Goal: Information Seeking & Learning: Learn about a topic

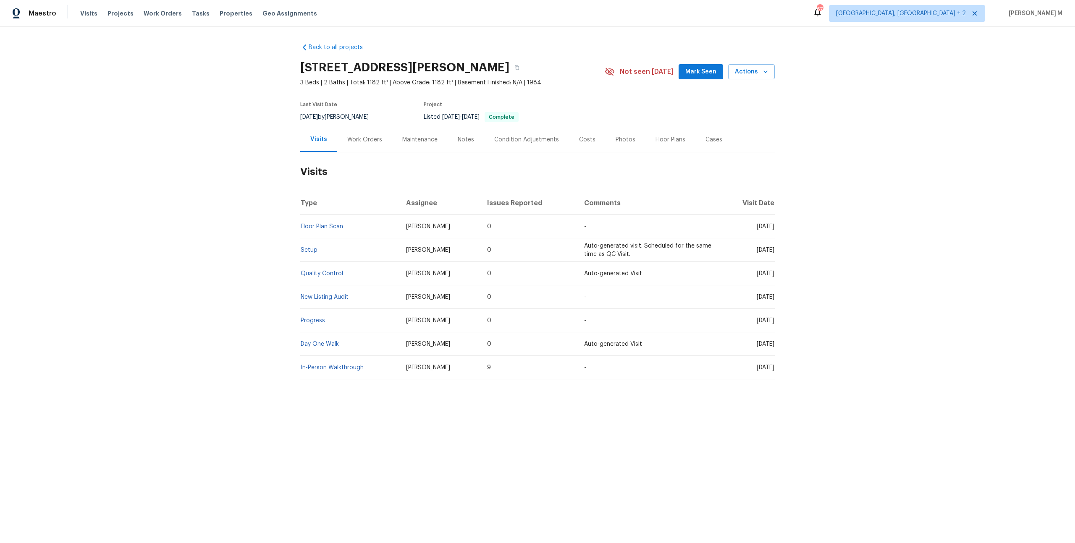
click at [354, 136] on div "Work Orders" at bounding box center [364, 140] width 35 height 8
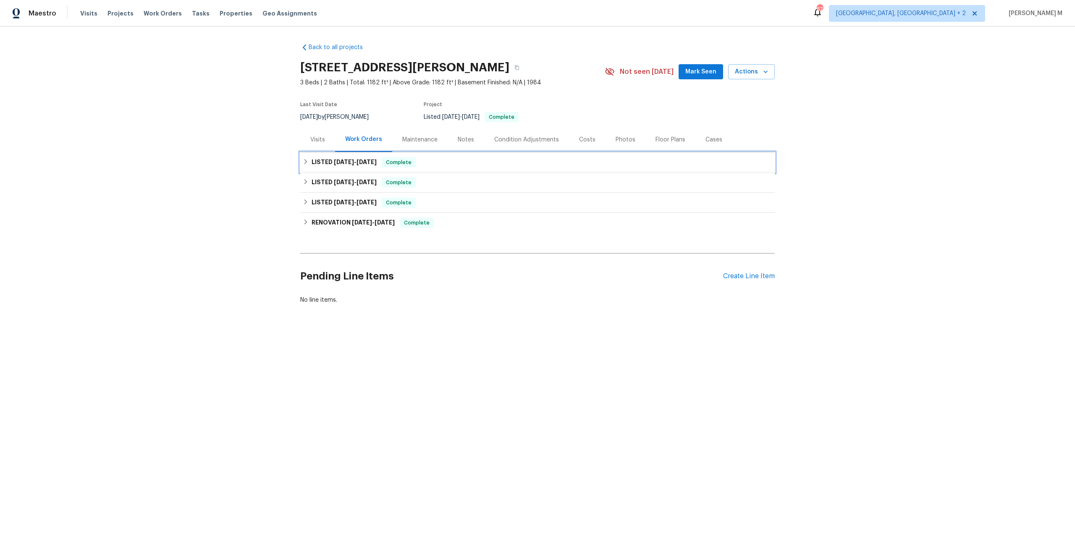
click at [339, 152] on div "LISTED 8/5/25 - 8/11/25 Complete" at bounding box center [537, 162] width 474 height 20
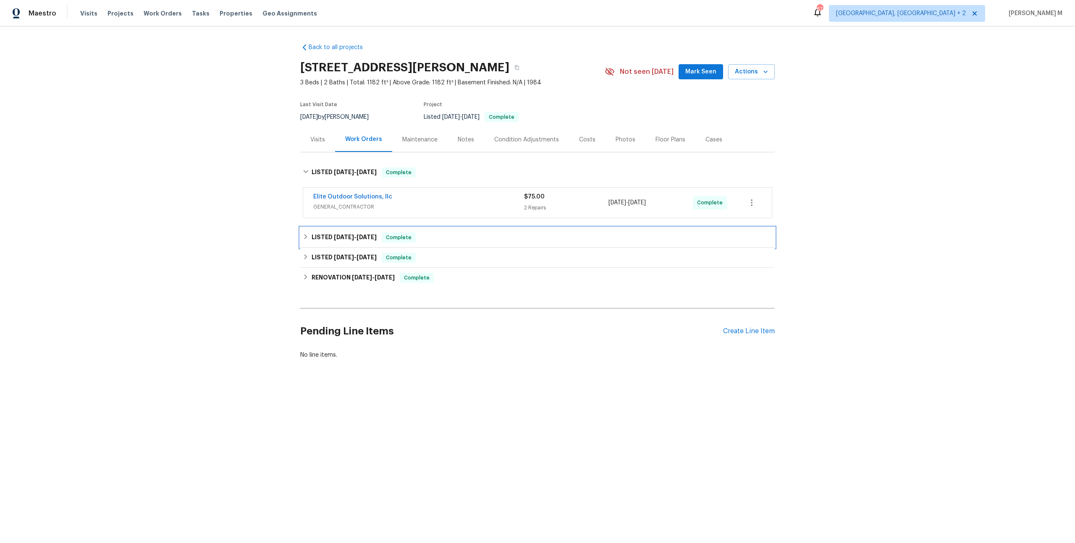
click at [339, 234] on span "7/29/25" at bounding box center [344, 237] width 20 height 6
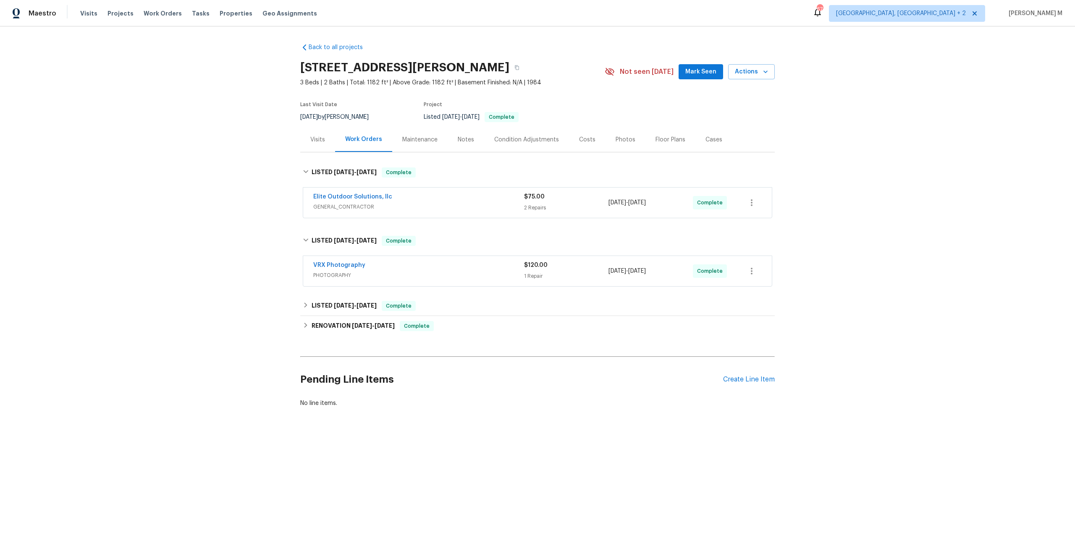
click at [340, 213] on div "Elite Outdoor Solutions, llc GENERAL_CONTRACTOR $75.00 2 Repairs 8/7/2025 - 8/8…" at bounding box center [537, 203] width 474 height 35
click at [346, 206] on span "GENERAL_CONTRACTOR" at bounding box center [418, 207] width 211 height 8
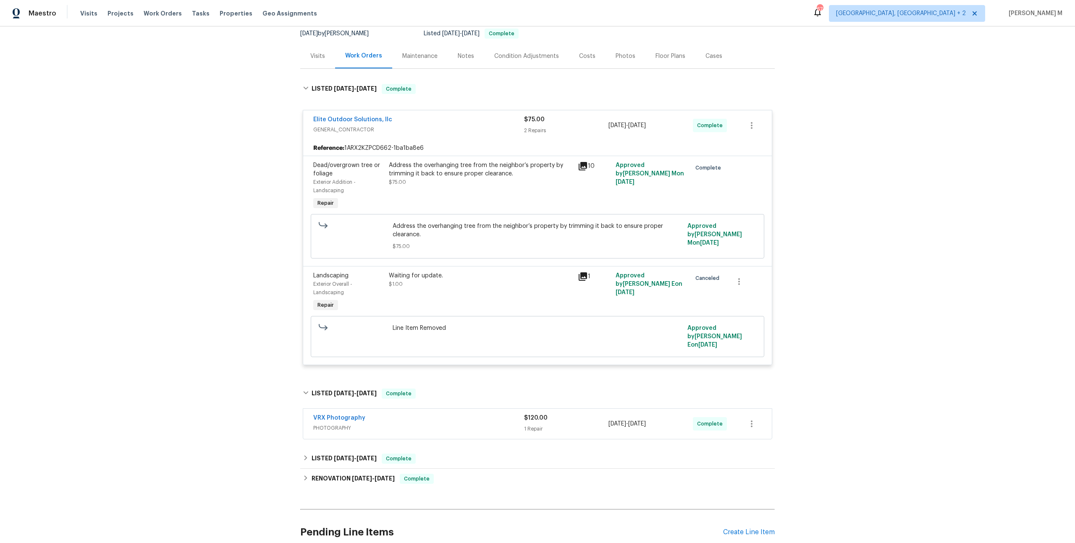
scroll to position [117, 0]
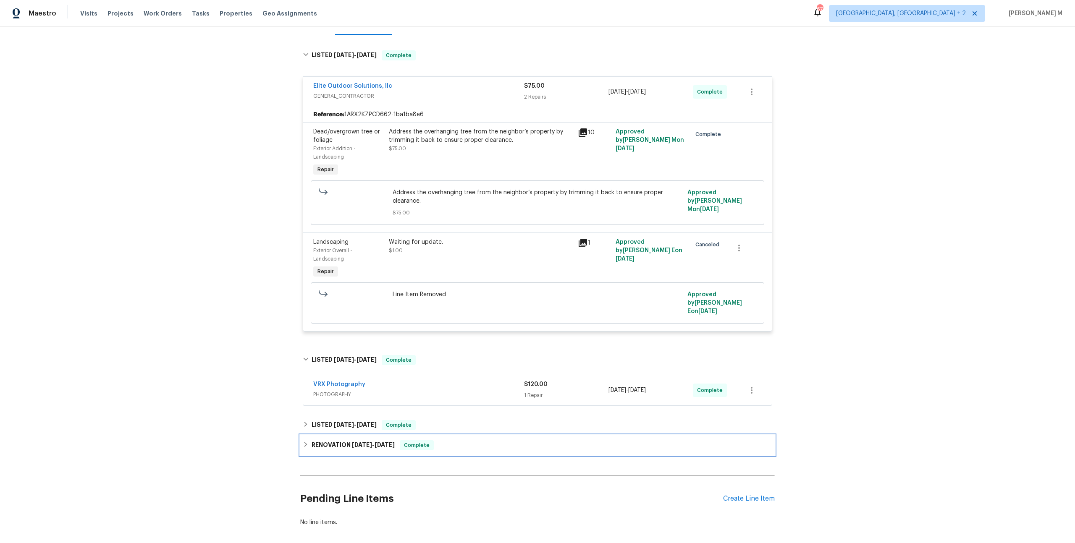
click at [337, 440] on h6 "RENOVATION 7/3/25 - 7/23/25" at bounding box center [353, 445] width 83 height 10
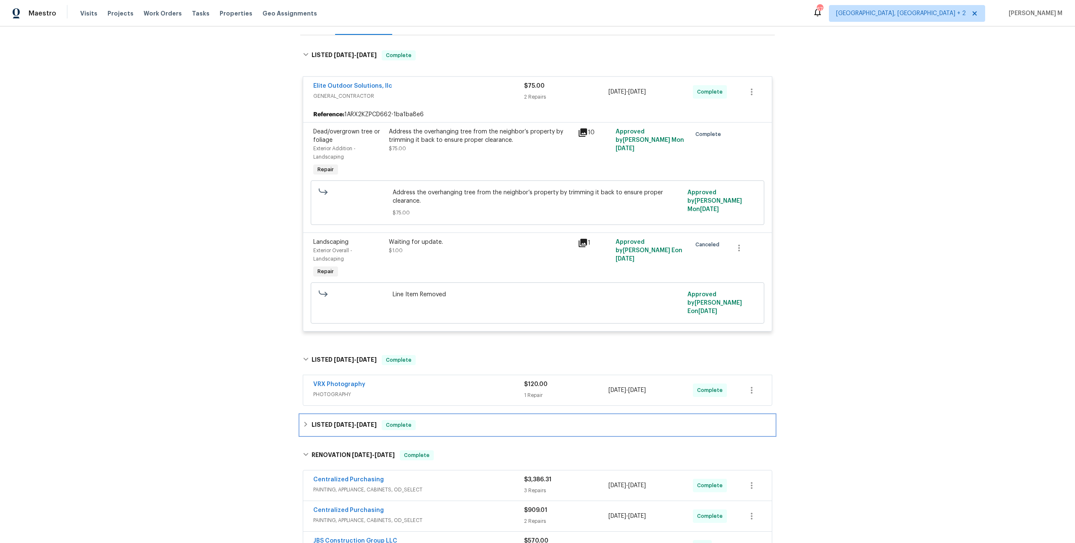
click at [340, 422] on span "7/24/25" at bounding box center [344, 425] width 20 height 6
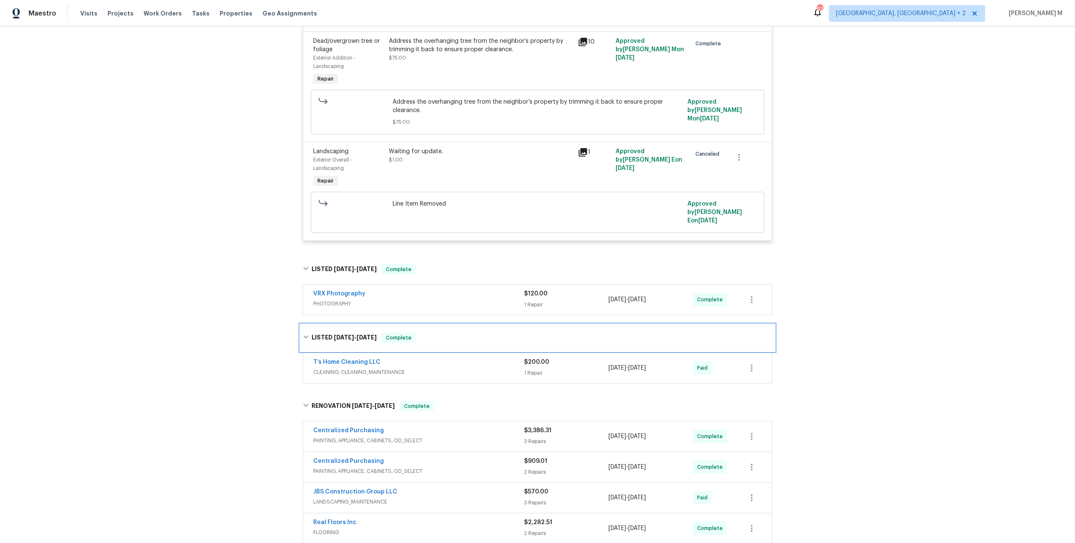
scroll to position [209, 0]
click at [358, 367] on span "CLEANING, CLEANING_MAINTENANCE" at bounding box center [418, 371] width 211 height 8
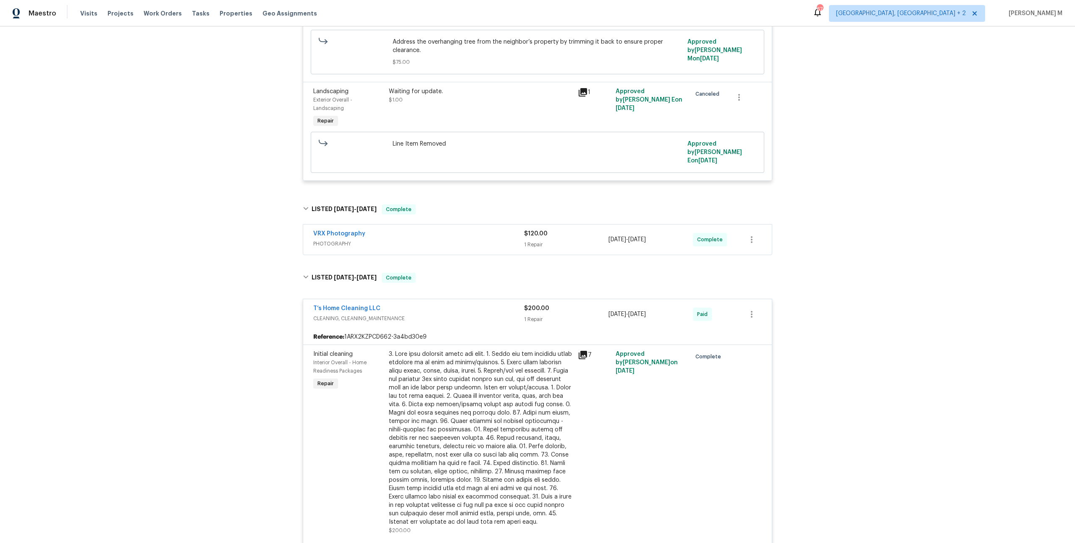
scroll to position [0, 0]
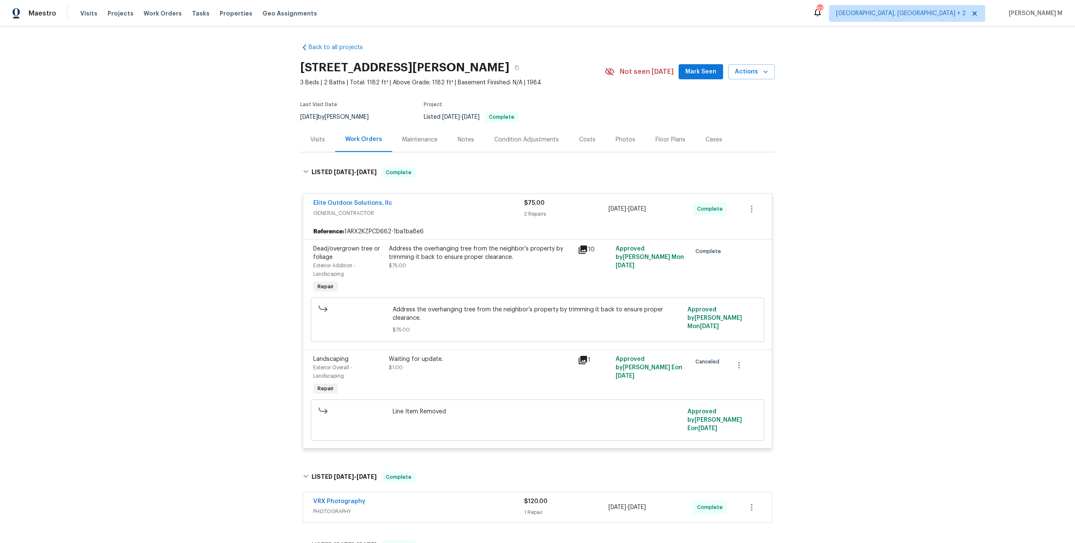
click at [409, 142] on div "Maintenance" at bounding box center [419, 139] width 55 height 25
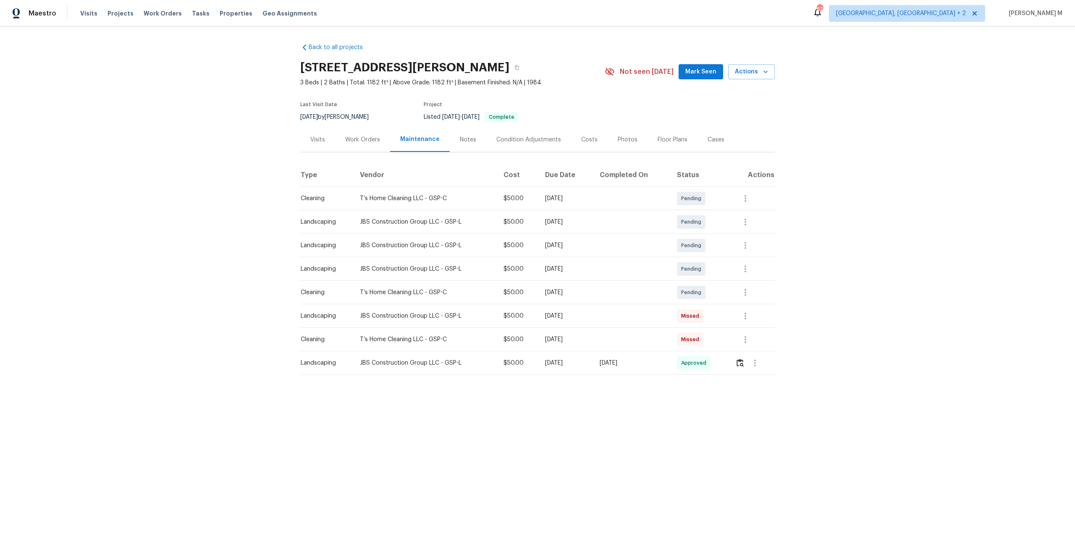
click at [372, 138] on div "Work Orders" at bounding box center [362, 140] width 35 height 8
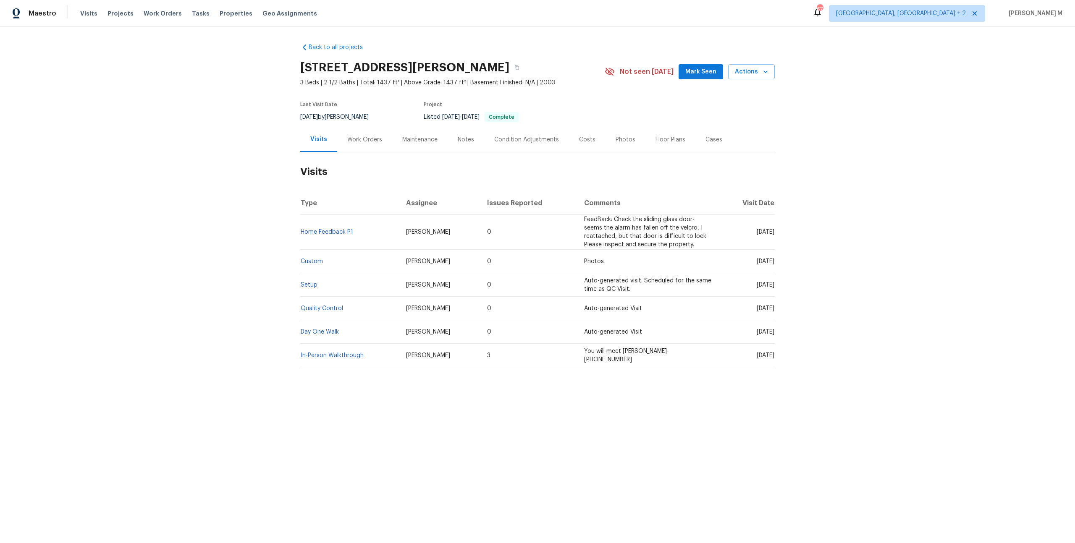
click at [355, 136] on div "Work Orders" at bounding box center [364, 140] width 35 height 8
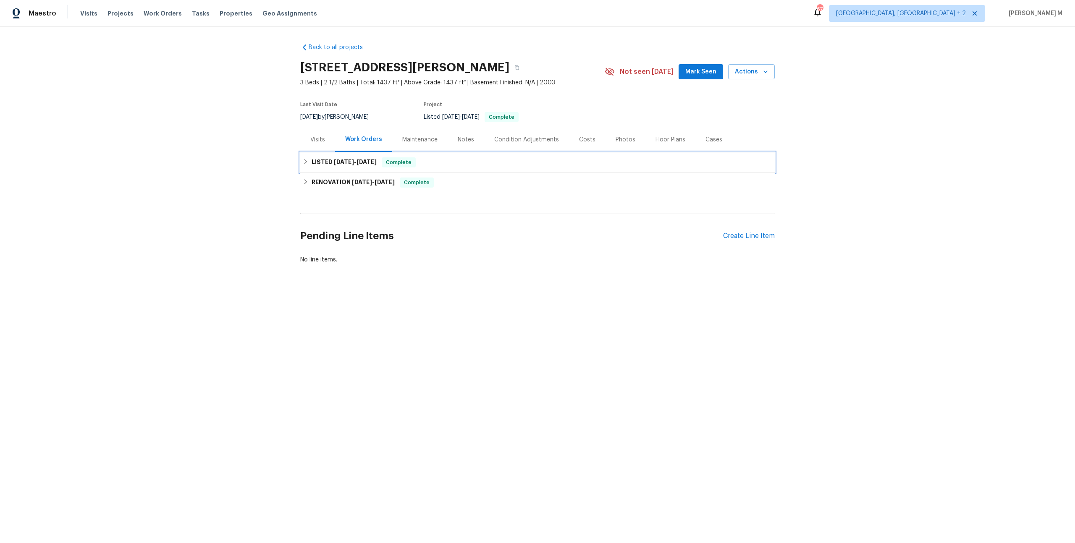
click at [349, 166] on div "LISTED 6/30/25 - 7/4/25 Complete" at bounding box center [537, 162] width 474 height 20
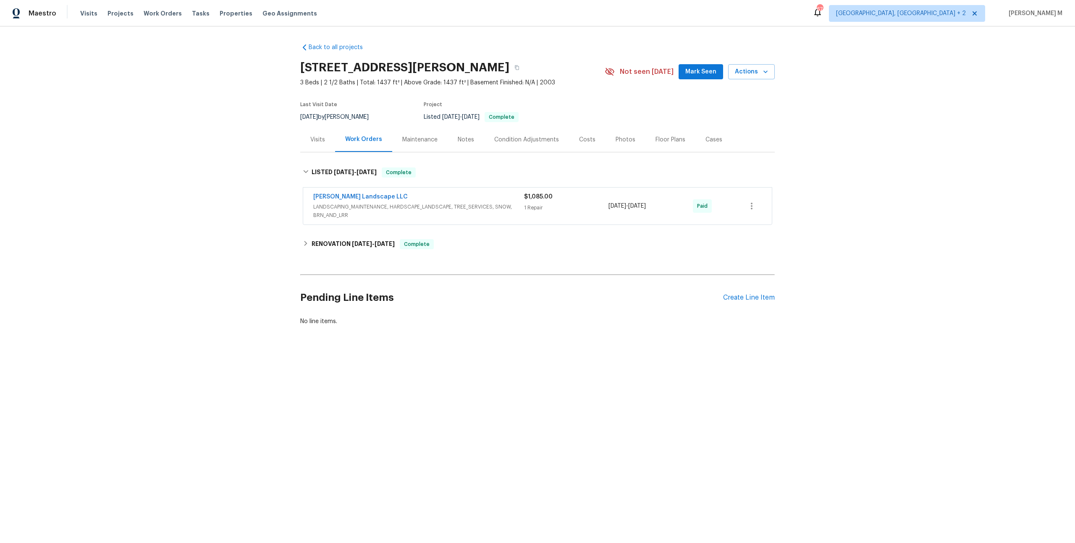
click at [337, 208] on span "LANDSCAPING_MAINTENANCE, HARDSCAPE_LANDSCAPE, TREE_SERVICES, SNOW, BRN_AND_LRR" at bounding box center [418, 211] width 211 height 17
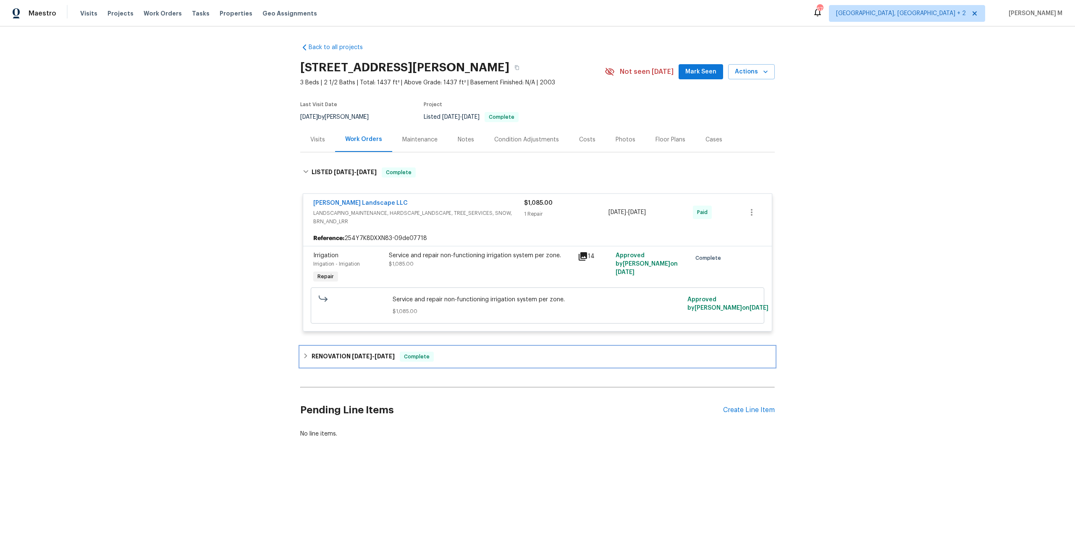
click at [340, 355] on div "RENOVATION 3/17/25 - 3/31/25 Complete" at bounding box center [537, 357] width 474 height 20
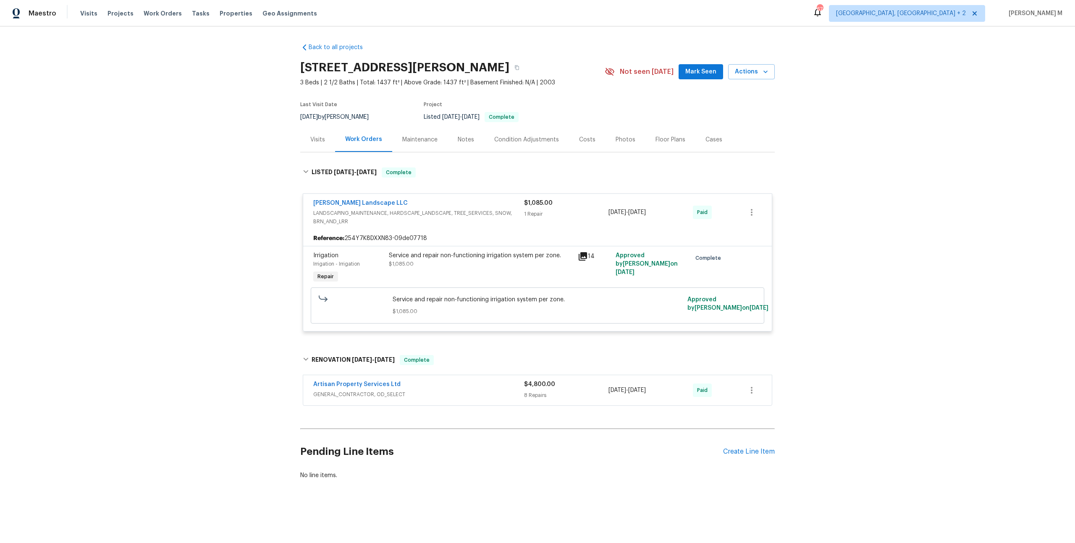
click at [335, 390] on span "GENERAL_CONTRACTOR, OD_SELECT" at bounding box center [418, 394] width 211 height 8
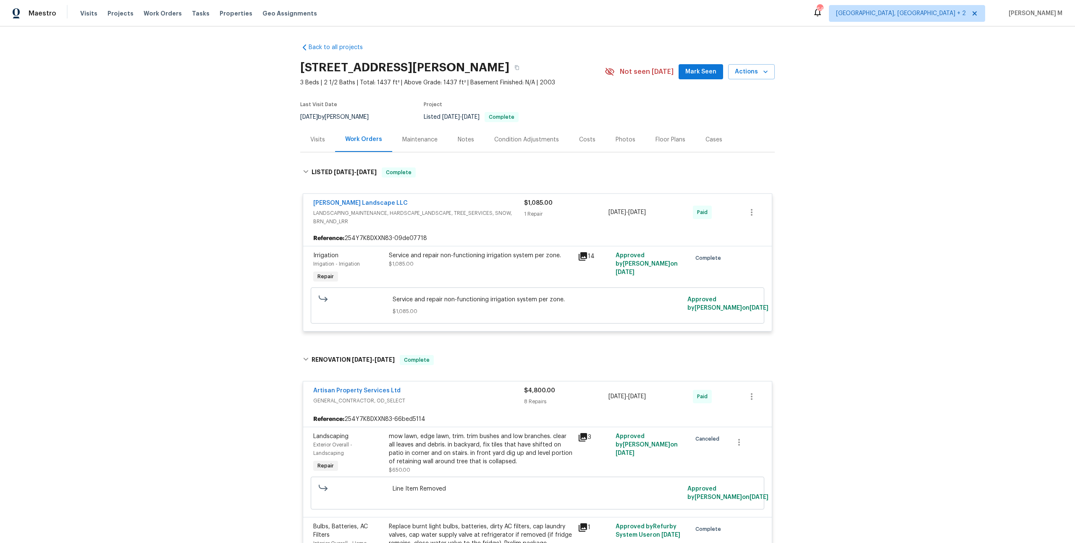
click at [212, 167] on div "Back to all projects 10674 Cherrington St, Highlands Ranch, CO 80126 3 Beds | 2…" at bounding box center [537, 284] width 1075 height 517
click at [248, 181] on div "Back to all projects 10674 Cherrington St, Highlands Ranch, CO 80126 3 Beds | 2…" at bounding box center [537, 284] width 1075 height 517
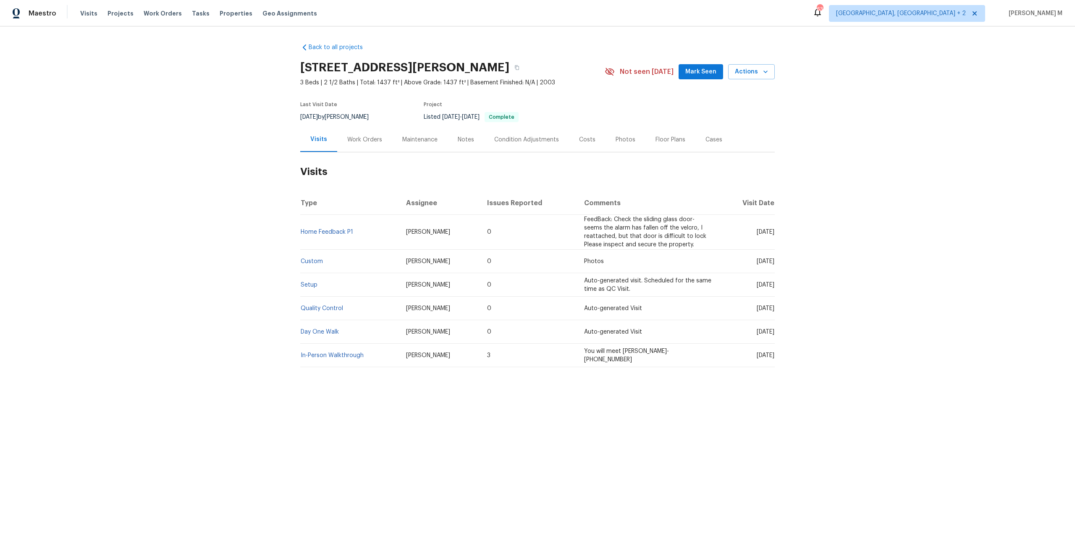
click at [370, 141] on div "Work Orders" at bounding box center [364, 139] width 55 height 25
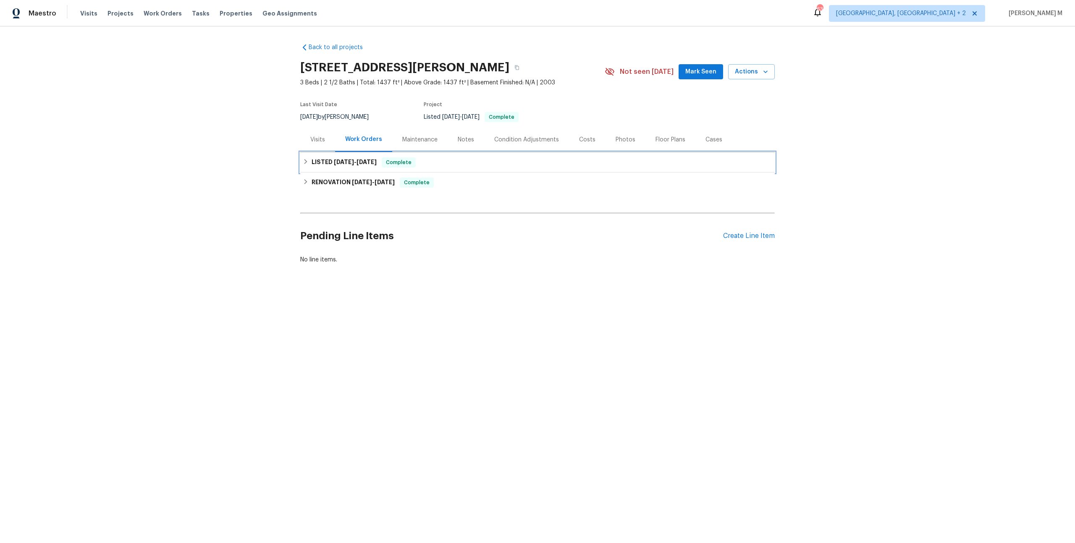
click at [329, 161] on h6 "LISTED 6/30/25 - 7/4/25" at bounding box center [344, 162] width 65 height 10
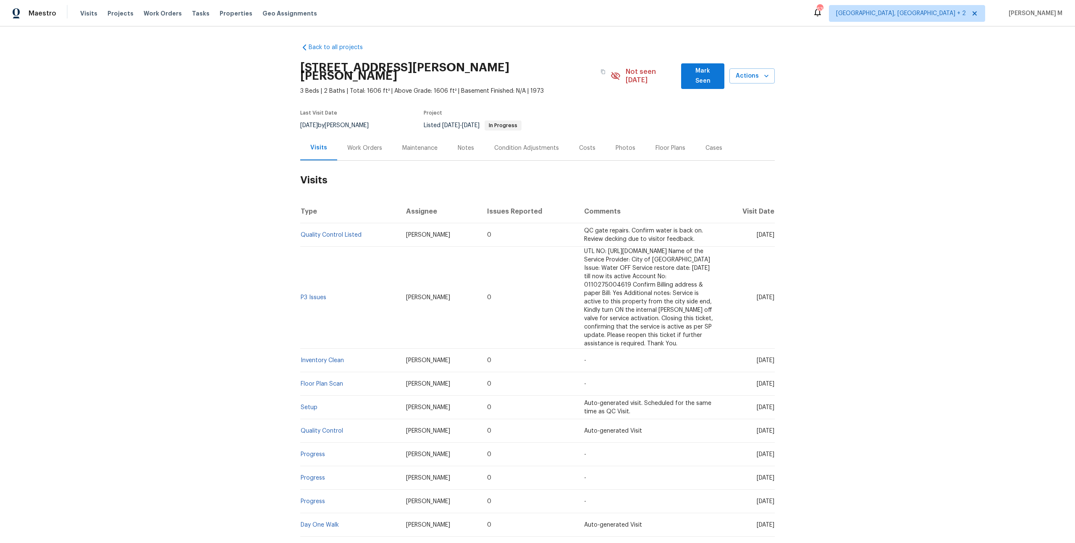
click at [359, 142] on div "Work Orders" at bounding box center [364, 148] width 55 height 25
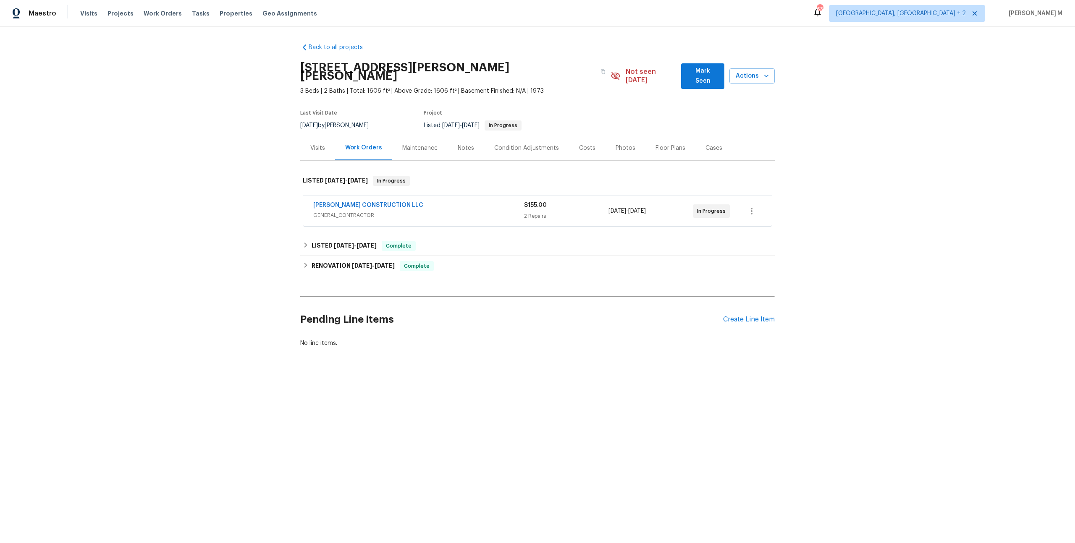
click at [336, 211] on span "GENERAL_CONTRACTOR" at bounding box center [418, 215] width 211 height 8
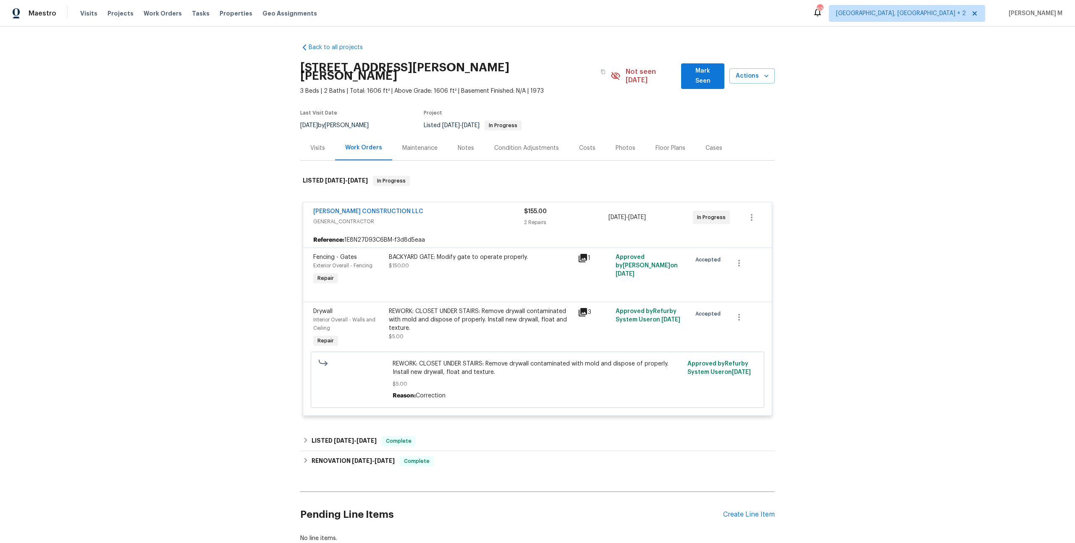
click at [468, 253] on div "BACKYARD GATE: Modify gate to operate properly. $150.00" at bounding box center [481, 261] width 184 height 17
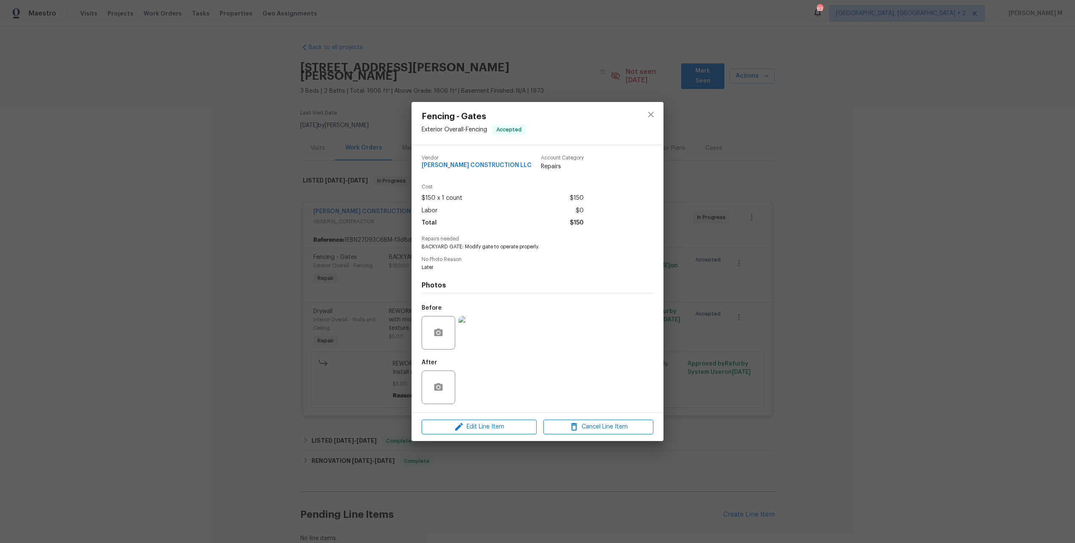
click at [479, 332] on img at bounding box center [475, 333] width 34 height 34
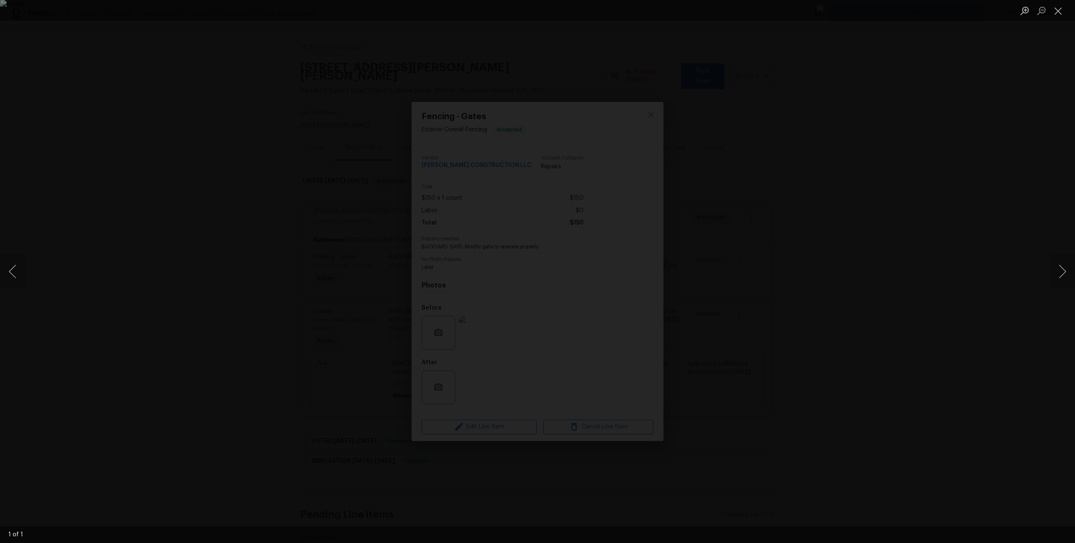
click at [834, 190] on div "Lightbox" at bounding box center [537, 271] width 1075 height 543
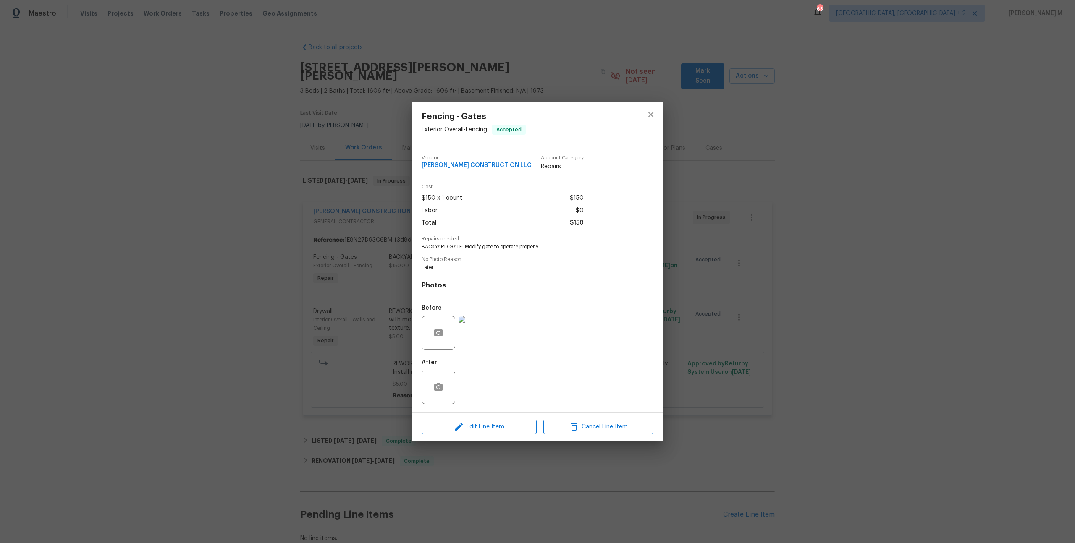
click at [356, 278] on div "Fencing - Gates Exterior Overall - Fencing Accepted Vendor ESPINO'S CONSTRUCTIO…" at bounding box center [537, 271] width 1075 height 543
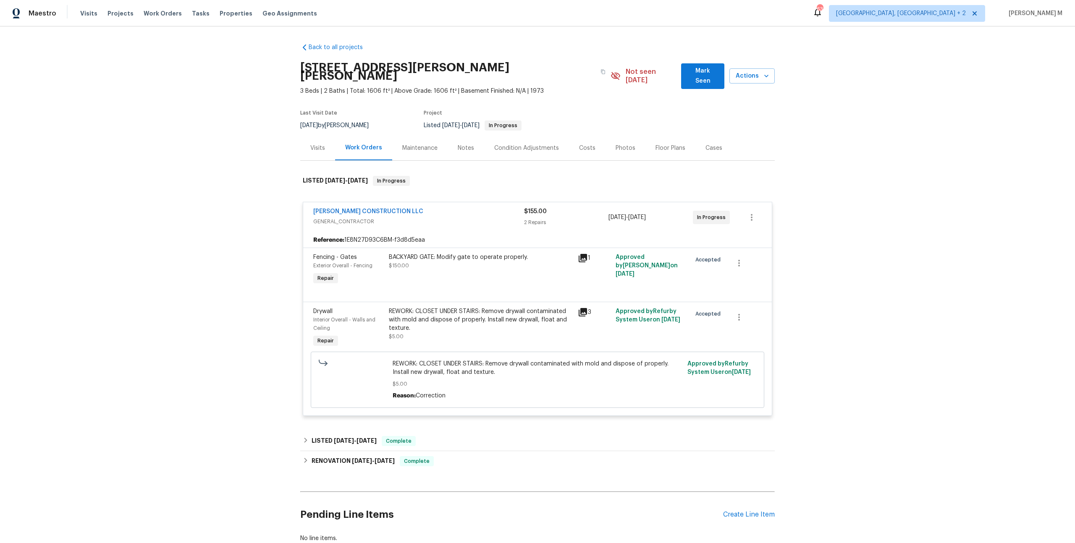
click at [481, 311] on div "REWORK: CLOSET UNDER STAIRS: Remove drywall contaminated with mold and dispose …" at bounding box center [481, 319] width 184 height 25
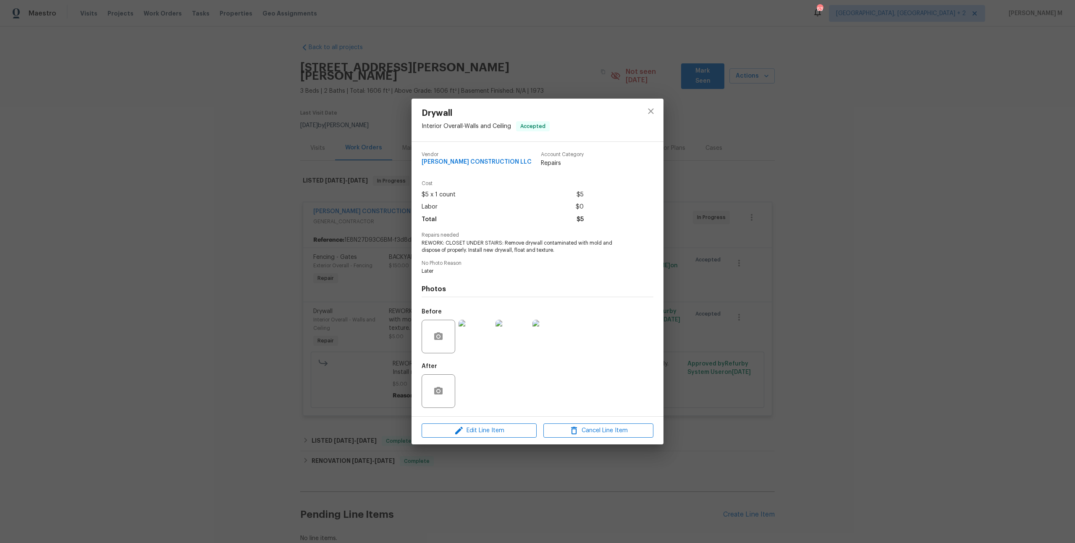
click at [742, 352] on div "Drywall Interior Overall - Walls and Ceiling Accepted Vendor ESPINO'S CONSTRUCT…" at bounding box center [537, 271] width 1075 height 543
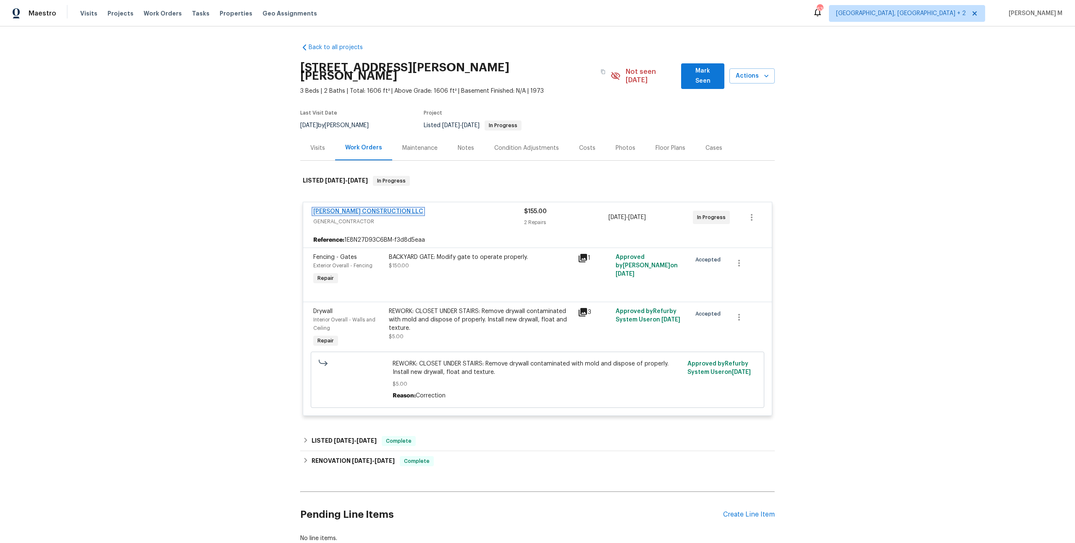
click at [354, 209] on link "ESPINO'S CONSTRUCTION LLC" at bounding box center [368, 212] width 110 height 6
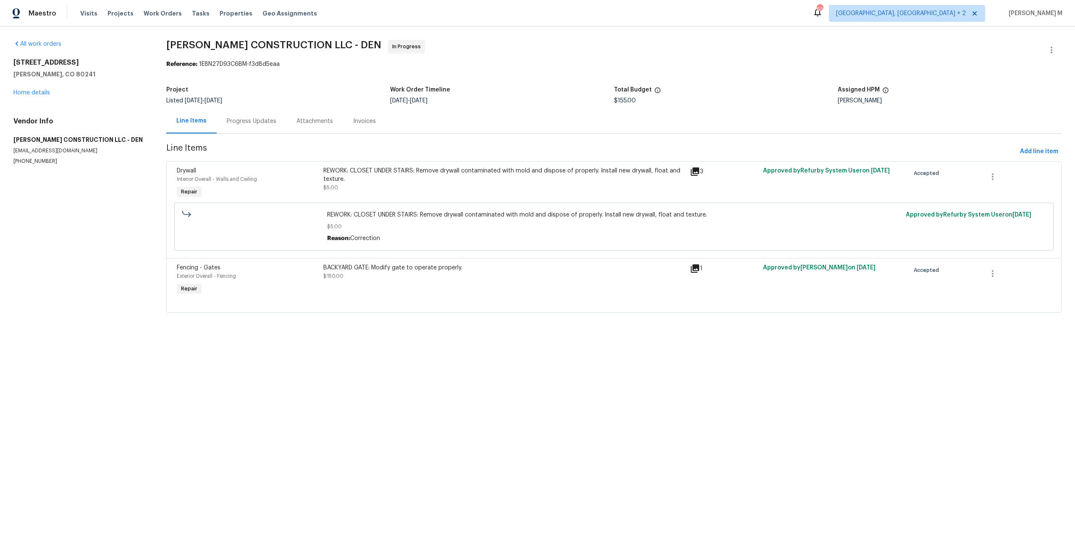
click at [237, 125] on div "Progress Updates" at bounding box center [252, 121] width 70 height 25
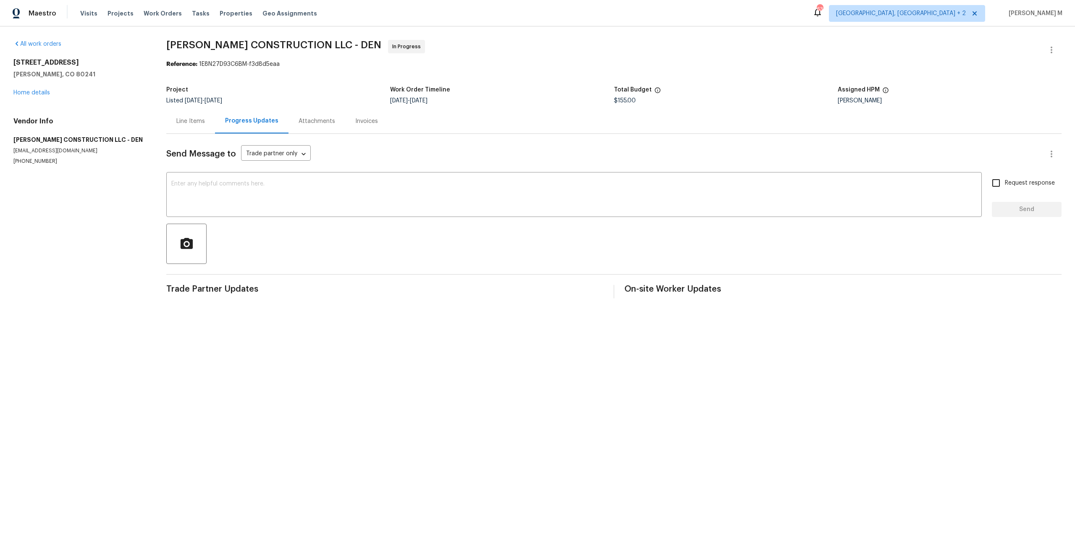
click at [196, 125] on div "Line Items" at bounding box center [190, 121] width 49 height 25
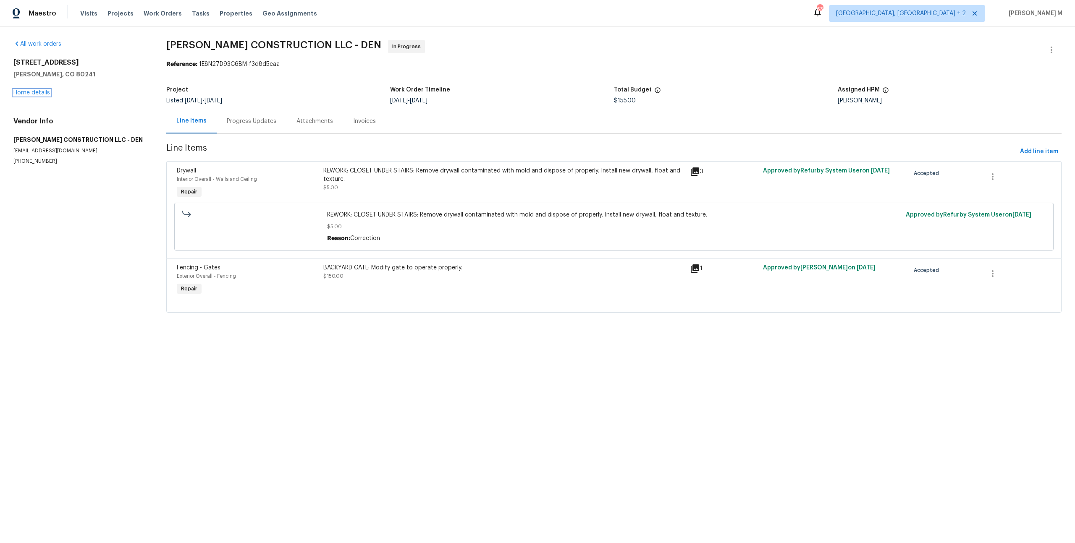
click at [41, 90] on link "Home details" at bounding box center [31, 93] width 37 height 6
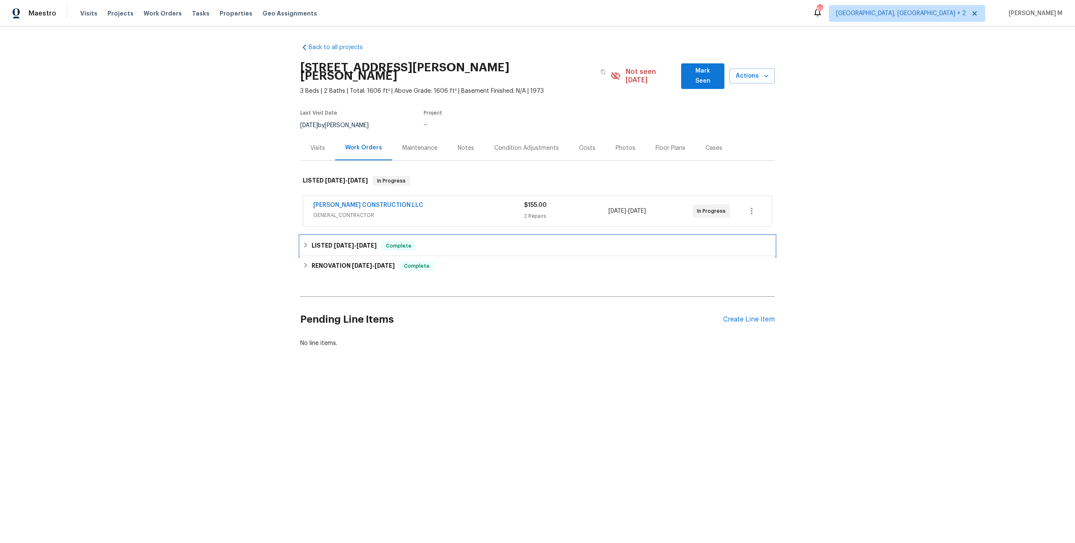
click at [346, 236] on div "LISTED 7/28/25 - 7/31/25 Complete" at bounding box center [537, 246] width 474 height 20
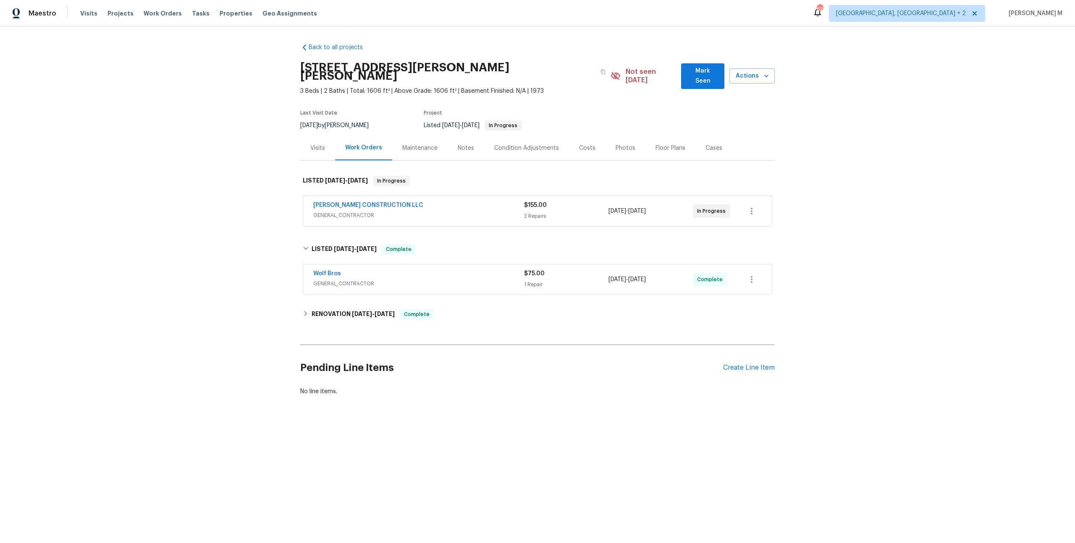
click at [309, 138] on div "Visits" at bounding box center [317, 148] width 35 height 25
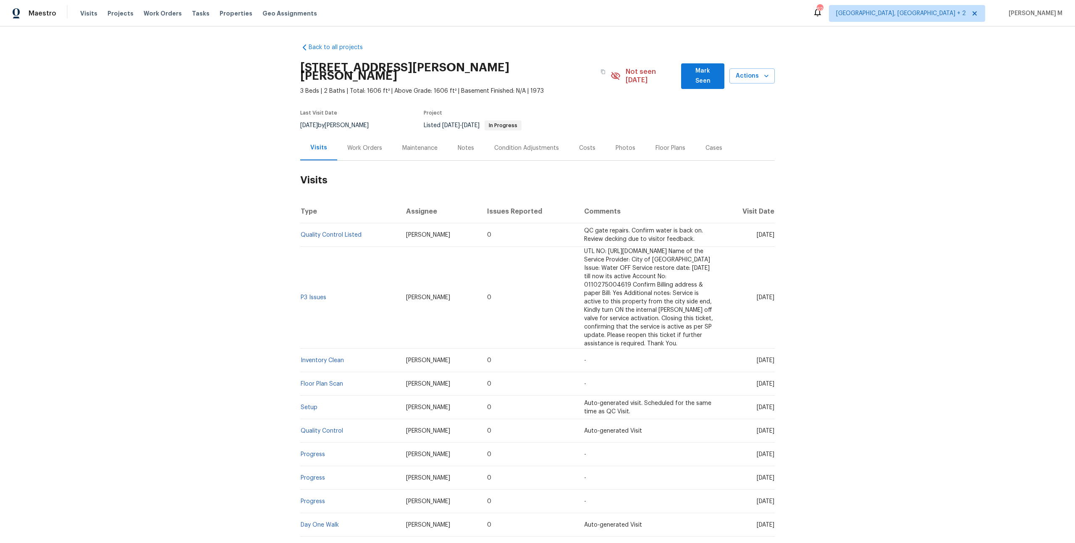
click at [354, 146] on div "Work Orders" at bounding box center [364, 148] width 55 height 25
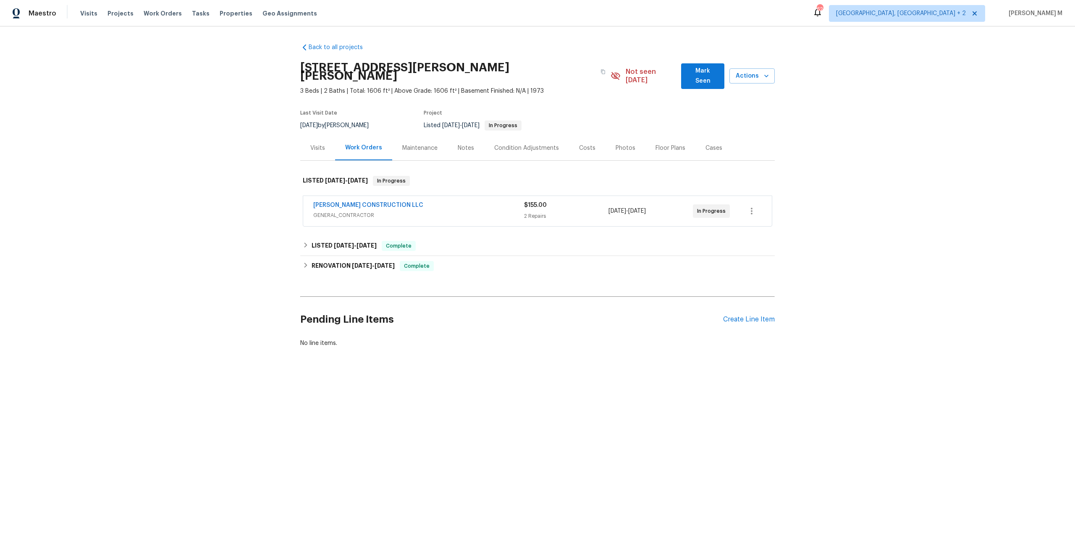
click at [359, 211] on span "GENERAL_CONTRACTOR" at bounding box center [418, 215] width 211 height 8
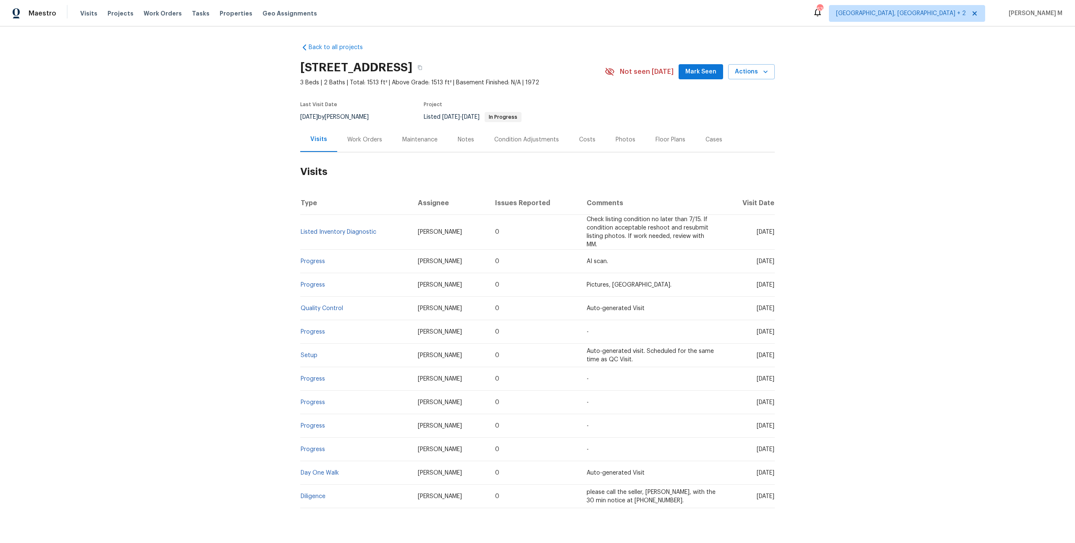
click at [363, 142] on div "Work Orders" at bounding box center [364, 139] width 55 height 25
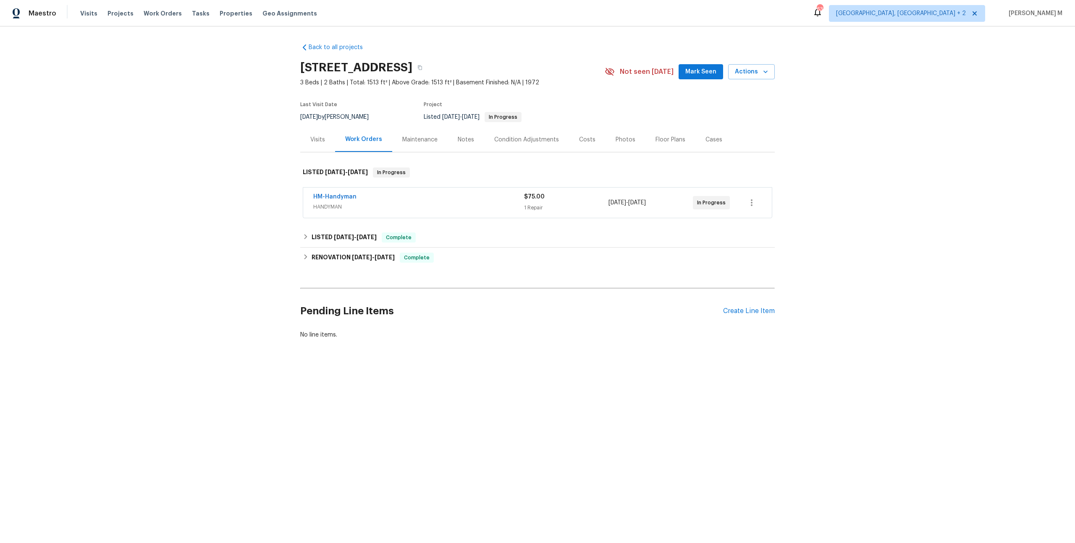
click at [327, 203] on span "HANDYMAN" at bounding box center [418, 207] width 211 height 8
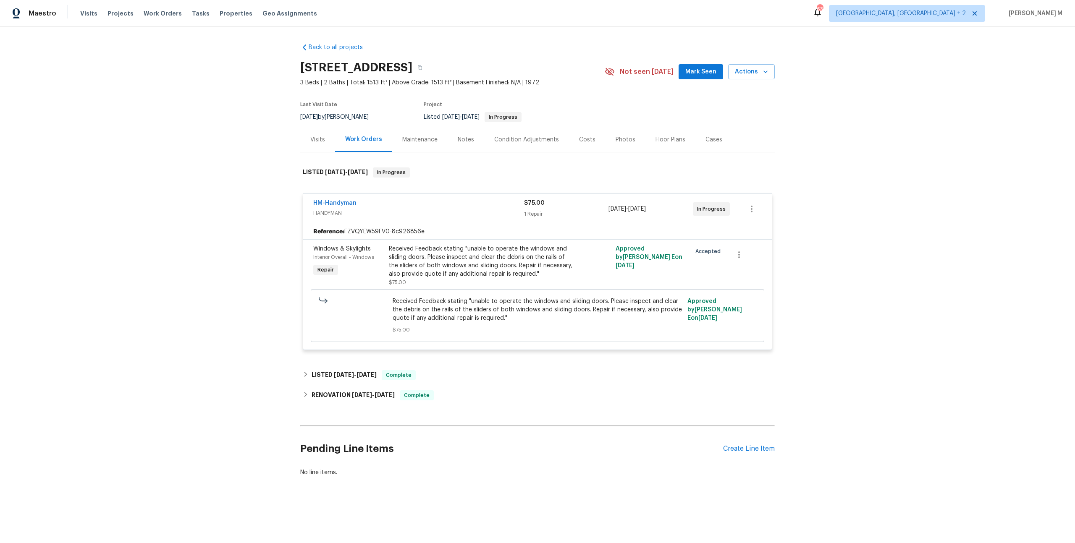
click at [342, 199] on span "HM-Handyman" at bounding box center [334, 203] width 43 height 8
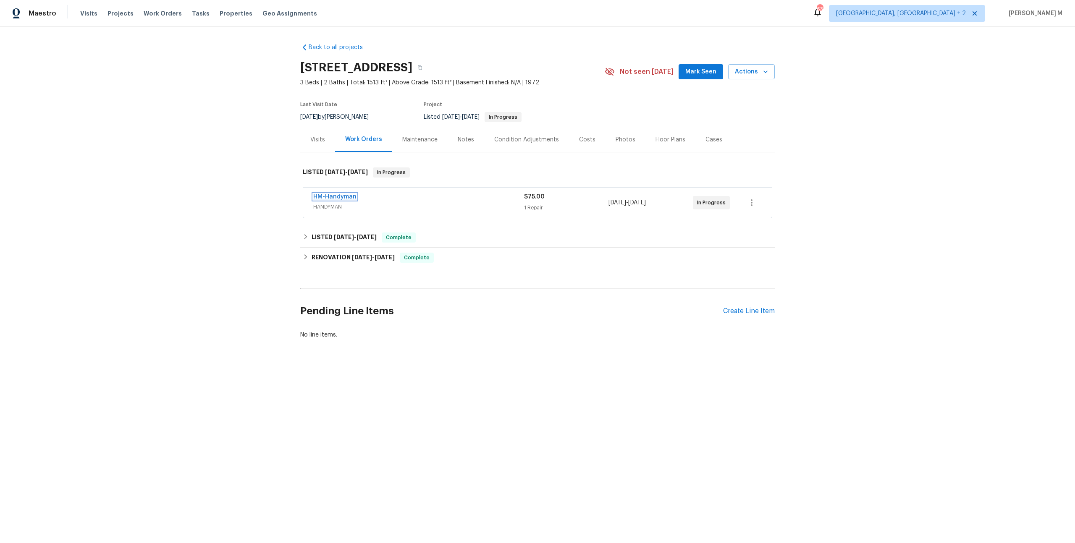
click at [341, 194] on link "HM-Handyman" at bounding box center [334, 197] width 43 height 6
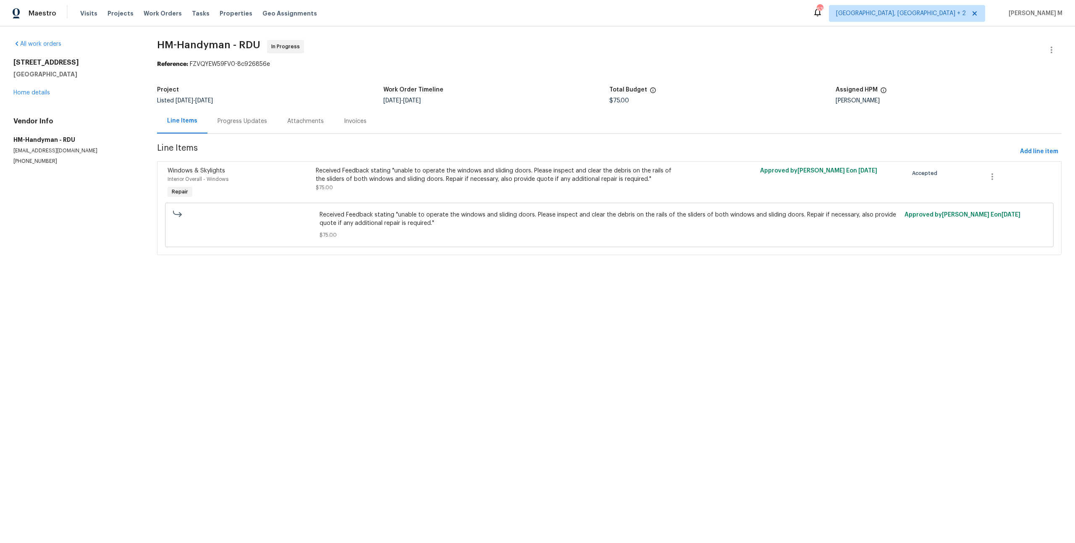
click at [227, 122] on div "Progress Updates" at bounding box center [242, 121] width 50 height 8
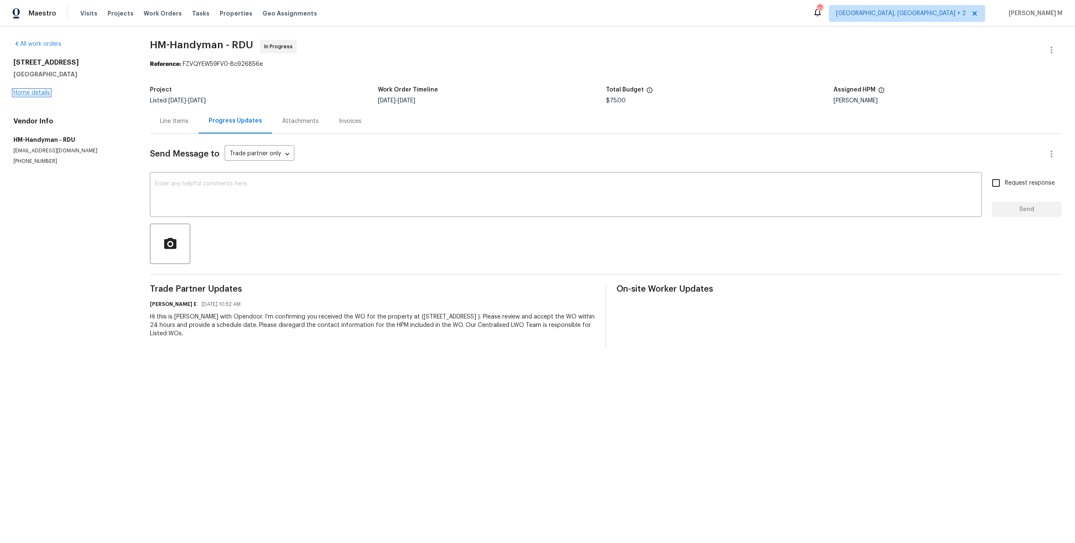
click at [45, 90] on link "Home details" at bounding box center [31, 93] width 37 height 6
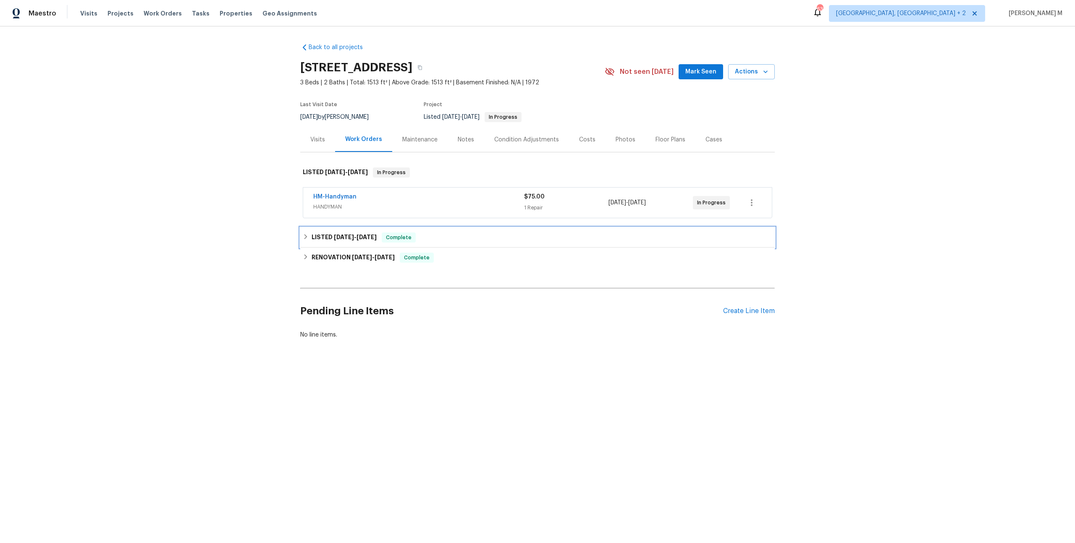
click at [319, 233] on h6 "LISTED 6/18/25 - 6/19/25" at bounding box center [344, 238] width 65 height 10
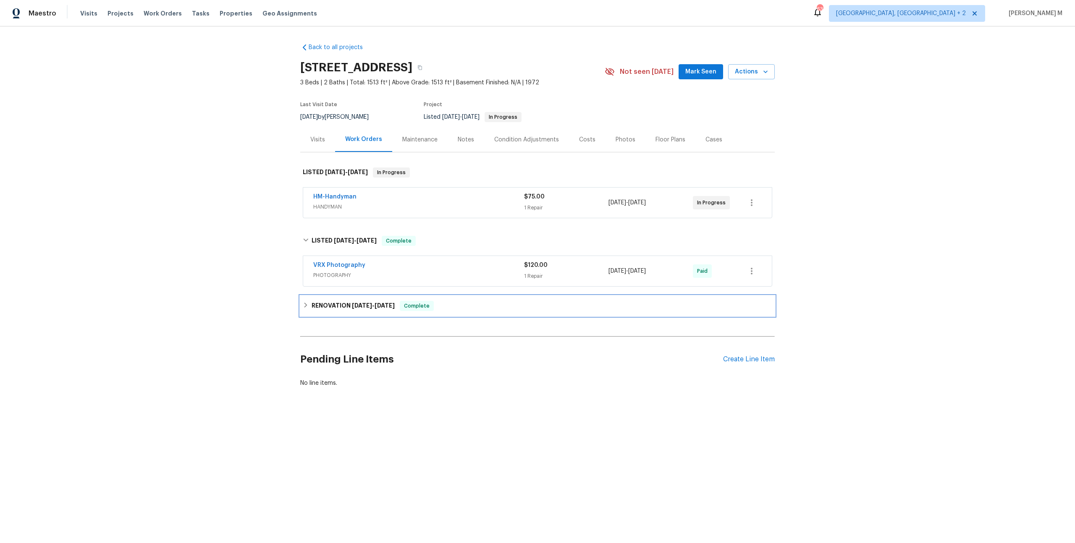
click at [346, 301] on h6 "RENOVATION 5/23/25 - 6/16/25" at bounding box center [353, 306] width 83 height 10
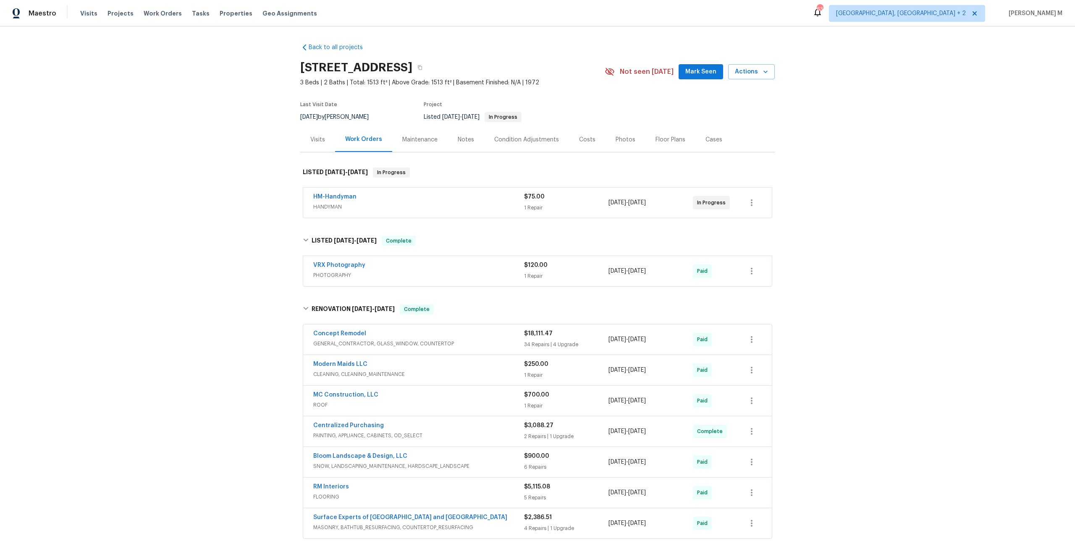
click at [403, 137] on div "Maintenance" at bounding box center [419, 140] width 35 height 8
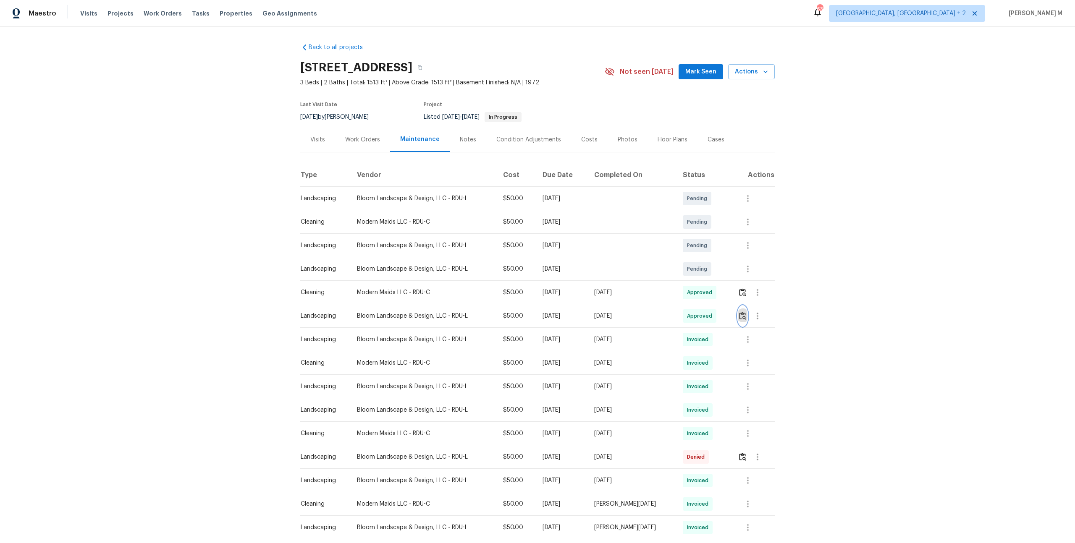
click at [744, 312] on img "button" at bounding box center [742, 316] width 7 height 8
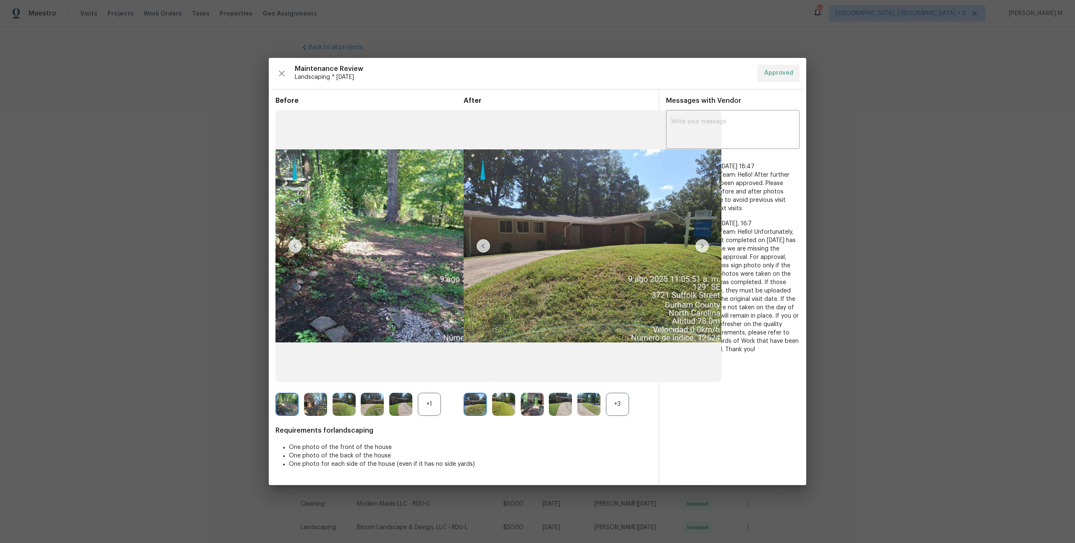
click at [615, 405] on div "+3" at bounding box center [617, 404] width 23 height 23
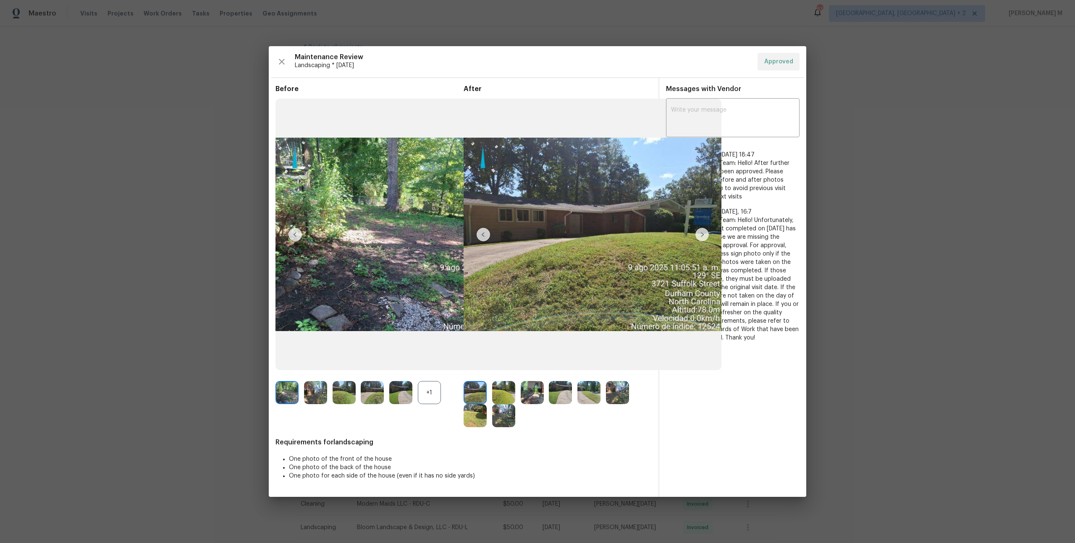
click at [619, 222] on img at bounding box center [592, 235] width 258 height 272
click at [616, 222] on img at bounding box center [592, 235] width 258 height 272
click at [529, 398] on img at bounding box center [532, 392] width 23 height 23
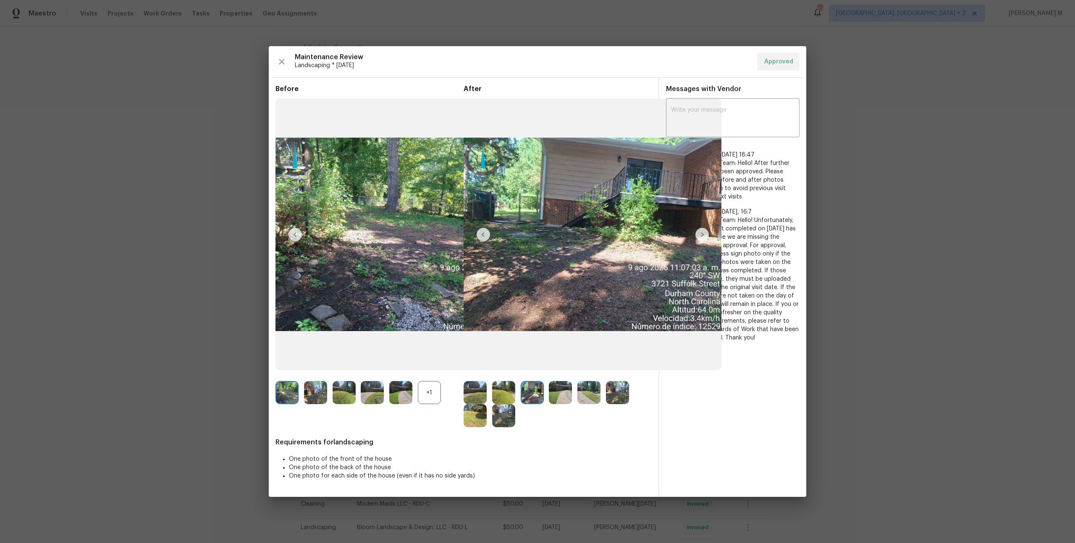
click at [565, 398] on img at bounding box center [560, 392] width 23 height 23
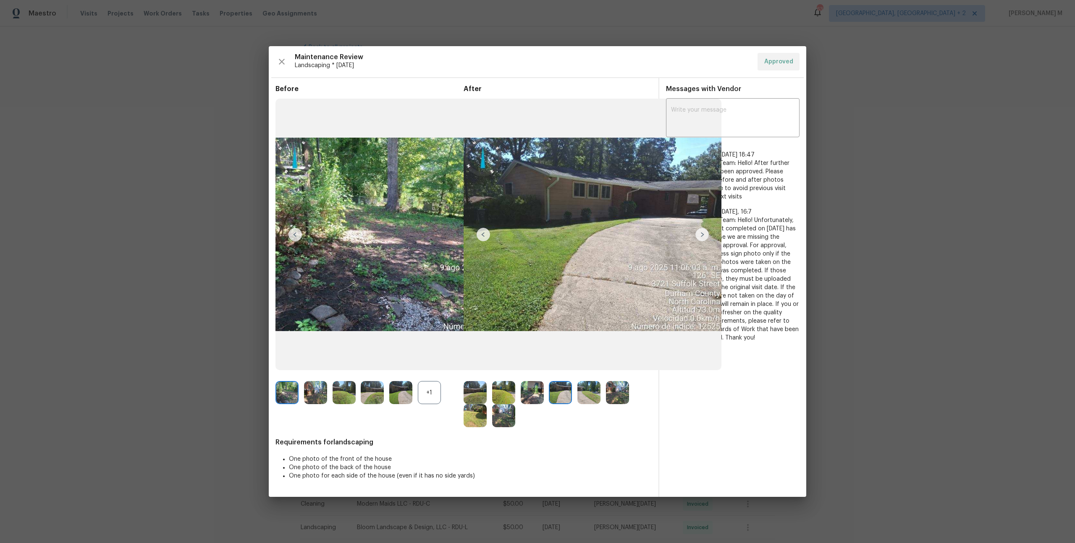
click at [550, 219] on img at bounding box center [592, 235] width 258 height 272
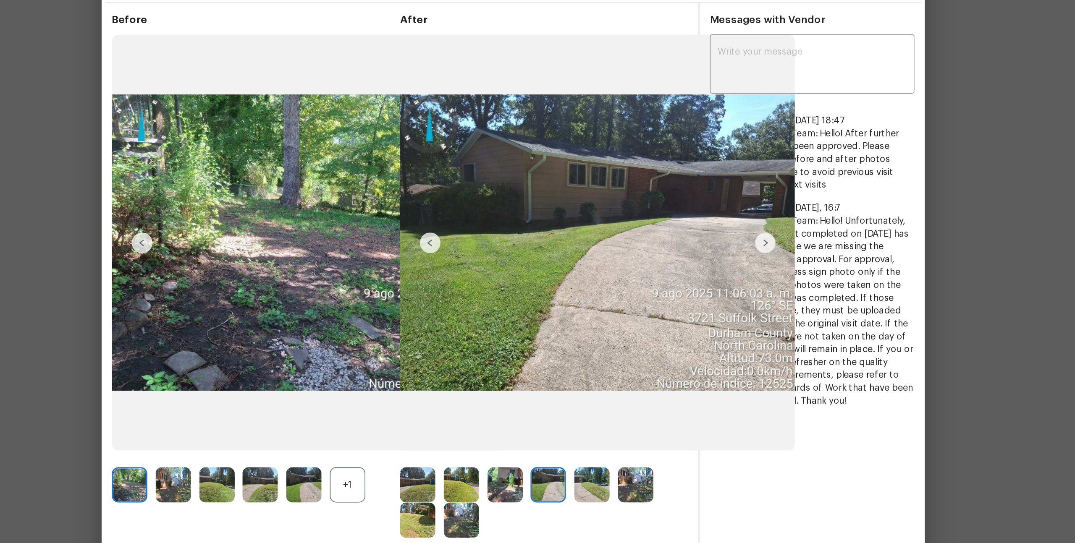
click at [591, 390] on img at bounding box center [588, 392] width 23 height 23
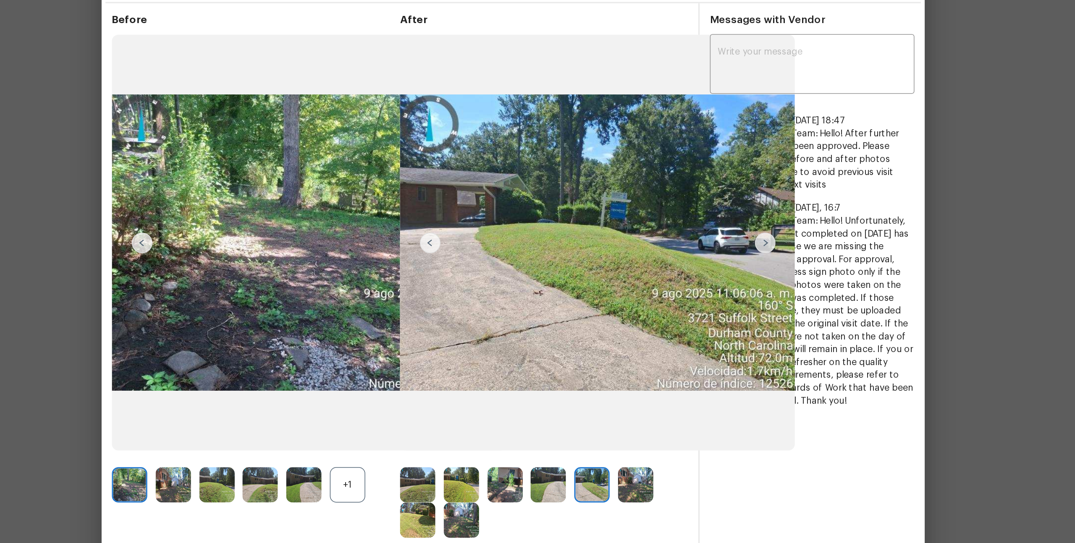
click at [591, 390] on img at bounding box center [588, 392] width 23 height 23
click at [617, 391] on img at bounding box center [617, 392] width 23 height 23
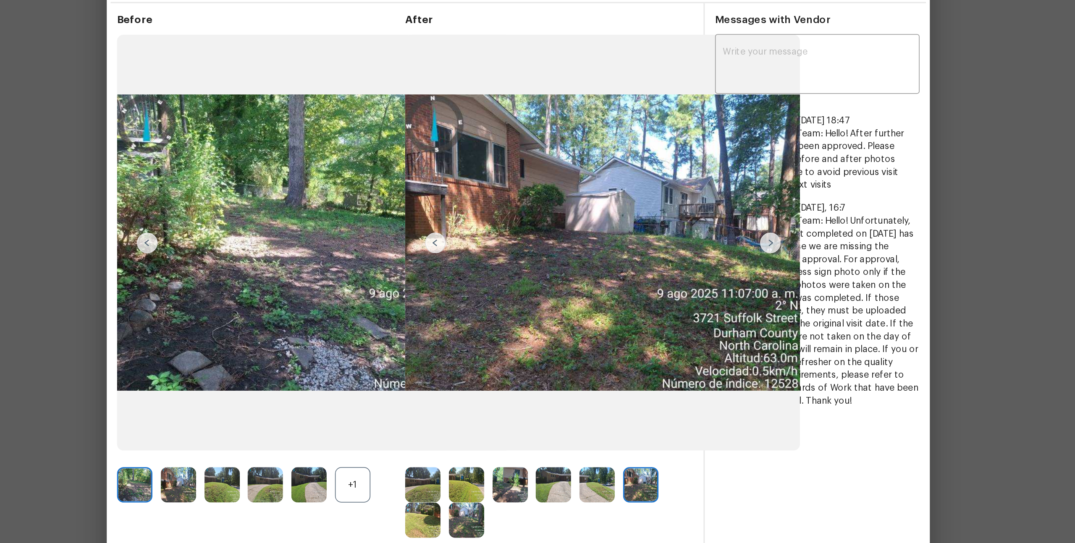
click at [582, 393] on img at bounding box center [588, 392] width 23 height 23
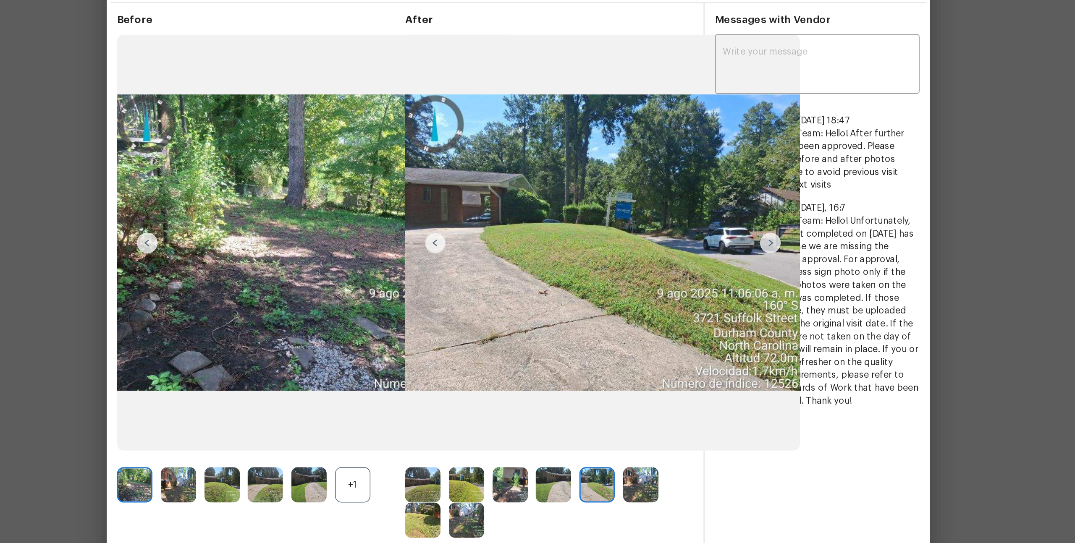
click at [563, 394] on img at bounding box center [560, 392] width 23 height 23
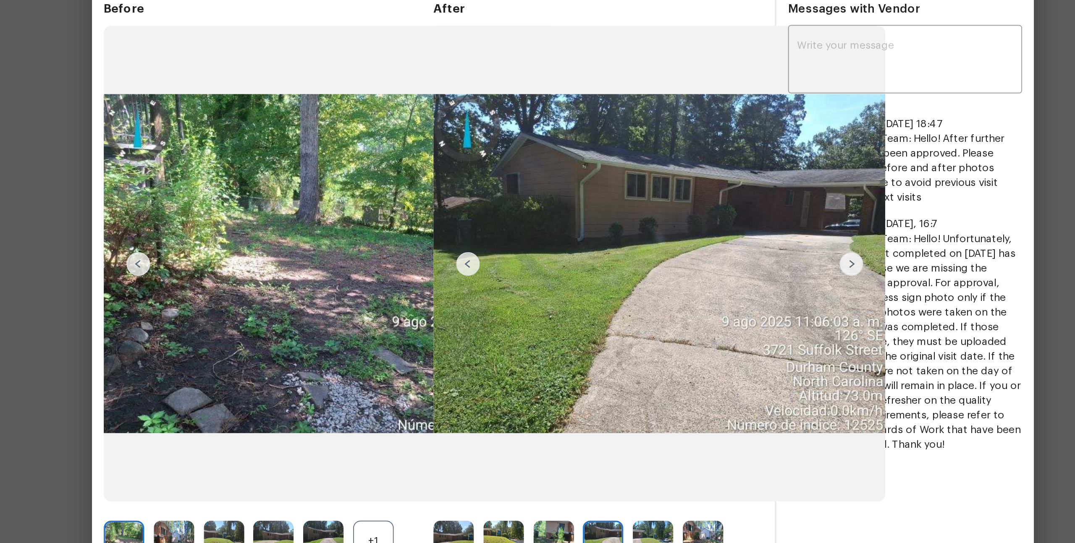
click at [701, 233] on img at bounding box center [701, 234] width 13 height 13
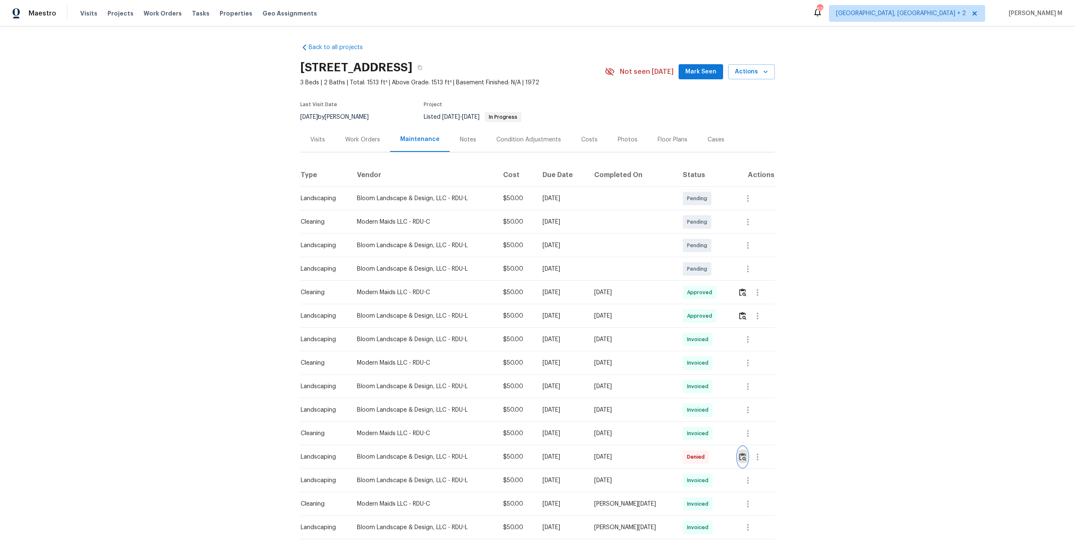
click at [740, 458] on button "button" at bounding box center [743, 457] width 10 height 20
click at [742, 380] on button "button" at bounding box center [748, 387] width 20 height 20
click at [748, 339] on div at bounding box center [537, 271] width 1075 height 543
click at [748, 336] on icon "button" at bounding box center [748, 339] width 2 height 7
click at [757, 351] on li "View details" at bounding box center [767, 350] width 59 height 14
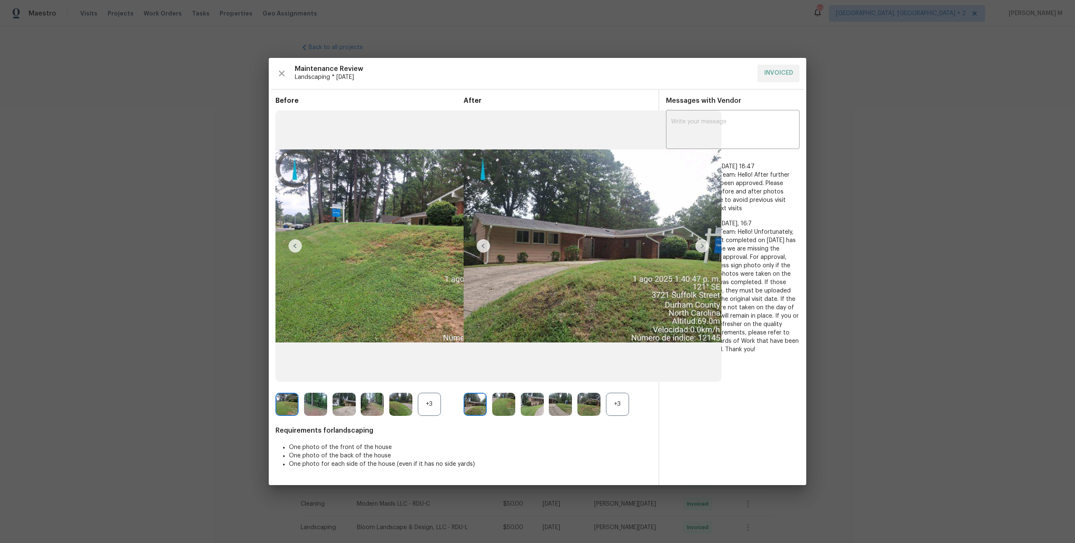
click at [616, 406] on div "+3" at bounding box center [617, 404] width 23 height 23
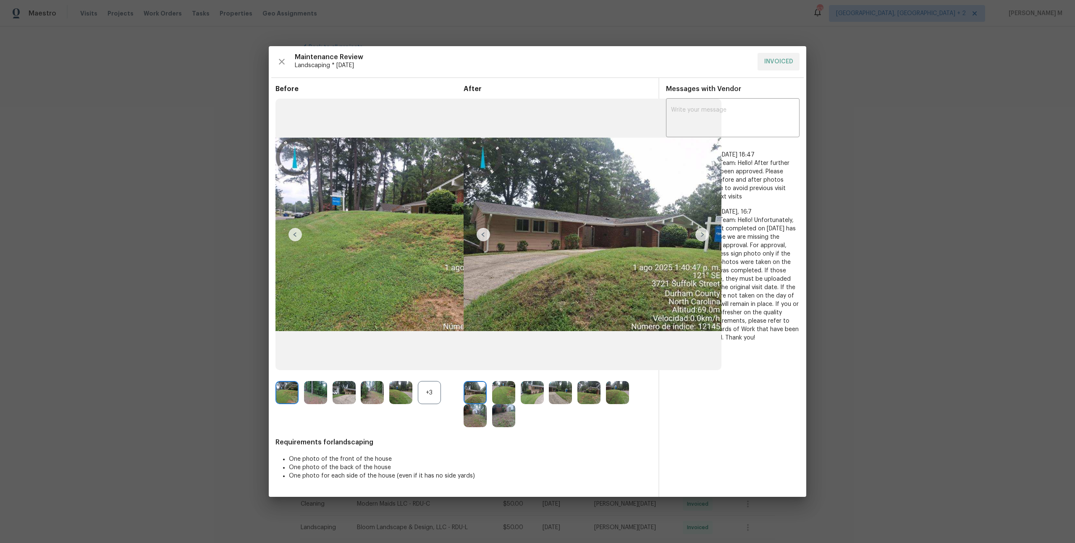
click at [555, 395] on img at bounding box center [560, 392] width 23 height 23
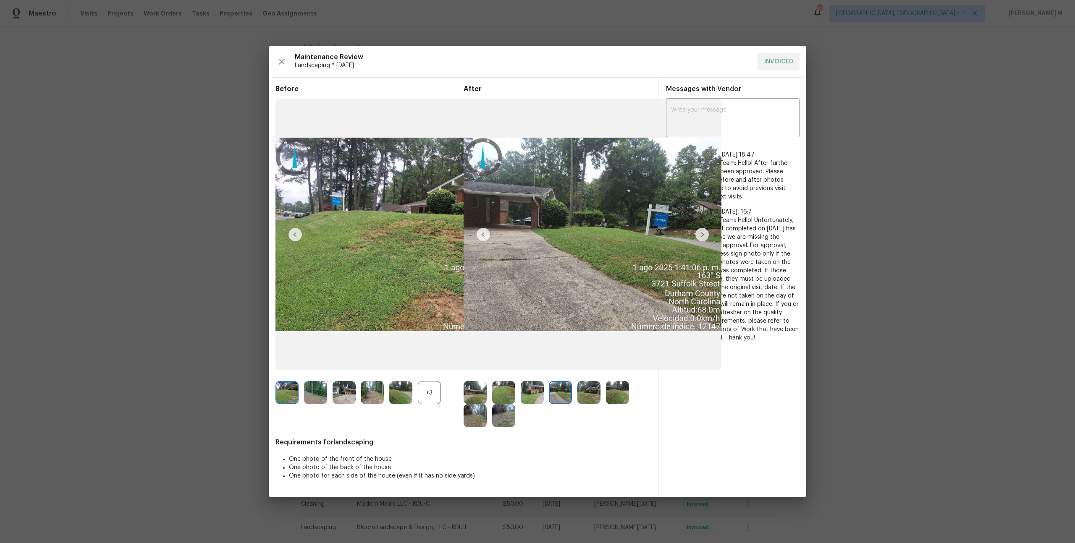
click at [588, 387] on img at bounding box center [588, 392] width 23 height 23
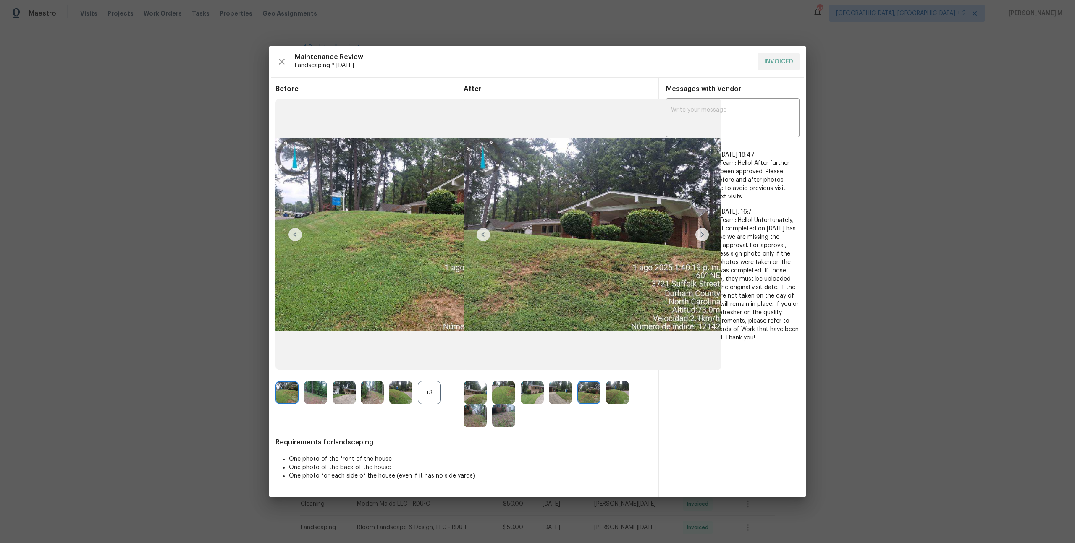
click at [479, 240] on img at bounding box center [483, 234] width 13 height 13
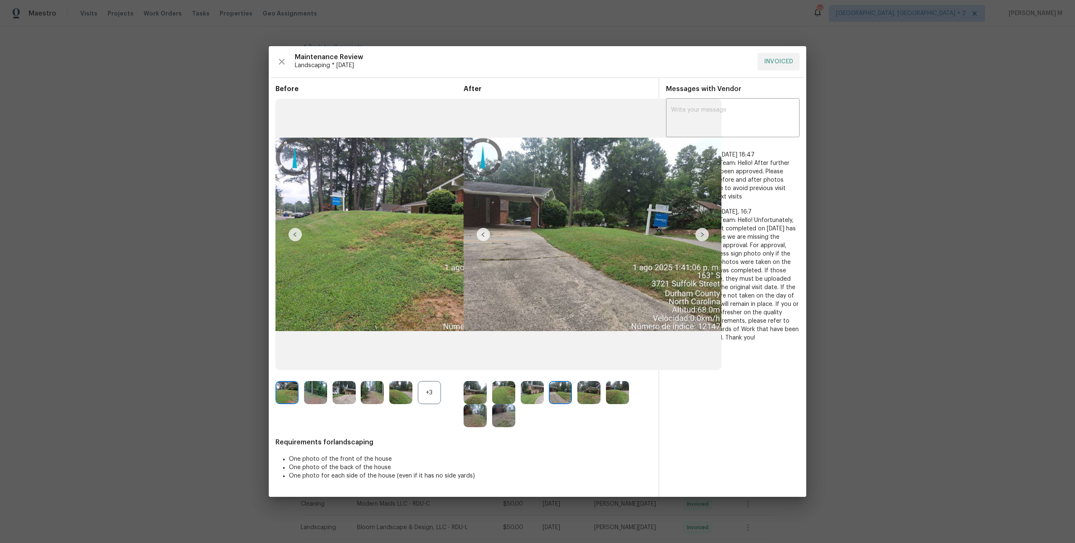
click at [484, 232] on img at bounding box center [483, 234] width 13 height 13
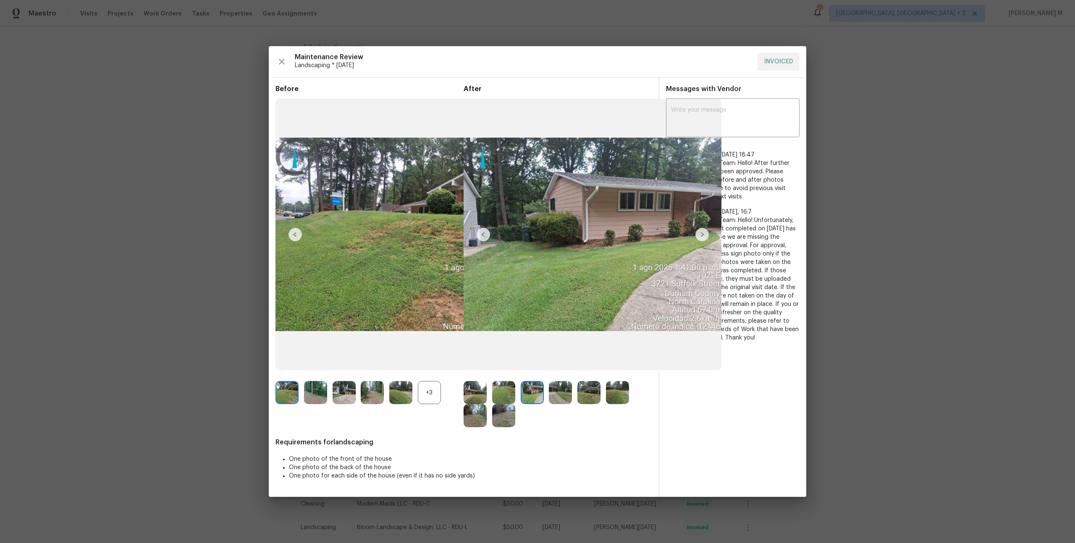
click at [482, 236] on img at bounding box center [483, 234] width 13 height 13
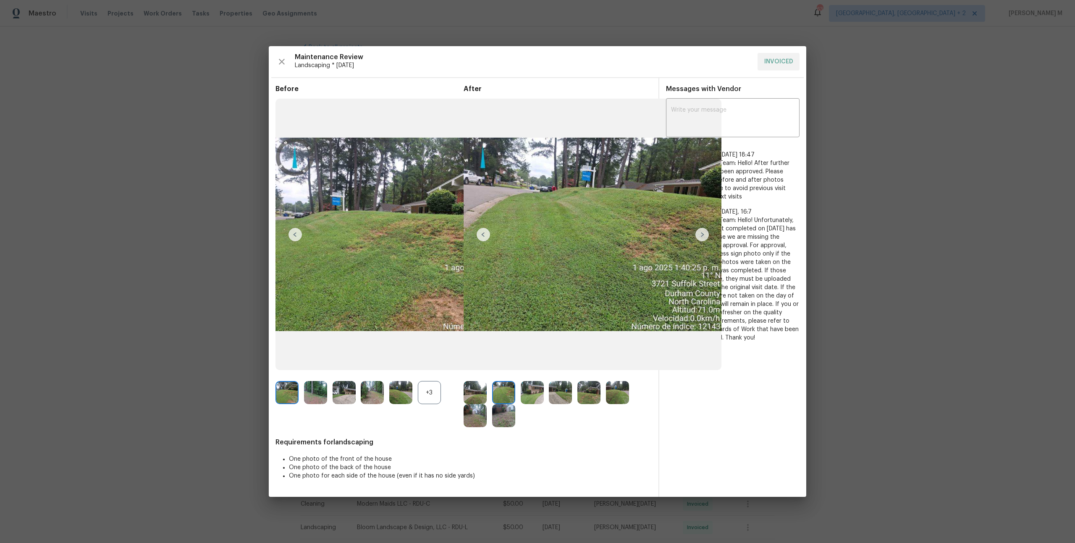
click at [482, 236] on img at bounding box center [483, 234] width 13 height 13
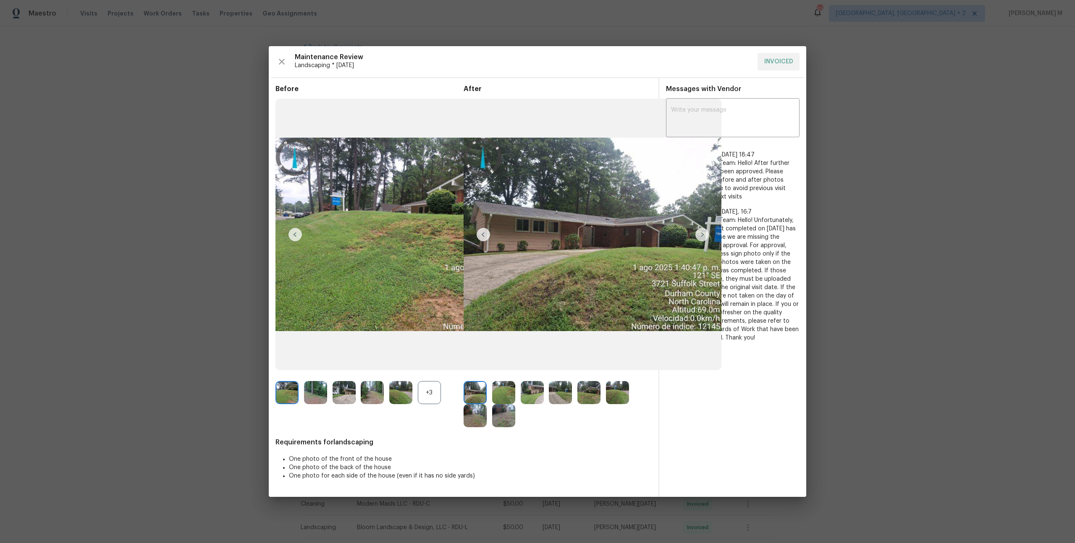
click at [498, 410] on img at bounding box center [503, 415] width 23 height 23
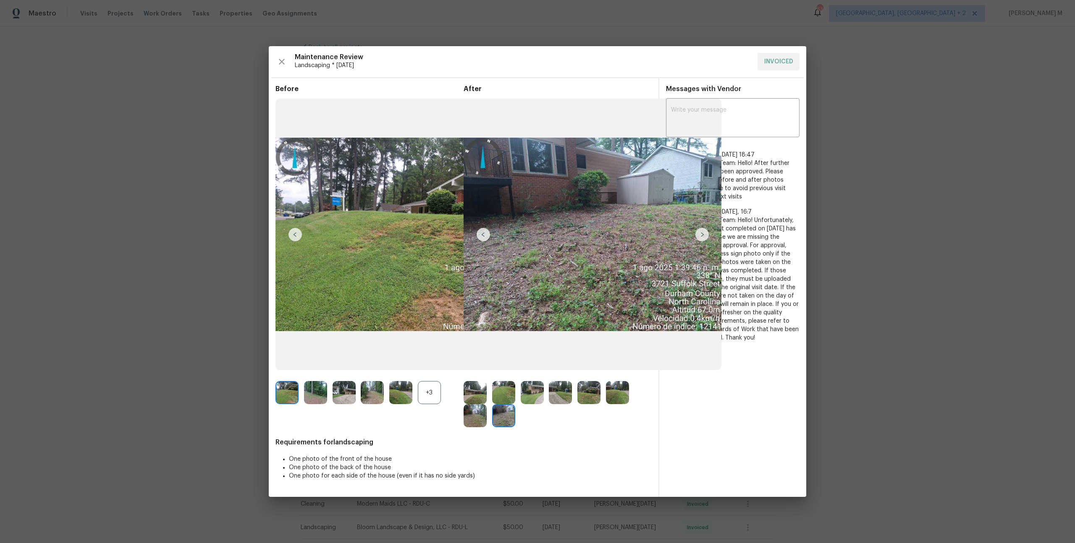
click at [499, 403] on img at bounding box center [503, 392] width 23 height 23
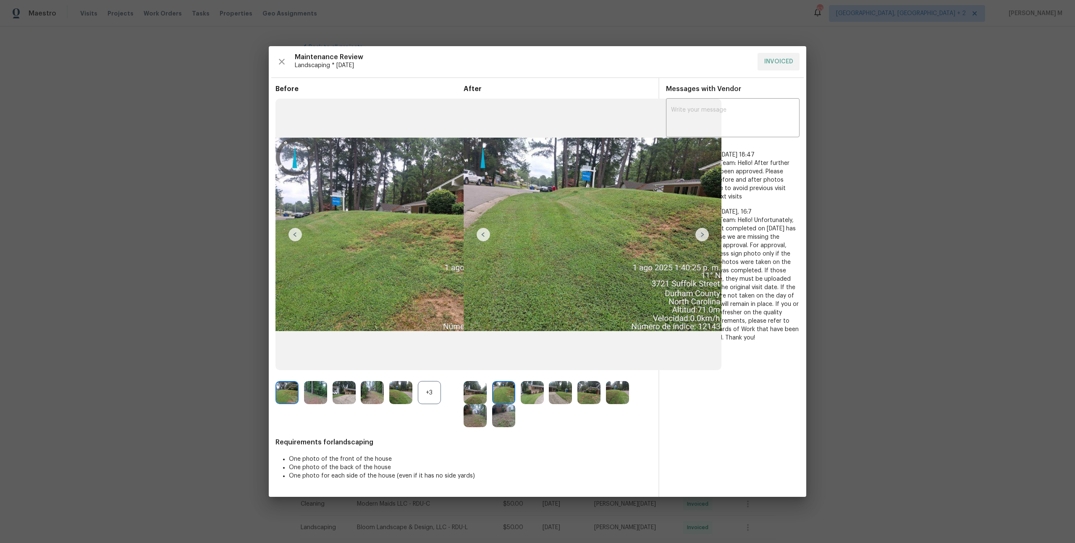
click at [532, 389] on img at bounding box center [532, 392] width 23 height 23
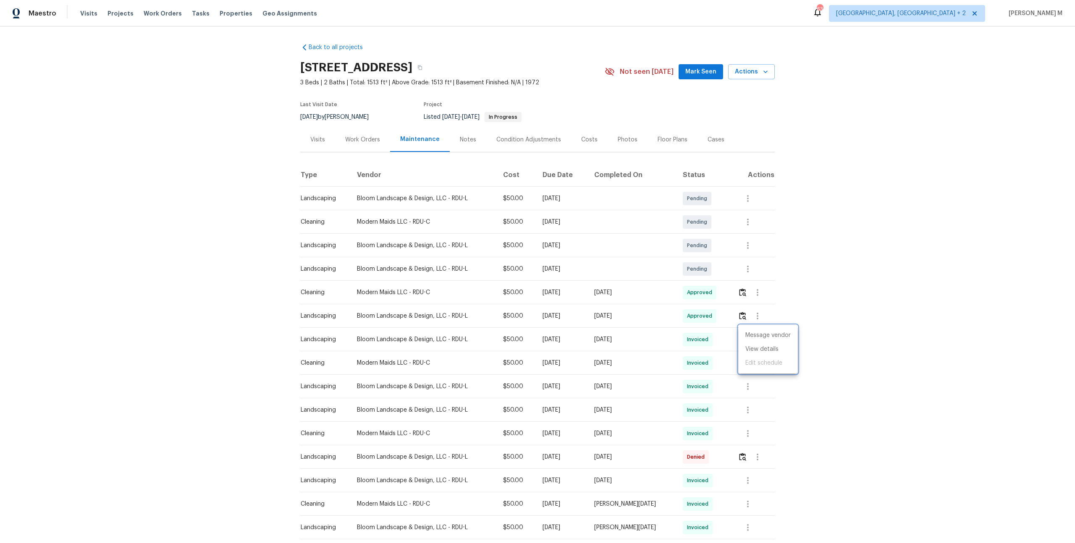
click at [363, 138] on div at bounding box center [537, 271] width 1075 height 543
click at [363, 138] on div "Work Orders" at bounding box center [362, 140] width 35 height 8
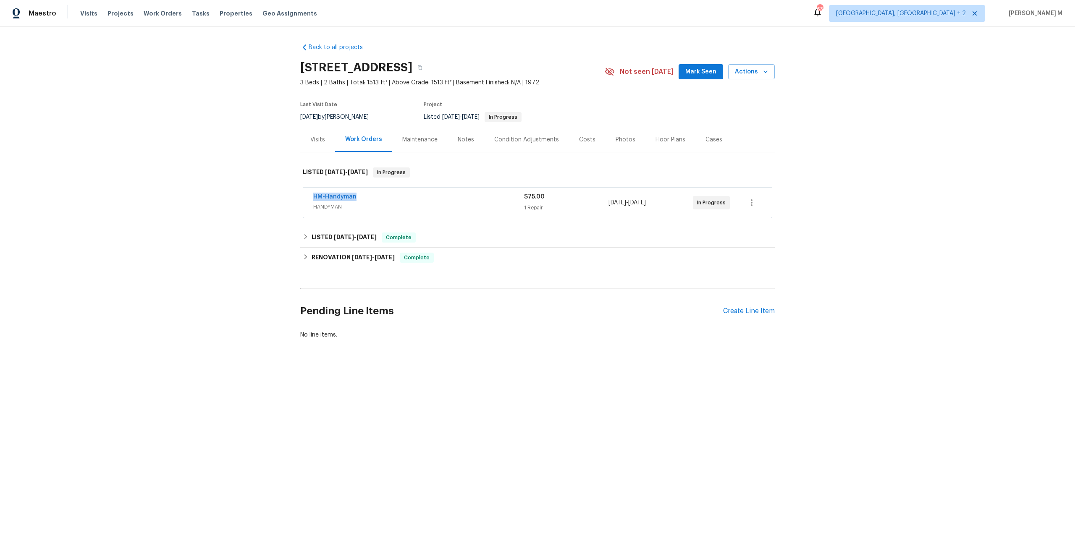
drag, startPoint x: 365, startPoint y: 195, endPoint x: 278, endPoint y: 195, distance: 86.5
click at [278, 195] on div "Back to all projects 3721 Suffolk St, Durham, NC 27707 3 Beds | 2 Baths | Total…" at bounding box center [537, 211] width 1075 height 370
copy link "HM-Handyman"
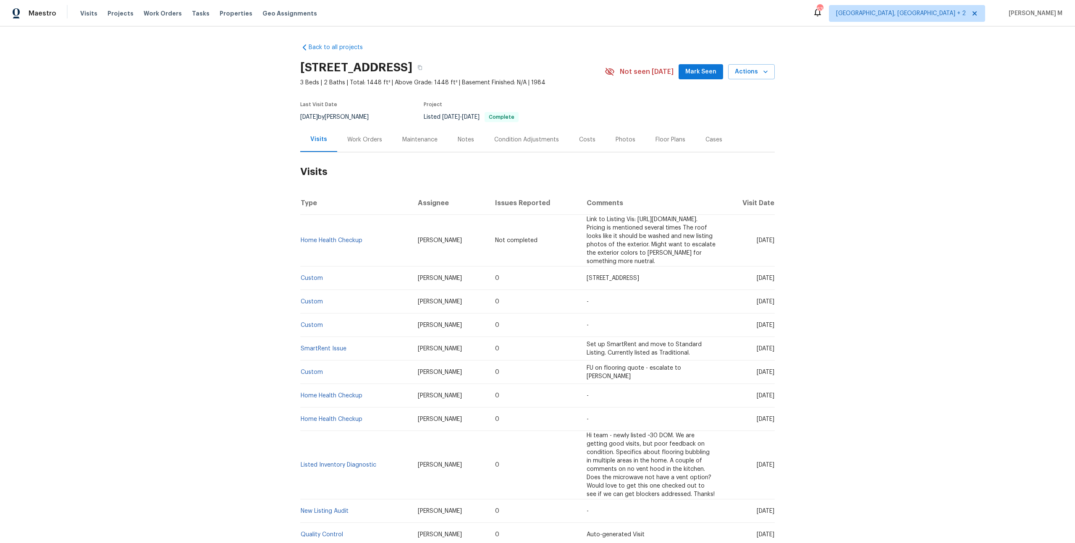
click at [366, 143] on div "Work Orders" at bounding box center [364, 139] width 55 height 25
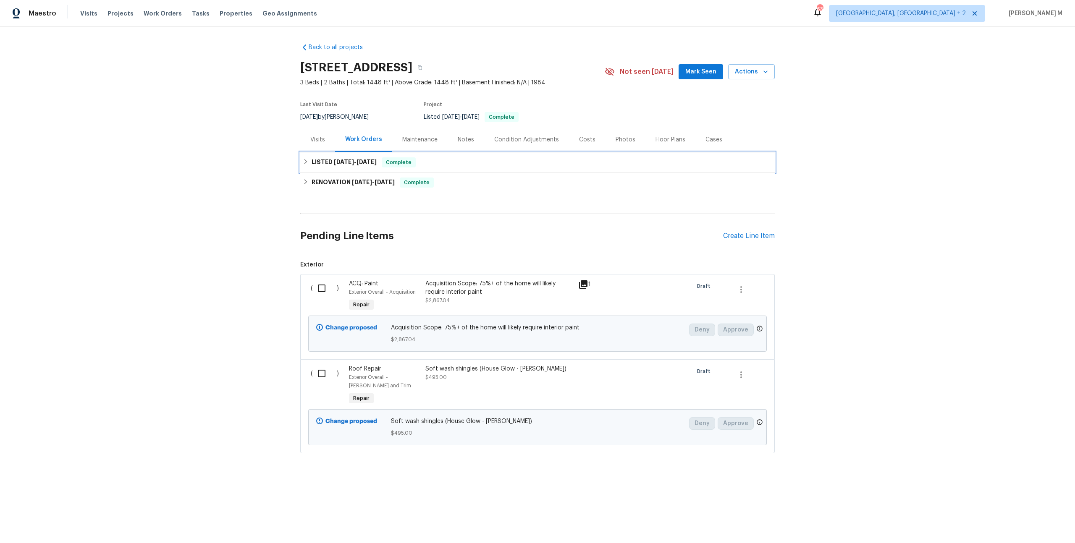
click at [341, 167] on div "LISTED [DATE] - [DATE] Complete" at bounding box center [537, 162] width 474 height 20
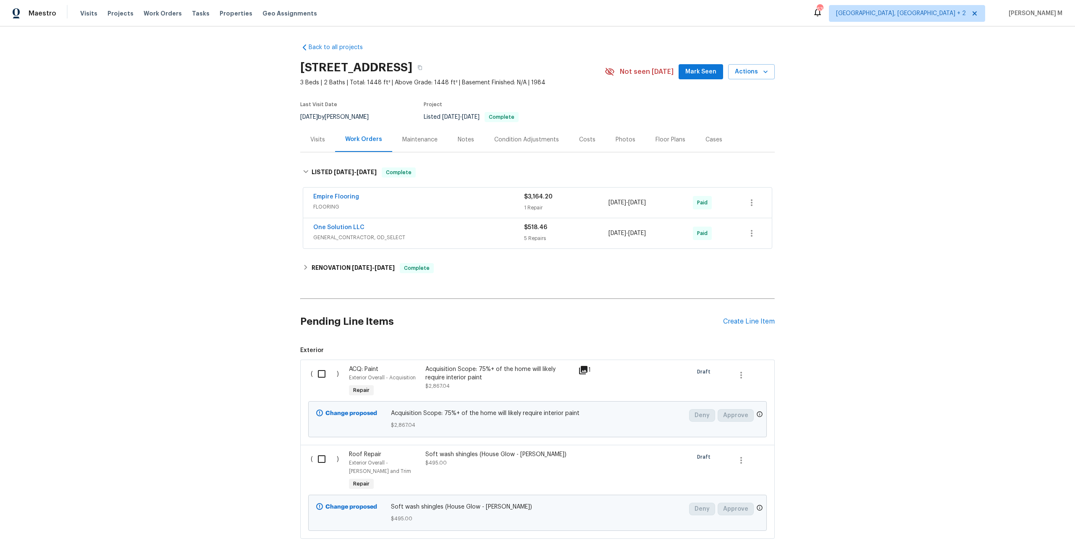
click at [330, 237] on div "One Solution LLC GENERAL_CONTRACTOR, OD_SELECT" at bounding box center [418, 233] width 211 height 20
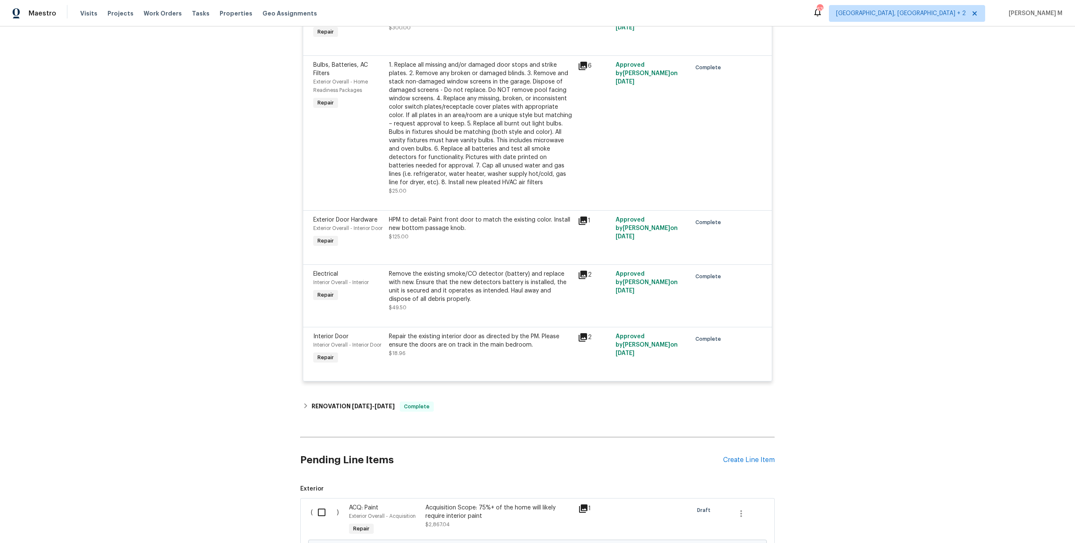
scroll to position [286, 0]
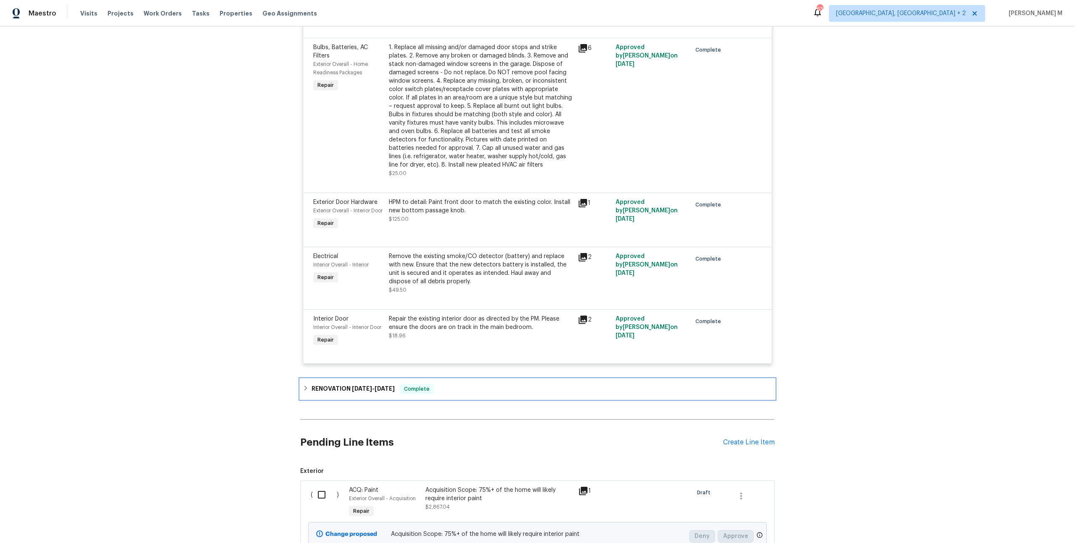
click at [359, 386] on span "1/2/25" at bounding box center [362, 389] width 20 height 6
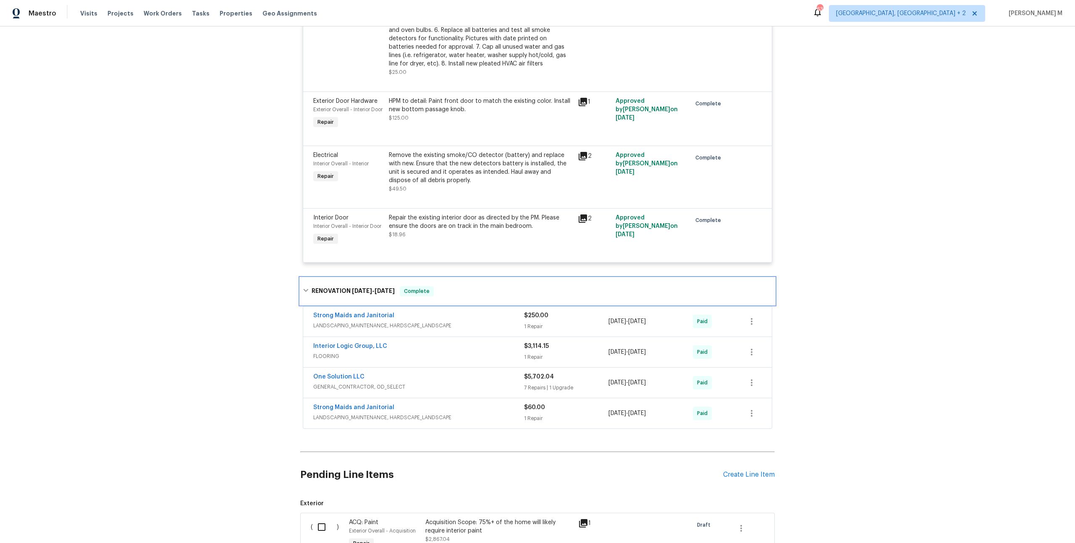
scroll to position [0, 0]
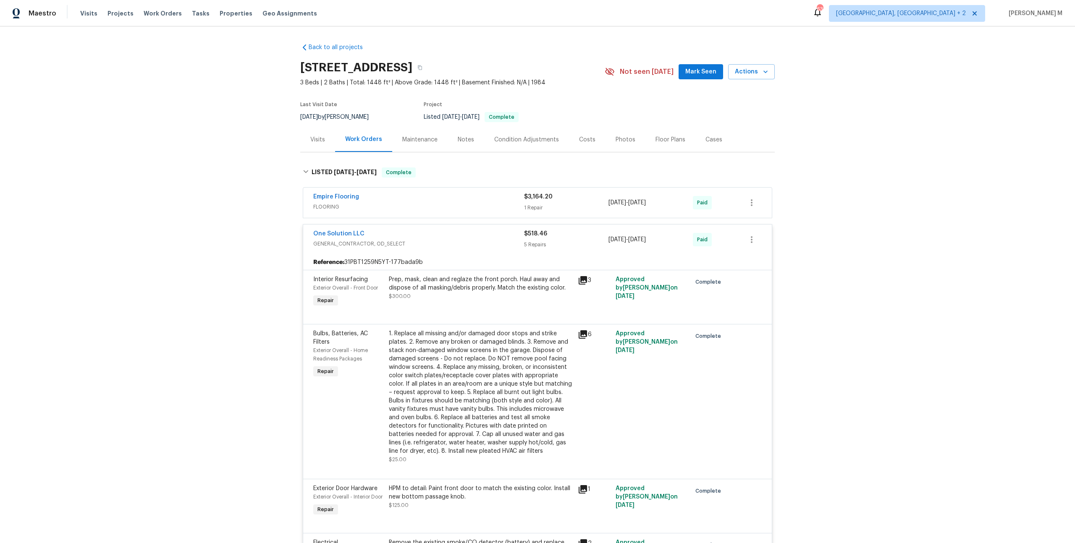
click at [319, 136] on div "Visits" at bounding box center [317, 140] width 15 height 8
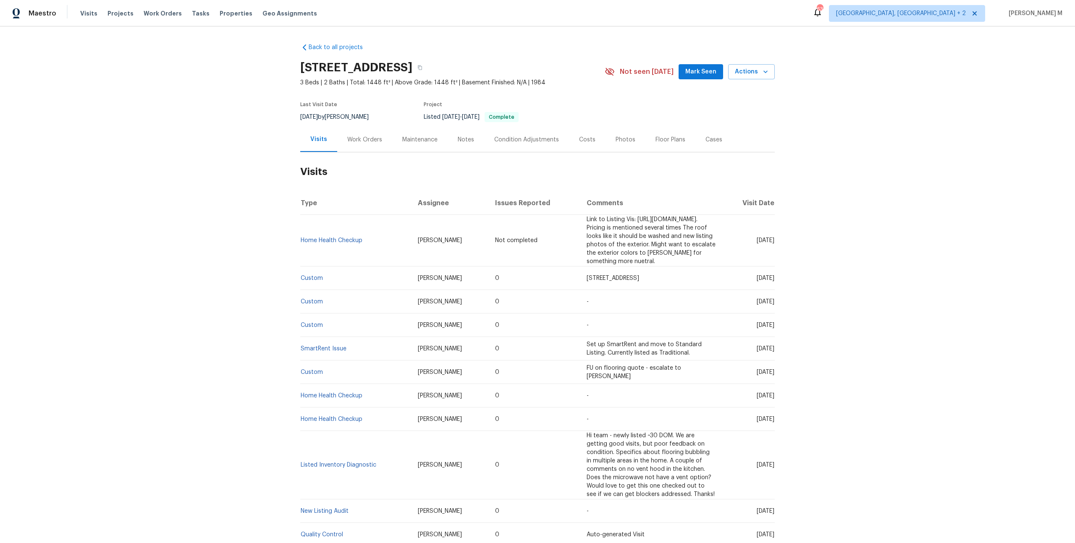
click at [419, 136] on div "Maintenance" at bounding box center [419, 140] width 35 height 8
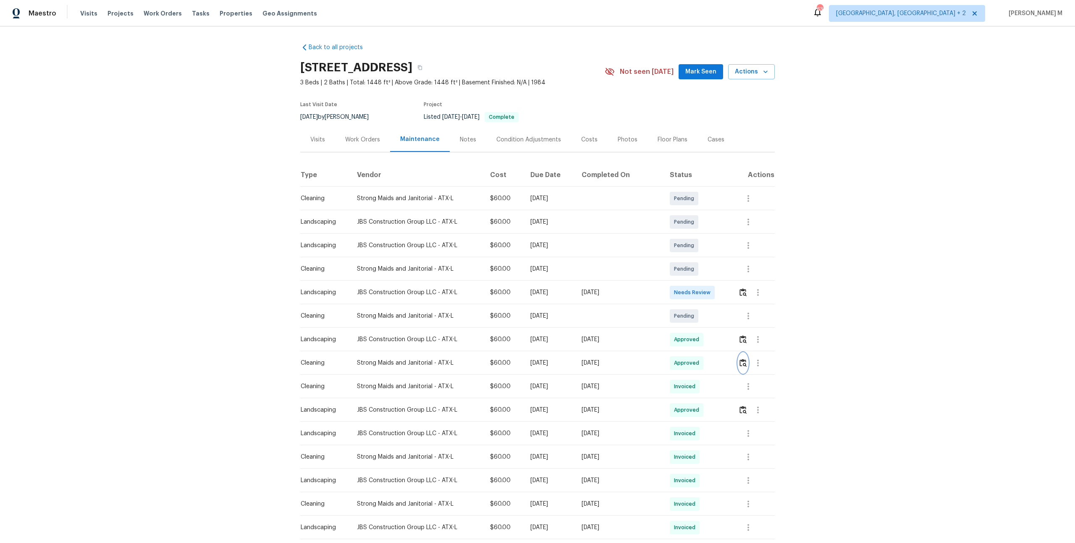
click at [741, 361] on img "button" at bounding box center [742, 363] width 7 height 8
click at [759, 366] on button "button" at bounding box center [758, 363] width 20 height 20
click at [762, 356] on li "Message vendor" at bounding box center [777, 359] width 59 height 14
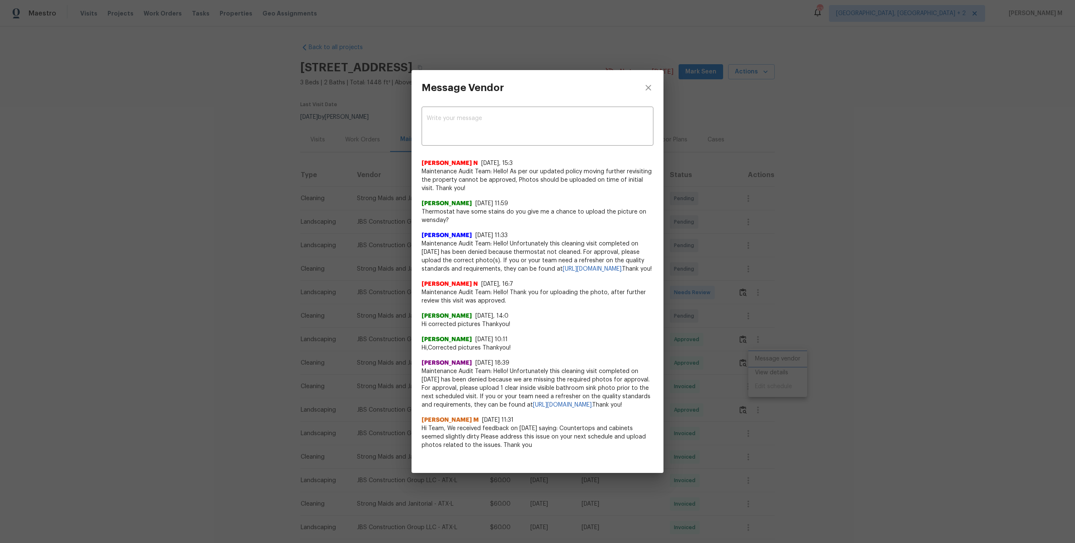
click at [727, 312] on div "Message Vendor x ​ Nijanthan N 7/9/25, 15:3 Maintenance Audit Team: Hello! As p…" at bounding box center [537, 271] width 1075 height 543
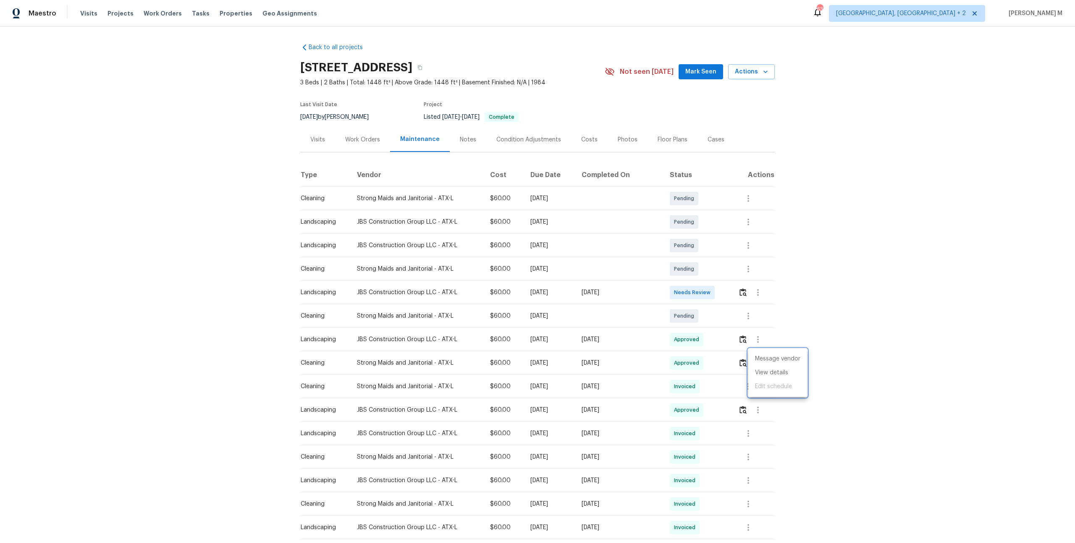
click at [703, 339] on div at bounding box center [537, 271] width 1075 height 543
click at [744, 283] on button "button" at bounding box center [743, 293] width 10 height 20
click at [374, 143] on div "Work Orders" at bounding box center [362, 139] width 55 height 25
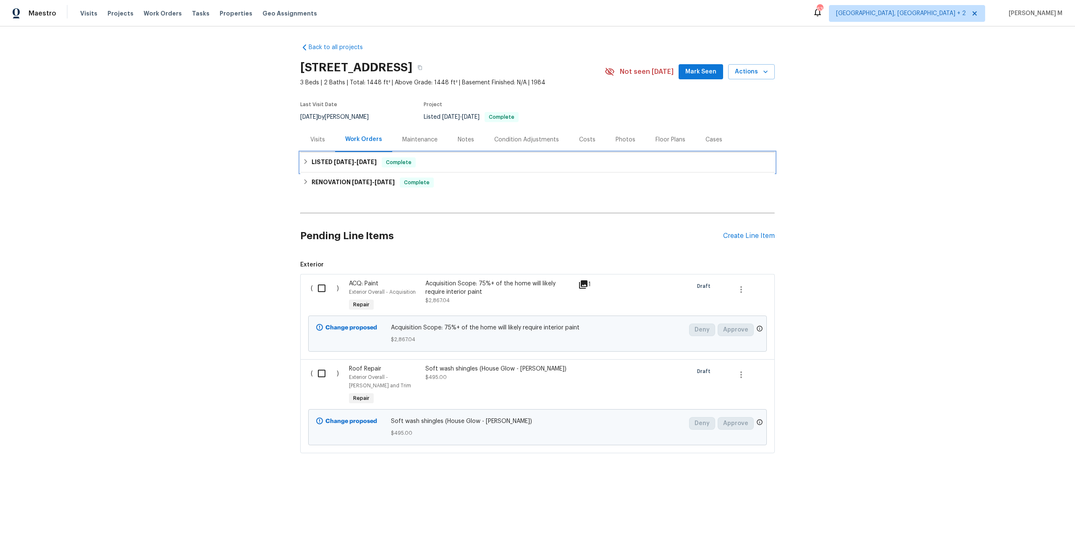
click at [335, 162] on h6 "LISTED 4/27/25 - 5/7/25" at bounding box center [344, 162] width 65 height 10
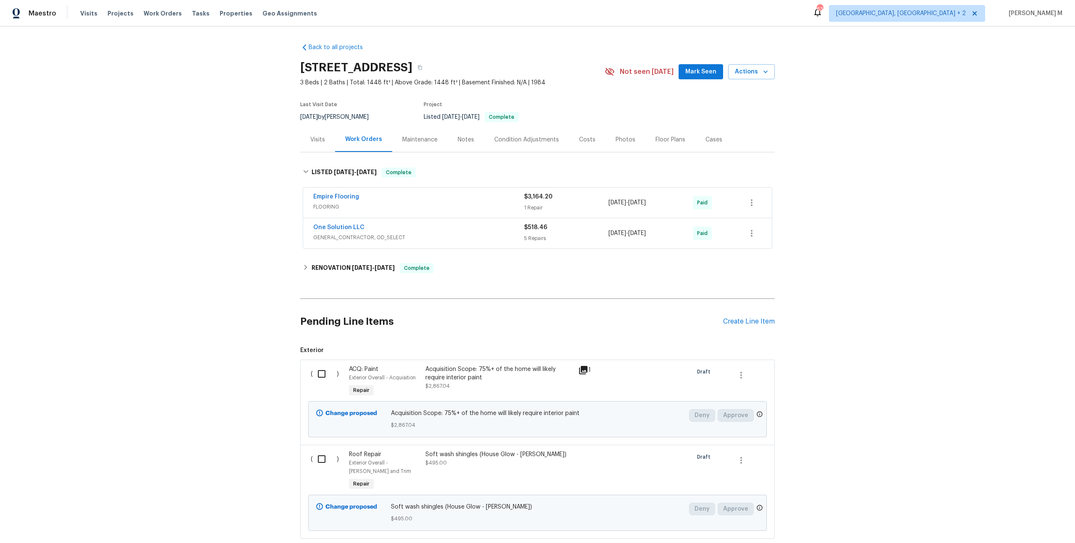
click at [338, 233] on span "GENERAL_CONTRACTOR, OD_SELECT" at bounding box center [418, 237] width 211 height 8
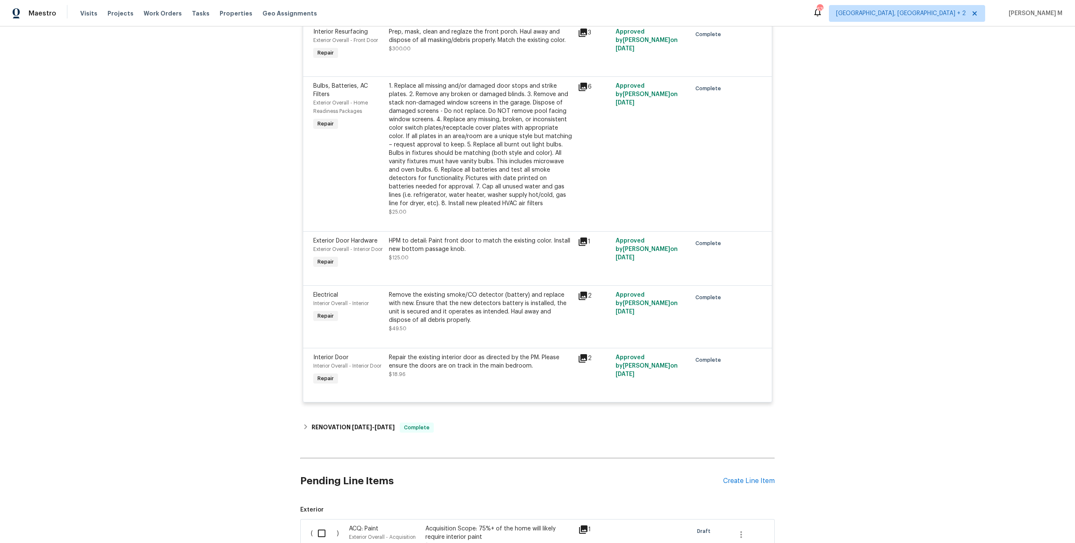
scroll to position [249, 0]
click at [502, 123] on div "1. Replace all missing and/or damaged door stops and strike plates. 2. Remove a…" at bounding box center [481, 144] width 184 height 126
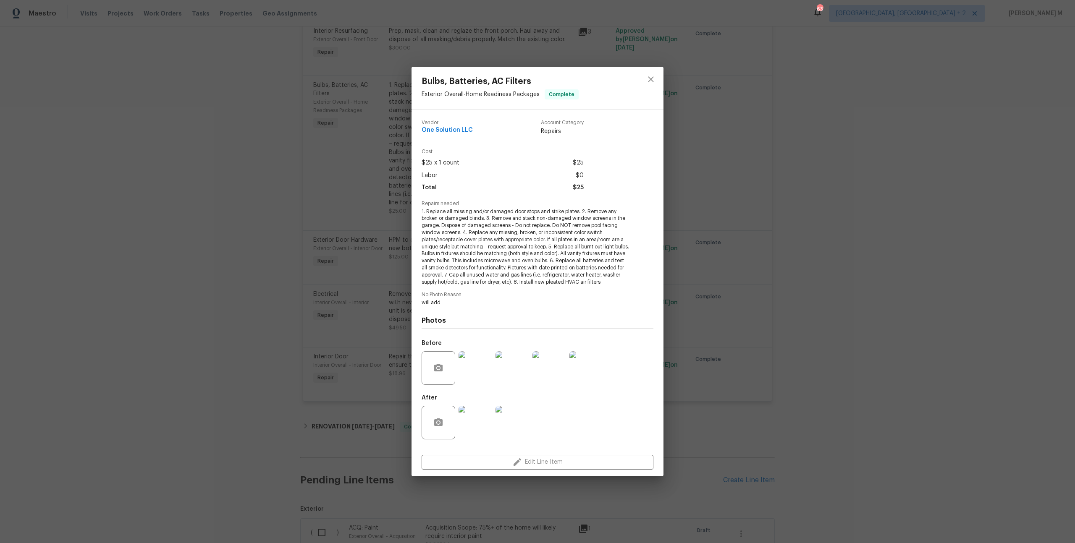
click at [465, 367] on img at bounding box center [475, 368] width 34 height 34
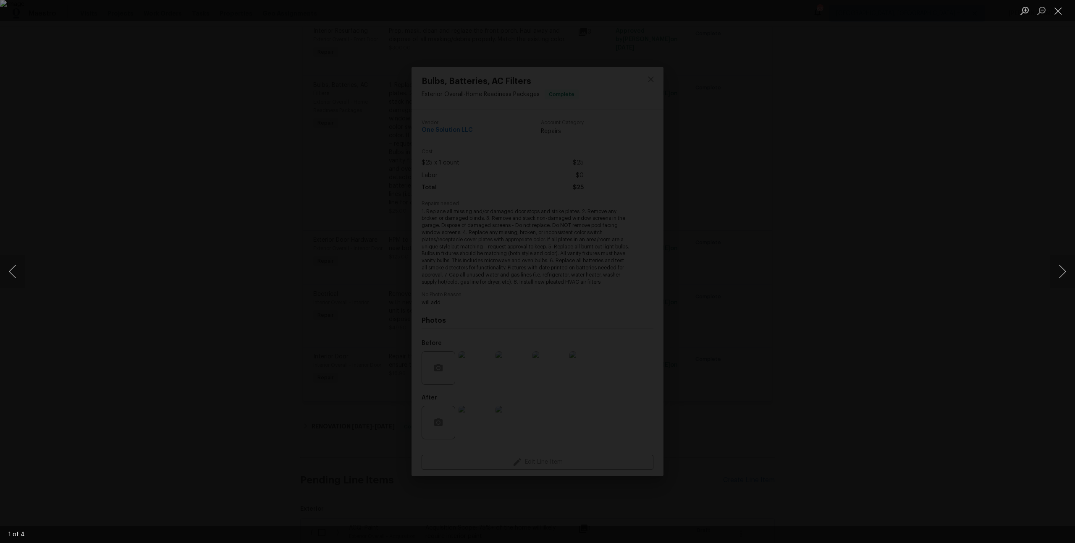
click at [1045, 276] on div "Lightbox" at bounding box center [537, 271] width 1075 height 543
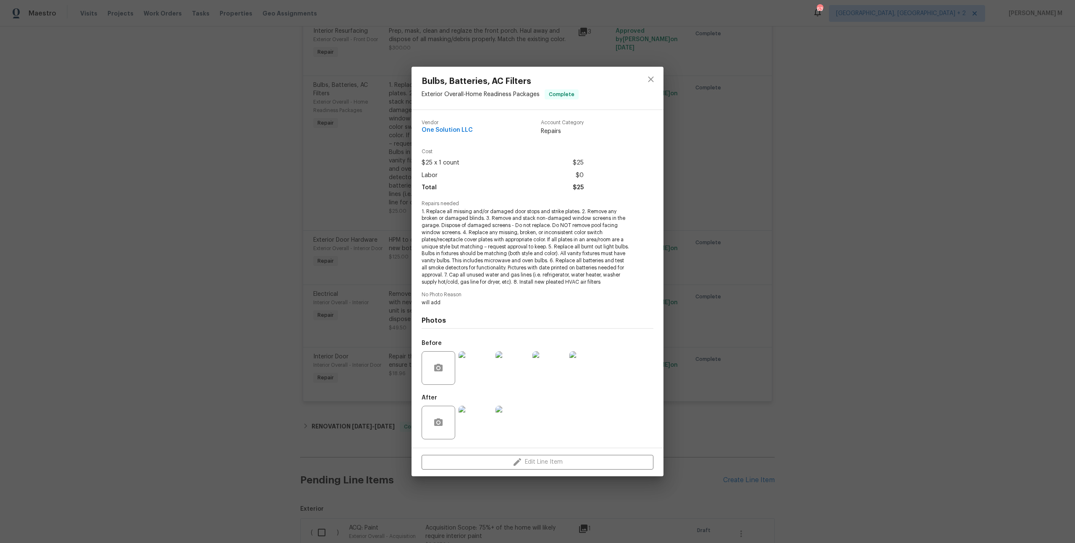
click at [574, 364] on img at bounding box center [586, 368] width 34 height 34
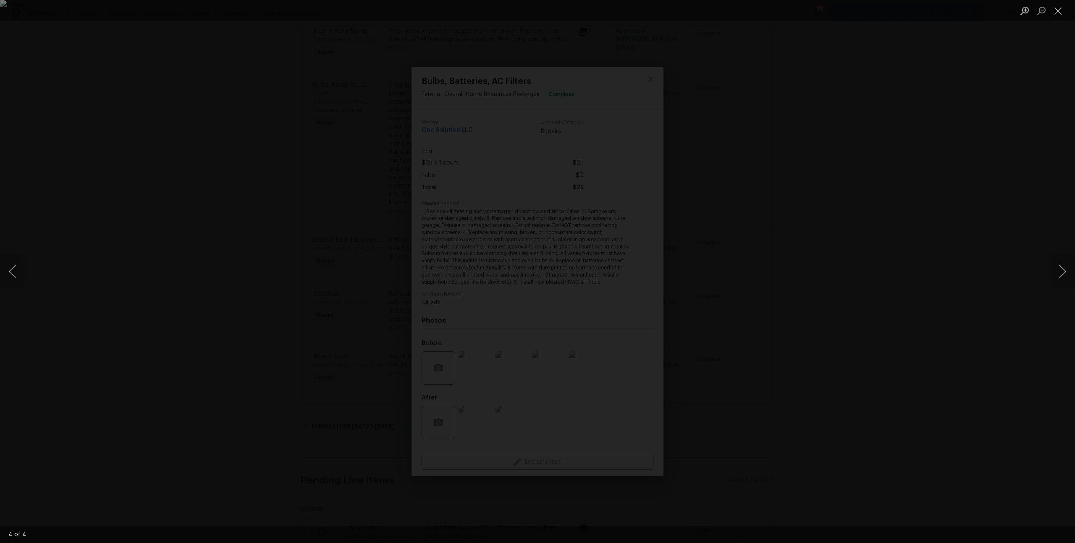
click at [788, 291] on div "Lightbox" at bounding box center [537, 271] width 1075 height 543
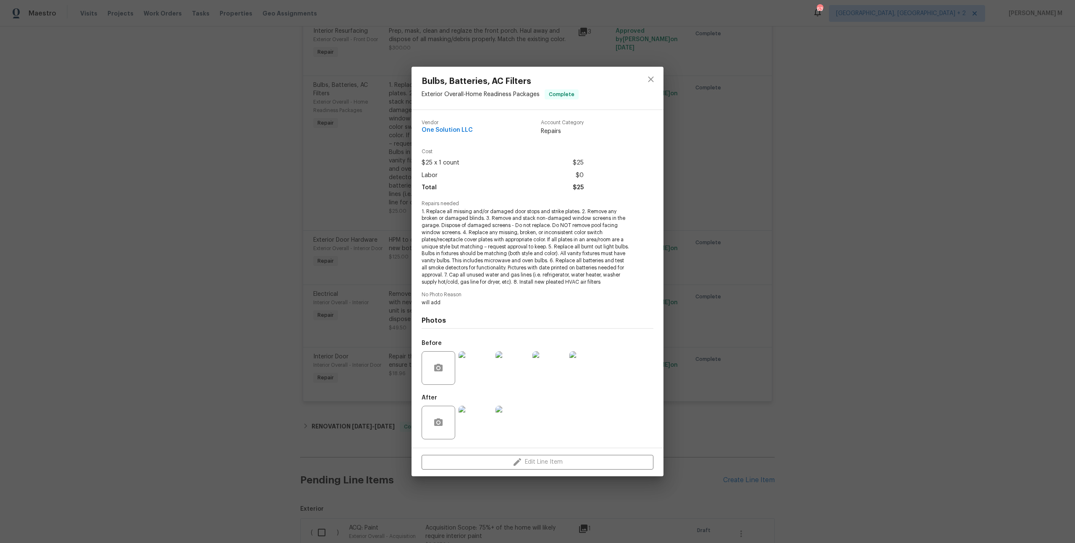
click at [759, 207] on div "Bulbs, Batteries, AC Filters Exterior Overall - Home Readiness Packages Complet…" at bounding box center [537, 271] width 1075 height 543
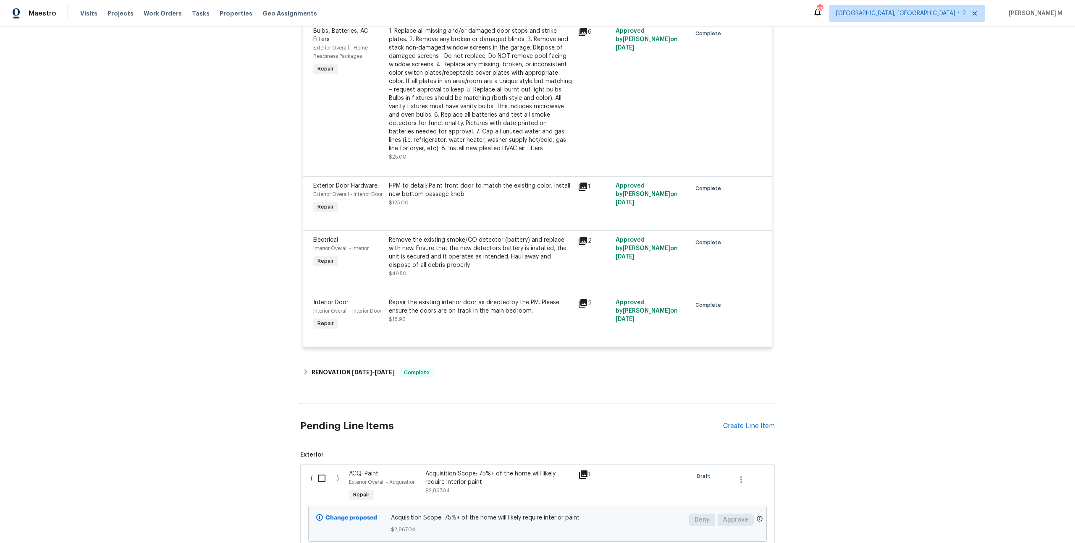
scroll to position [430, 0]
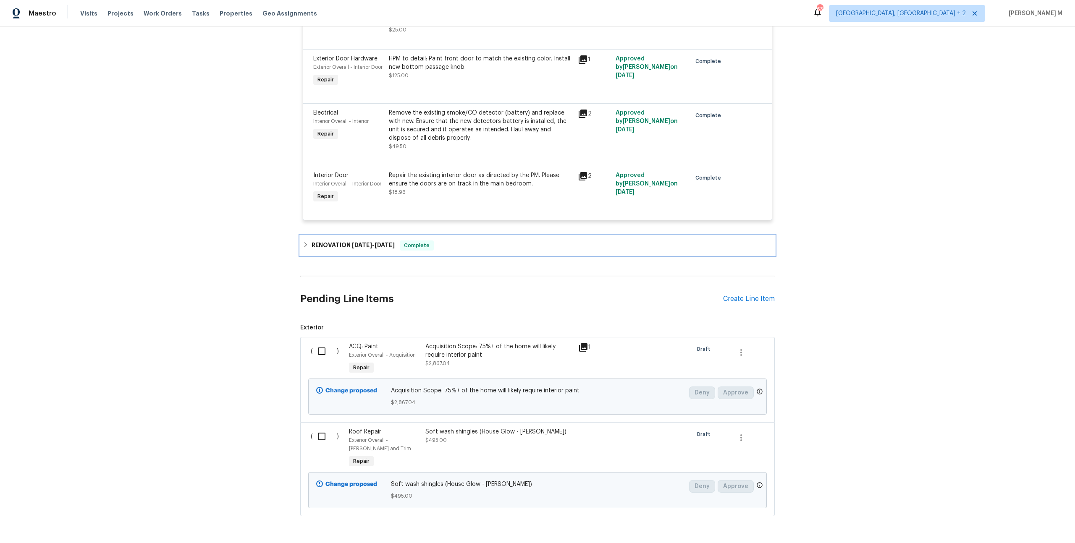
click at [354, 239] on div "RENOVATION 1/2/25 - 1/17/25 Complete" at bounding box center [537, 246] width 474 height 20
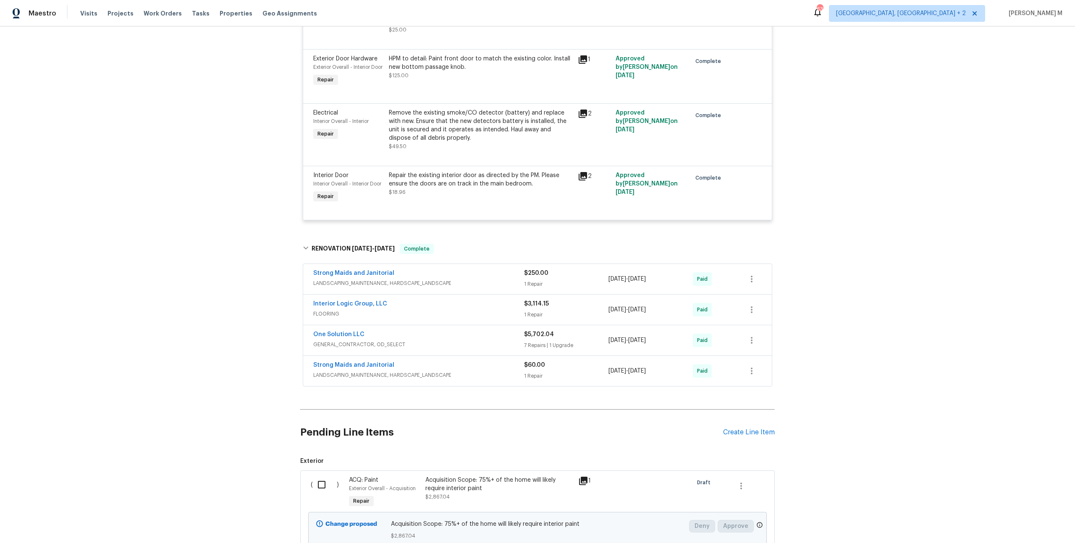
click at [332, 334] on div "One Solution LLC GENERAL_CONTRACTOR, OD_SELECT" at bounding box center [418, 340] width 211 height 20
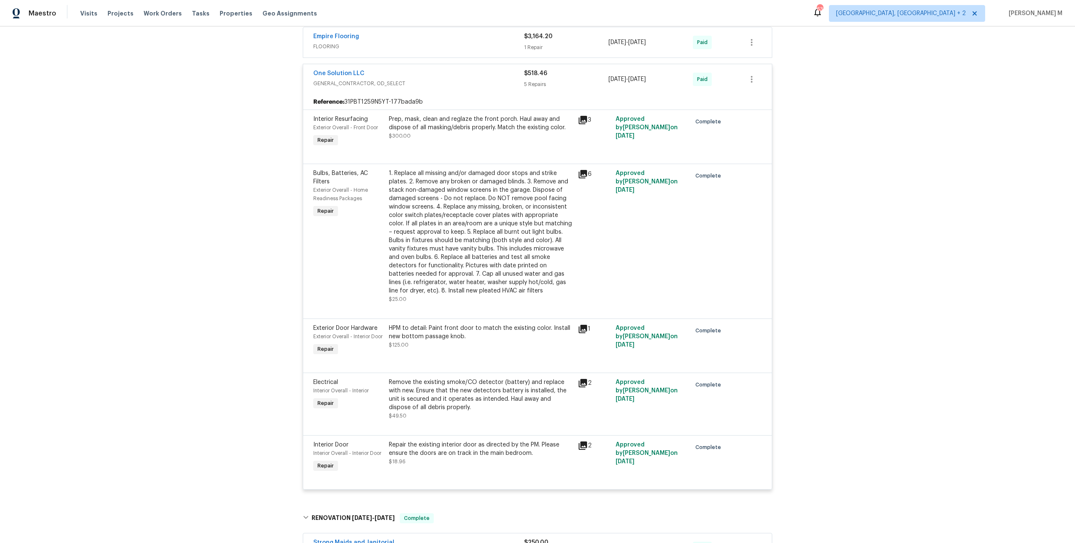
scroll to position [154, 0]
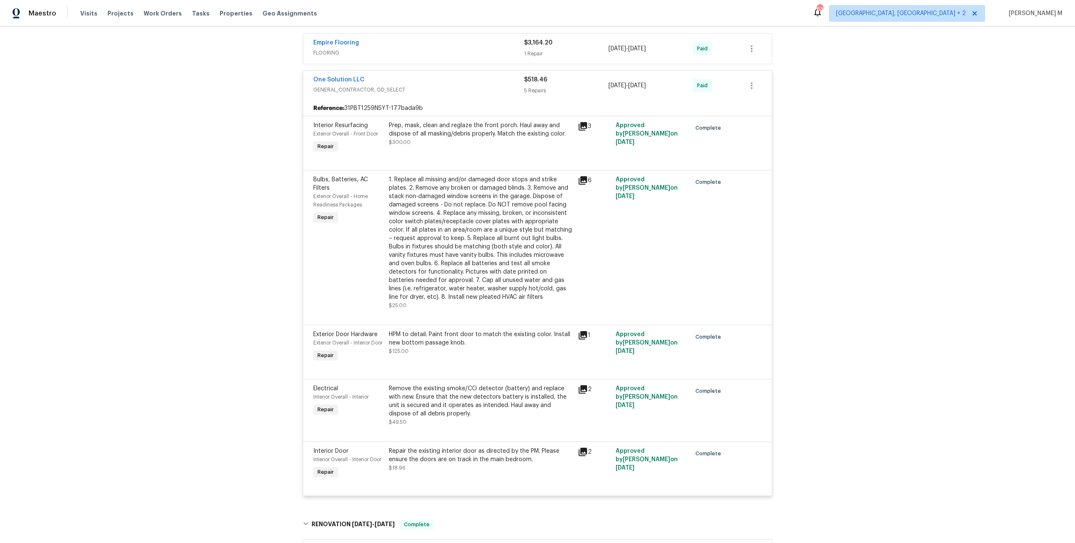
click at [473, 219] on div "1. Replace all missing and/or damaged door stops and strike plates. 2. Remove a…" at bounding box center [481, 238] width 184 height 126
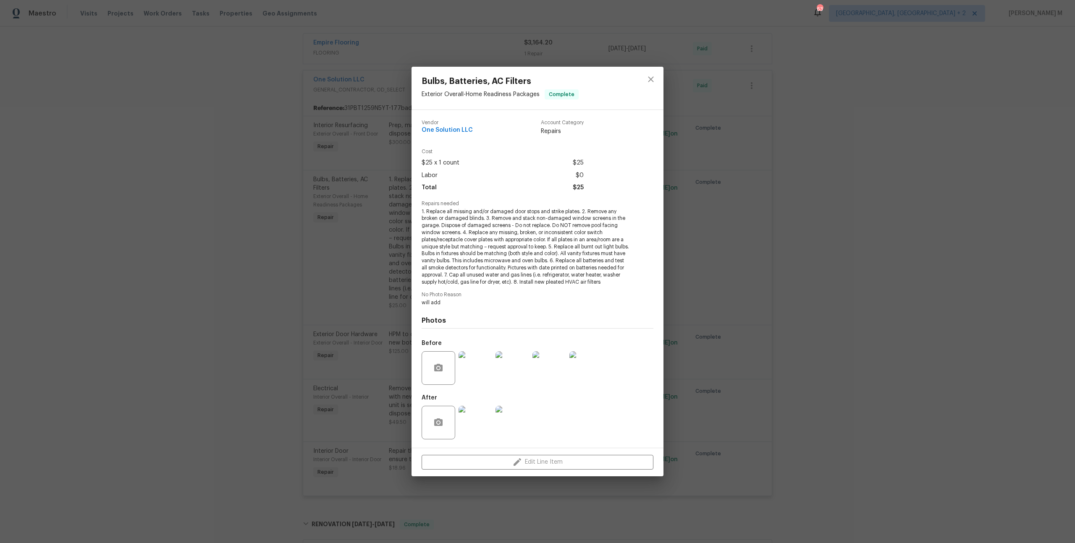
click at [290, 274] on div "Bulbs, Batteries, AC Filters Exterior Overall - Home Readiness Packages Complet…" at bounding box center [537, 271] width 1075 height 543
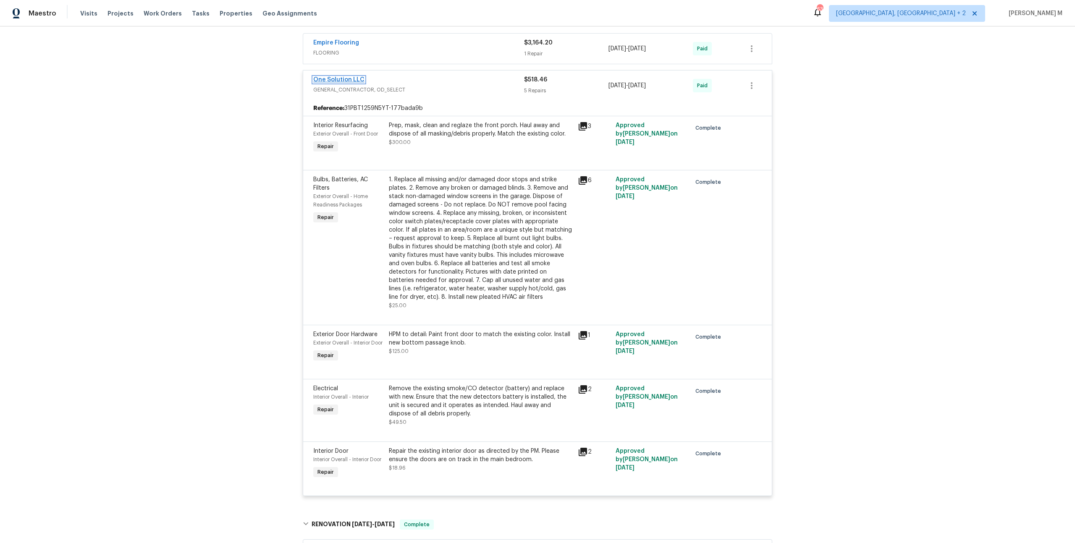
click at [349, 77] on link "One Solution LLC" at bounding box center [338, 80] width 51 height 6
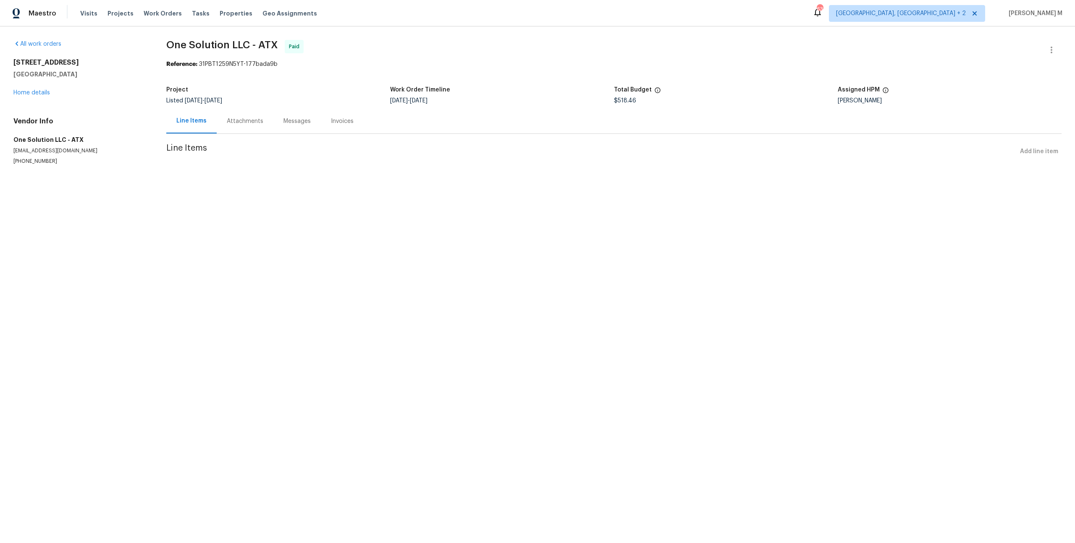
click at [283, 121] on div "Messages" at bounding box center [296, 121] width 27 height 8
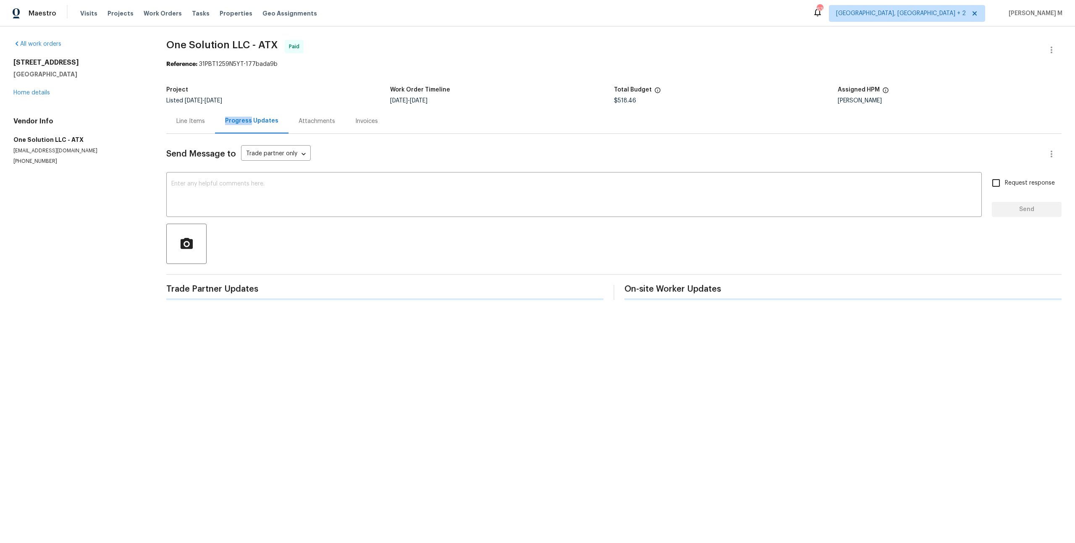
click at [234, 121] on div "Progress Updates" at bounding box center [251, 121] width 53 height 8
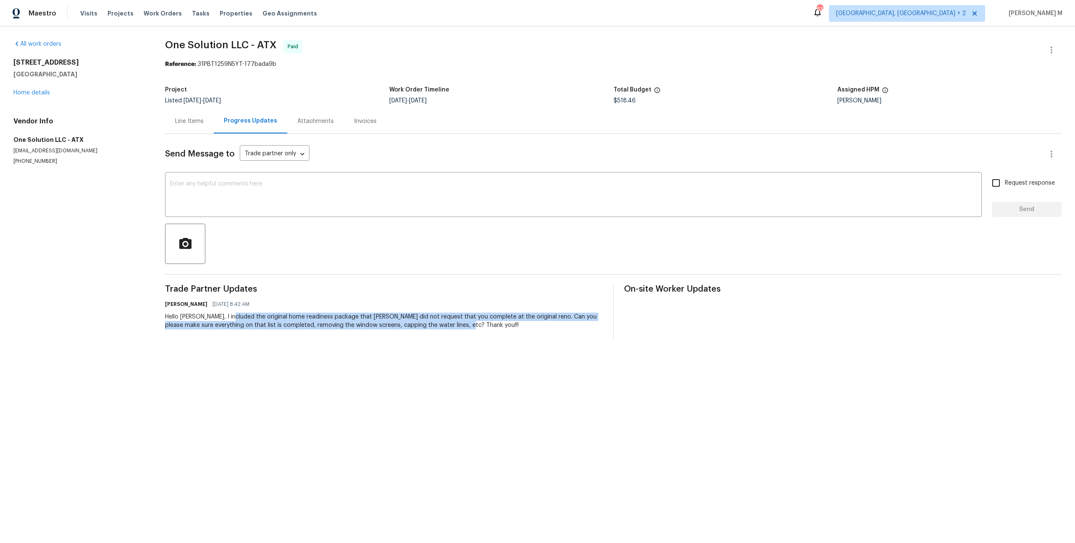
drag, startPoint x: 230, startPoint y: 302, endPoint x: 465, endPoint y: 315, distance: 235.5
click at [465, 314] on div "Hello Eder, I included the original home readiness package that Martin did not …" at bounding box center [383, 321] width 437 height 17
click at [484, 315] on div "Hello Eder, I included the original home readiness package that Martin did not …" at bounding box center [383, 321] width 437 height 17
click at [514, 317] on div "Hello Eder, I included the original home readiness package that Martin did not …" at bounding box center [383, 321] width 437 height 17
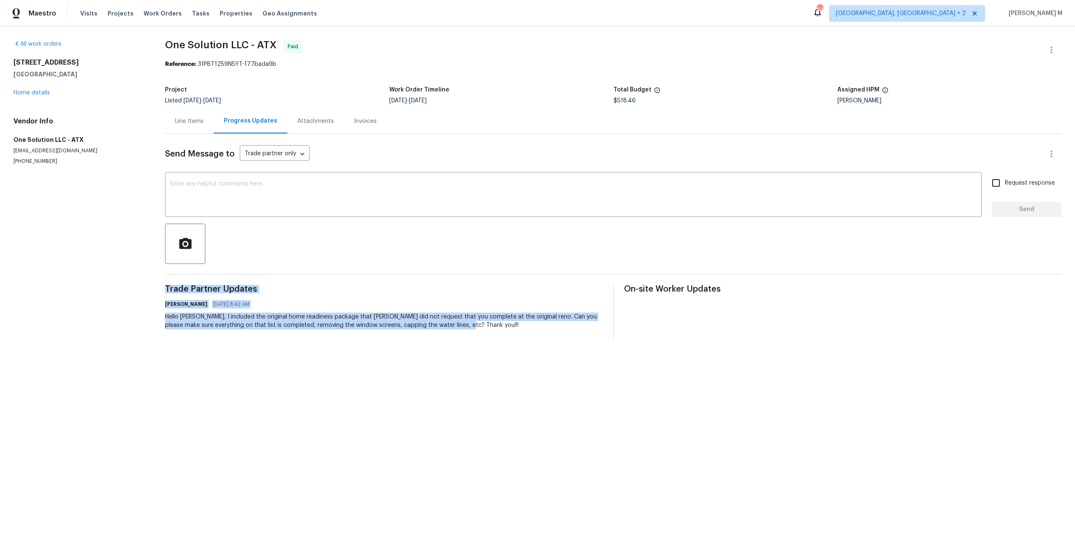
click at [514, 317] on div "Hello Eder, I included the original home readiness package that Martin did not …" at bounding box center [383, 321] width 437 height 17
click at [420, 313] on div "Hello Eder, I included the original home readiness package that Martin did not …" at bounding box center [383, 321] width 437 height 17
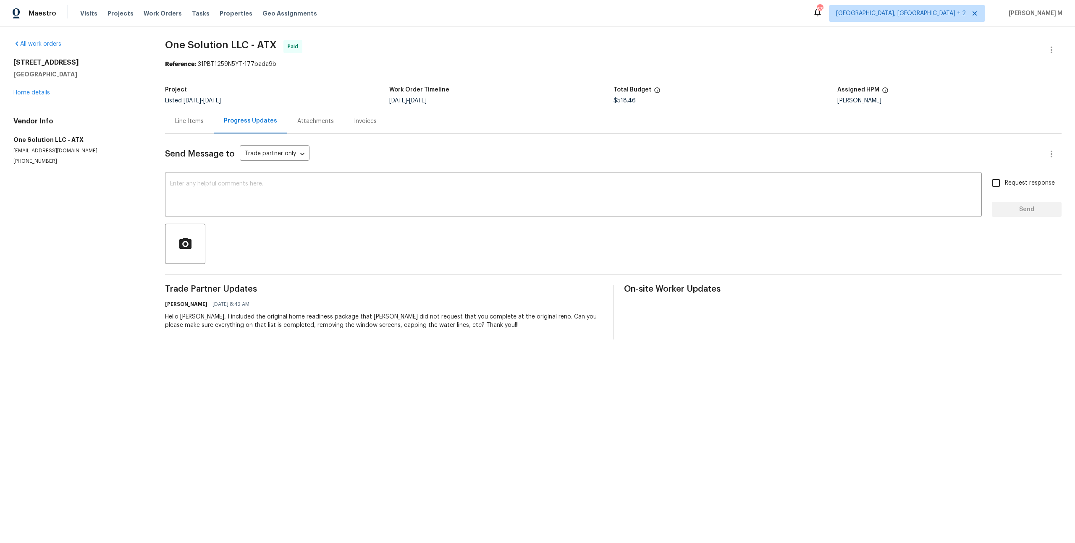
click at [369, 313] on div "Hello Eder, I included the original home readiness package that Martin did not …" at bounding box center [383, 321] width 437 height 17
click at [186, 117] on div "Line Items" at bounding box center [189, 121] width 29 height 8
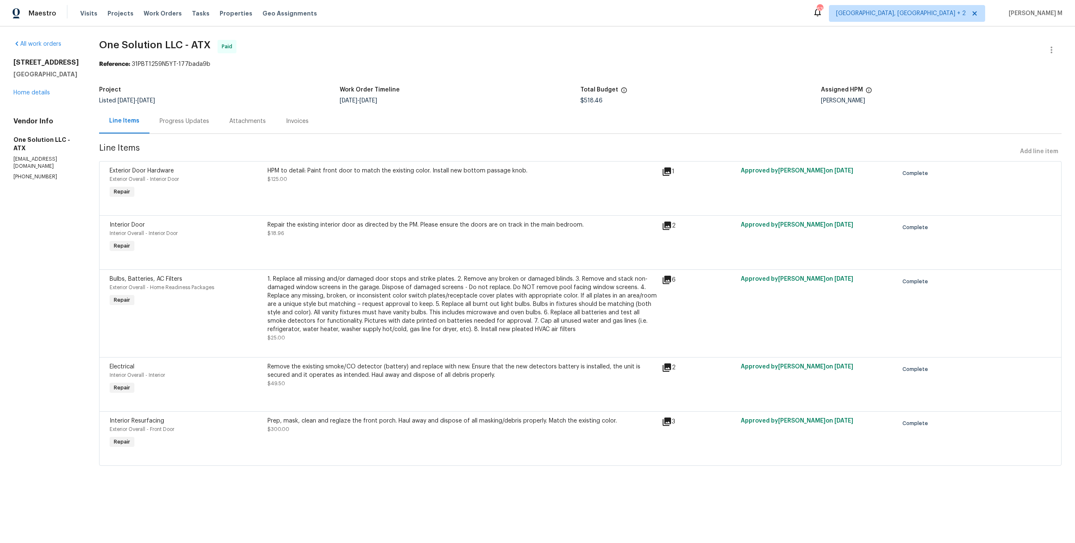
click at [417, 293] on div "1. Replace all missing and/or damaged door stops and strike plates. 2. Remove a…" at bounding box center [461, 304] width 389 height 59
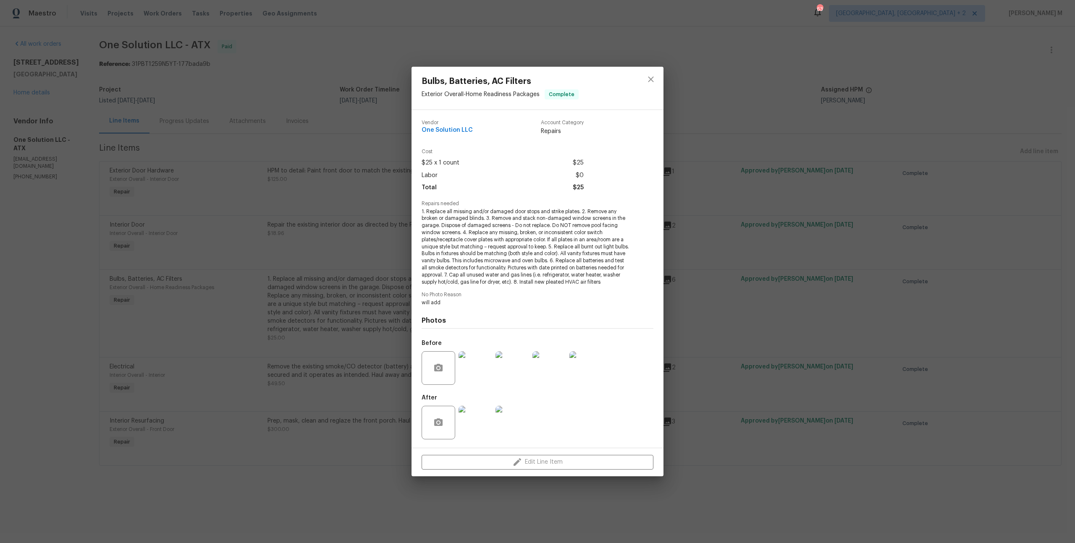
click at [681, 385] on div "Bulbs, Batteries, AC Filters Exterior Overall - Home Readiness Packages Complet…" at bounding box center [537, 271] width 1075 height 543
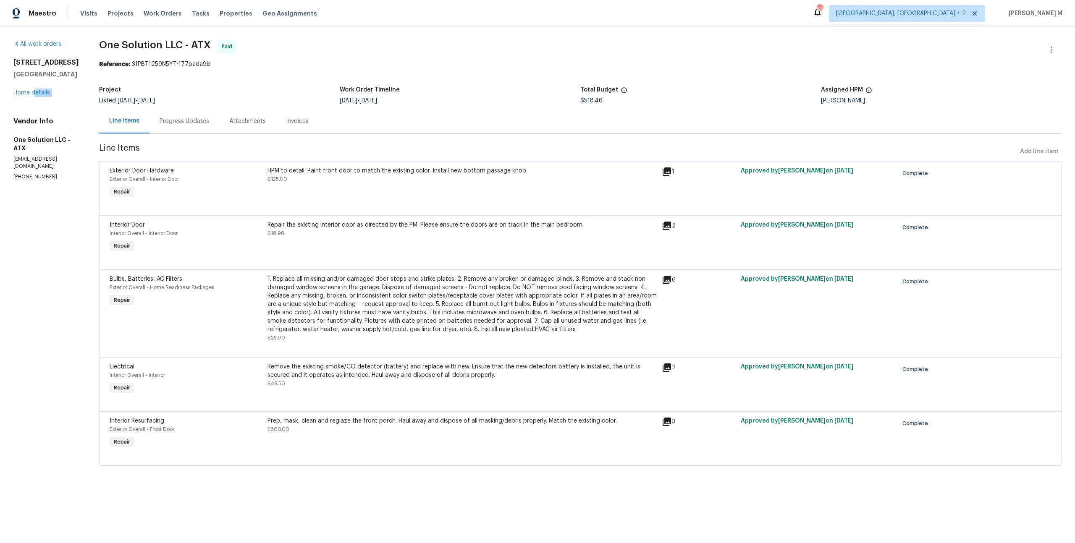
click at [35, 94] on div "All work orders 5103 Ganymede Dr Austin, TX 78727 Home details Vendor Info One …" at bounding box center [45, 110] width 65 height 141
click at [36, 90] on link "Home details" at bounding box center [31, 93] width 37 height 6
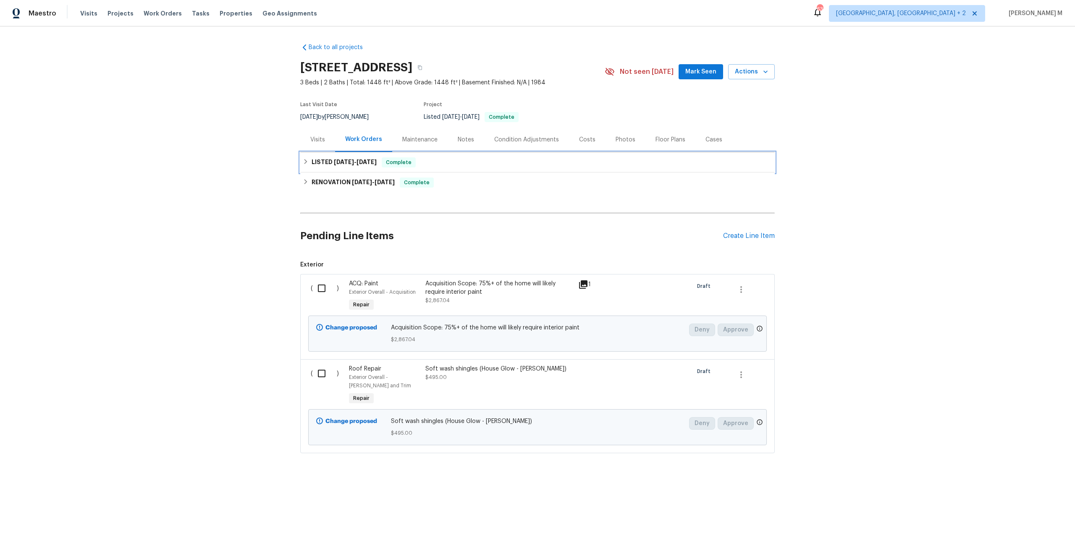
click at [422, 152] on div "LISTED 4/27/25 - 5/7/25 Complete" at bounding box center [537, 162] width 474 height 20
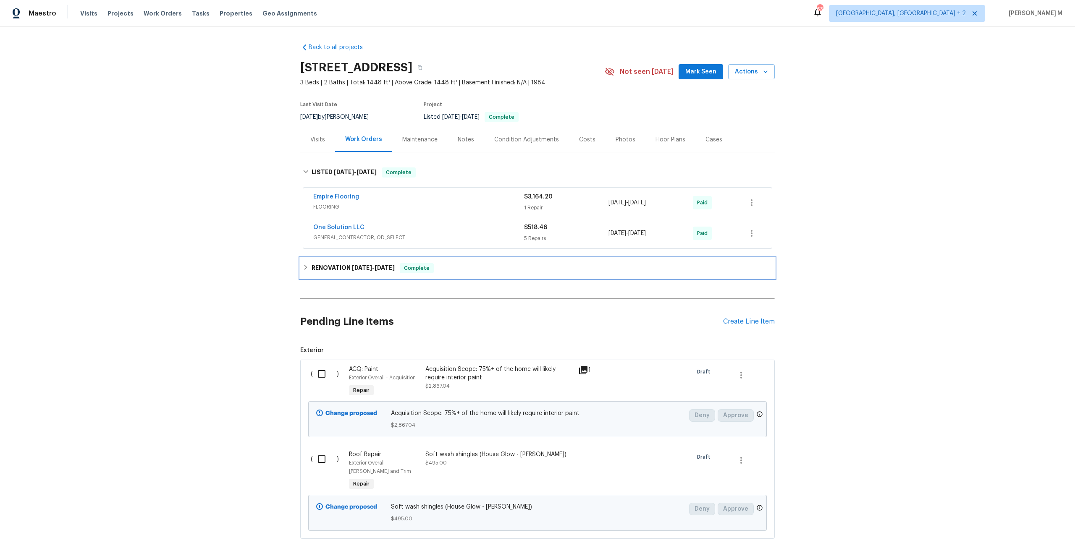
click at [327, 263] on h6 "RENOVATION 1/2/25 - 1/17/25" at bounding box center [353, 268] width 83 height 10
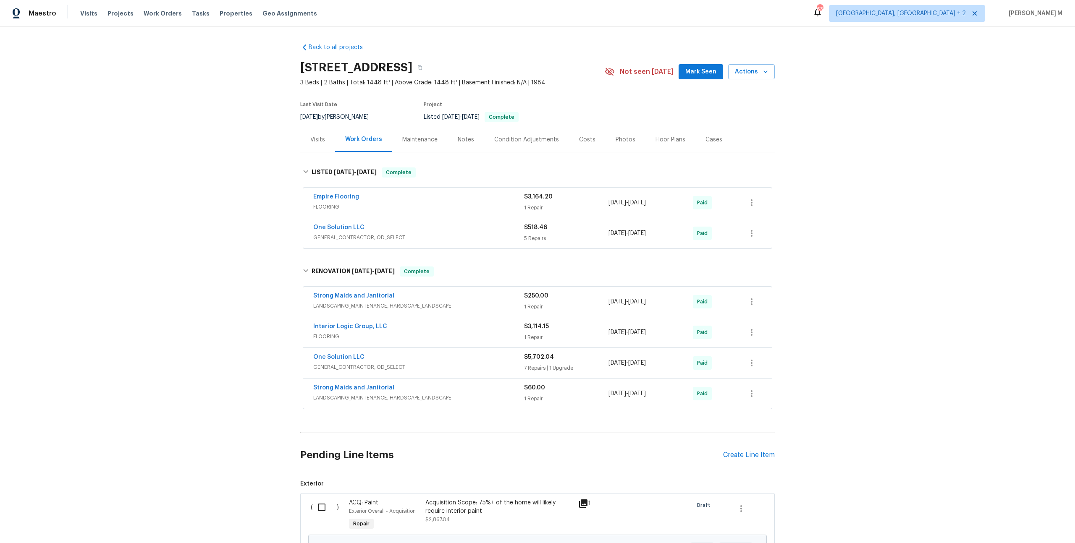
click at [245, 157] on div "Back to all projects 5103 Ganymede Dr, Austin, TX 78727 3 Beds | 2 Baths | Tota…" at bounding box center [537, 284] width 1075 height 517
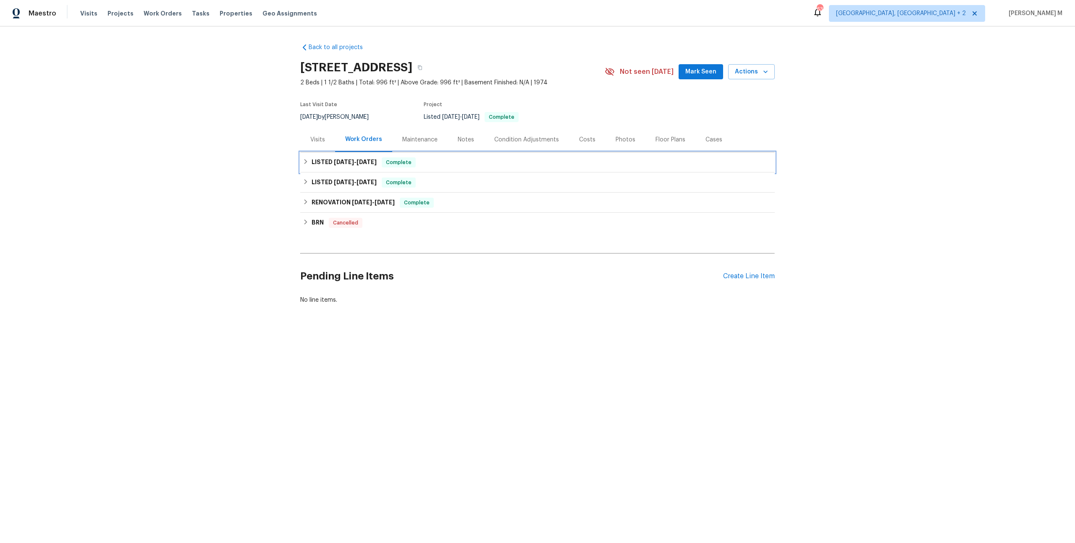
click at [337, 164] on div "LISTED [DATE] - [DATE] Complete" at bounding box center [537, 162] width 474 height 20
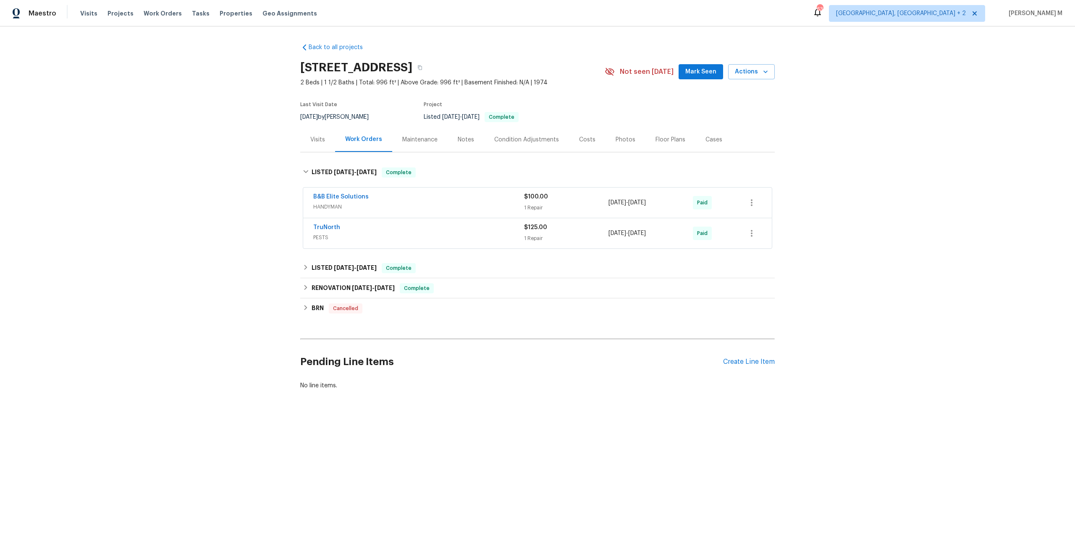
click at [321, 233] on span "PESTS" at bounding box center [418, 237] width 211 height 8
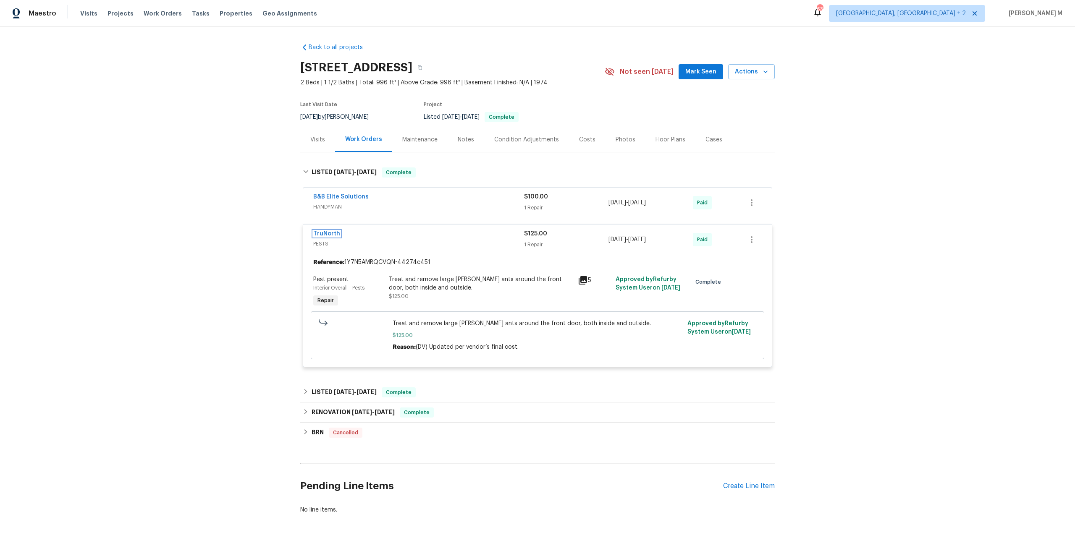
click at [322, 231] on link "TruNorth" at bounding box center [326, 234] width 27 height 6
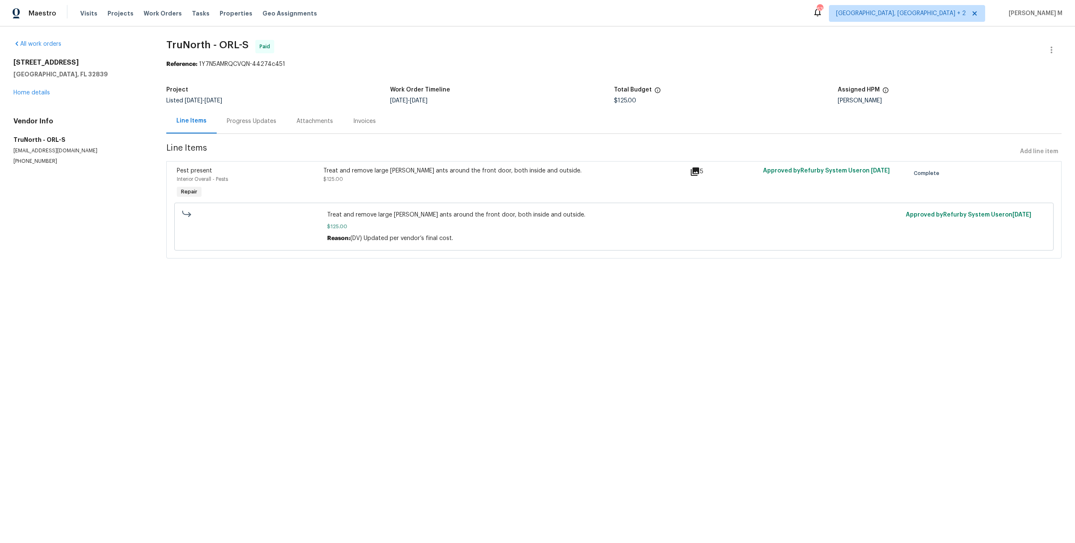
click at [237, 125] on div "Progress Updates" at bounding box center [252, 121] width 70 height 25
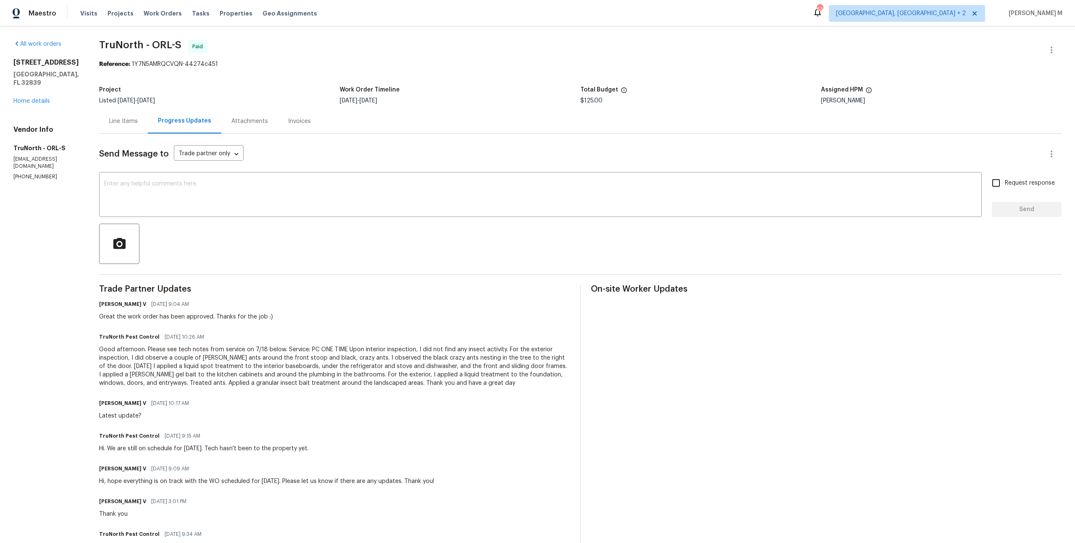
click at [102, 125] on div "Line Items" at bounding box center [123, 121] width 49 height 25
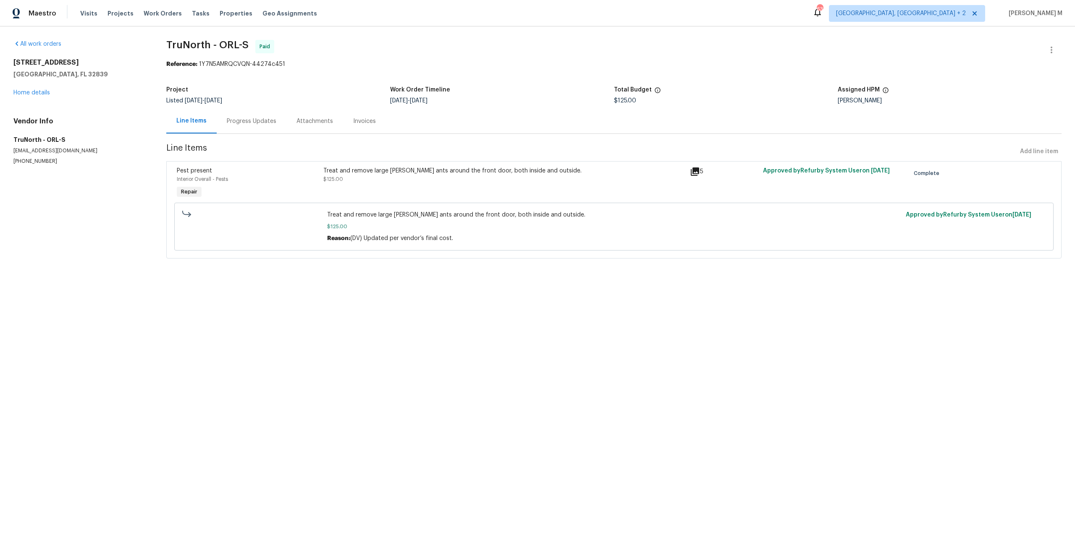
click at [417, 164] on div "Treat and remove large [PERSON_NAME] ants around the front door, both inside an…" at bounding box center [504, 183] width 367 height 39
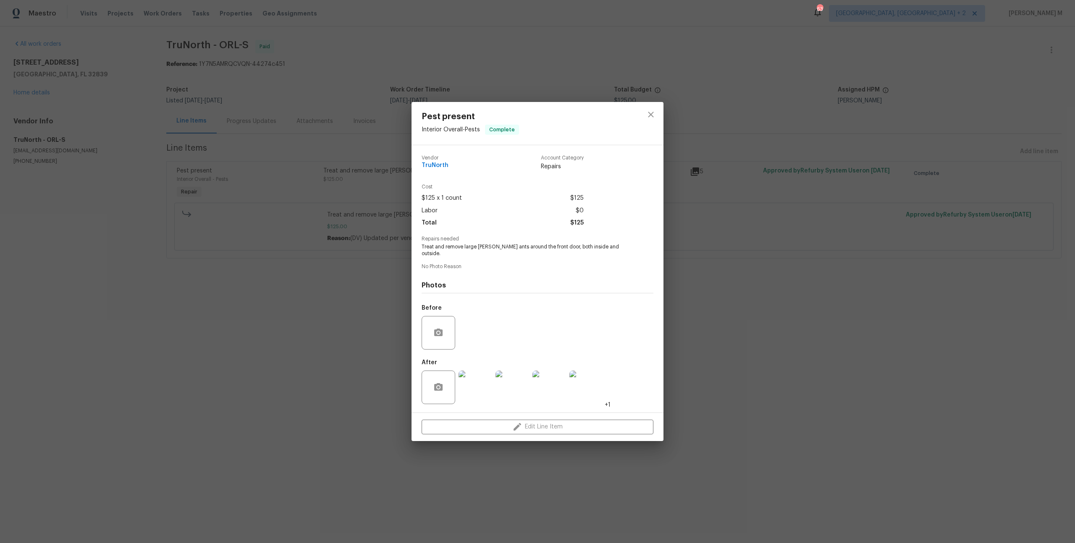
click at [477, 378] on img at bounding box center [475, 388] width 34 height 34
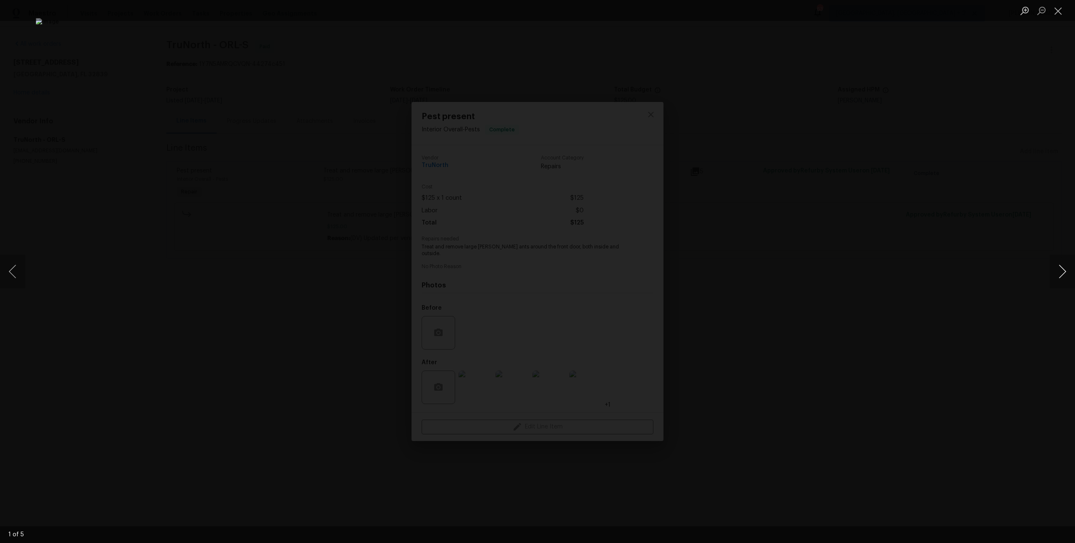
click at [1062, 268] on button "Next image" at bounding box center [1062, 272] width 25 height 34
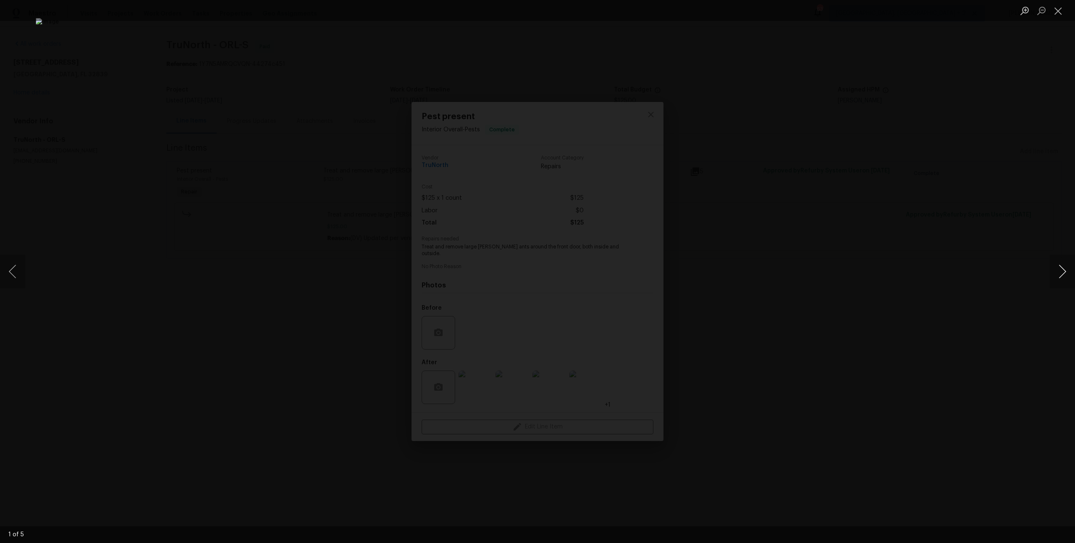
click at [1062, 268] on button "Next image" at bounding box center [1062, 272] width 25 height 34
click at [994, 179] on div "Lightbox" at bounding box center [537, 271] width 1075 height 543
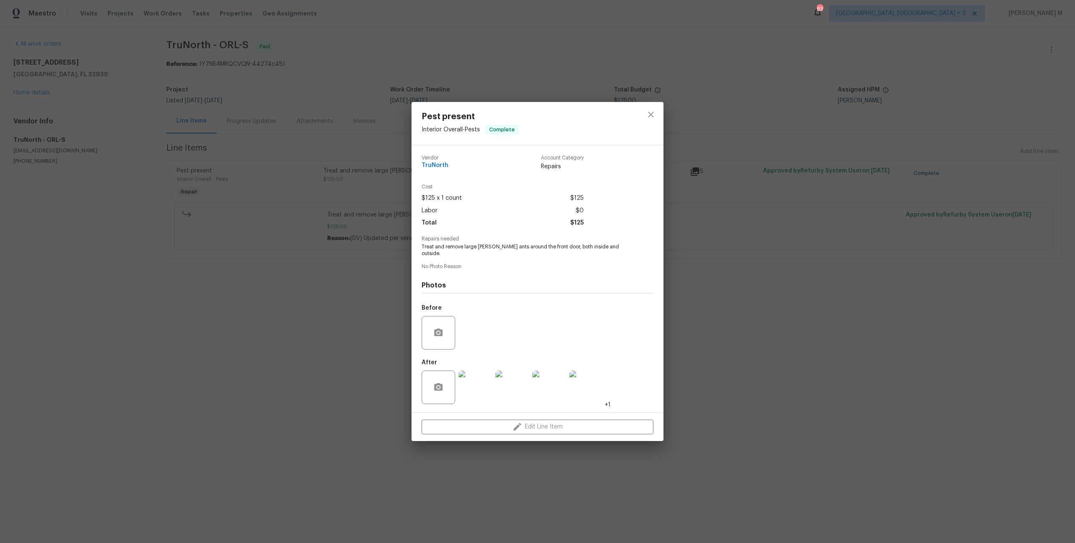
click at [912, 210] on div "Pest present Interior Overall - Pests Complete Vendor TruNorth Account Category…" at bounding box center [537, 271] width 1075 height 543
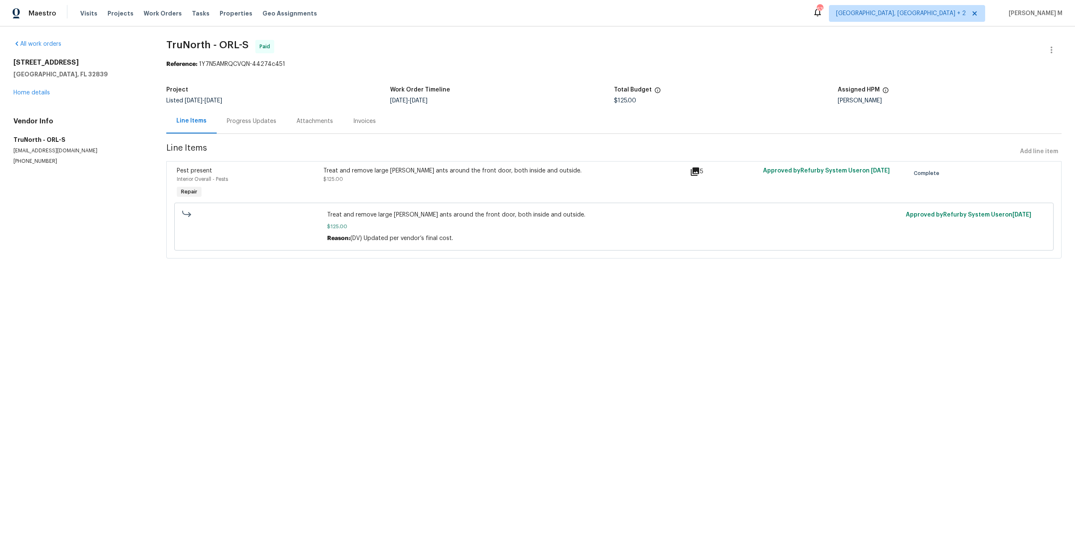
click at [239, 117] on div "Progress Updates" at bounding box center [252, 121] width 50 height 8
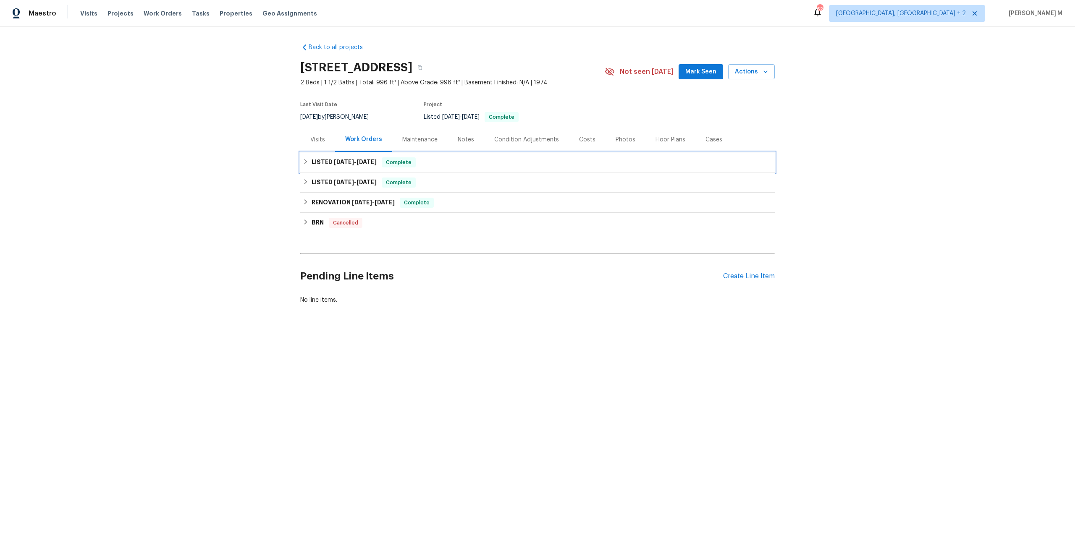
click at [337, 163] on h6 "LISTED [DATE] - [DATE]" at bounding box center [344, 162] width 65 height 10
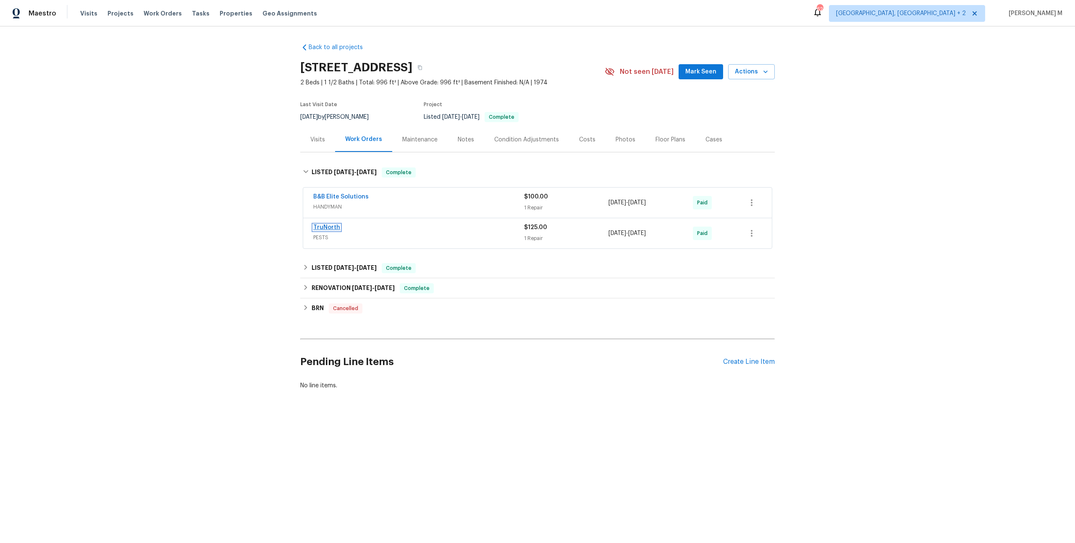
click at [322, 225] on link "TruNorth" at bounding box center [326, 228] width 27 height 6
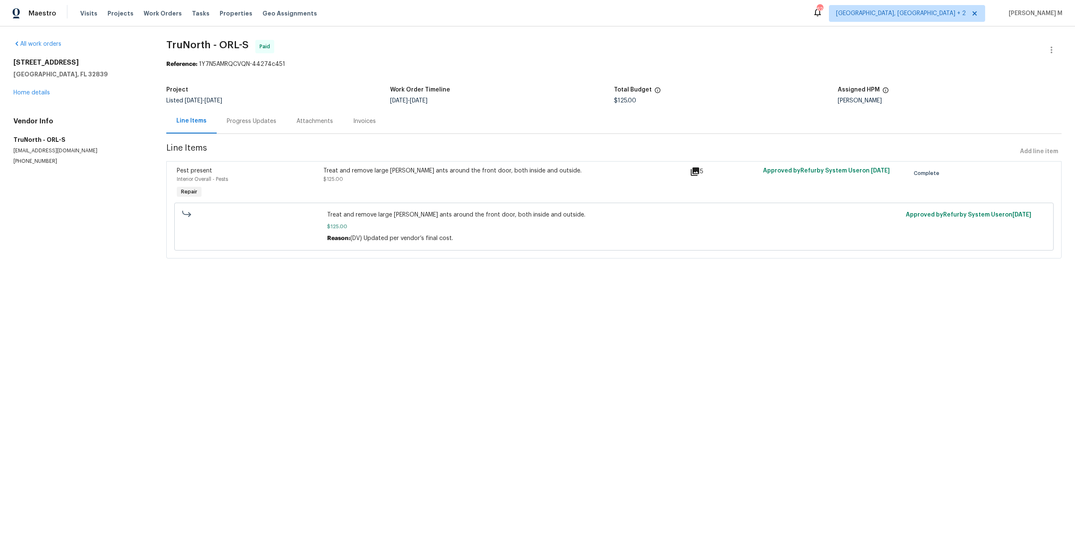
click at [388, 187] on div "Treat and remove large carpenter ants around the front door, both inside and ou…" at bounding box center [504, 183] width 367 height 39
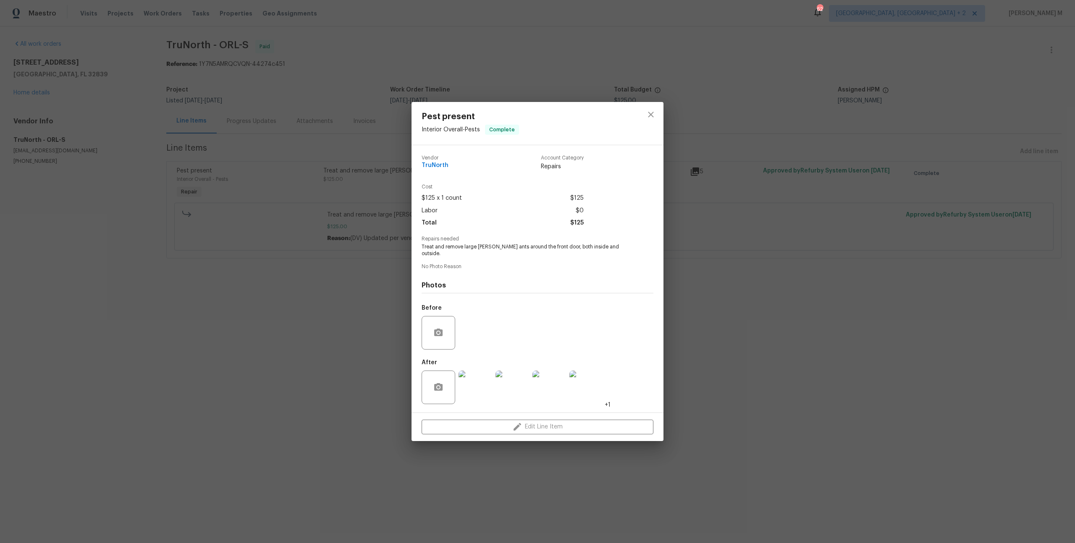
click at [681, 279] on div "Pest present Interior Overall - Pests Complete Vendor TruNorth Account Category…" at bounding box center [537, 271] width 1075 height 543
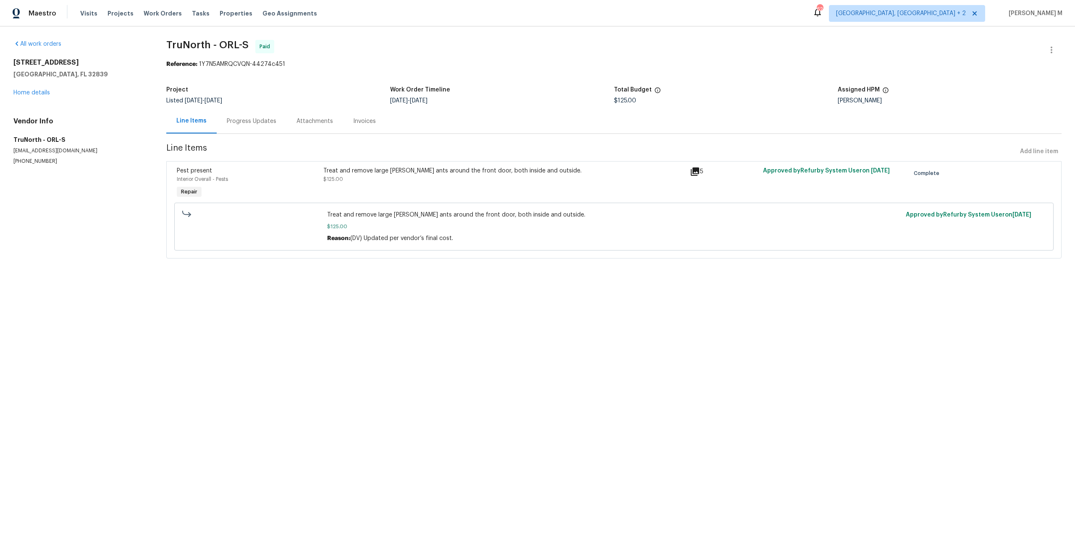
click at [502, 282] on html "Maestro Visits Projects Work Orders Tasks Properties Geo Assignments 62 Albuque…" at bounding box center [537, 141] width 1075 height 282
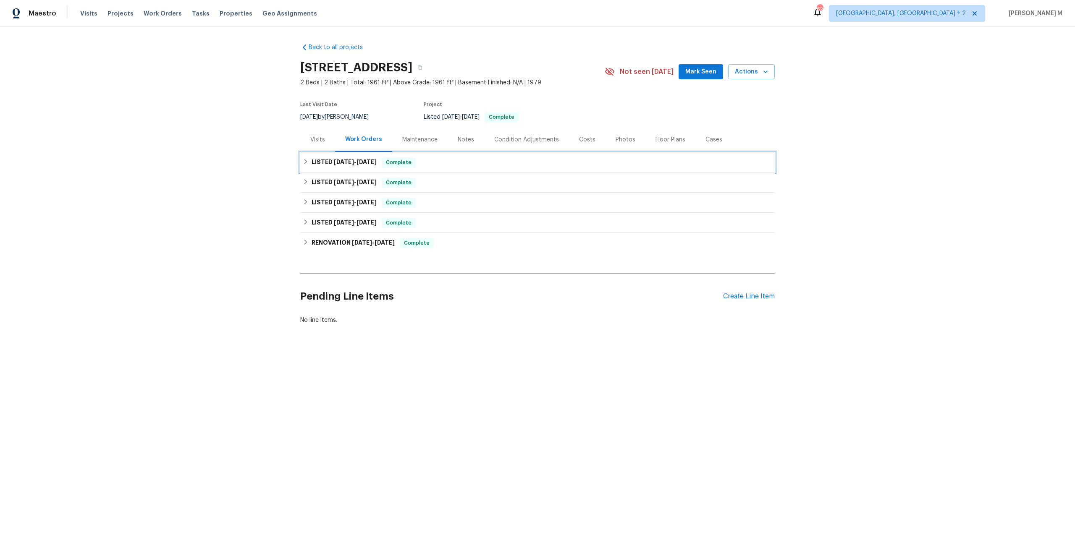
click at [338, 160] on span "[DATE]" at bounding box center [344, 162] width 20 height 6
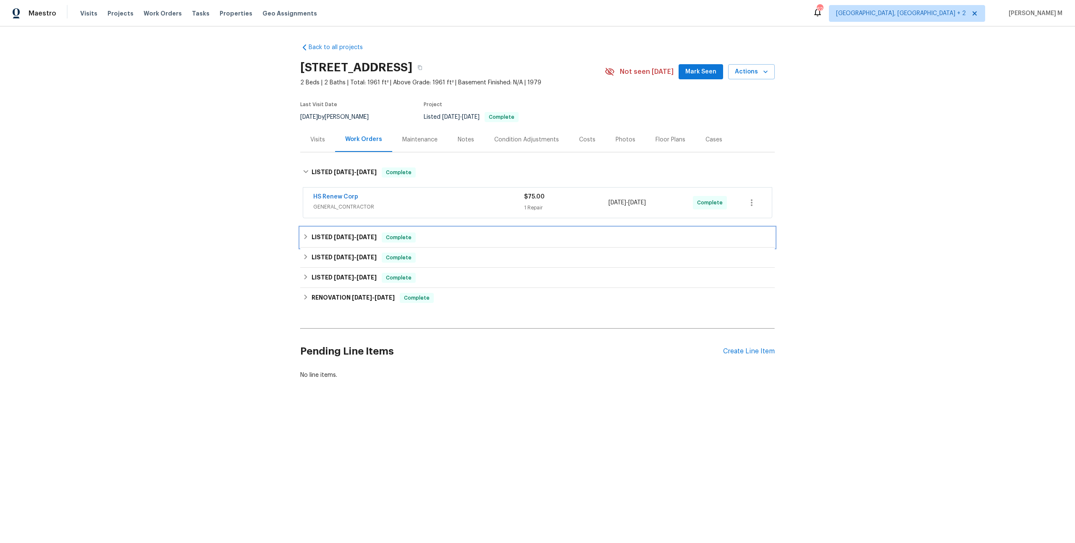
click at [334, 234] on span "[DATE]" at bounding box center [344, 237] width 20 height 6
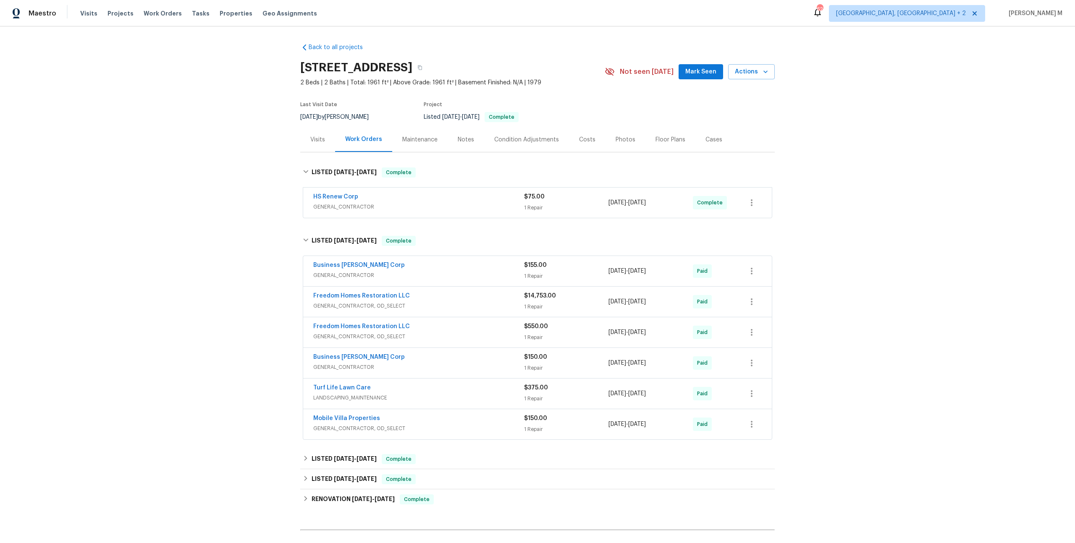
click at [335, 203] on span "GENERAL_CONTRACTOR" at bounding box center [418, 207] width 211 height 8
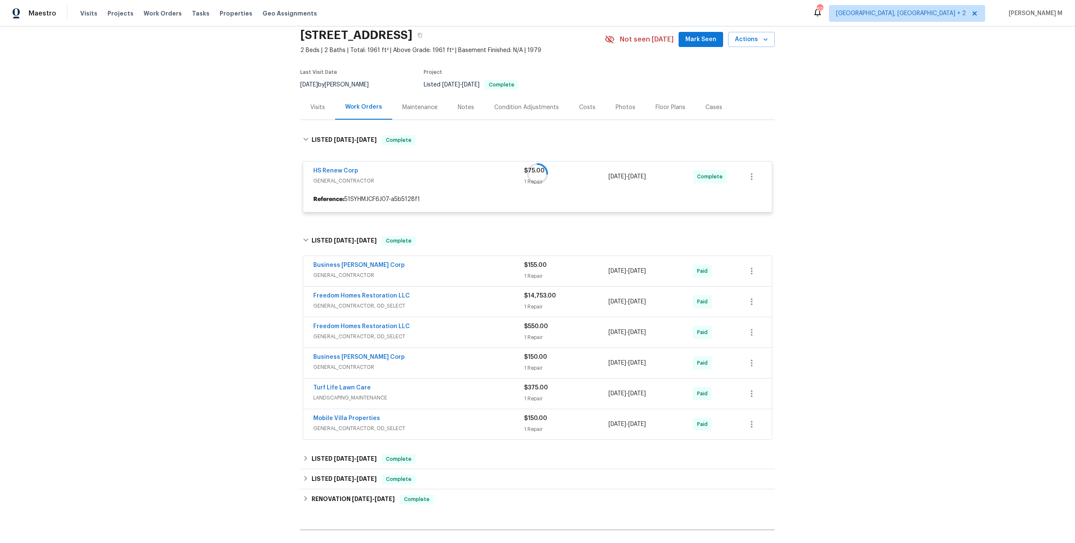
scroll to position [33, 0]
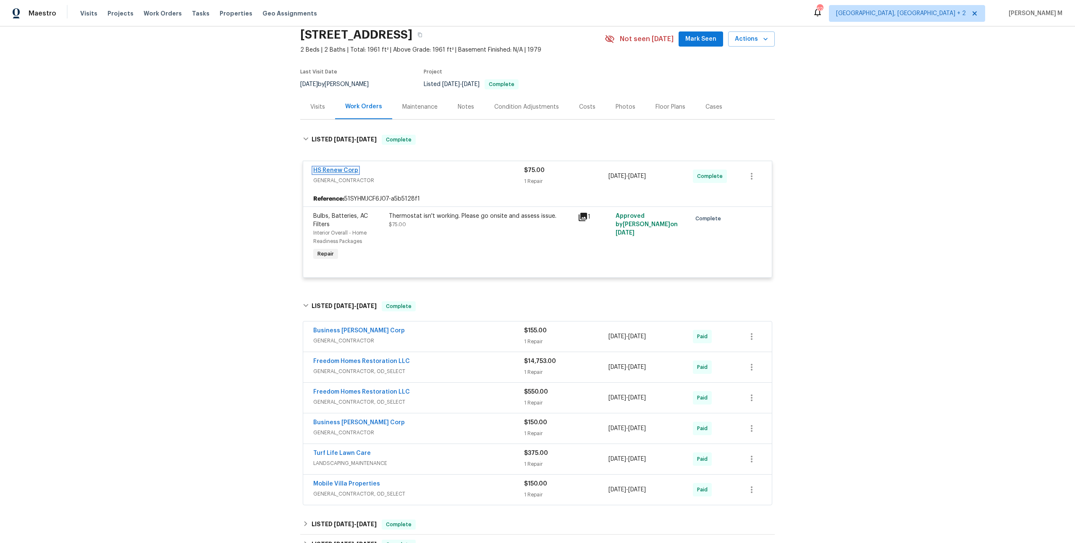
click at [340, 168] on link "HS Renew Corp" at bounding box center [335, 171] width 45 height 6
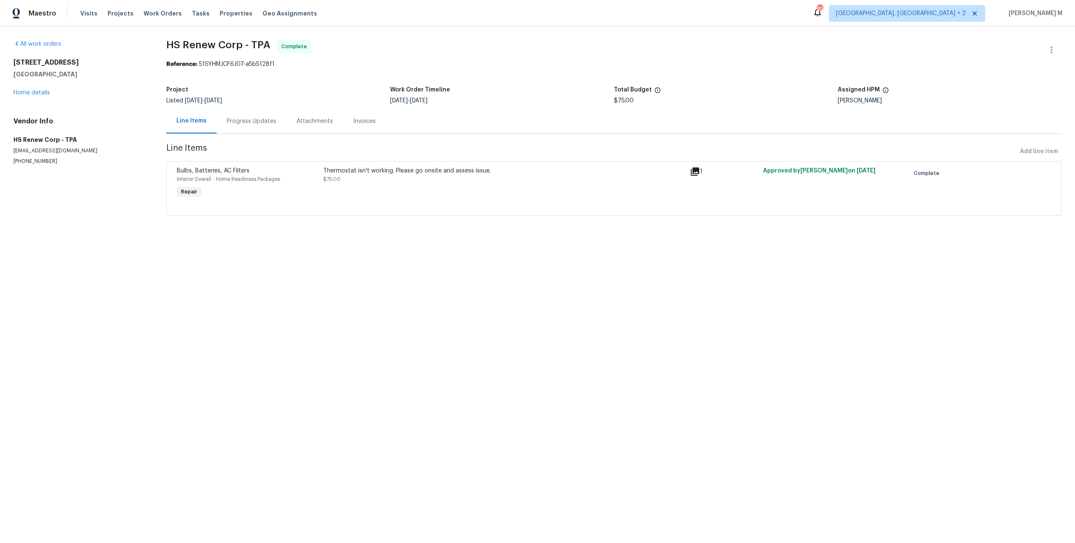
click at [365, 169] on div "Thermostat isn't working. Please go onsite and assess issue." at bounding box center [503, 171] width 361 height 8
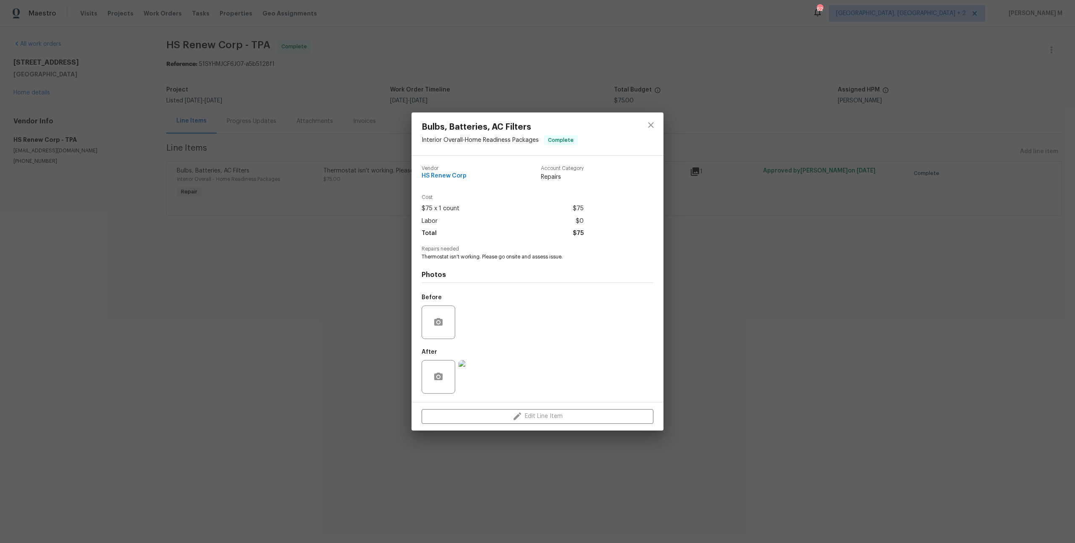
click at [472, 370] on img at bounding box center [475, 377] width 34 height 34
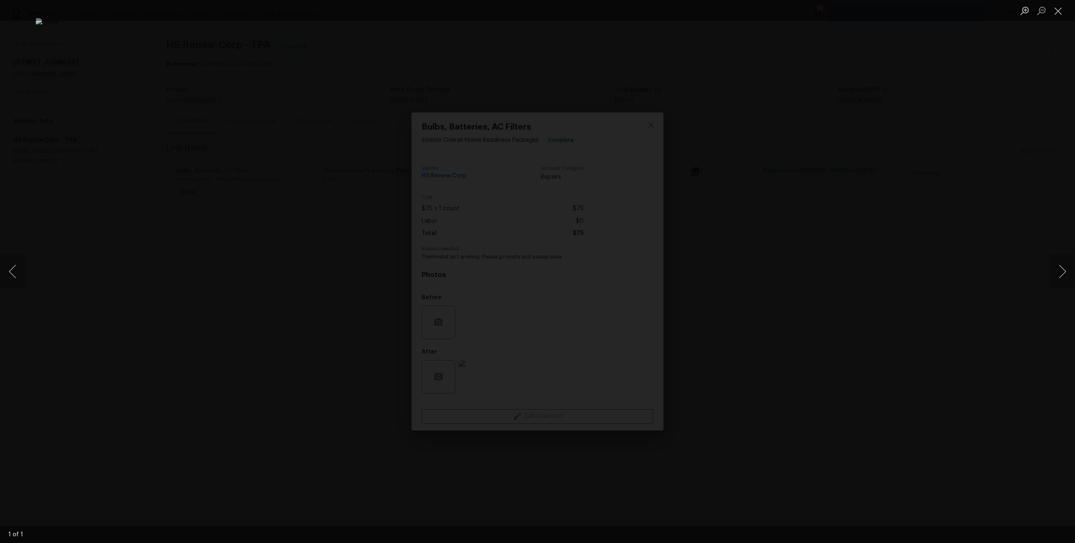
click at [810, 248] on div "Lightbox" at bounding box center [537, 271] width 1075 height 543
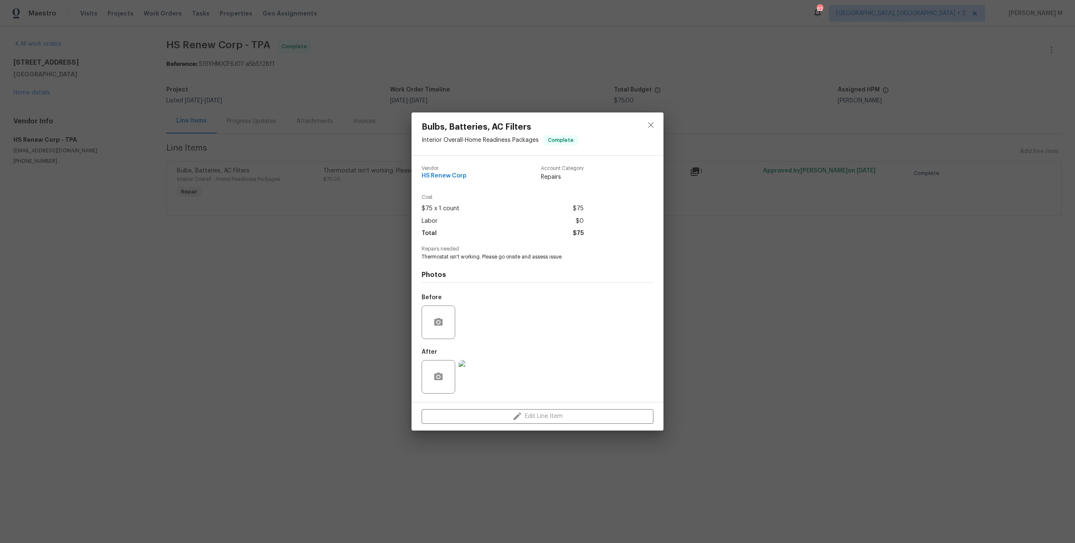
click at [328, 279] on div "Bulbs, Batteries, AC Filters Interior Overall - Home Readiness Packages Complet…" at bounding box center [537, 271] width 1075 height 543
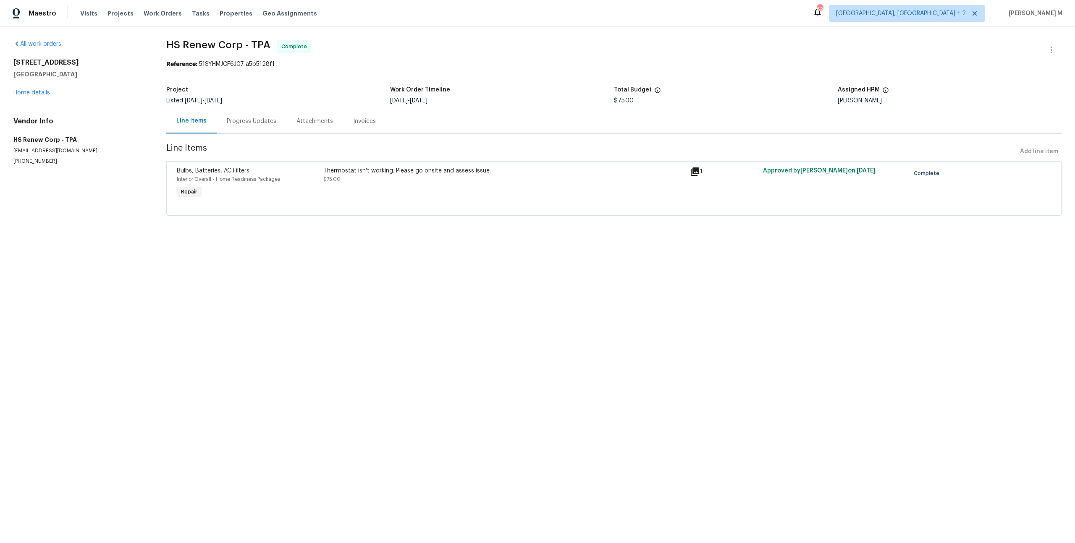
click at [246, 118] on div "Progress Updates" at bounding box center [252, 121] width 50 height 8
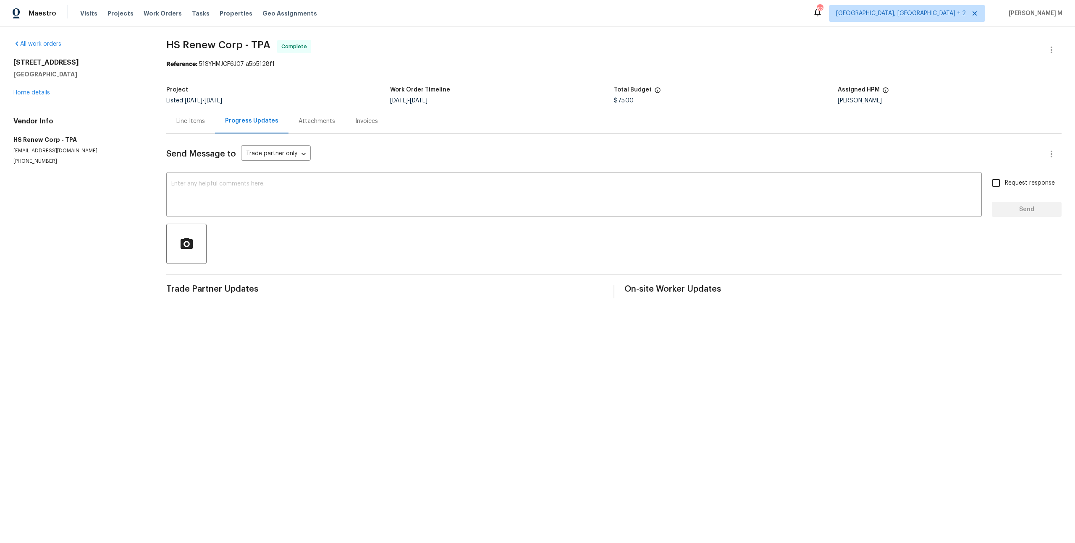
click at [181, 134] on div "Send Message to Trade partner only Trade partner only ​ x ​ Request response Se…" at bounding box center [613, 216] width 895 height 165
click at [181, 126] on div "Line Items" at bounding box center [190, 121] width 49 height 25
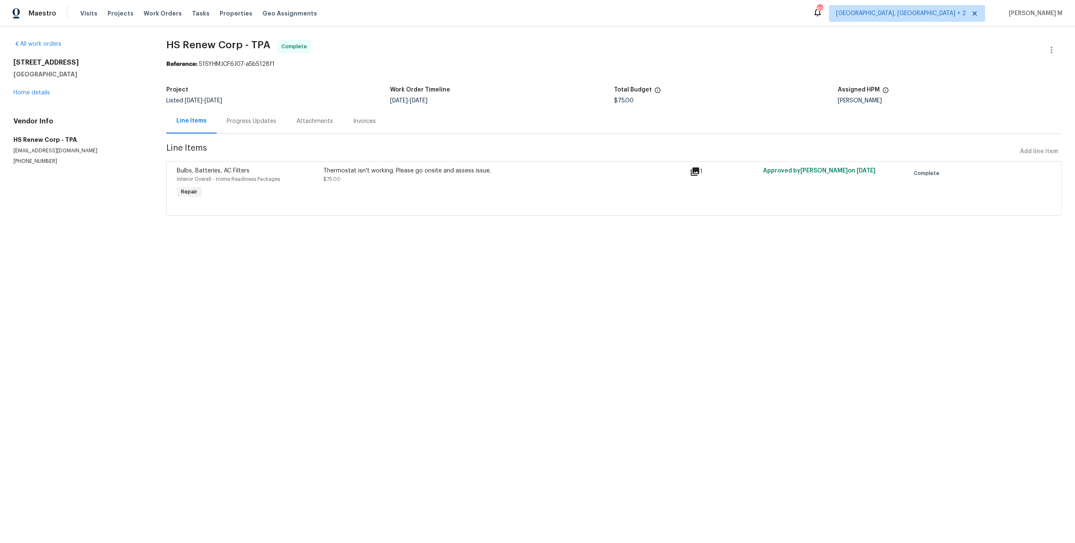
click at [29, 94] on div "2253 Heron Cir Clearwater, FL 33762 Home details" at bounding box center [79, 77] width 133 height 39
click at [31, 90] on link "Home details" at bounding box center [31, 93] width 37 height 6
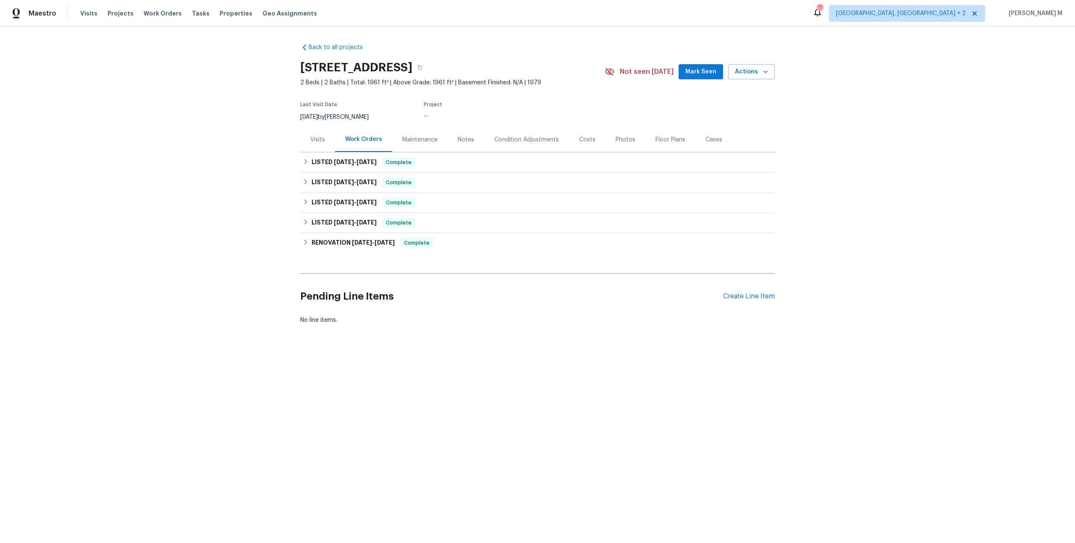
click at [407, 136] on div "Maintenance" at bounding box center [419, 140] width 35 height 8
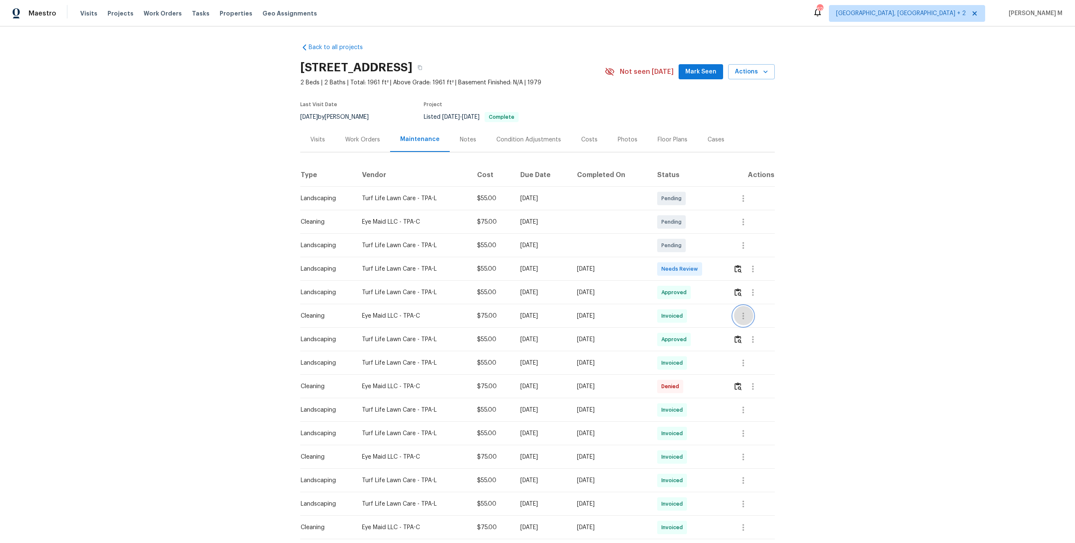
click at [744, 314] on icon "button" at bounding box center [743, 316] width 2 height 7
click at [746, 322] on li "View details" at bounding box center [765, 326] width 59 height 14
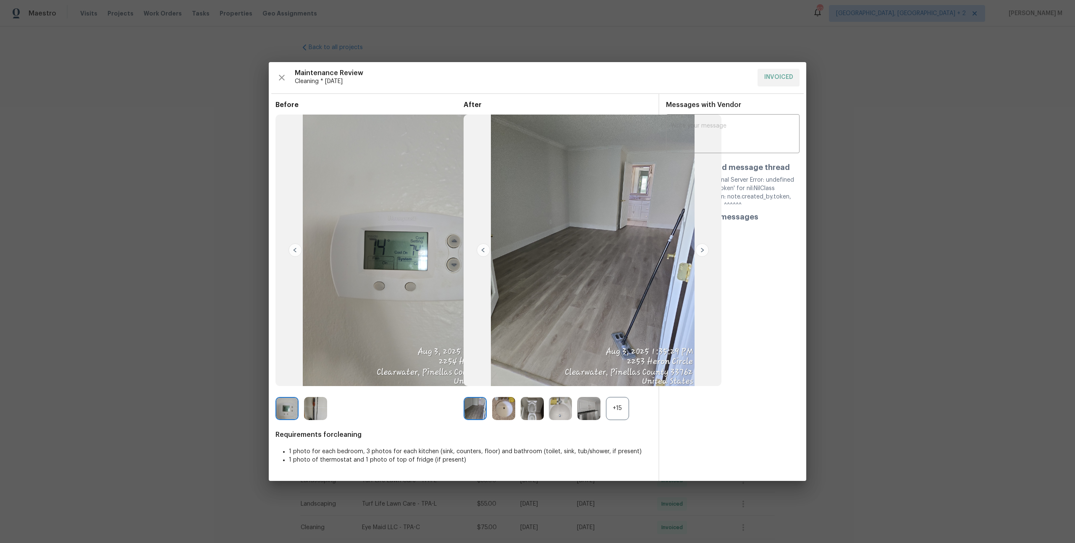
click at [285, 410] on img at bounding box center [286, 408] width 23 height 23
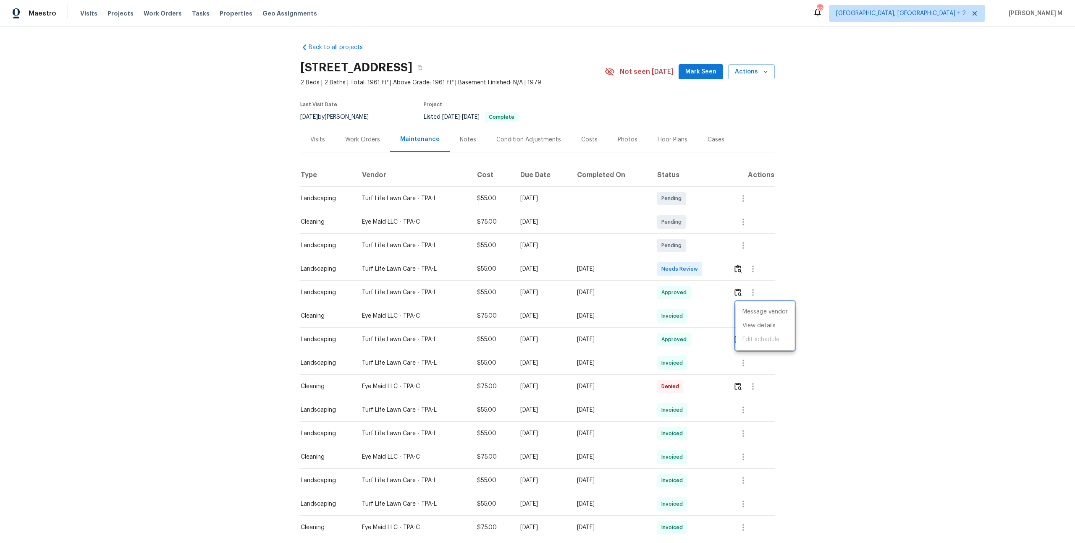
drag, startPoint x: 336, startPoint y: 117, endPoint x: 336, endPoint y: 126, distance: 8.4
click at [336, 118] on div at bounding box center [537, 271] width 1075 height 543
click at [341, 130] on div "Work Orders" at bounding box center [362, 139] width 55 height 25
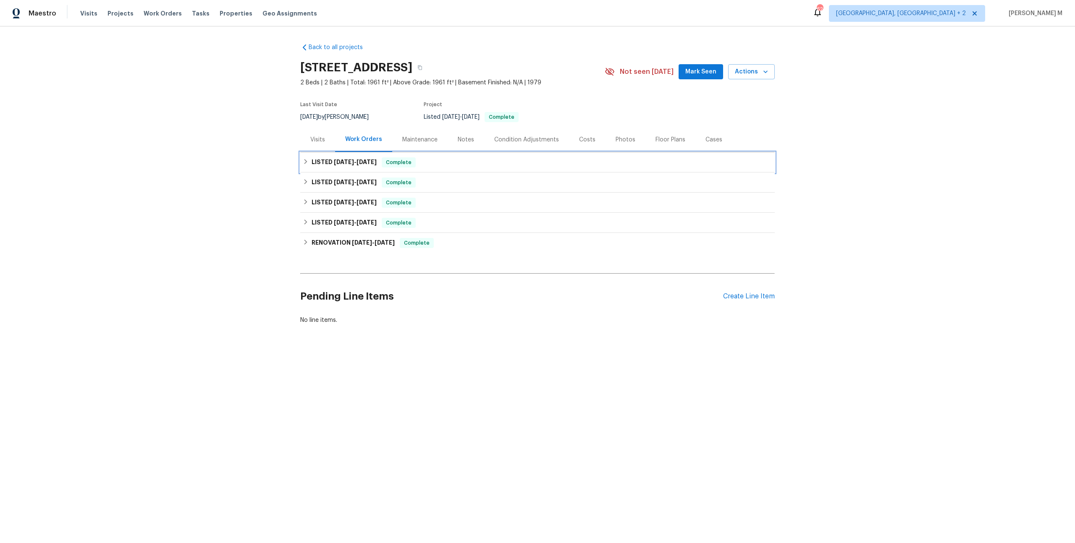
click at [345, 161] on h6 "LISTED 7/25/25 - 7/28/25" at bounding box center [344, 162] width 65 height 10
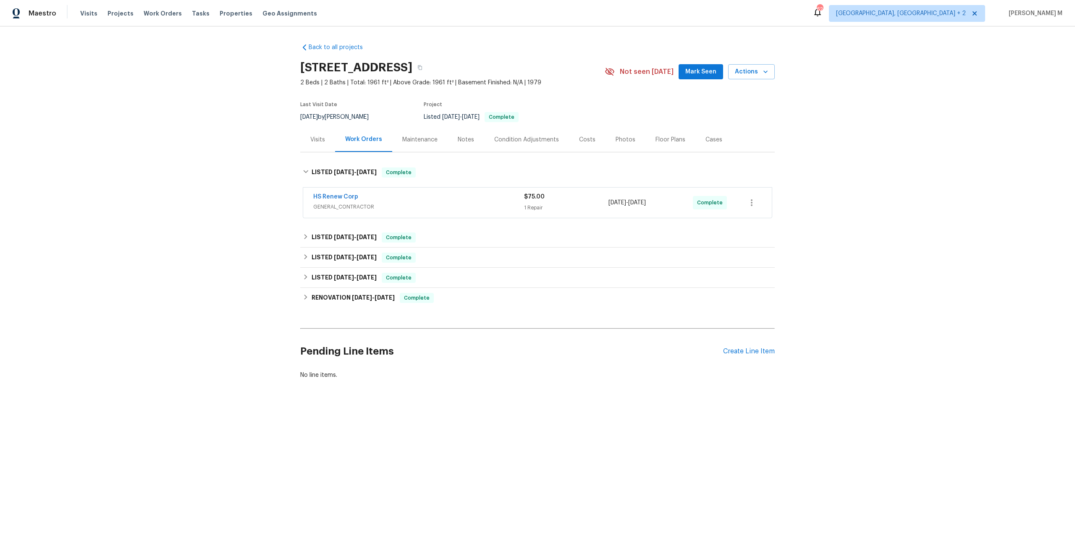
click at [342, 207] on div "HS Renew Corp GENERAL_CONTRACTOR" at bounding box center [418, 203] width 211 height 20
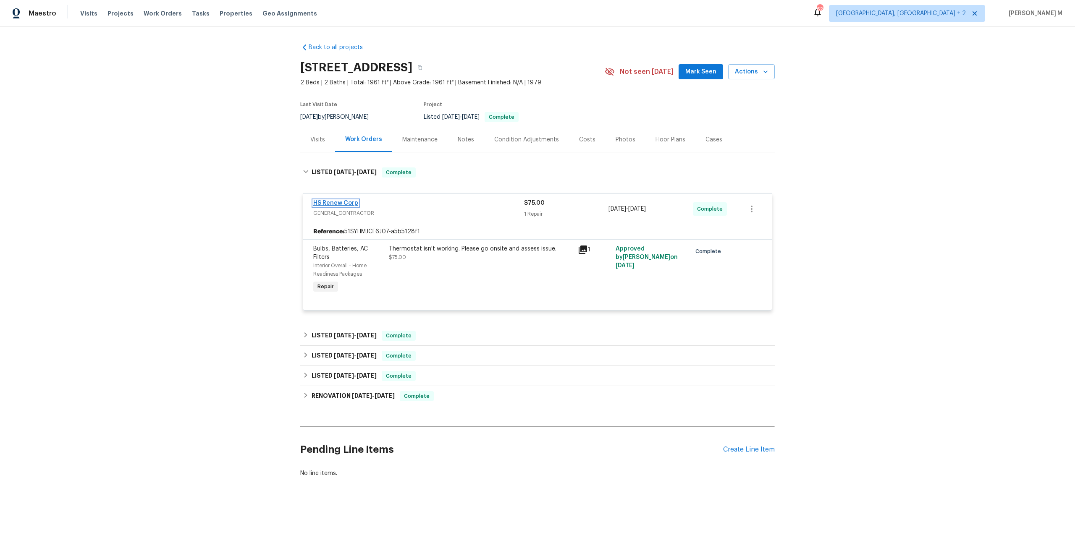
click at [336, 200] on link "HS Renew Corp" at bounding box center [335, 203] width 45 height 6
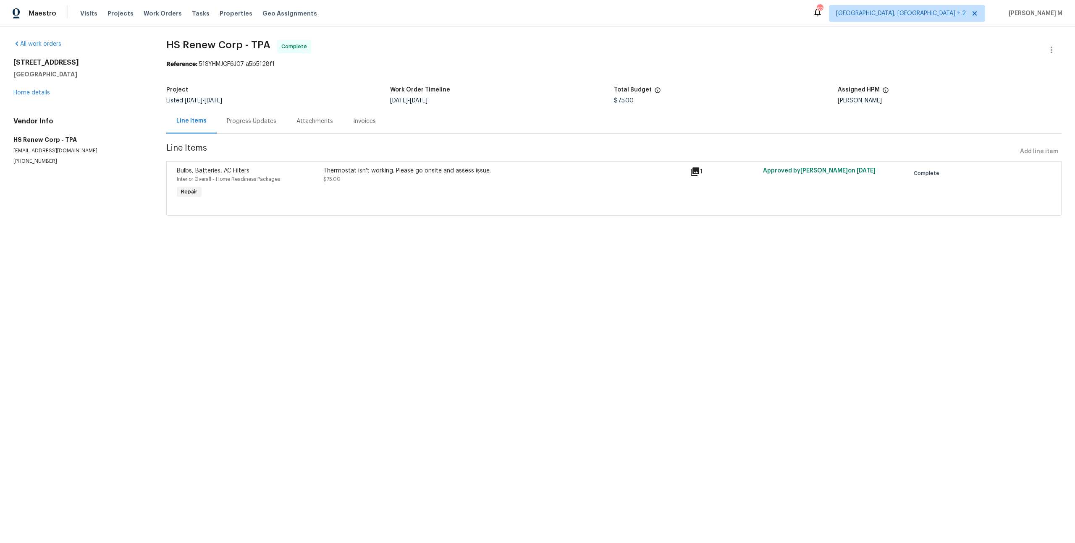
click at [399, 186] on div "Thermostat isn't working. Please go onsite and assess issue. $75.00" at bounding box center [504, 183] width 367 height 39
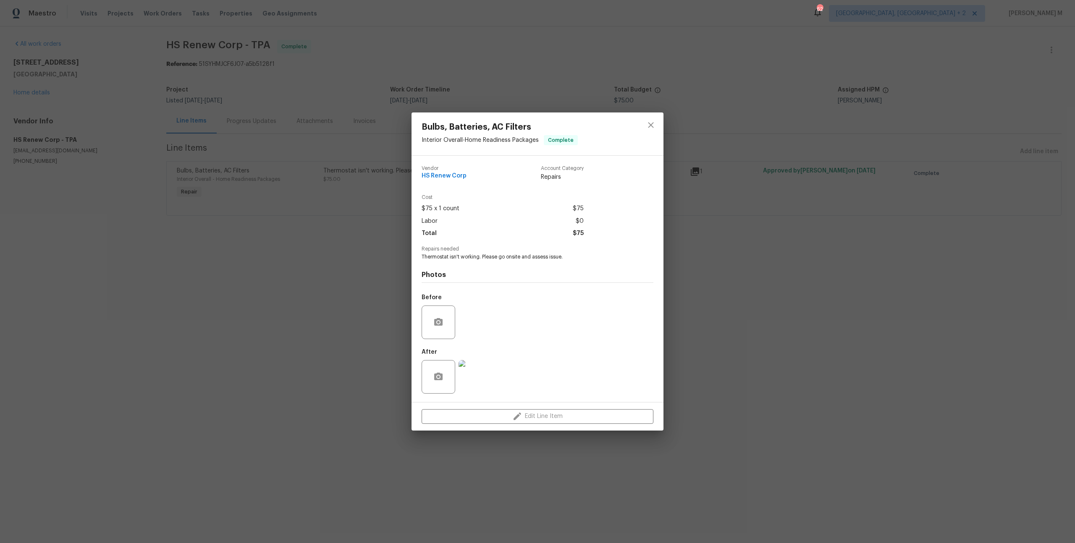
click at [472, 379] on img at bounding box center [475, 377] width 34 height 34
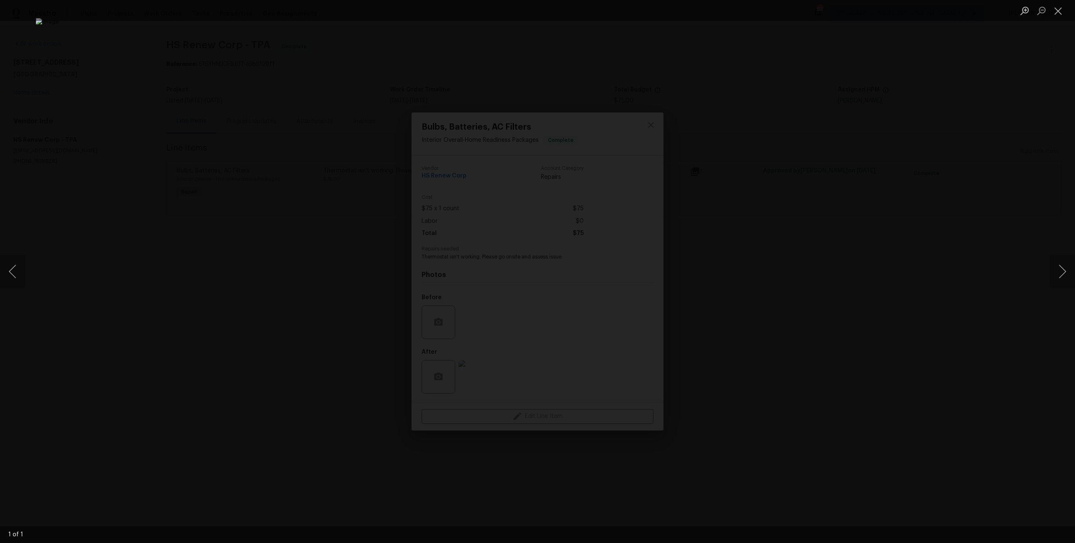
click at [825, 205] on div "Lightbox" at bounding box center [537, 271] width 1075 height 543
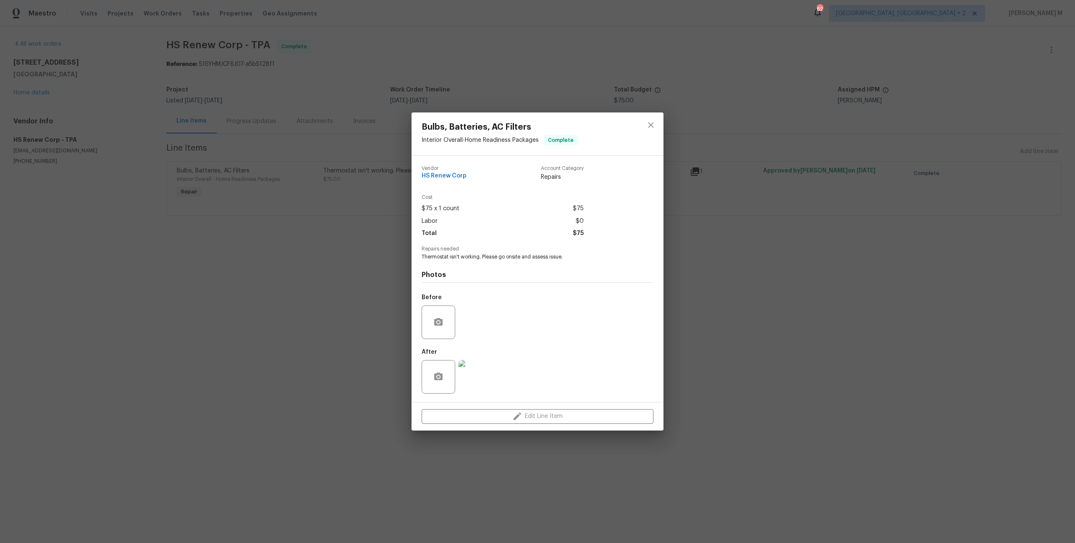
click at [323, 263] on div "Bulbs, Batteries, AC Filters Interior Overall - Home Readiness Packages Complet…" at bounding box center [537, 271] width 1075 height 543
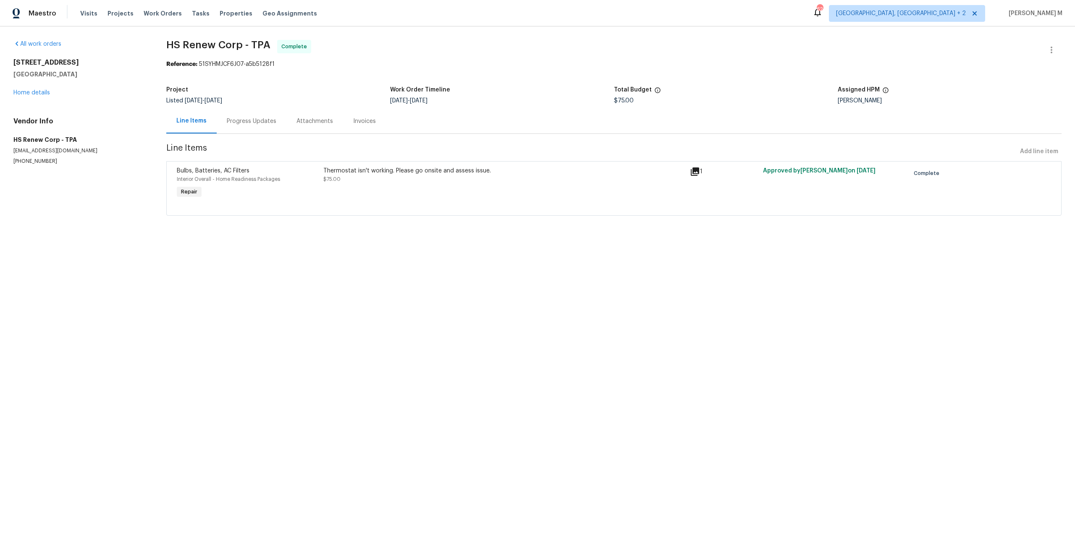
click at [230, 120] on div "Progress Updates" at bounding box center [252, 121] width 50 height 8
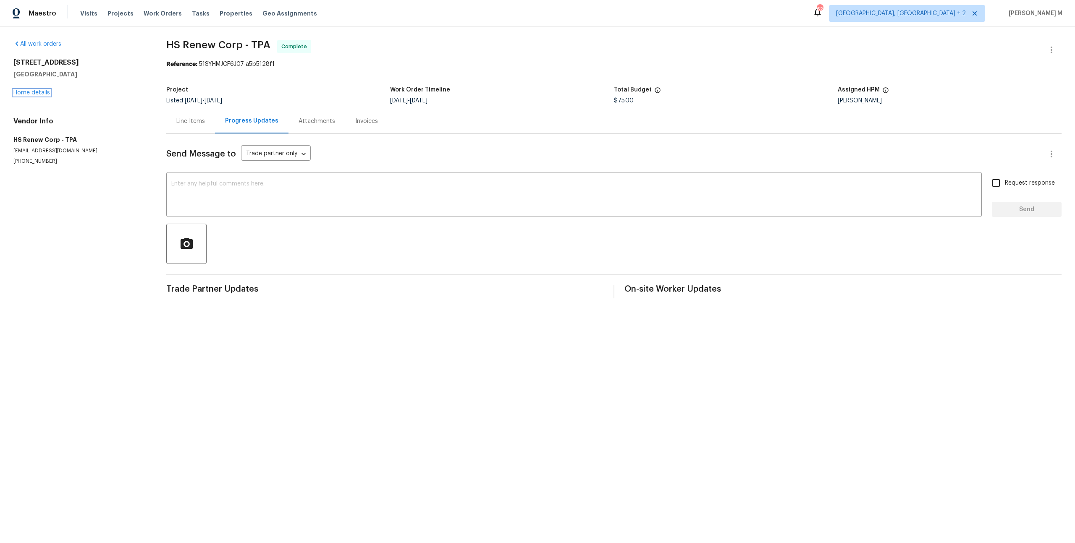
click at [33, 90] on link "Home details" at bounding box center [31, 93] width 37 height 6
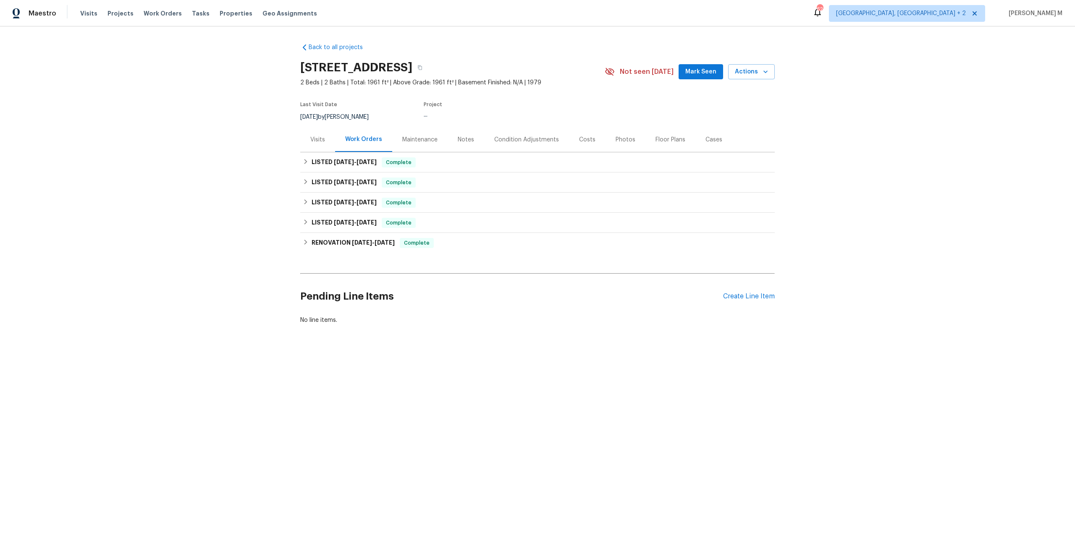
click at [417, 136] on div "Maintenance" at bounding box center [419, 140] width 35 height 8
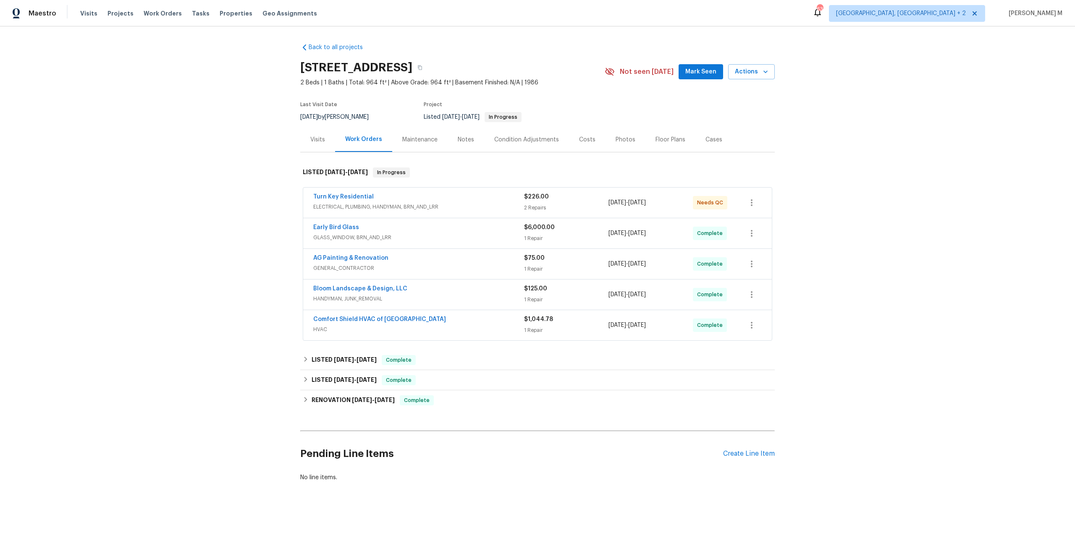
click at [336, 205] on span "ELECTRICAL, PLUMBING, HANDYMAN, BRN_AND_LRR" at bounding box center [418, 207] width 211 height 8
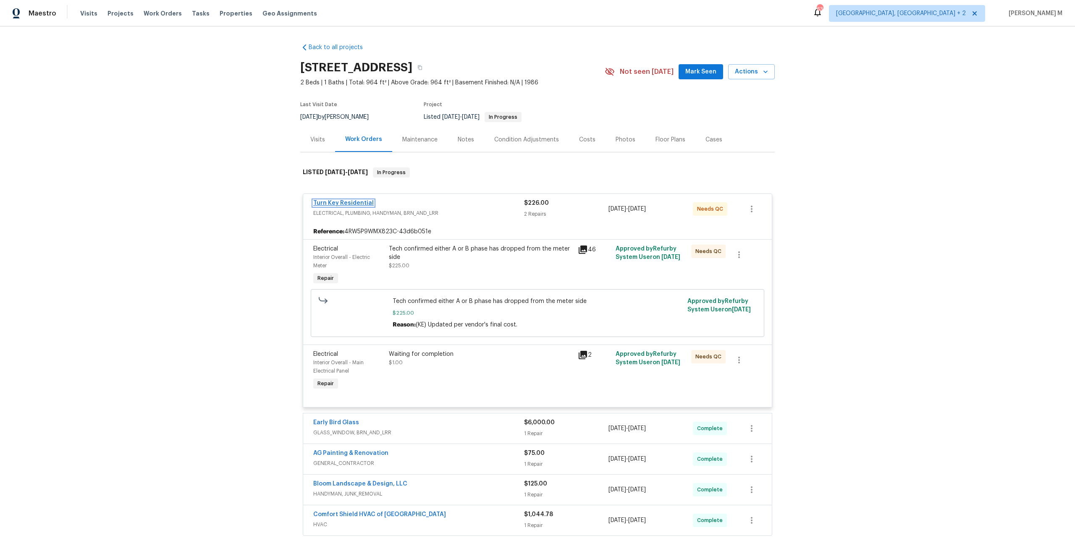
click at [360, 200] on link "Turn Key Residential" at bounding box center [343, 203] width 60 height 6
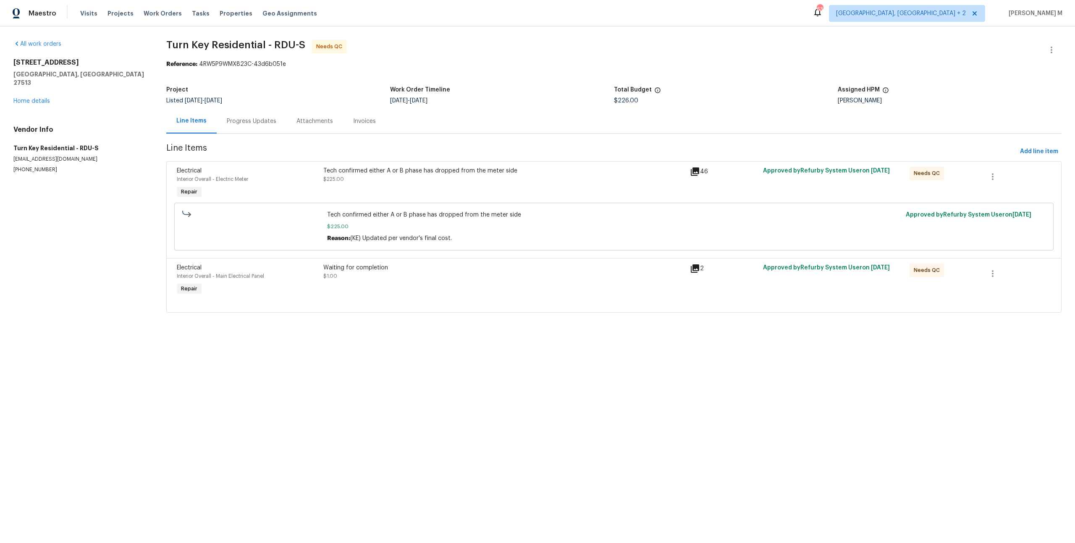
click at [241, 124] on div "Progress Updates" at bounding box center [252, 121] width 70 height 25
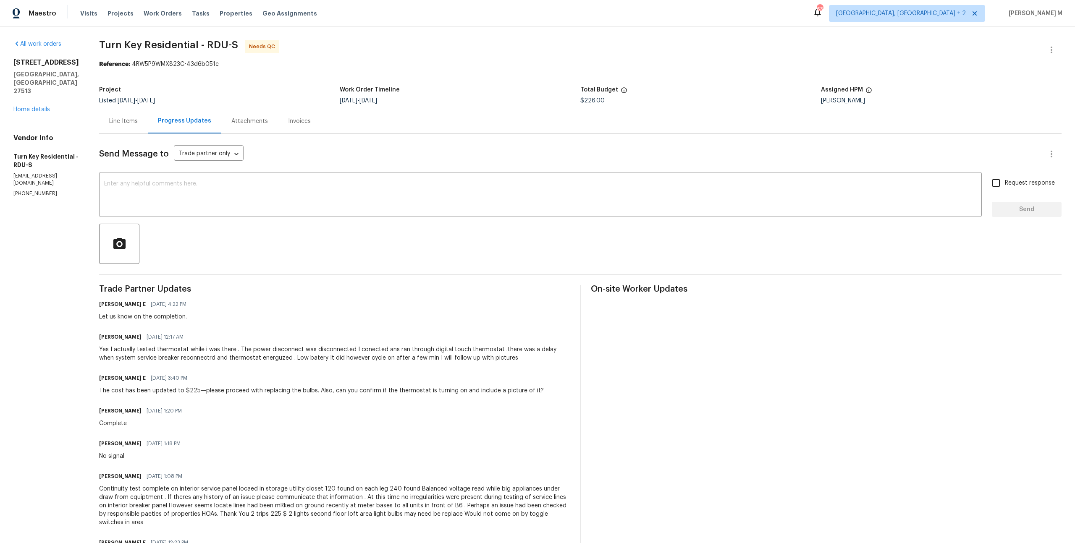
click at [341, 257] on div "Send Message to Trade partner only Trade partner only ​ x ​ Request response Se…" at bounding box center [580, 503] width 962 height 739
drag, startPoint x: 341, startPoint y: 257, endPoint x: 341, endPoint y: 285, distance: 27.7
click at [341, 276] on div "Send Message to Trade partner only Trade partner only ​ x ​ Request response Se…" at bounding box center [580, 503] width 962 height 739
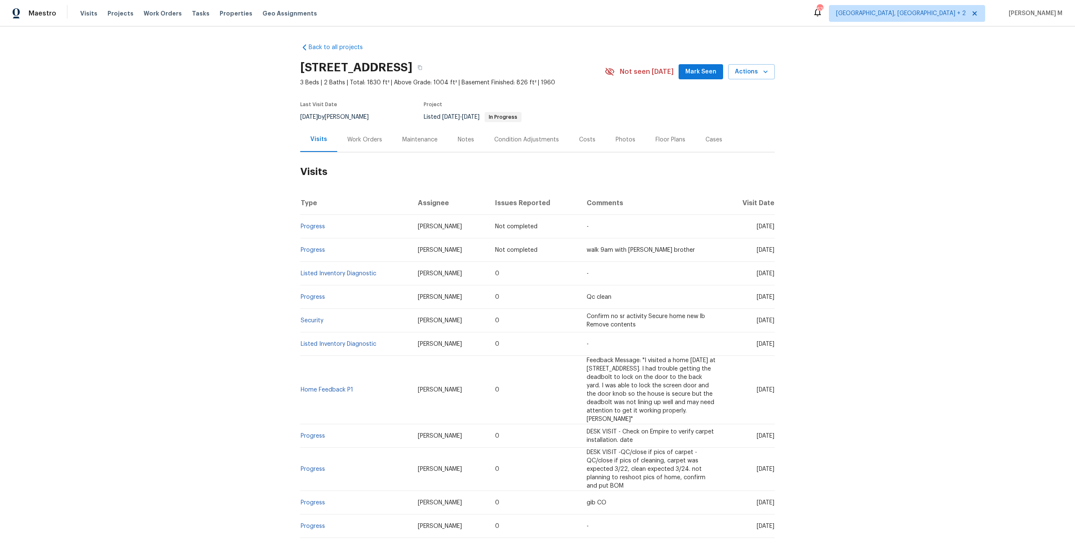
click at [353, 144] on div "Work Orders" at bounding box center [364, 139] width 55 height 25
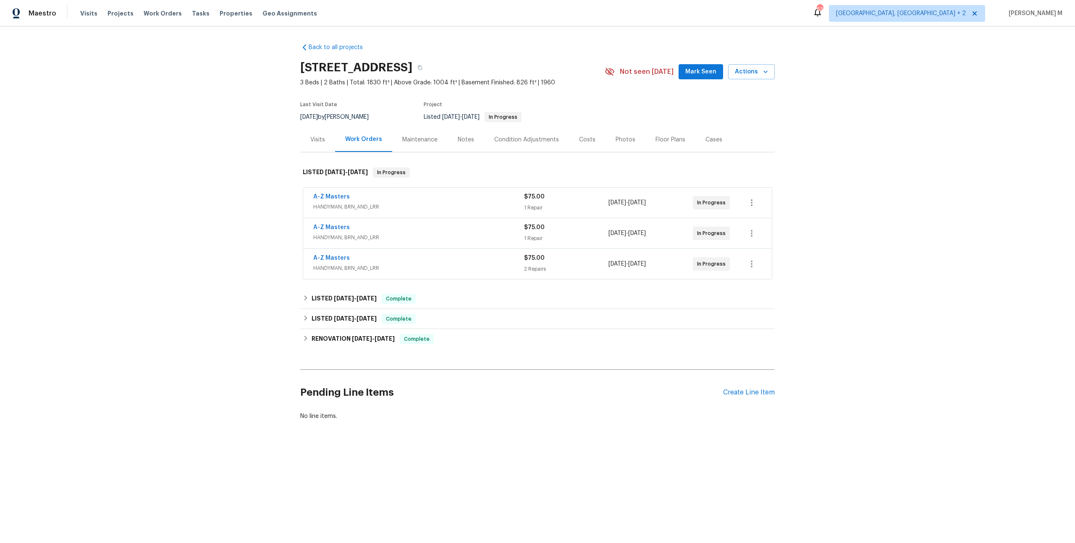
click at [351, 204] on span "HANDYMAN, BRN_AND_LRR" at bounding box center [418, 207] width 211 height 8
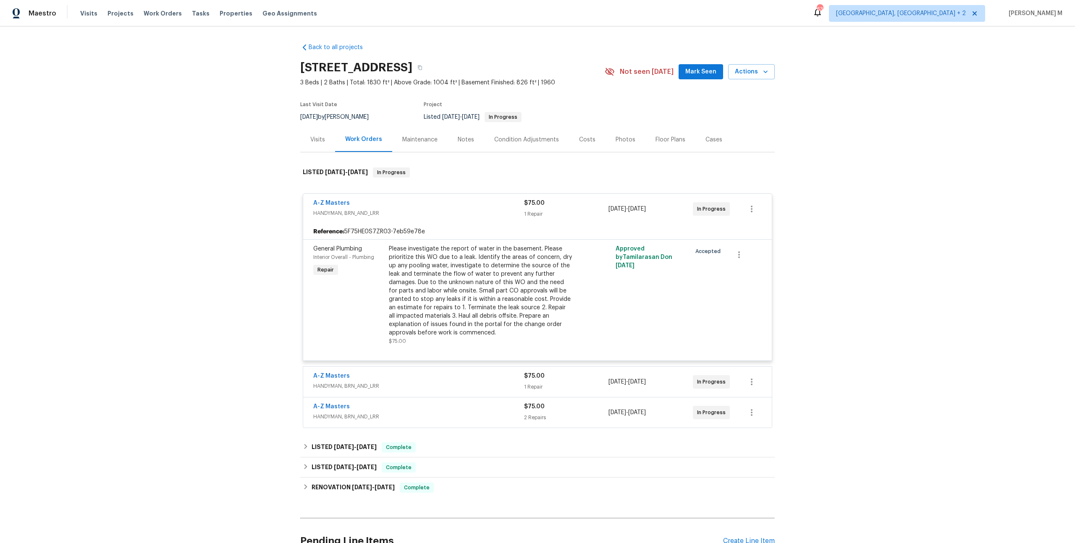
scroll to position [70, 0]
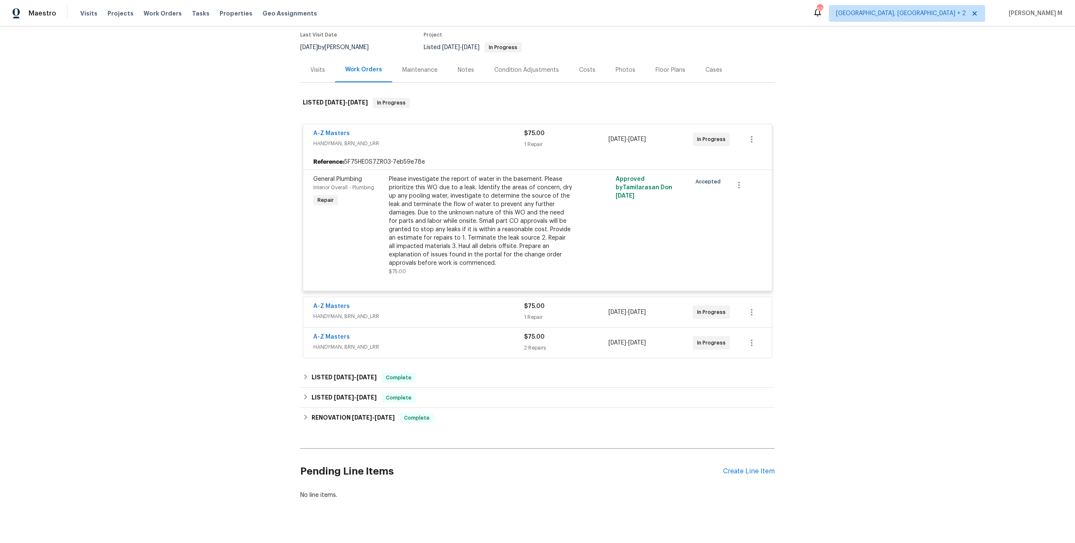
click at [339, 312] on span "HANDYMAN, BRN_AND_LRR" at bounding box center [418, 316] width 211 height 8
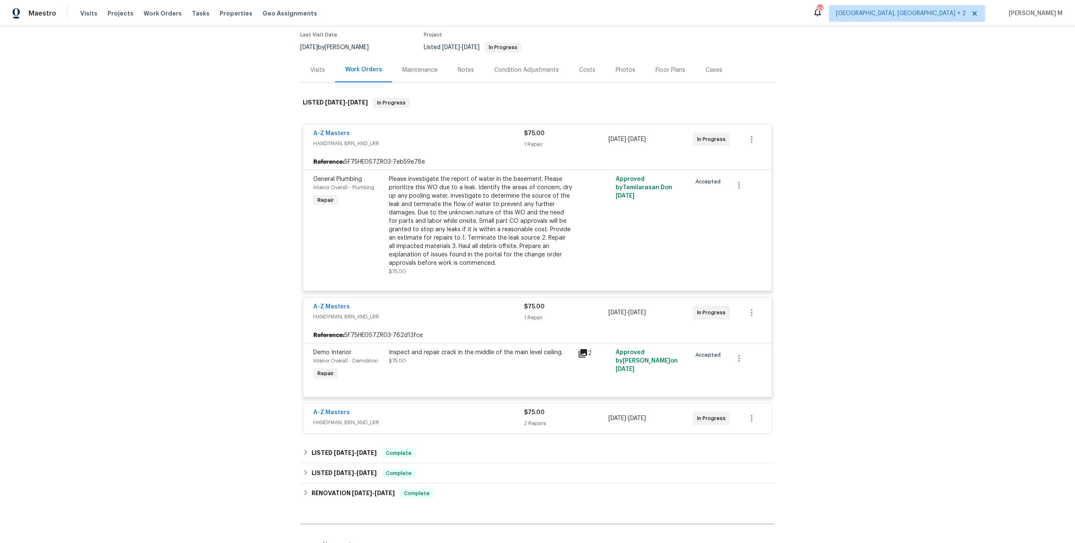
scroll to position [144, 0]
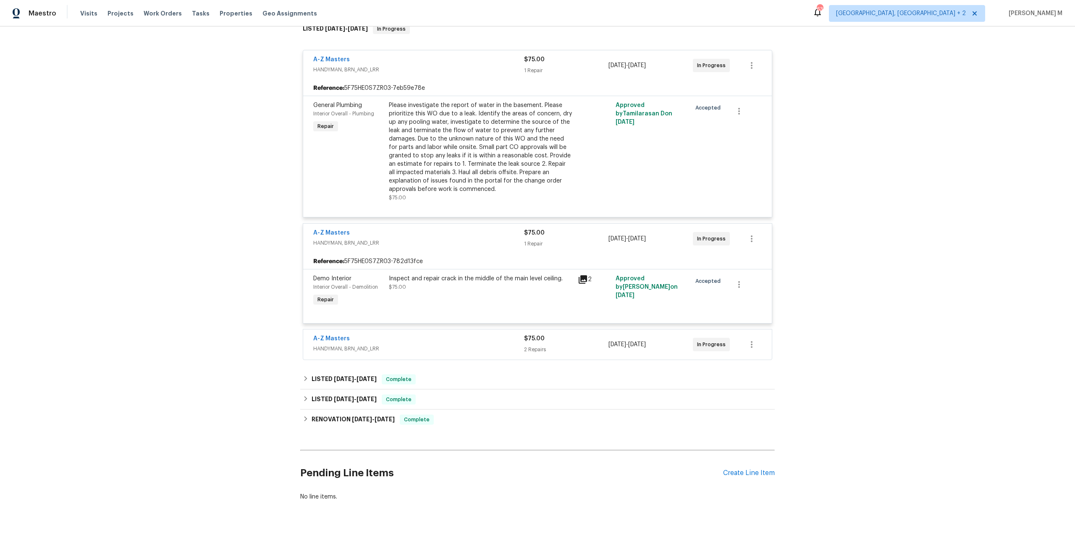
click at [339, 345] on span "HANDYMAN, BRN_AND_LRR" at bounding box center [418, 349] width 211 height 8
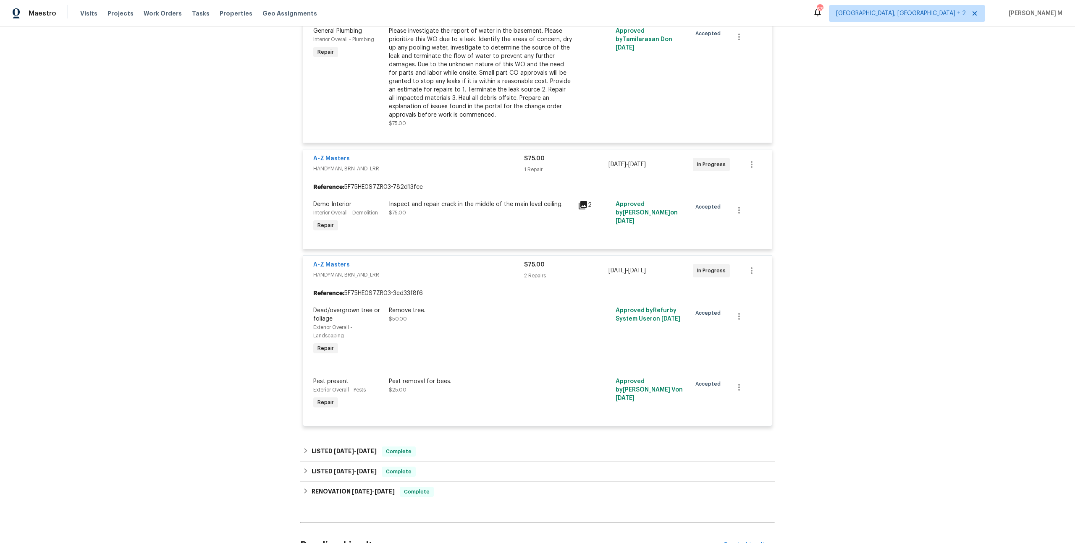
scroll to position [219, 0]
click at [328, 261] on link "A-Z Masters" at bounding box center [331, 264] width 37 height 6
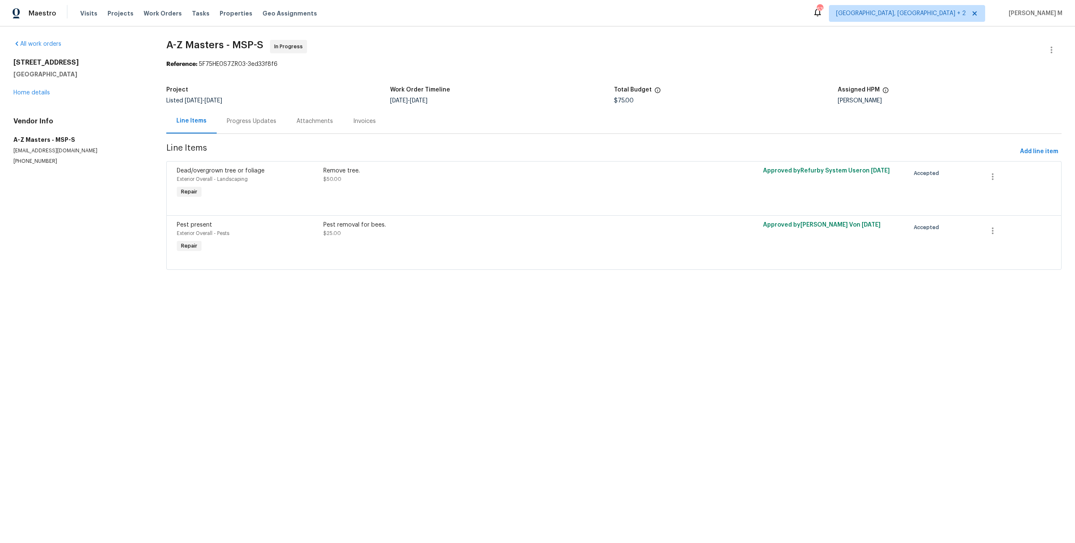
click at [243, 125] on div "Progress Updates" at bounding box center [252, 121] width 70 height 25
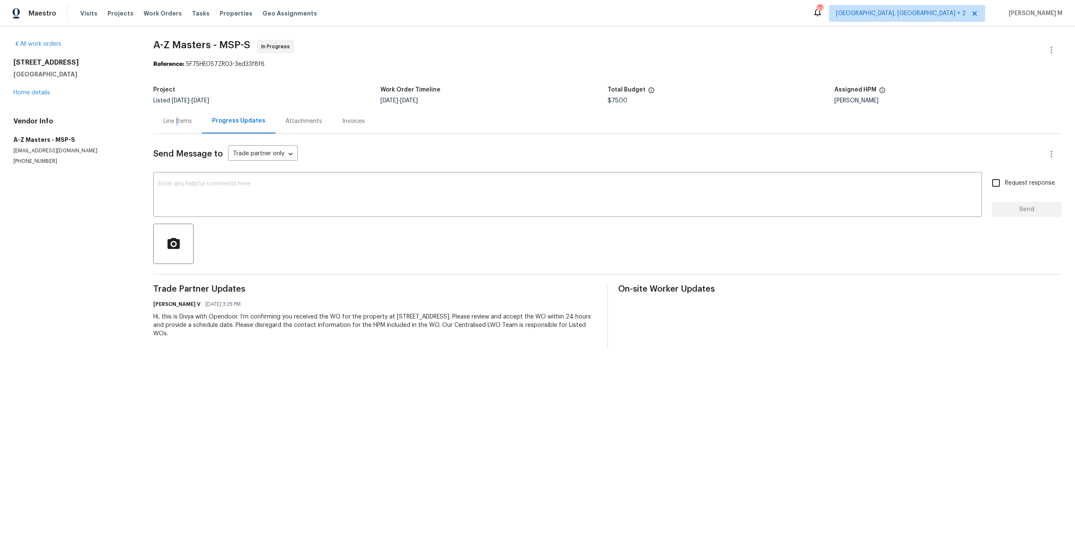
click at [171, 121] on div "Line Items" at bounding box center [177, 121] width 29 height 8
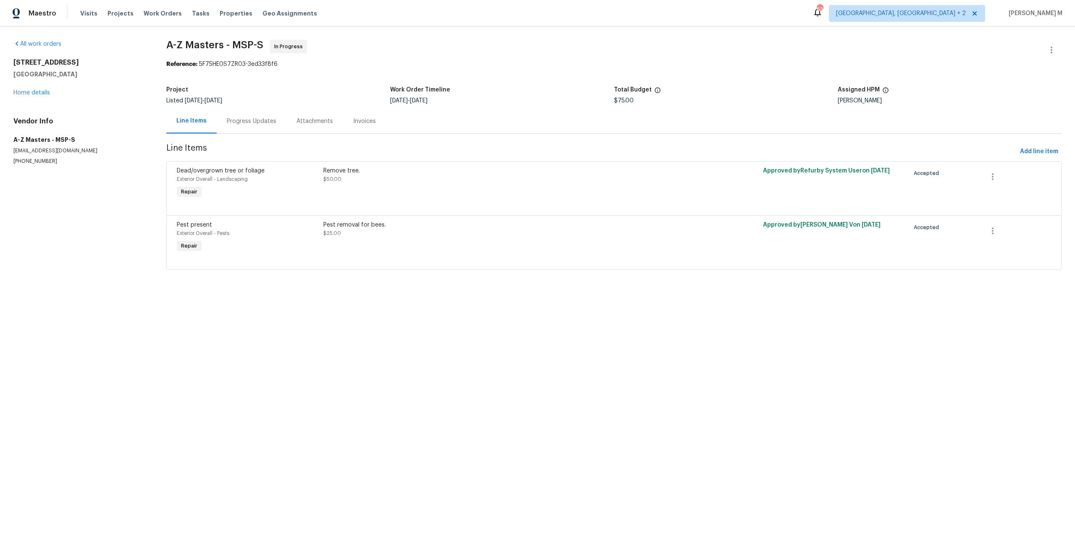
click at [374, 167] on div "Remove tree." at bounding box center [503, 171] width 361 height 8
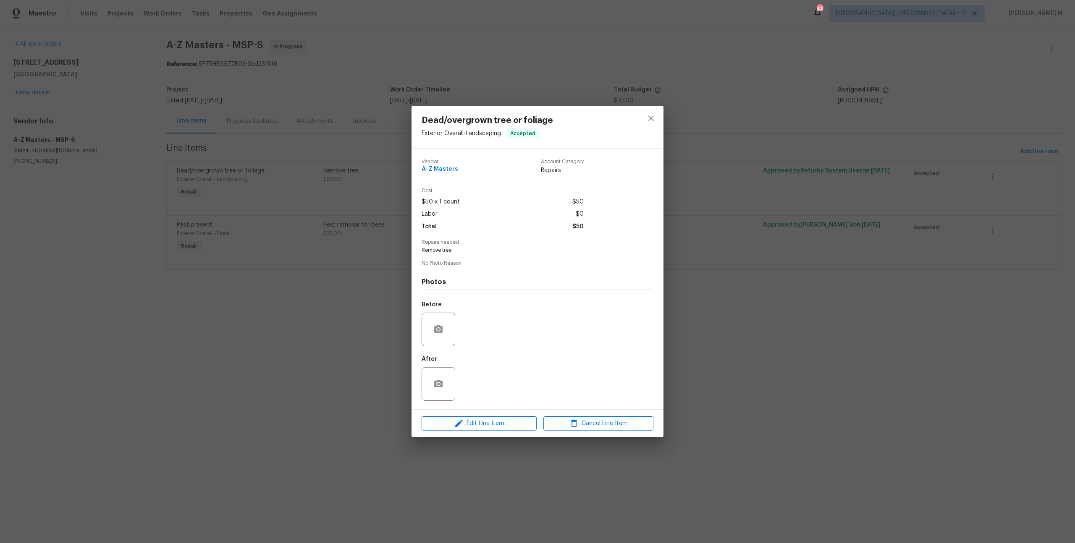
click at [365, 326] on div "Dead/overgrown tree or foliage Exterior Overall - Landscaping Accepted Vendor A…" at bounding box center [537, 271] width 1075 height 543
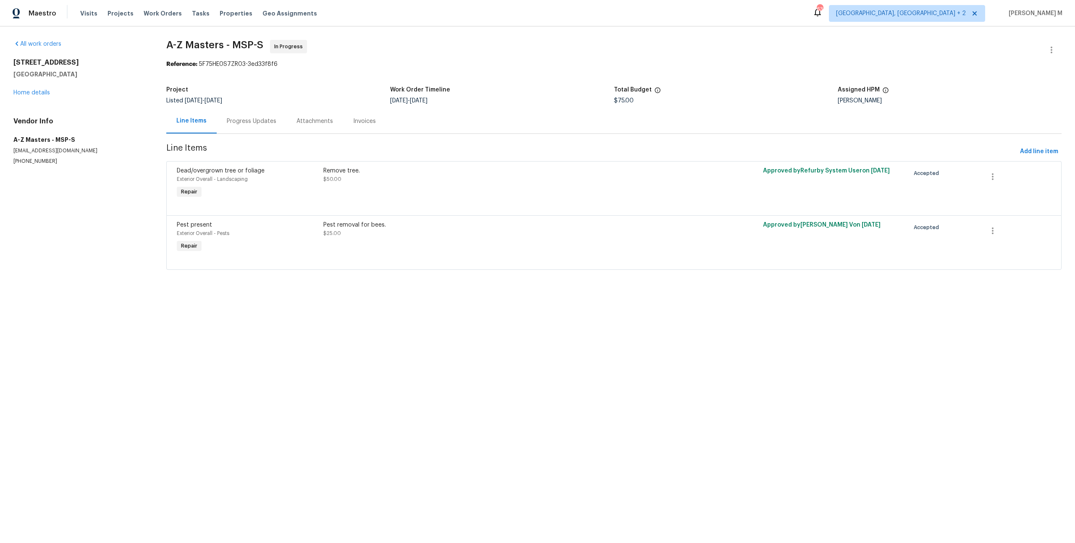
click at [383, 186] on div "Remove tree. $50.00" at bounding box center [504, 183] width 367 height 39
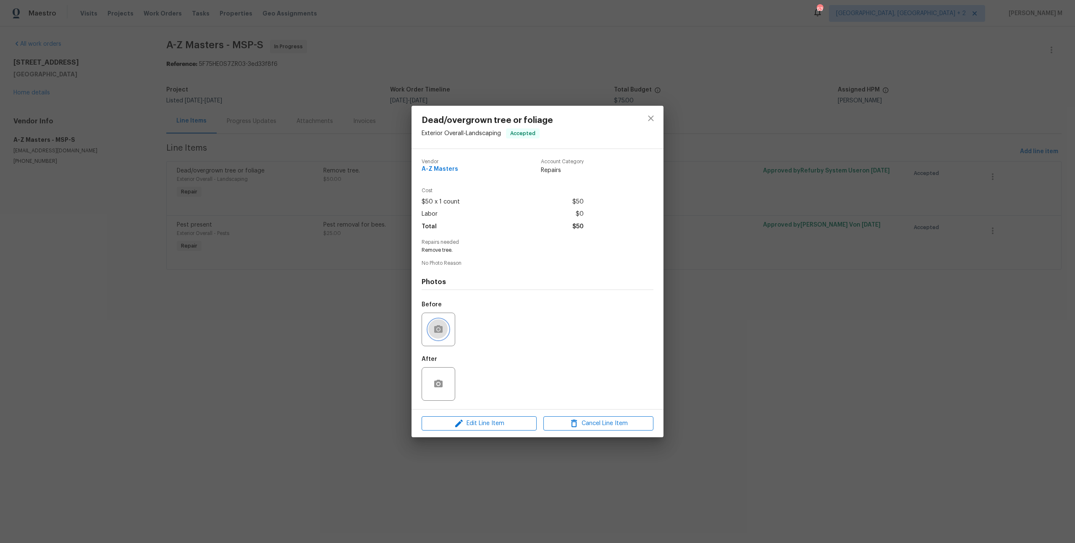
click at [440, 329] on icon "button" at bounding box center [438, 329] width 8 height 8
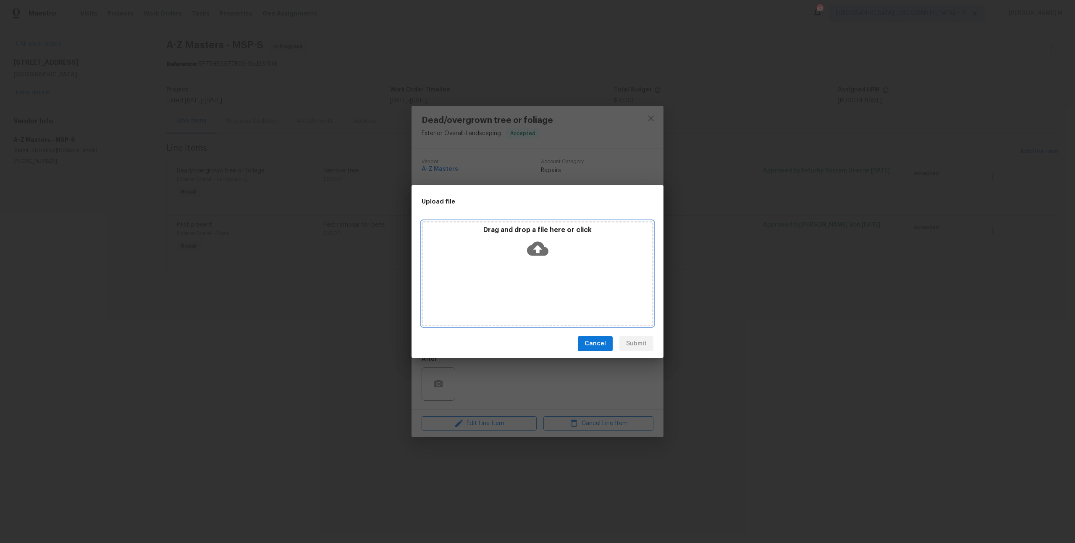
click at [564, 272] on div "Drag and drop a file here or click" at bounding box center [538, 273] width 232 height 105
click at [767, 352] on div "Upload file Drag and drop a file here or click Cancel Submit" at bounding box center [537, 271] width 1075 height 543
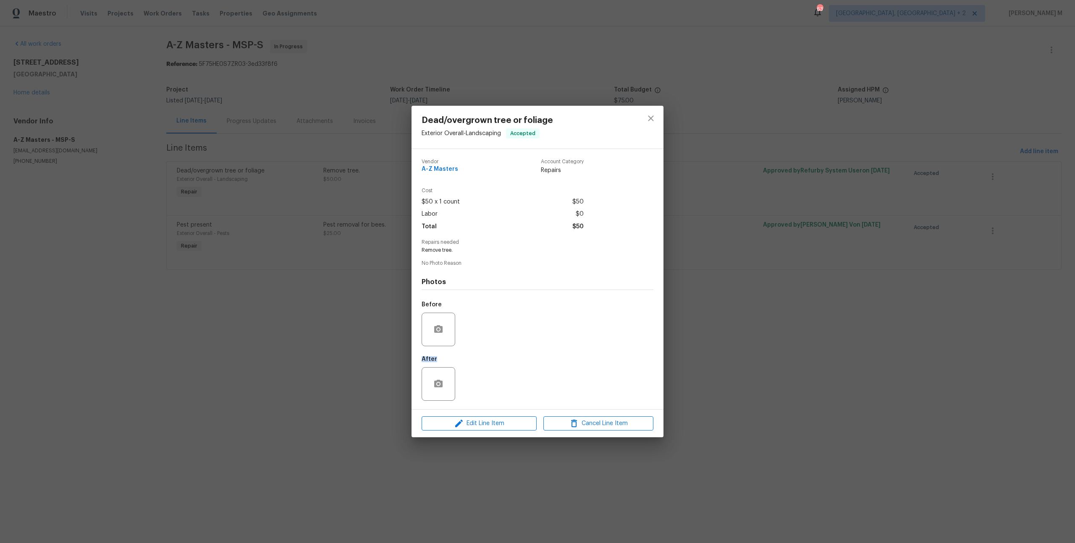
click at [767, 352] on div "Dead/overgrown tree or foliage Exterior Overall - Landscaping Accepted Vendor A…" at bounding box center [537, 271] width 1075 height 543
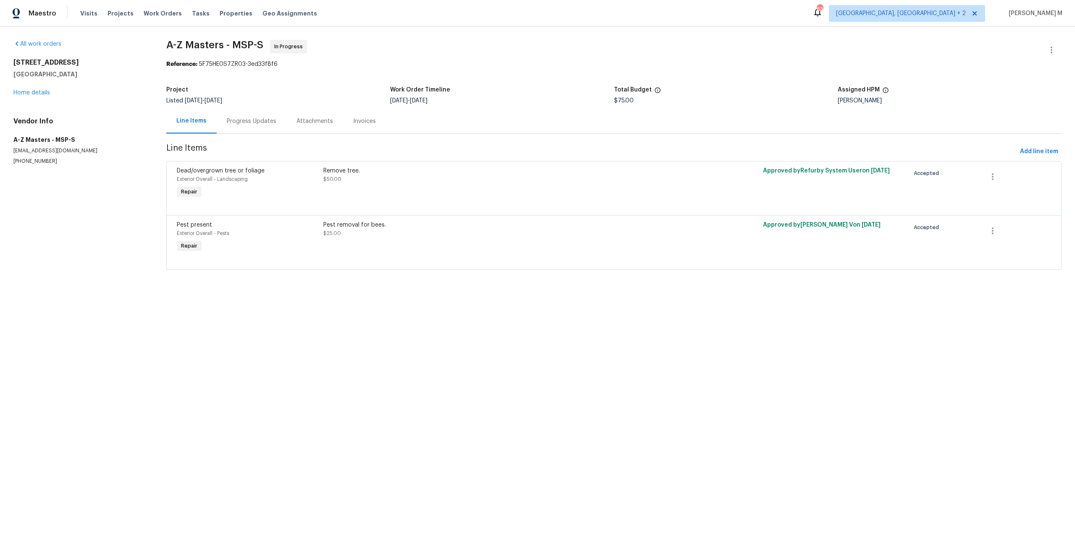
click at [767, 352] on div "Dead/overgrown tree or foliage Exterior Overall - Landscaping Accepted Vendor A…" at bounding box center [537, 271] width 1075 height 543
drag, startPoint x: 12, startPoint y: 61, endPoint x: 81, endPoint y: 72, distance: 70.1
click at [81, 72] on div "All work orders 3802 Togo Rd Spring Park, MN 55384 Home details Vendor Info A-Z…" at bounding box center [537, 159] width 1075 height 267
copy div "3802 Togo Rd Spring Park, MN 55384"
click at [33, 90] on link "Home details" at bounding box center [31, 93] width 37 height 6
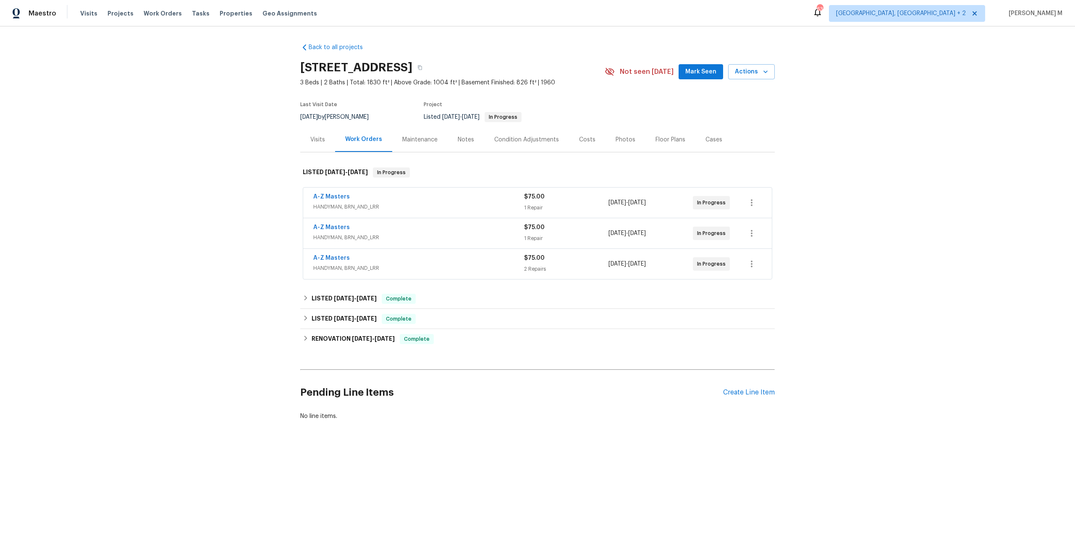
click at [341, 204] on span "HANDYMAN, BRN_AND_LRR" at bounding box center [418, 207] width 211 height 8
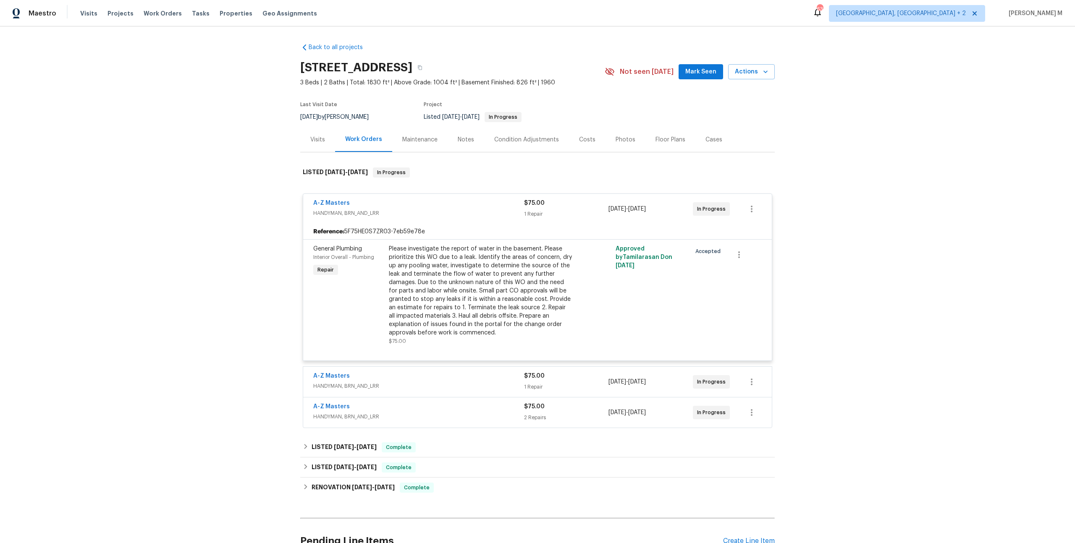
click at [341, 382] on span "HANDYMAN, BRN_AND_LRR" at bounding box center [418, 386] width 211 height 8
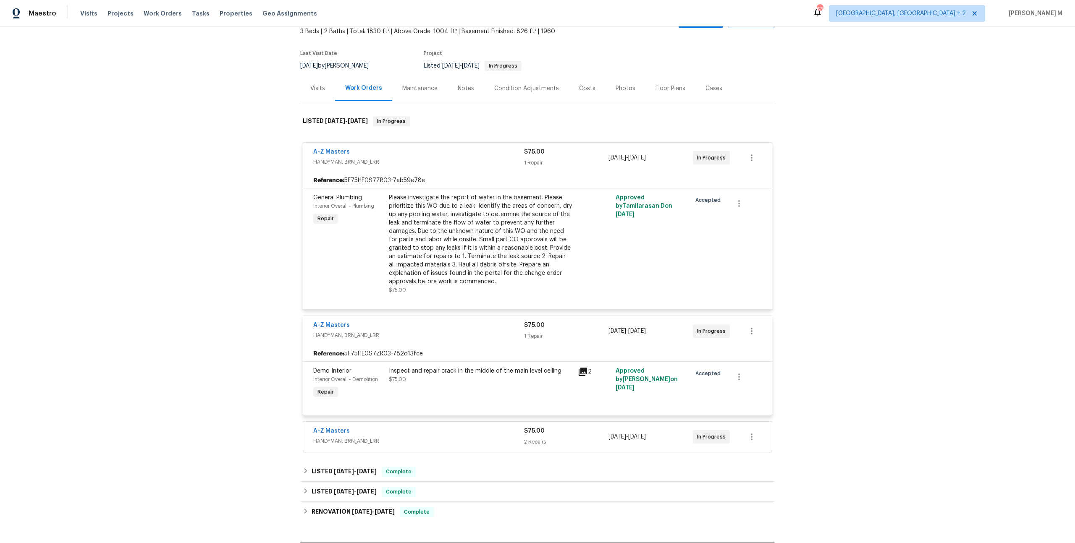
scroll to position [53, 0]
click at [335, 435] on span "HANDYMAN, BRN_AND_LRR" at bounding box center [418, 439] width 211 height 8
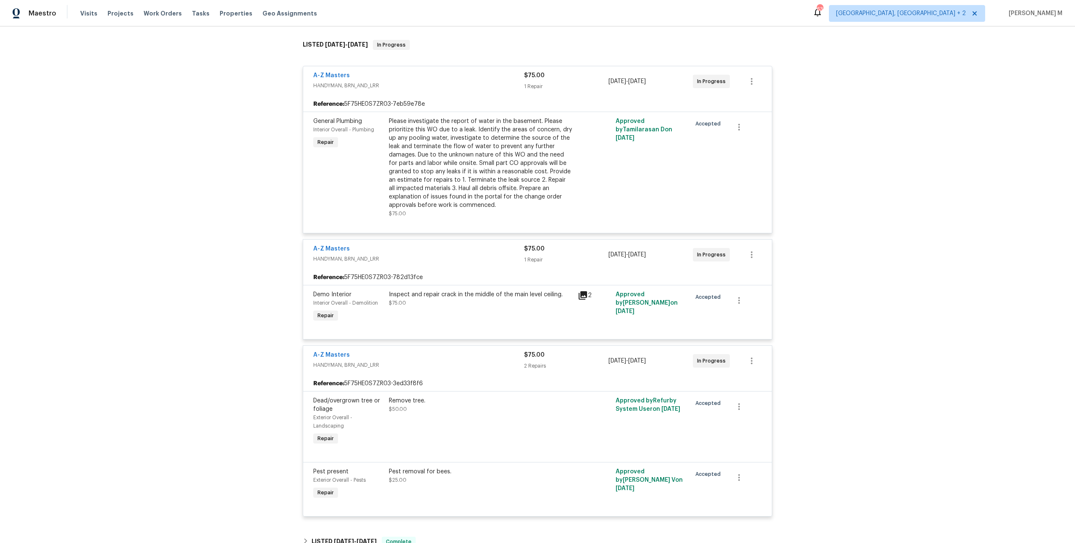
scroll to position [129, 0]
drag, startPoint x: 349, startPoint y: 347, endPoint x: 290, endPoint y: 347, distance: 59.2
click at [290, 347] on div "Back to all projects 3802 Togo Rd, Spring Park, MN 55384 3 Beds | 2 Baths | Tot…" at bounding box center [537, 284] width 1075 height 517
copy link "A-Z Masters"
click at [340, 351] on link "A-Z Masters" at bounding box center [331, 354] width 37 height 6
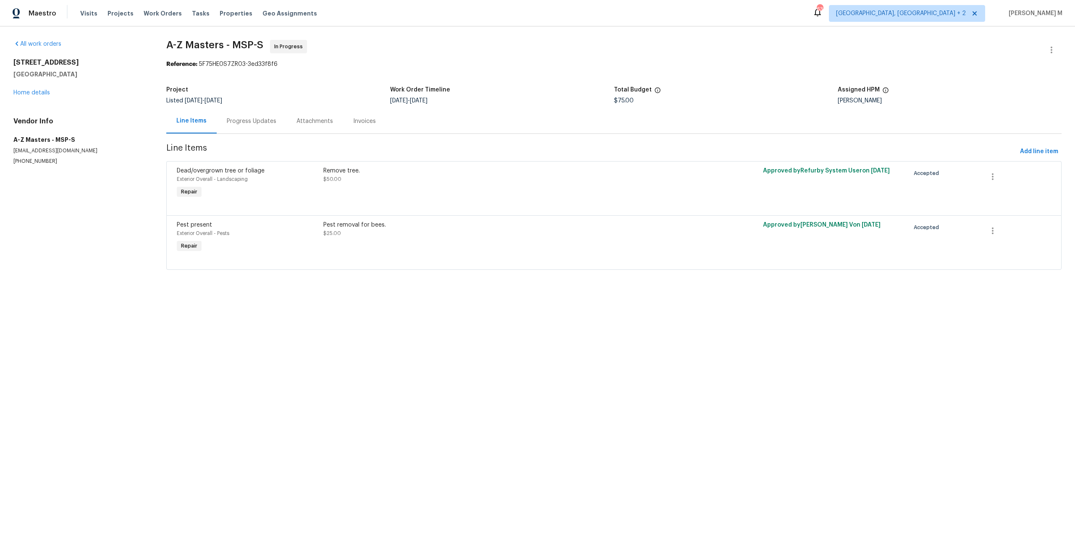
click at [369, 189] on div "Remove tree. $50.00" at bounding box center [504, 183] width 367 height 39
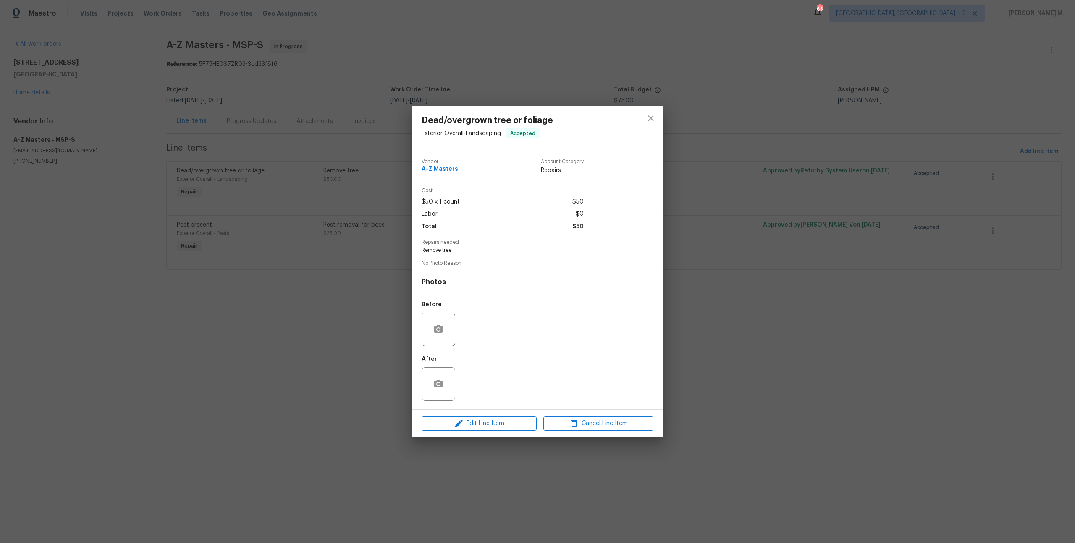
click at [327, 264] on div "Dead/overgrown tree or foliage Exterior Overall - Landscaping Accepted Vendor A…" at bounding box center [537, 271] width 1075 height 543
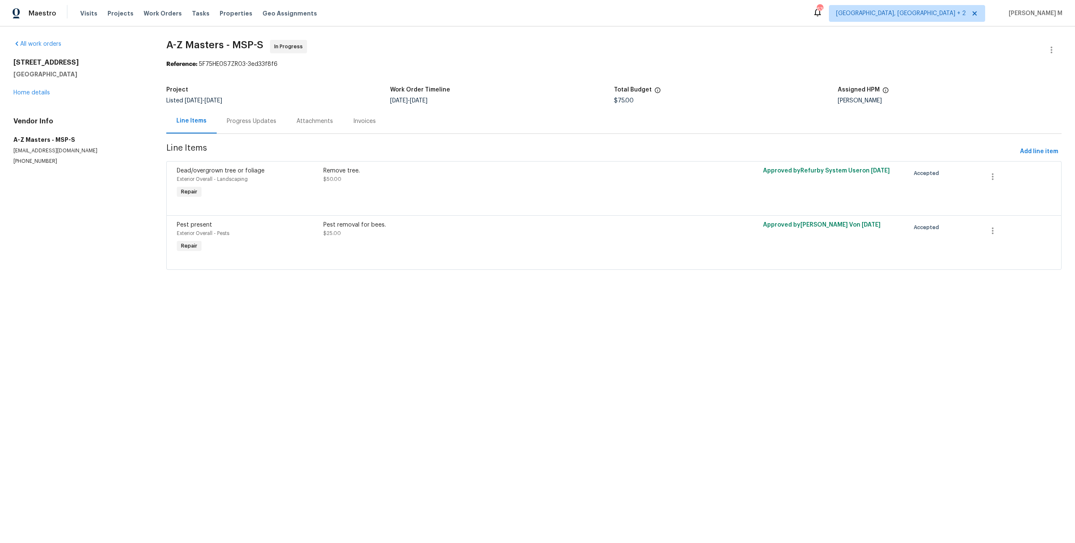
click at [369, 184] on div "Remove tree. $50.00" at bounding box center [504, 183] width 367 height 39
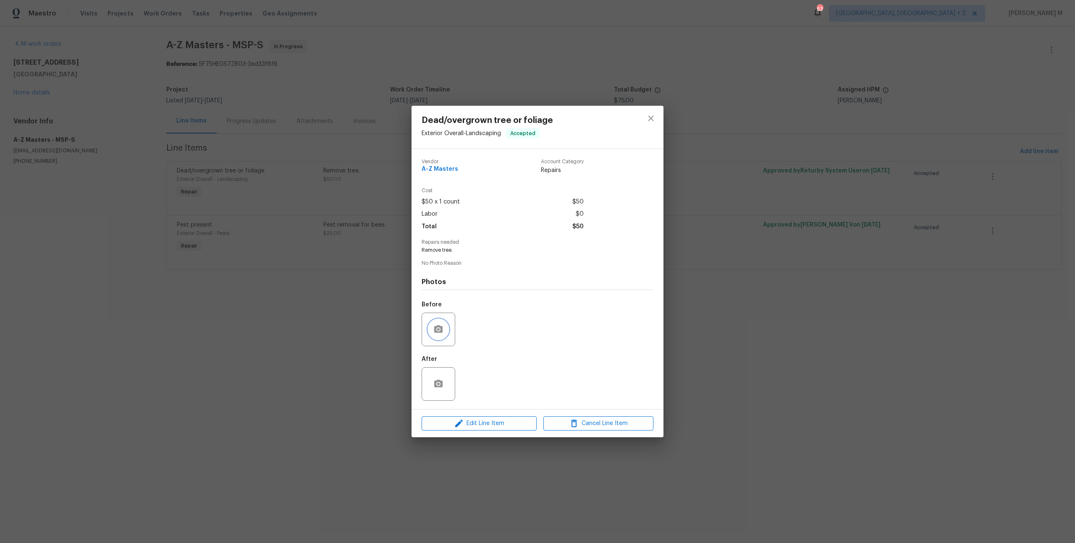
click at [438, 325] on icon "button" at bounding box center [438, 329] width 8 height 8
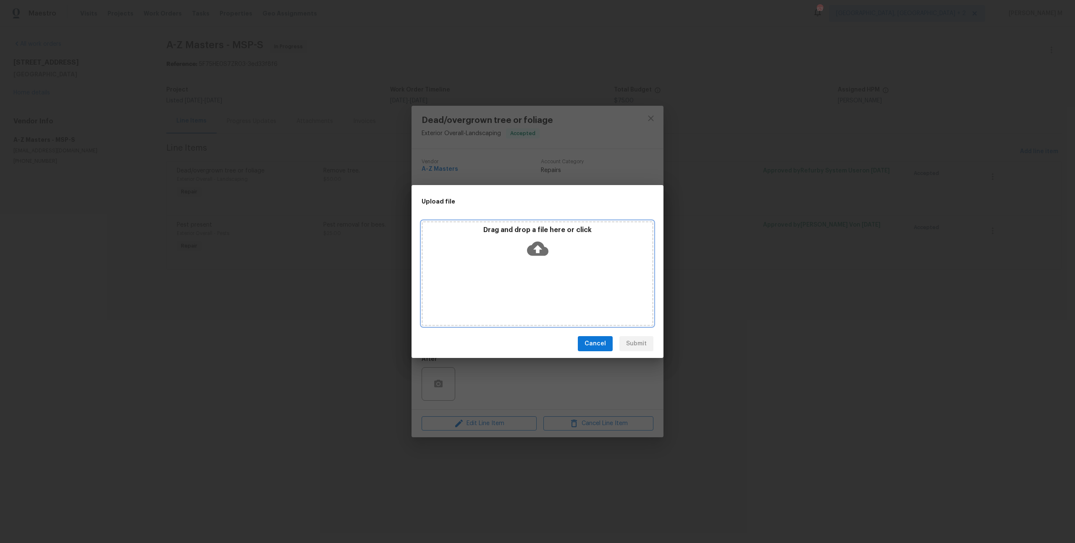
click at [520, 261] on div "Drag and drop a file here or click" at bounding box center [537, 244] width 229 height 36
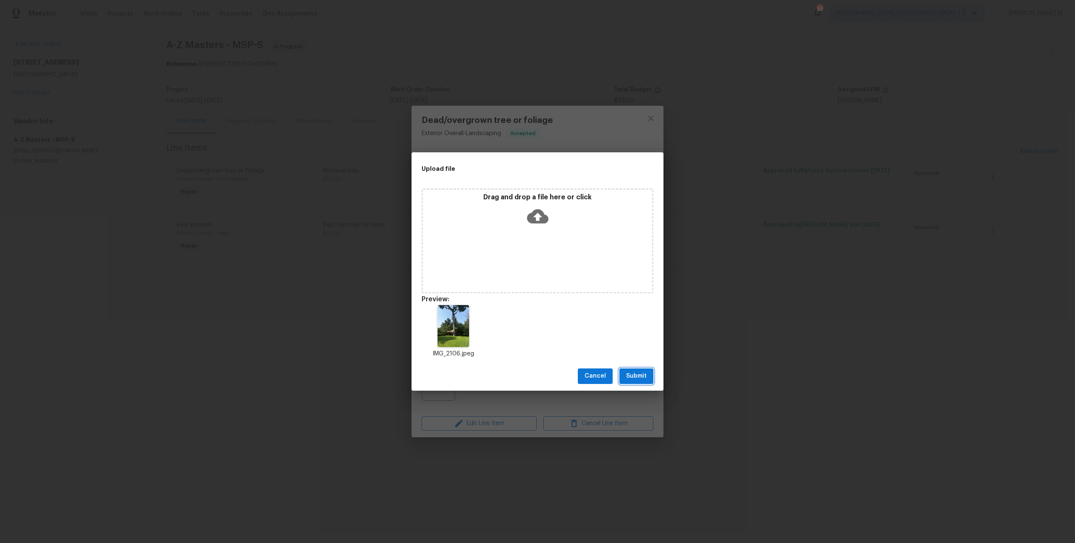
click at [640, 372] on span "Submit" at bounding box center [636, 376] width 21 height 10
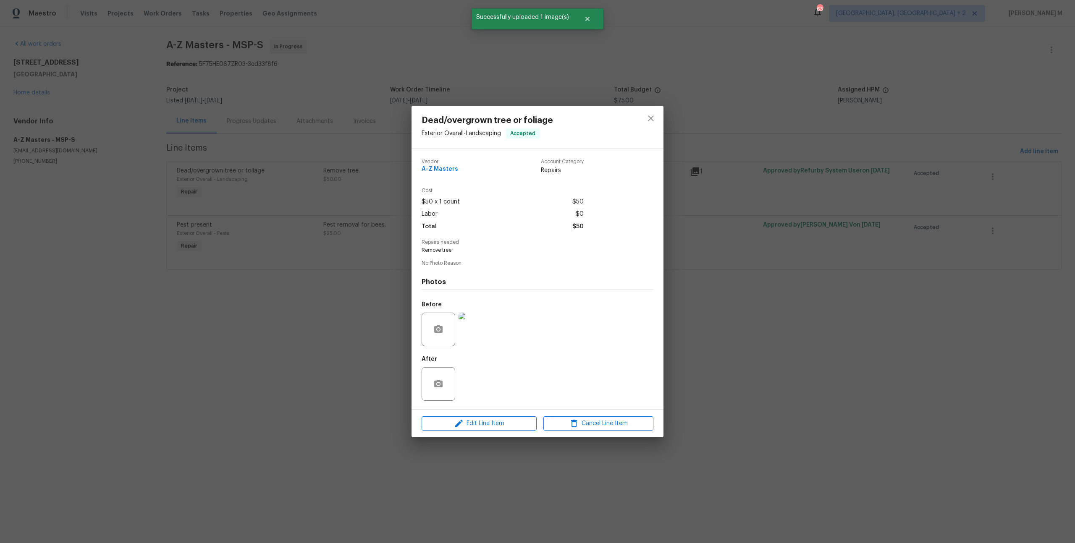
click at [724, 293] on div "Dead/overgrown tree or foliage Exterior Overall - Landscaping Accepted Vendor A…" at bounding box center [537, 271] width 1075 height 543
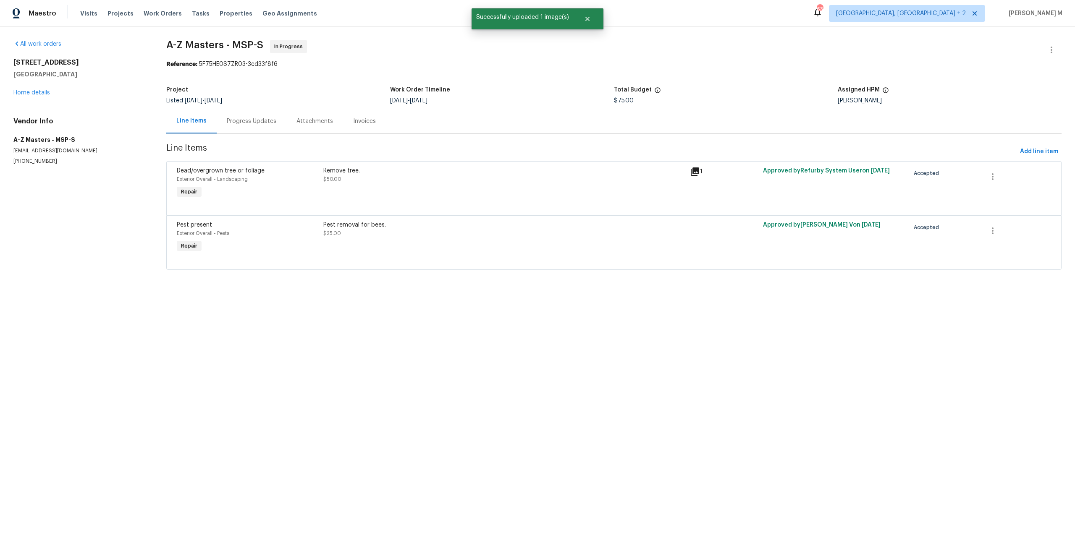
click at [369, 167] on div "Remove tree." at bounding box center [503, 171] width 361 height 8
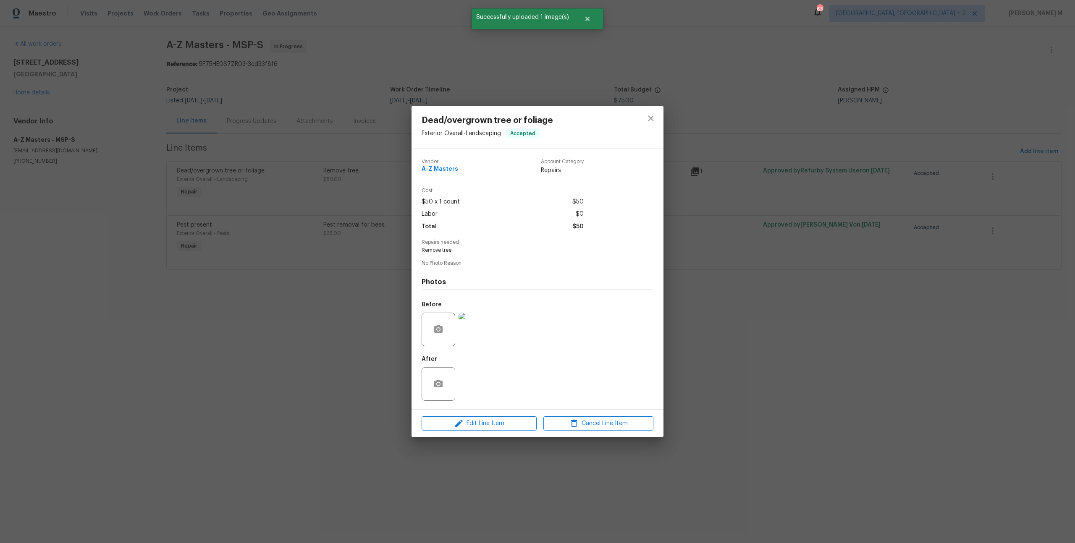
click at [473, 333] on img at bounding box center [475, 330] width 34 height 34
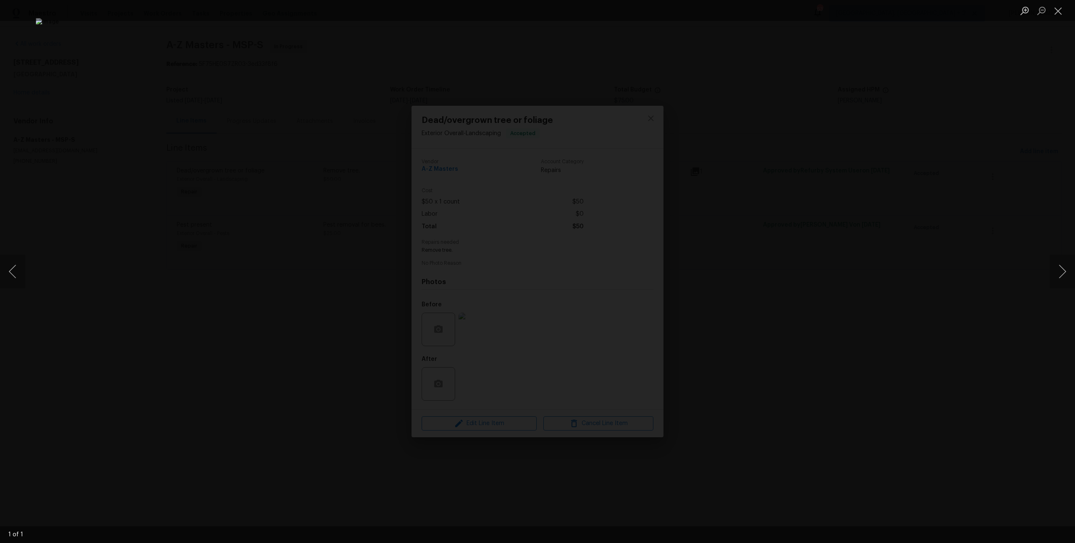
click at [803, 279] on div "Lightbox" at bounding box center [537, 271] width 1075 height 543
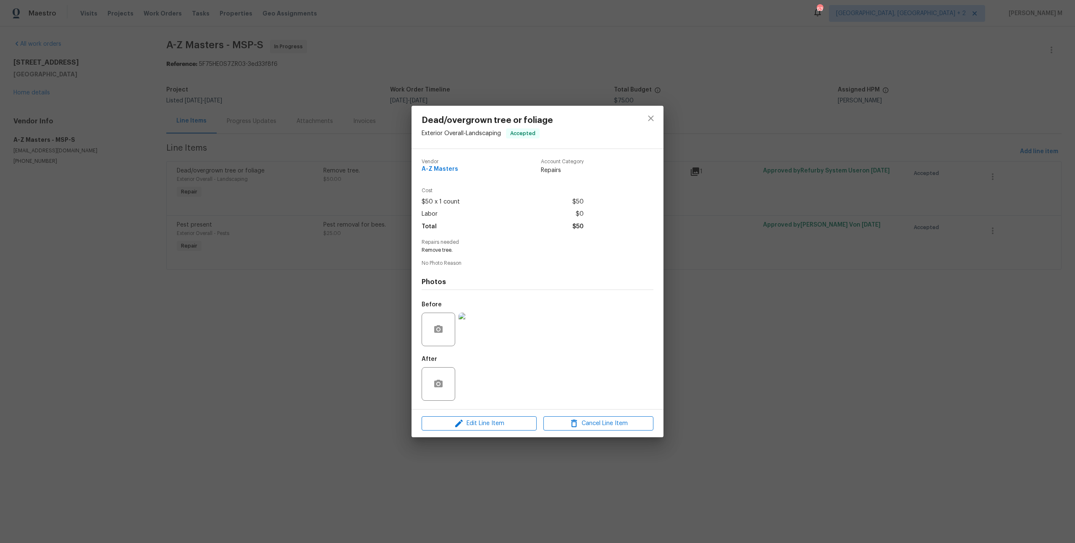
click at [691, 246] on div "Dead/overgrown tree or foliage Exterior Overall - Landscaping Accepted Vendor A…" at bounding box center [537, 271] width 1075 height 543
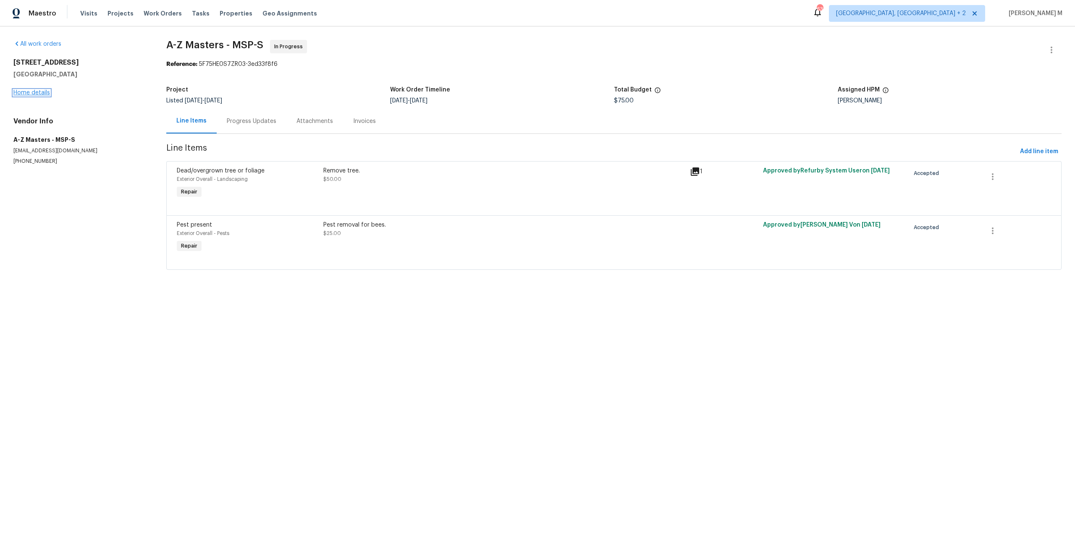
click at [31, 90] on link "Home details" at bounding box center [31, 93] width 37 height 6
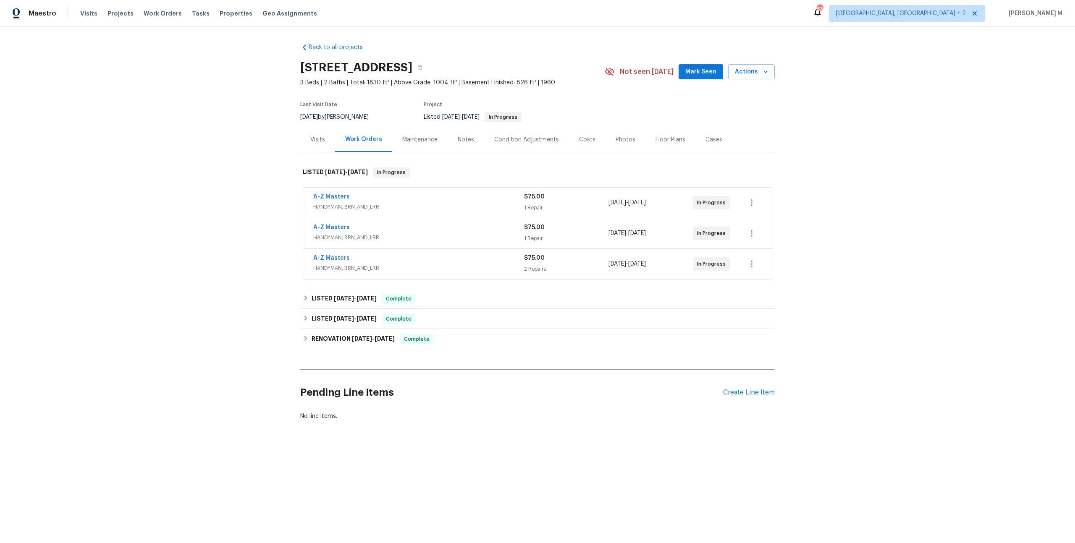
click at [340, 203] on span "HANDYMAN, BRN_AND_LRR" at bounding box center [418, 207] width 211 height 8
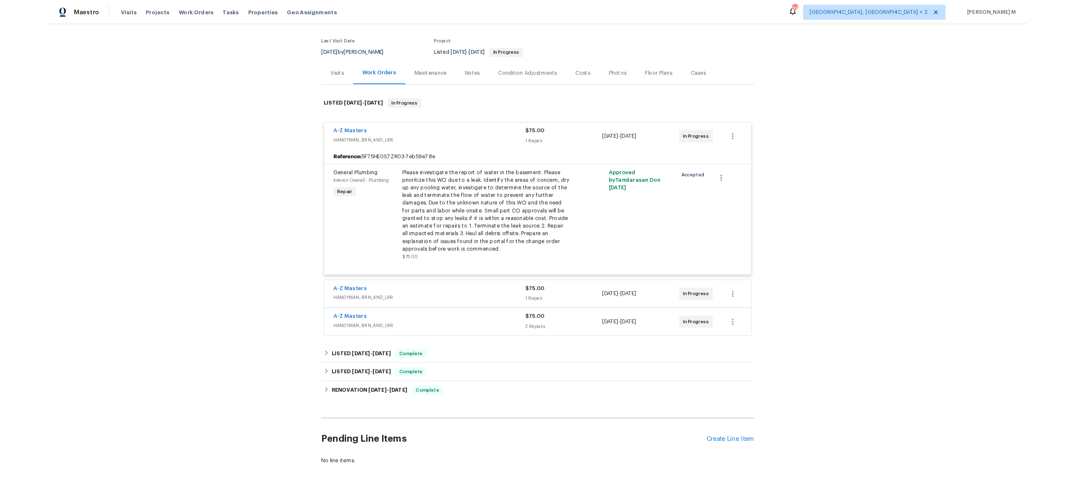
scroll to position [70, 0]
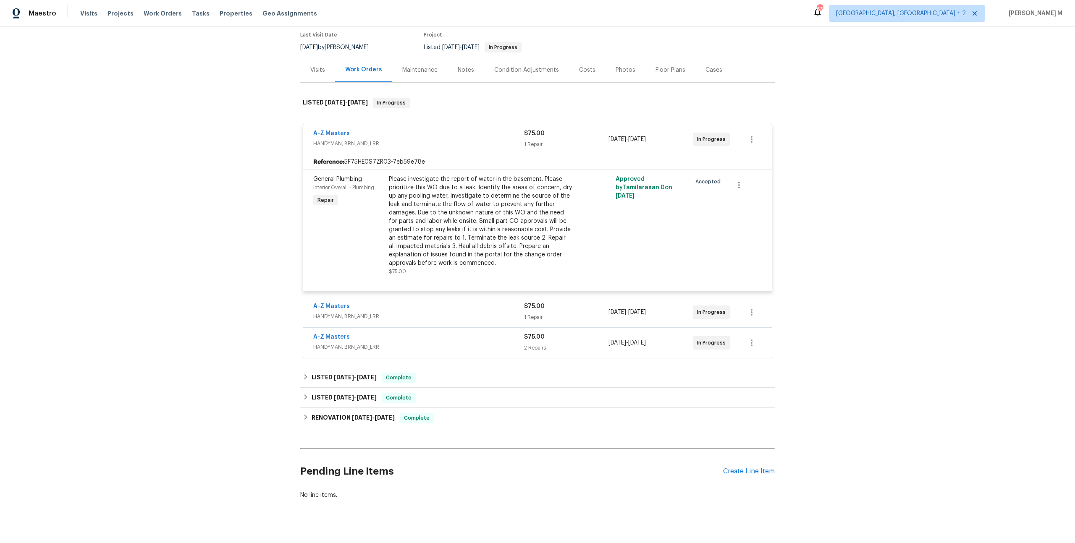
click at [351, 343] on span "HANDYMAN, BRN_AND_LRR" at bounding box center [418, 347] width 211 height 8
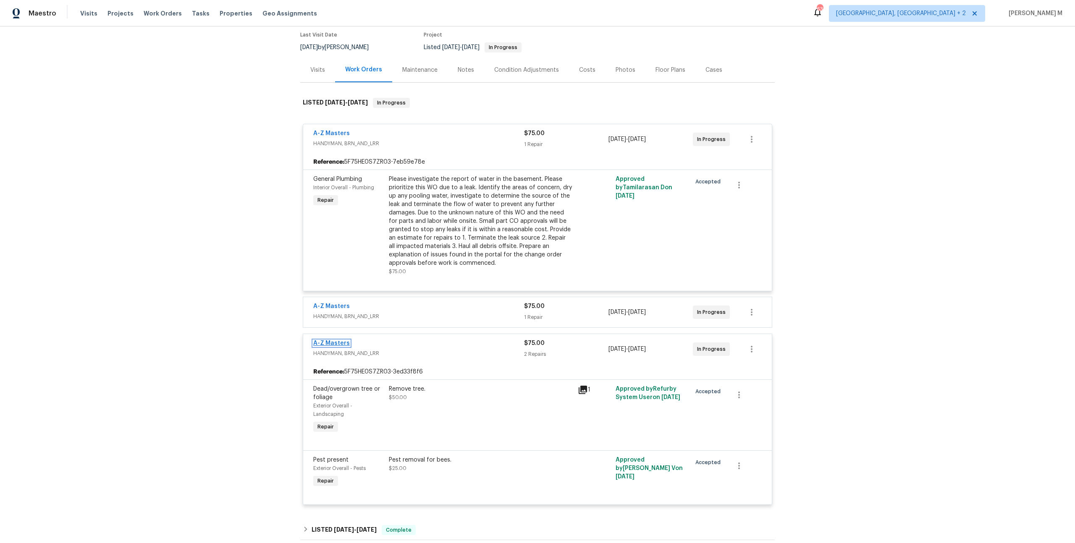
click at [330, 340] on link "A-Z Masters" at bounding box center [331, 343] width 37 height 6
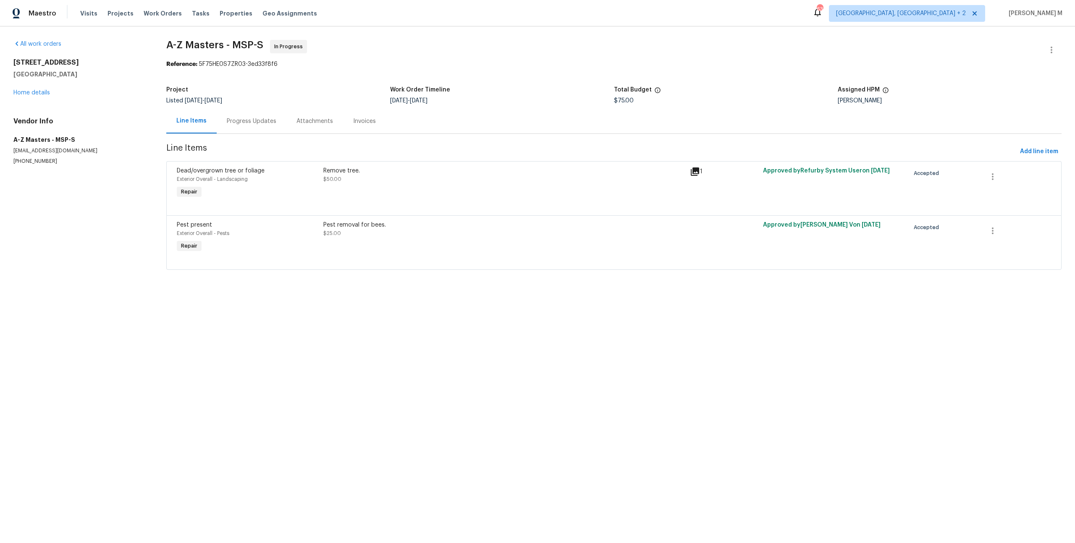
click at [372, 172] on div "Remove tree. $50.00" at bounding box center [503, 175] width 361 height 17
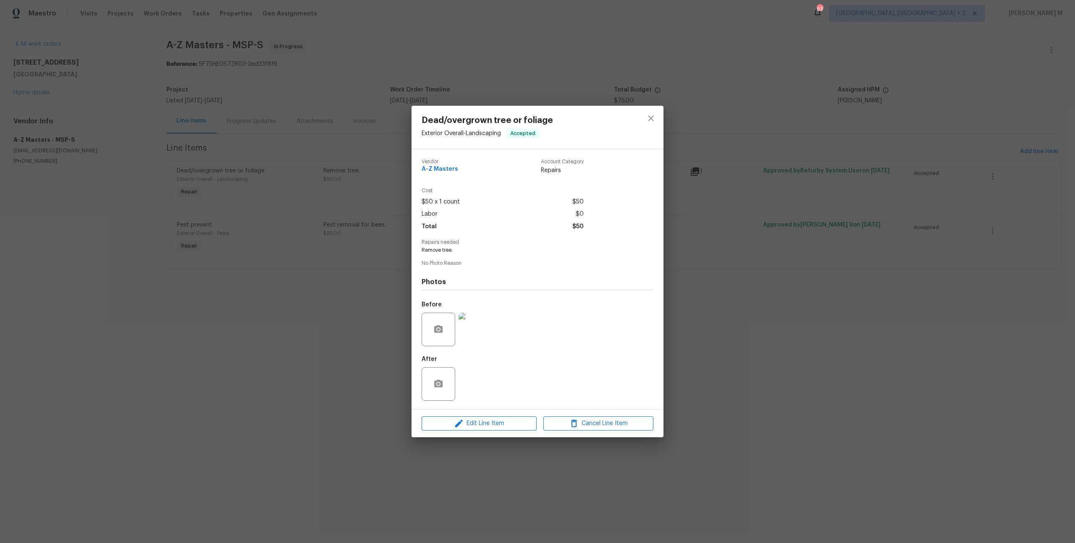
click at [471, 321] on img at bounding box center [475, 330] width 34 height 34
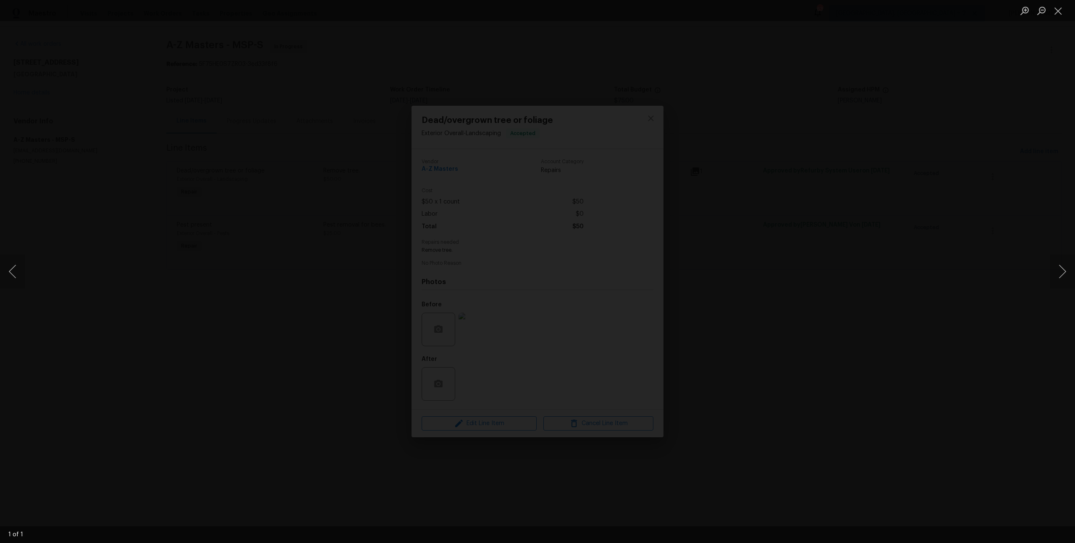
click at [796, 285] on div "Lightbox" at bounding box center [537, 271] width 1075 height 543
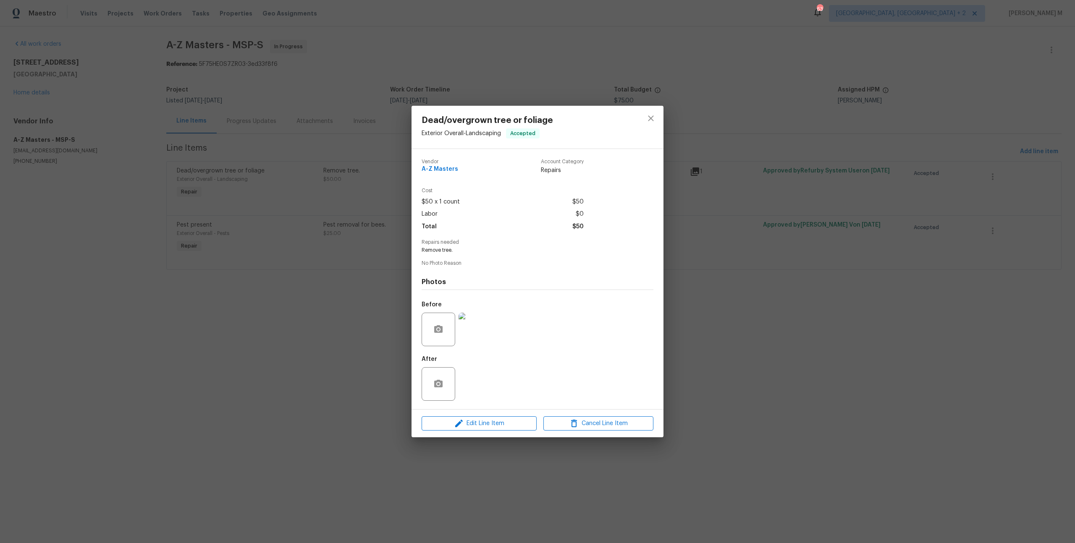
click at [305, 151] on div "Dead/overgrown tree or foliage Exterior Overall - Landscaping Accepted Vendor A…" at bounding box center [537, 271] width 1075 height 543
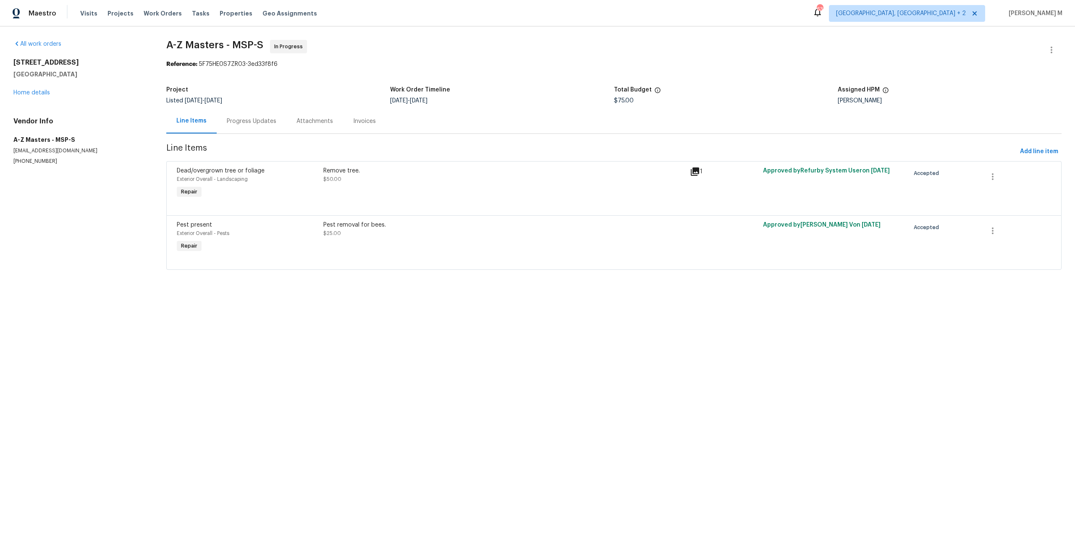
click at [252, 117] on div "Progress Updates" at bounding box center [252, 121] width 50 height 8
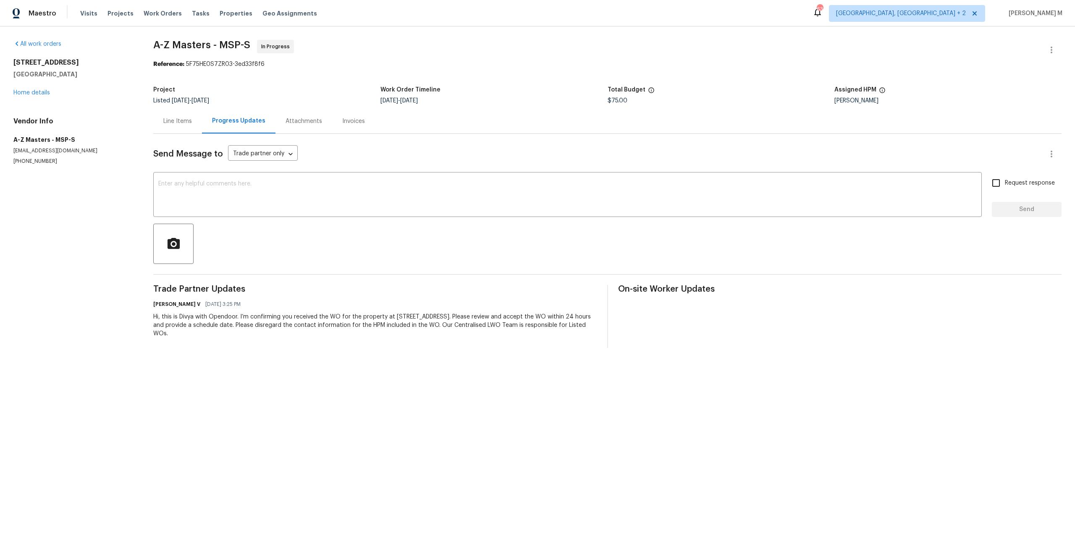
click at [175, 117] on div "Line Items" at bounding box center [177, 121] width 29 height 8
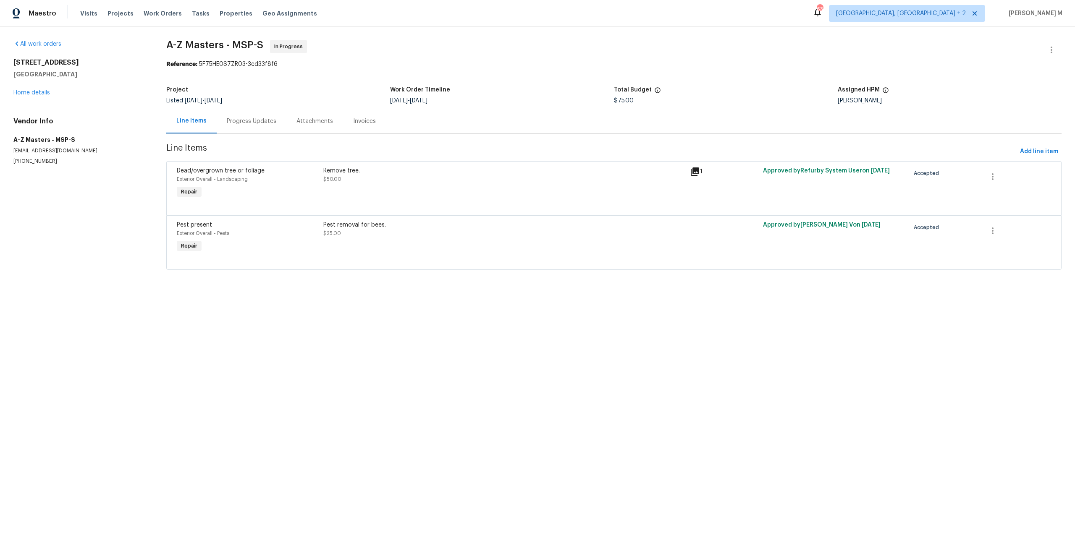
click at [324, 164] on div "Remove tree. $50.00" at bounding box center [504, 183] width 367 height 39
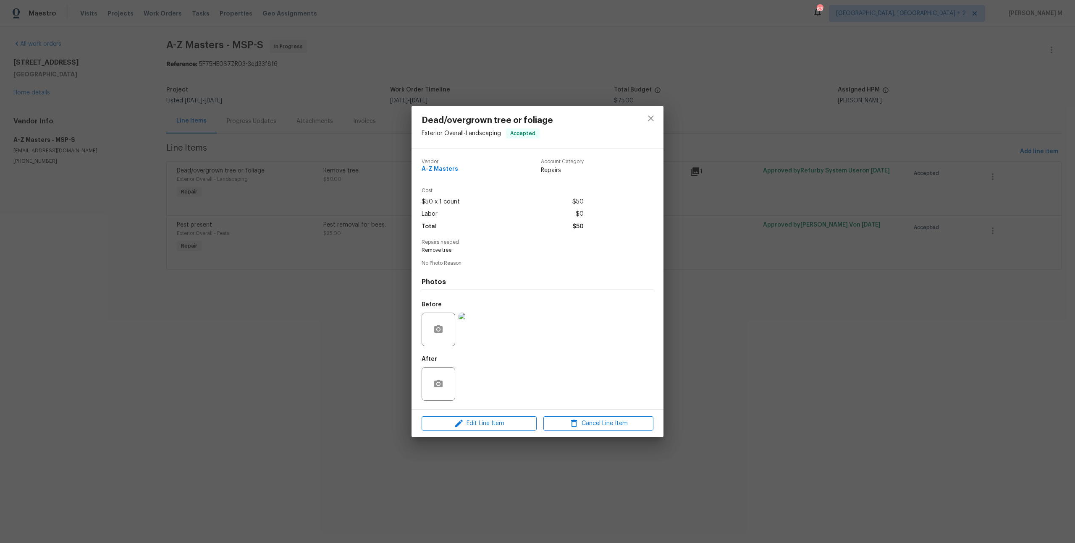
click at [474, 329] on img at bounding box center [475, 330] width 34 height 34
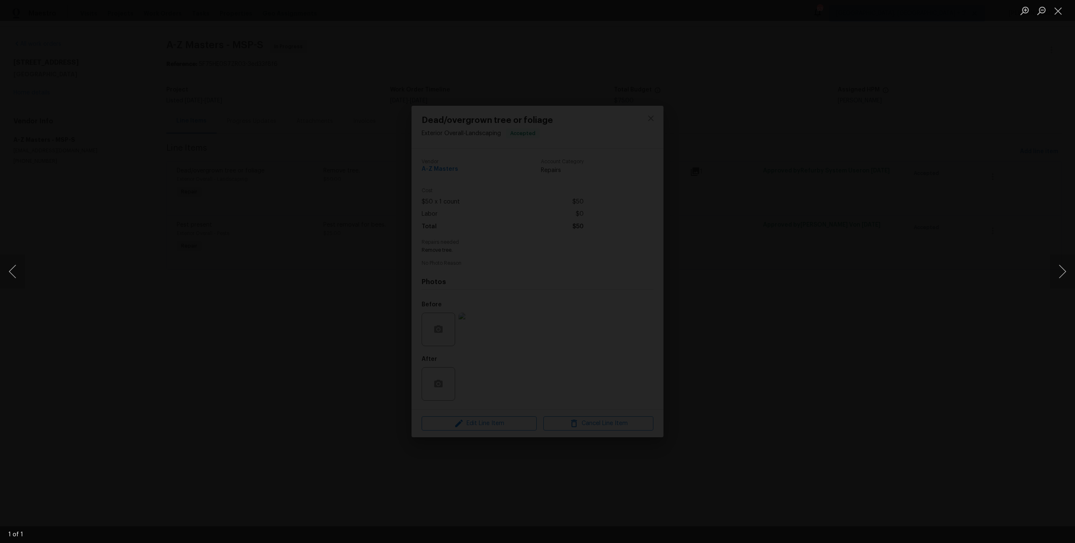
click at [529, 76] on img "Lightbox" at bounding box center [486, 14] width 2720 height 1375
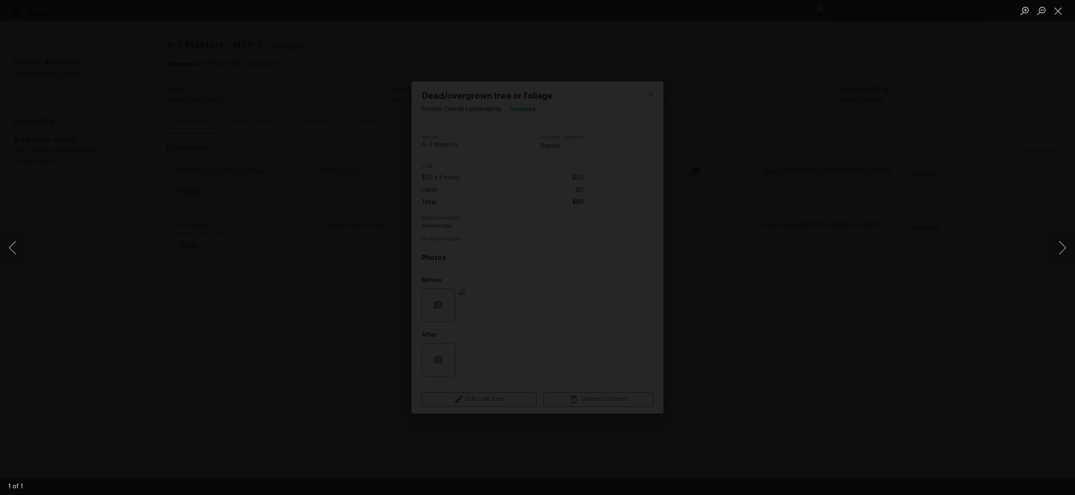
click at [493, 261] on img "Lightbox" at bounding box center [522, 211] width 1339 height 617
click at [507, 248] on img "Lightbox" at bounding box center [586, 171] width 1966 height 905
click at [874, 263] on div "Lightbox" at bounding box center [537, 247] width 1075 height 495
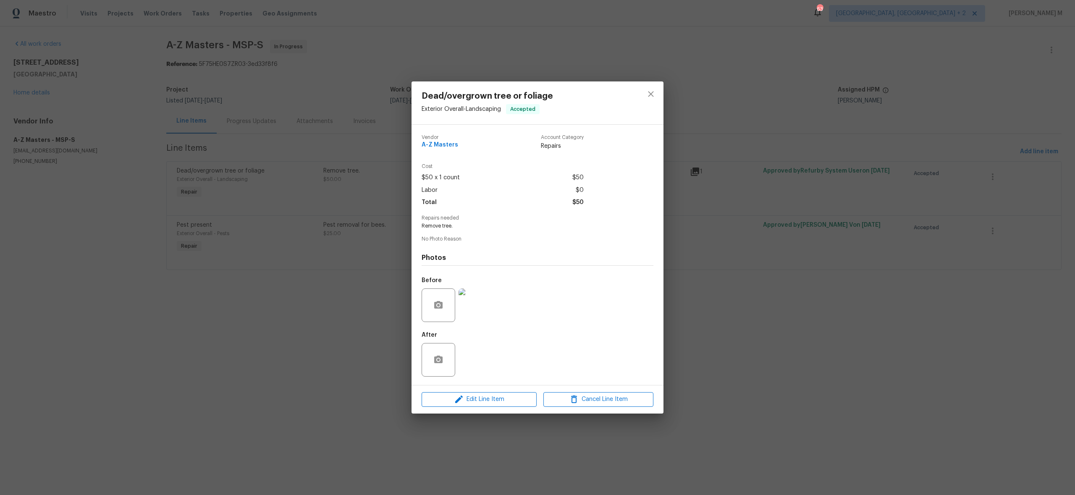
click at [236, 130] on div "Dead/overgrown tree or foliage Exterior Overall - Landscaping Accepted Vendor A…" at bounding box center [537, 247] width 1075 height 495
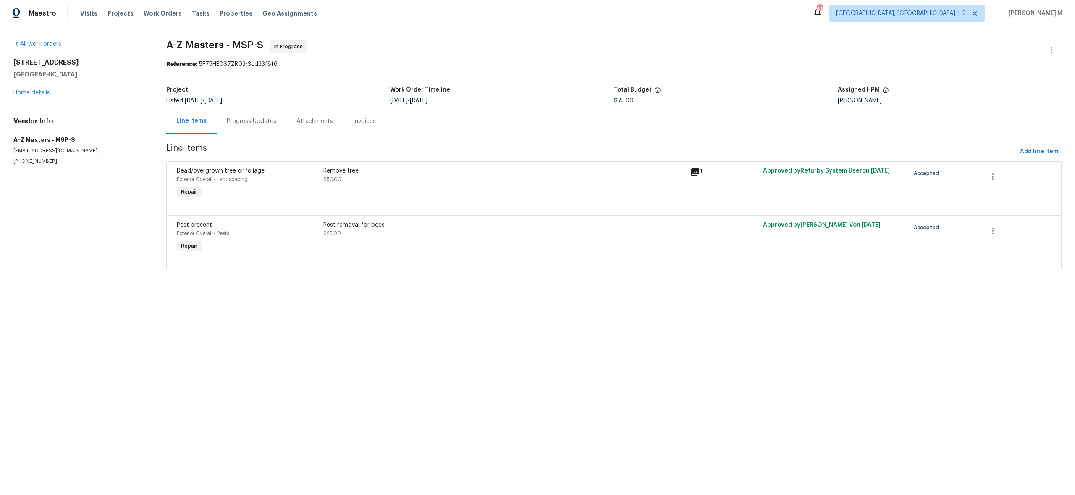
click at [248, 118] on div "Progress Updates" at bounding box center [252, 121] width 50 height 8
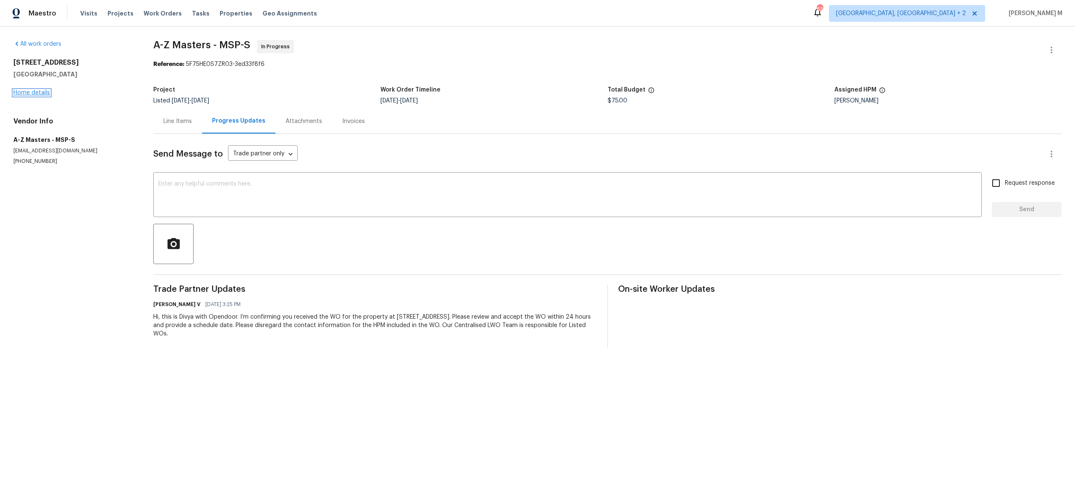
click at [46, 92] on link "Home details" at bounding box center [31, 93] width 37 height 6
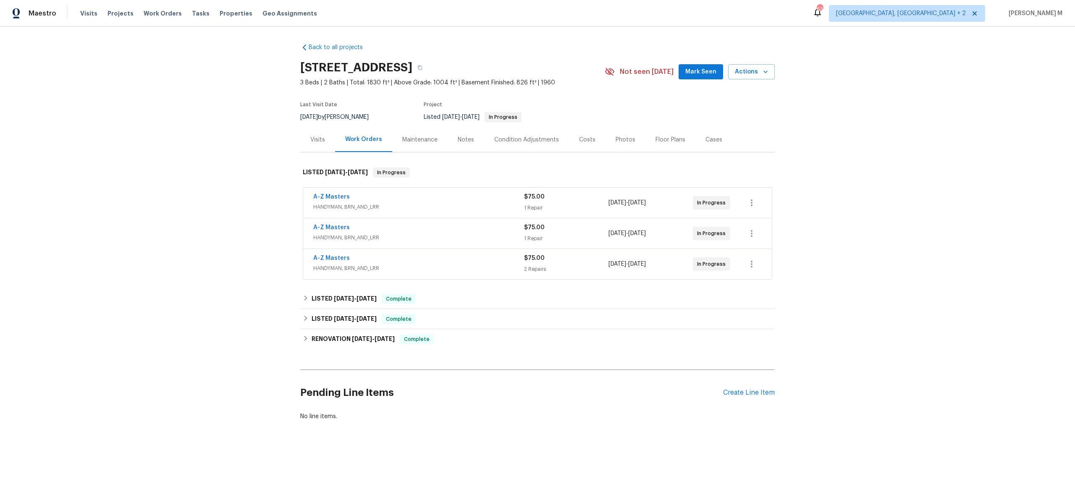
click at [397, 237] on div "A-Z Masters HANDYMAN, BRN_AND_LRR" at bounding box center [418, 233] width 211 height 20
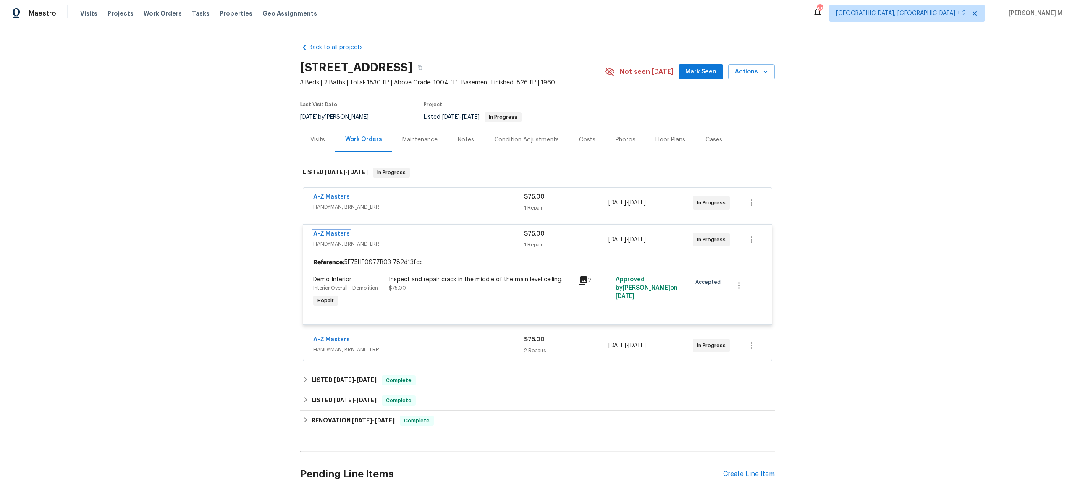
click at [338, 231] on link "A-Z Masters" at bounding box center [331, 234] width 37 height 6
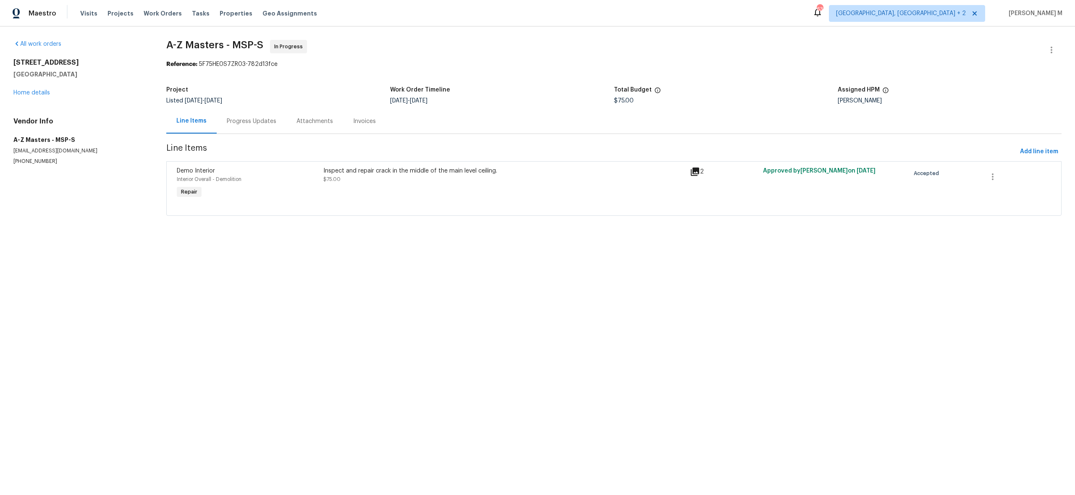
click at [265, 112] on div "Progress Updates" at bounding box center [252, 121] width 70 height 25
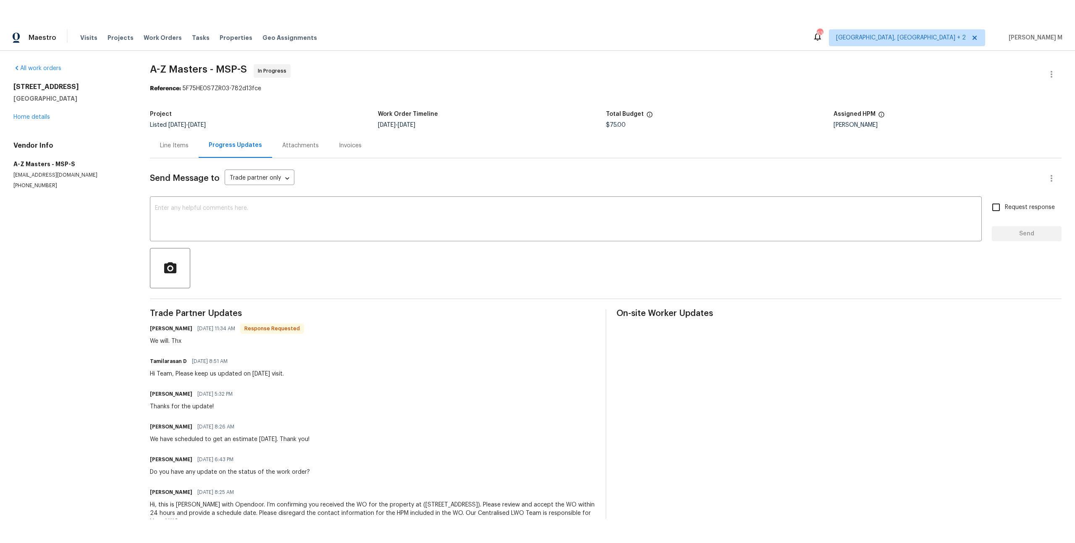
scroll to position [13, 0]
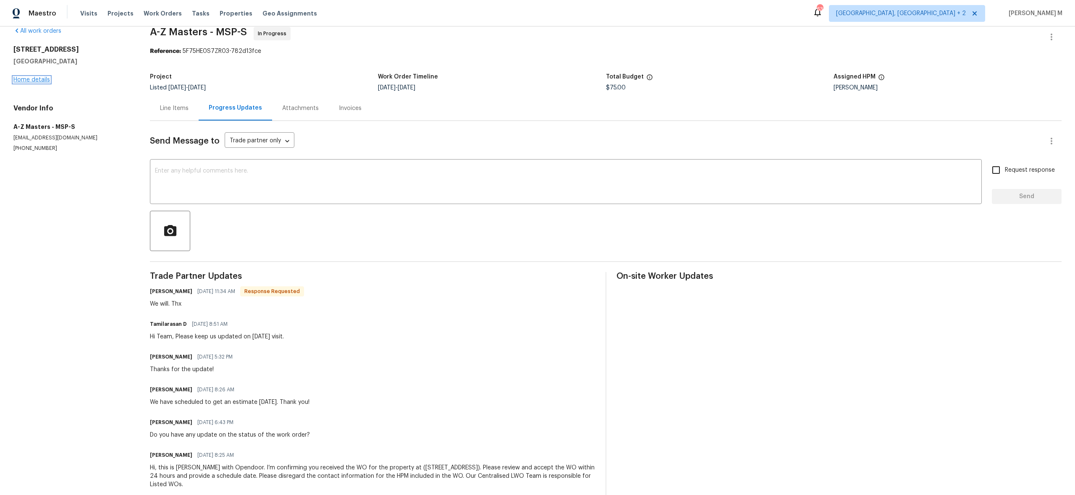
click at [41, 78] on link "Home details" at bounding box center [31, 80] width 37 height 6
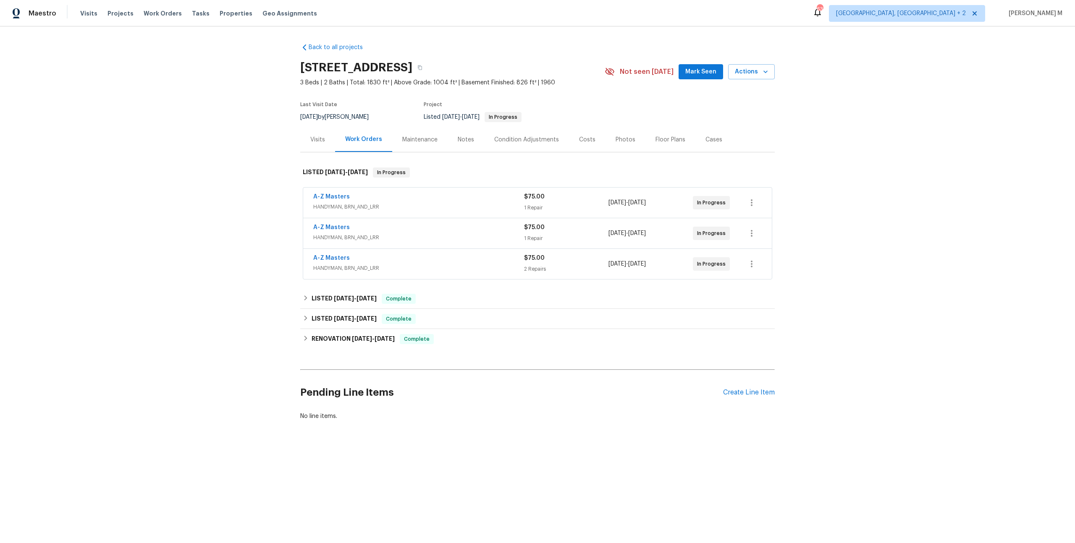
click at [935, 109] on div "Back to all projects 3802 Togo Rd, Spring Park, MN 55384 3 Beds | 2 Baths | Tot…" at bounding box center [537, 251] width 1075 height 451
click at [335, 255] on link "A-Z Masters" at bounding box center [331, 258] width 37 height 6
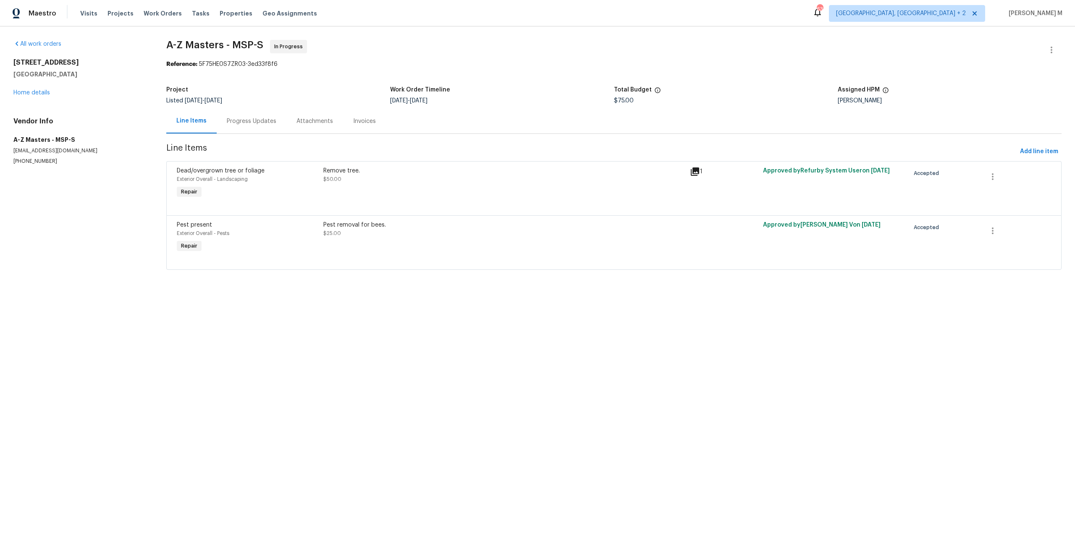
click at [255, 110] on div "Progress Updates" at bounding box center [252, 121] width 70 height 25
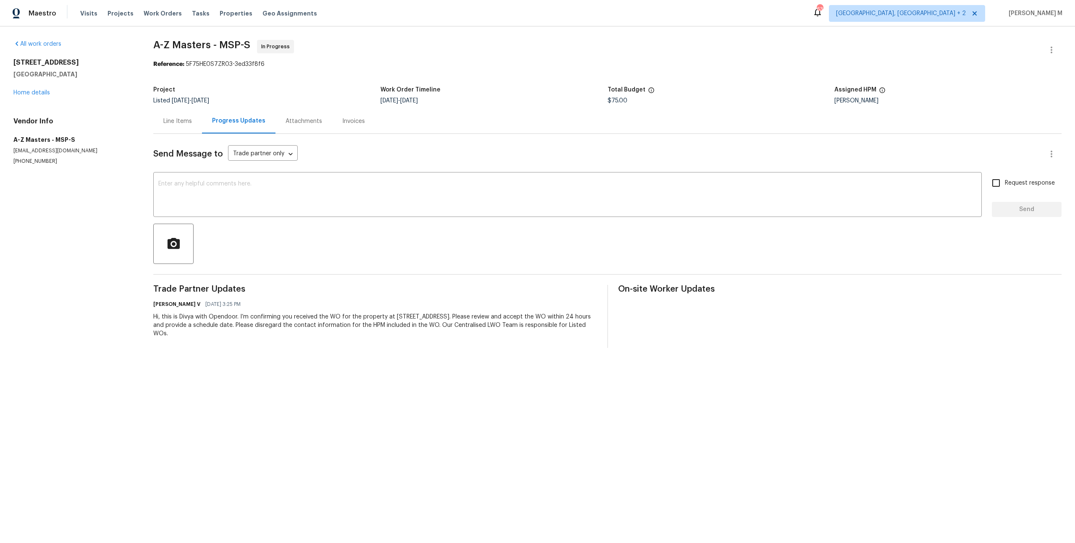
drag, startPoint x: 189, startPoint y: 297, endPoint x: 240, endPoint y: 301, distance: 50.5
click at [240, 301] on div "Divya Dharshini V 08/11/2025 3:25 PM Hi, this is Divya with Opendoor. I’m confi…" at bounding box center [374, 318] width 443 height 39
click at [41, 95] on div "All work orders 3802 Togo Rd Spring Park, MN 55384 Home details Vendor Info A-Z…" at bounding box center [73, 102] width 120 height 125
click at [41, 93] on link "Home details" at bounding box center [31, 93] width 37 height 6
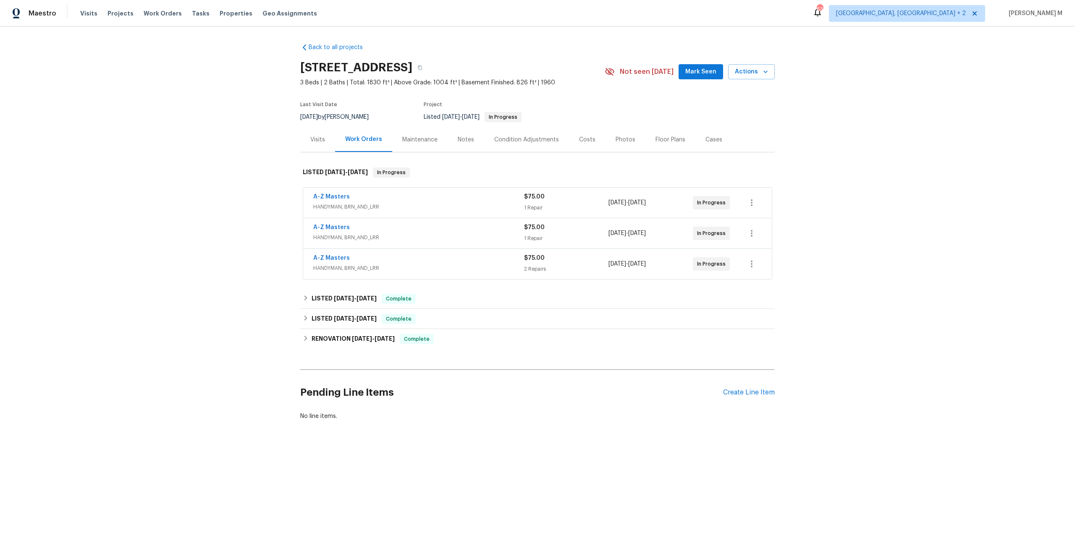
click at [463, 145] on div "Notes" at bounding box center [466, 139] width 37 height 25
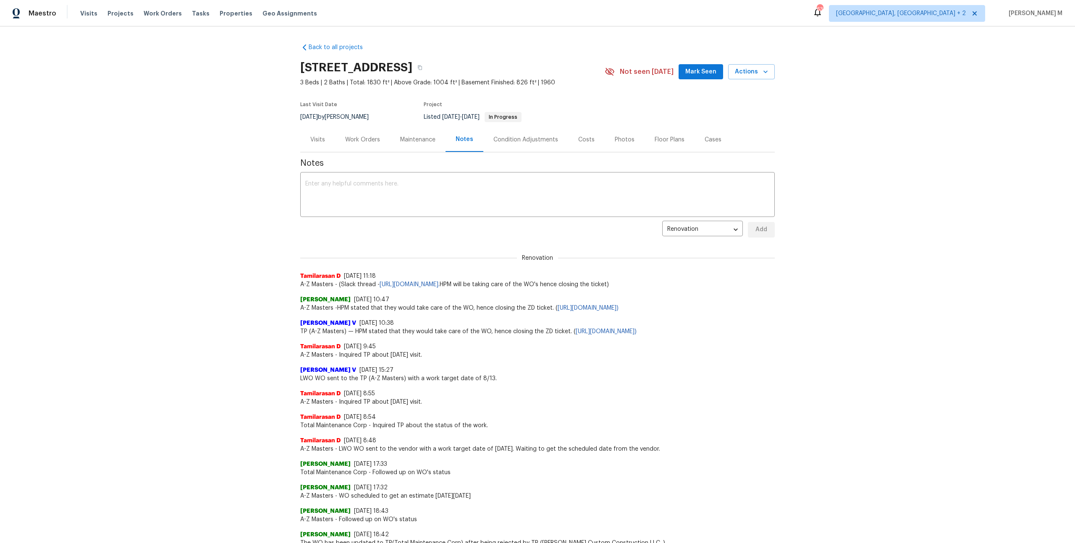
click at [361, 145] on div "Work Orders" at bounding box center [362, 139] width 55 height 25
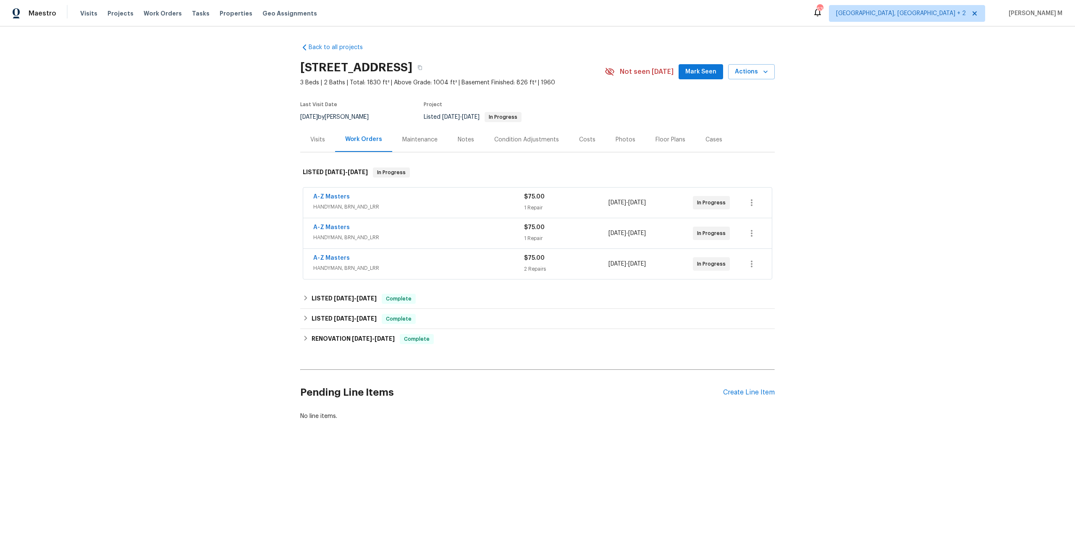
click at [453, 142] on div "Notes" at bounding box center [466, 139] width 37 height 25
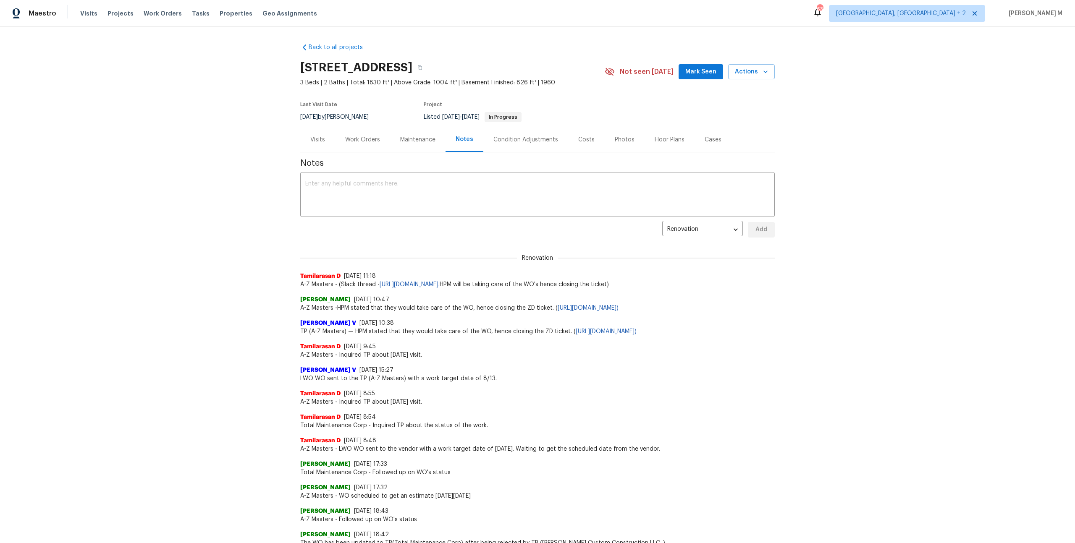
click at [361, 128] on div "Work Orders" at bounding box center [362, 139] width 55 height 25
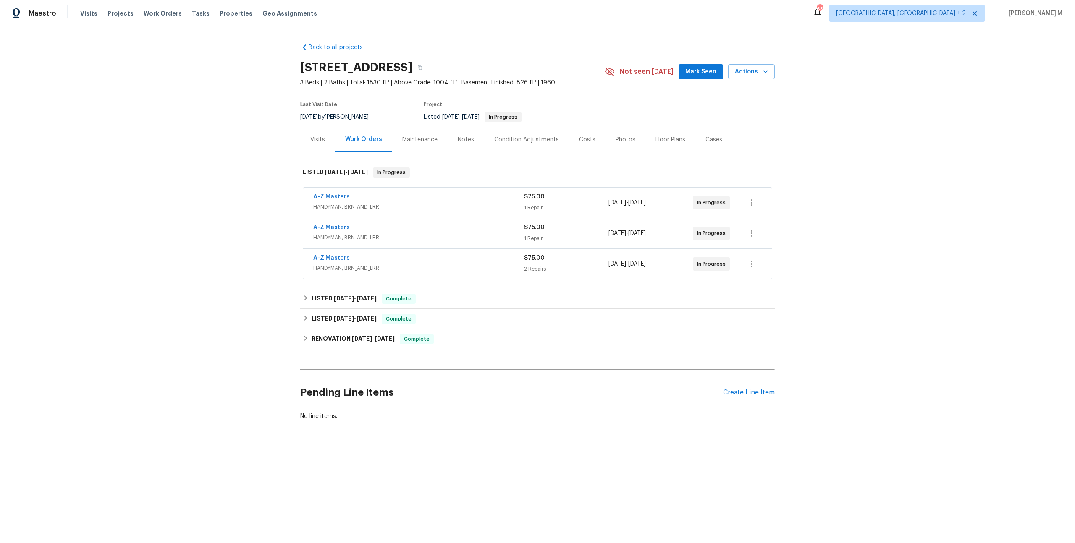
click at [402, 138] on div "Maintenance" at bounding box center [419, 140] width 35 height 8
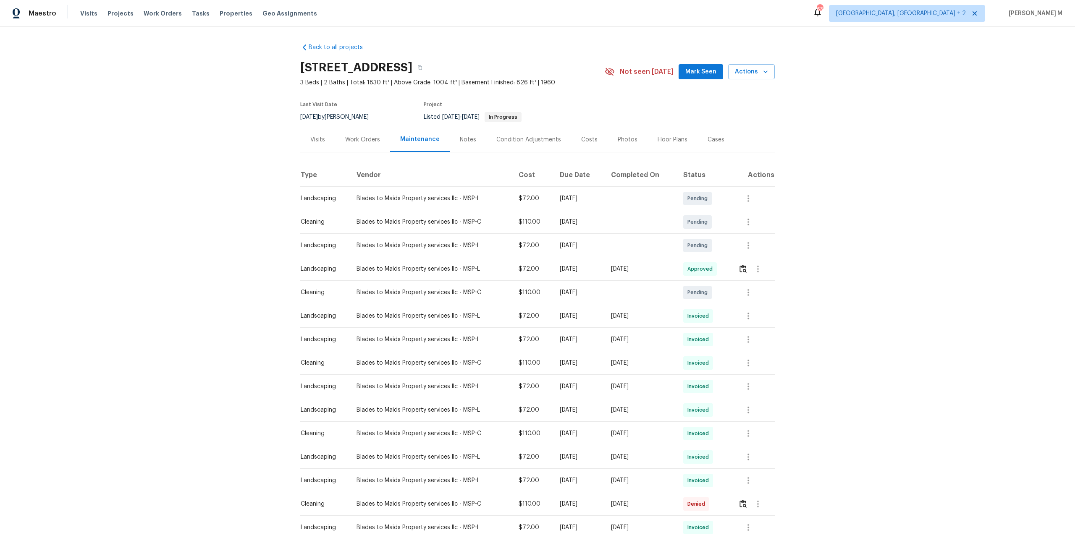
click at [508, 136] on div "Condition Adjustments" at bounding box center [528, 140] width 65 height 8
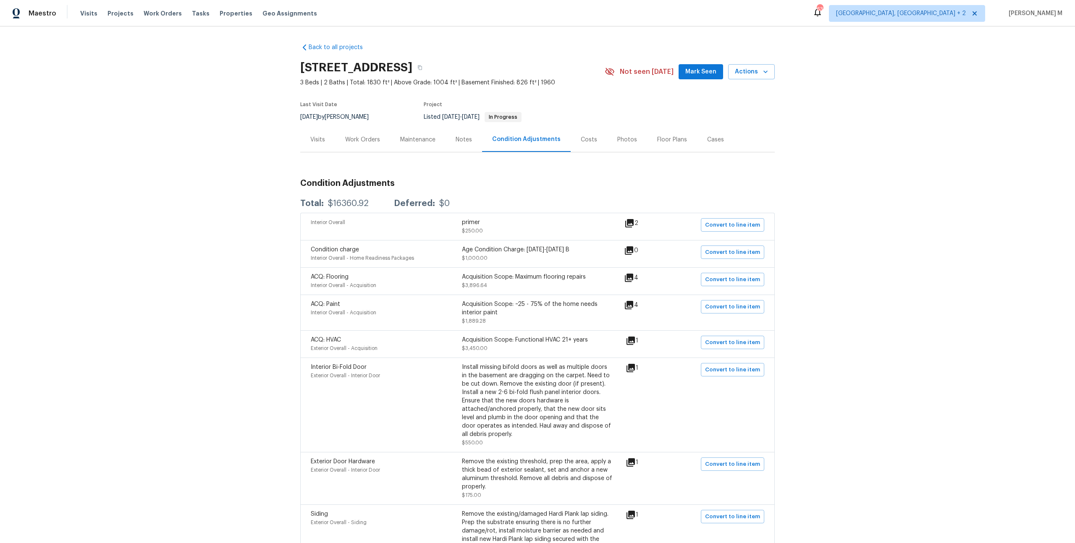
click at [580, 140] on div "Costs" at bounding box center [589, 139] width 37 height 25
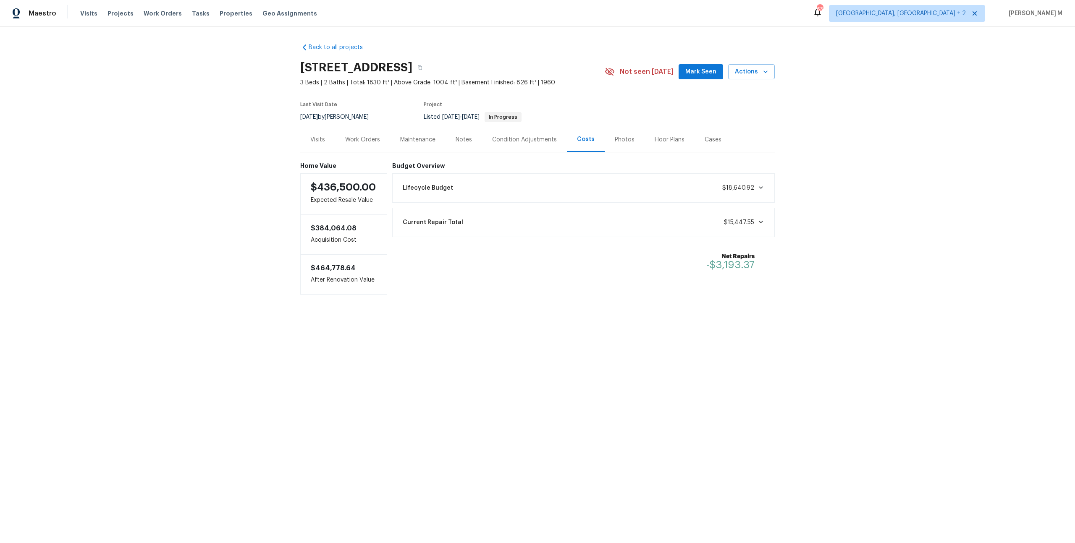
click at [731, 186] on span "$18,640.92" at bounding box center [743, 188] width 42 height 8
click at [732, 304] on div "Current Repair Total $15,447.55" at bounding box center [584, 309] width 372 height 18
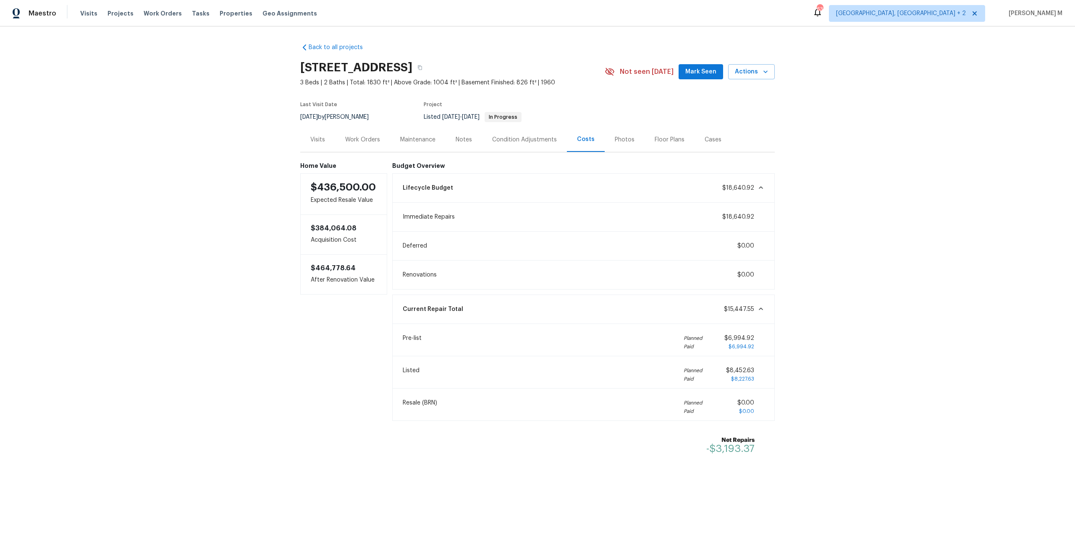
click at [611, 145] on div "Photos" at bounding box center [625, 139] width 40 height 25
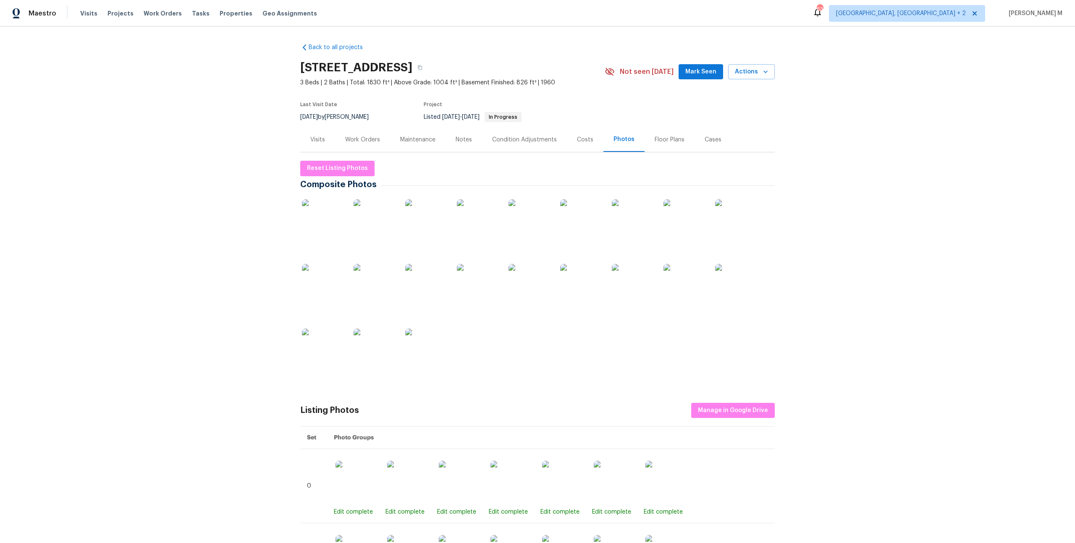
click at [668, 139] on div "Floor Plans" at bounding box center [670, 140] width 30 height 8
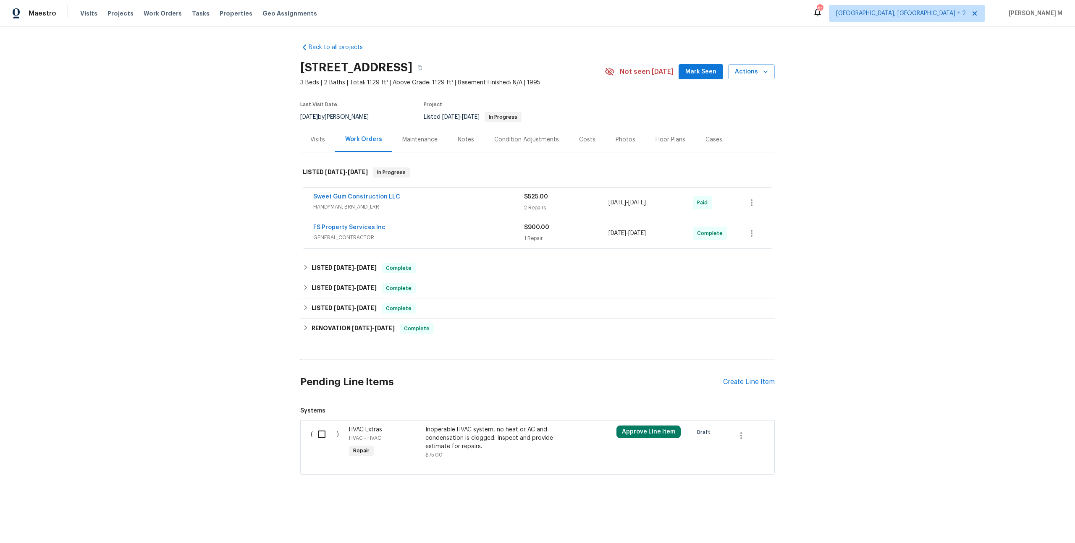
click at [335, 207] on div "Sweet Gum Construction LLC HANDYMAN, BRN_AND_LRR" at bounding box center [418, 203] width 211 height 20
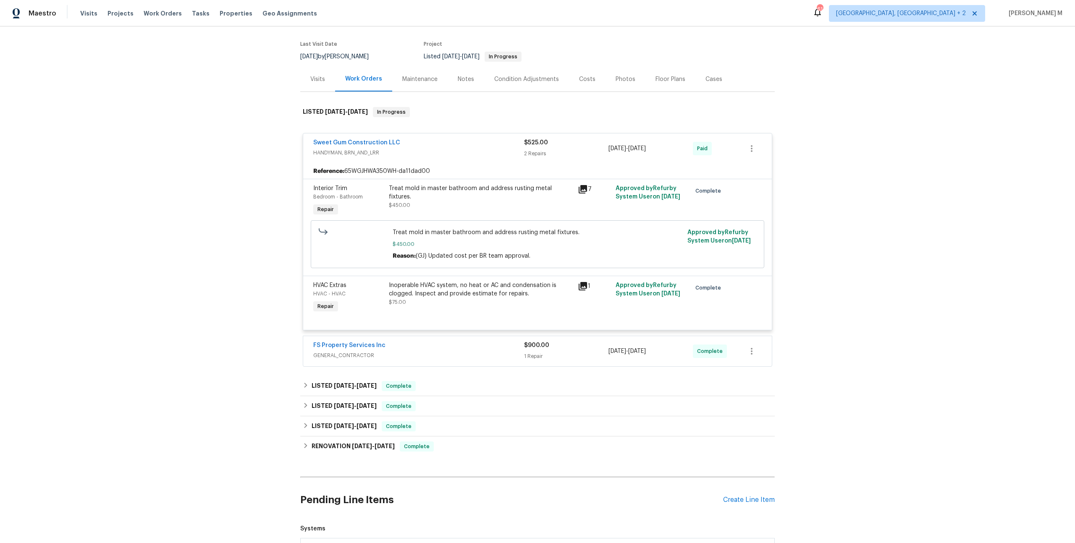
scroll to position [62, 0]
click at [361, 350] on span "GENERAL_CONTRACTOR" at bounding box center [418, 354] width 211 height 8
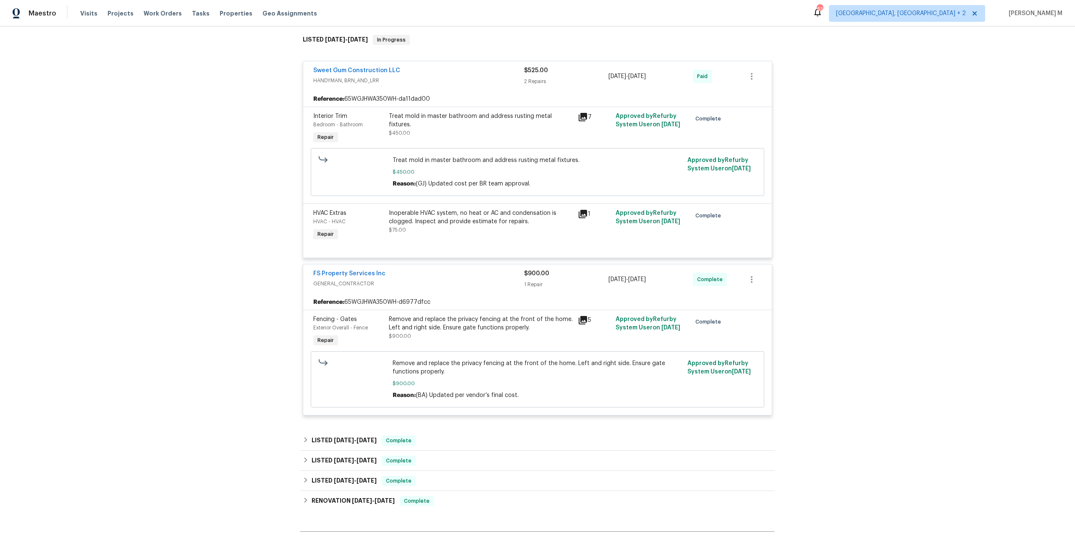
scroll to position [134, 0]
click at [323, 270] on link "FS Property Services Inc" at bounding box center [349, 273] width 72 height 6
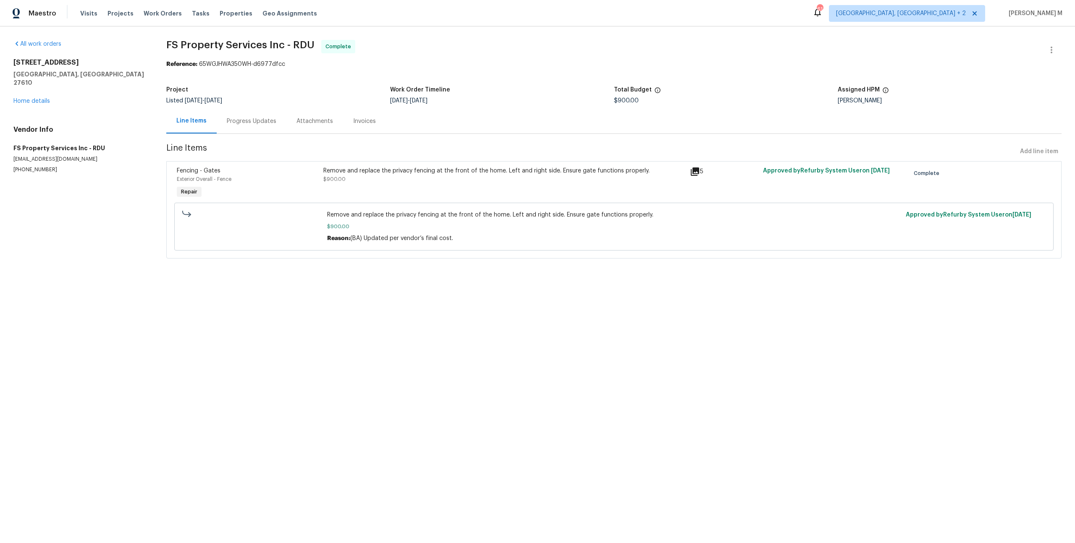
click at [441, 167] on div "Remove and replace the privacy fencing at the front of the home. Left and right…" at bounding box center [503, 171] width 361 height 8
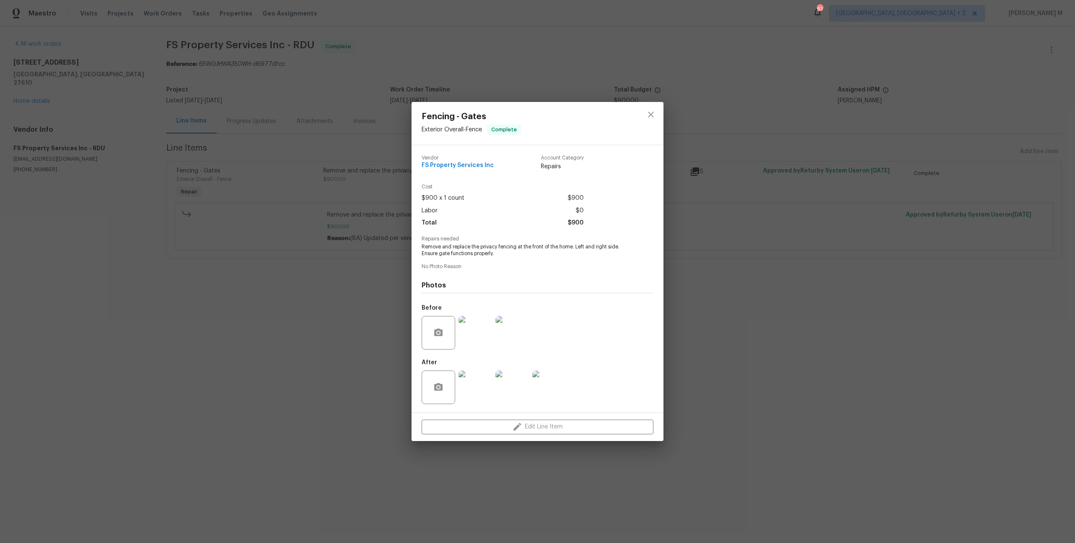
click at [477, 334] on img at bounding box center [475, 333] width 34 height 34
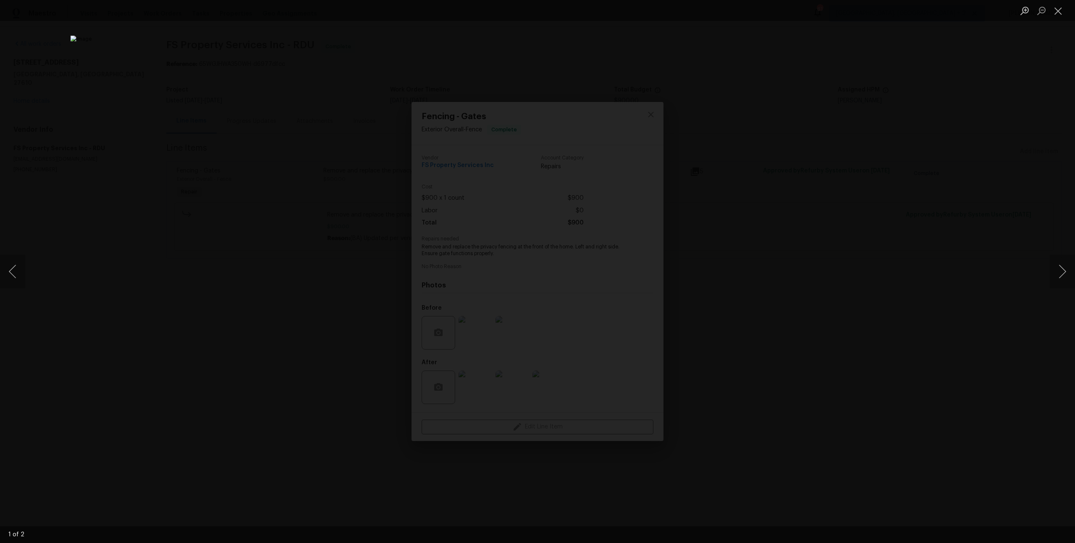
click at [888, 291] on div "Lightbox" at bounding box center [537, 271] width 1075 height 543
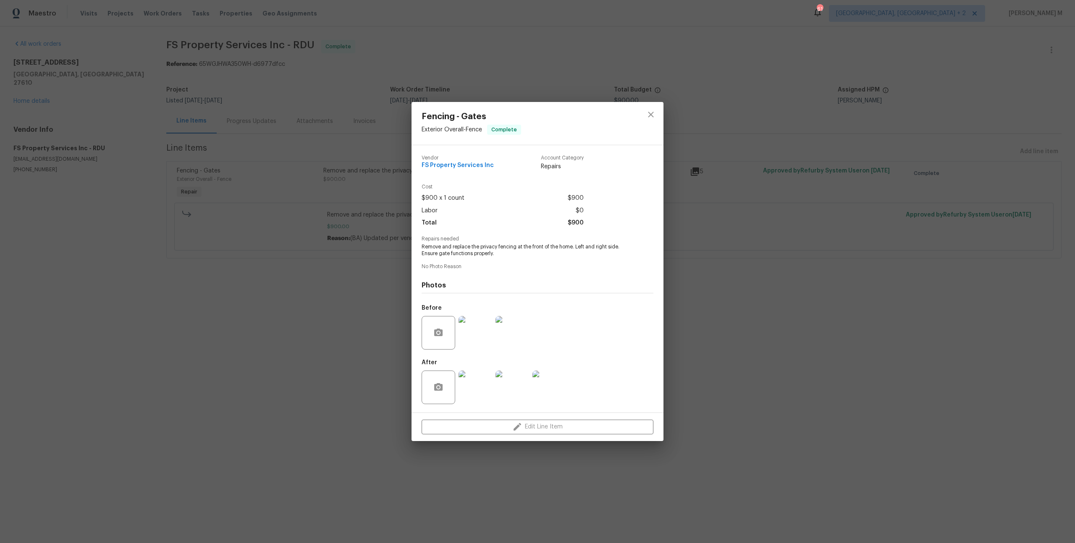
click at [483, 384] on img at bounding box center [475, 388] width 34 height 34
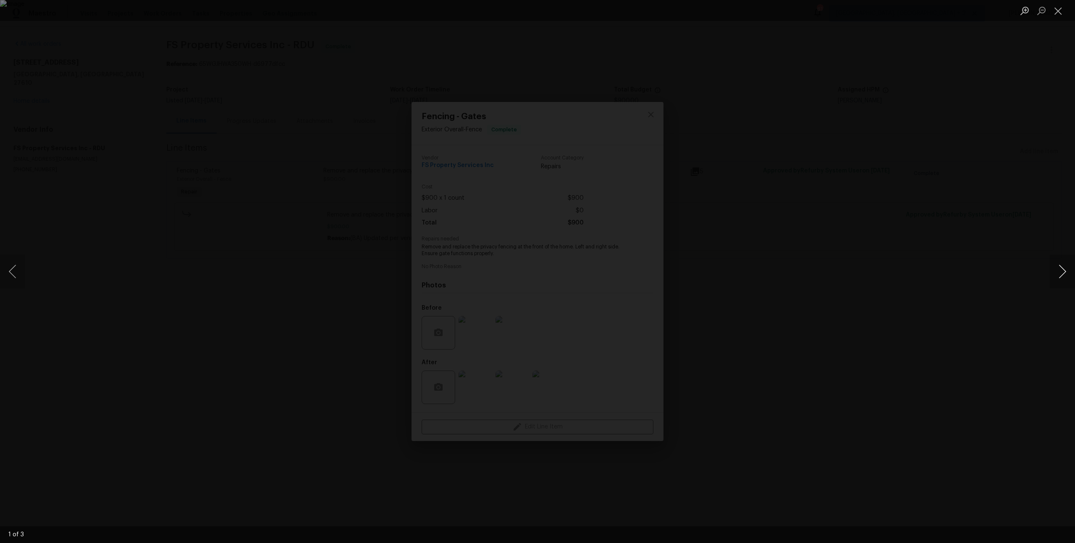
click at [1064, 279] on button "Next image" at bounding box center [1062, 272] width 25 height 34
click at [853, 164] on div "Lightbox" at bounding box center [537, 271] width 1075 height 543
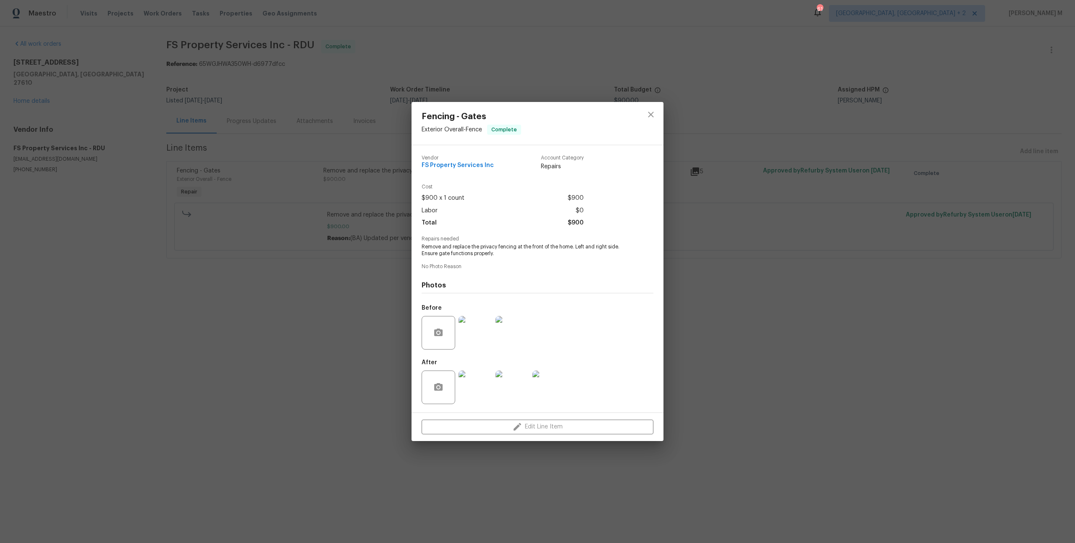
click at [283, 208] on div "Fencing - Gates Exterior Overall - Fence Complete Vendor FS Property Services I…" at bounding box center [537, 271] width 1075 height 543
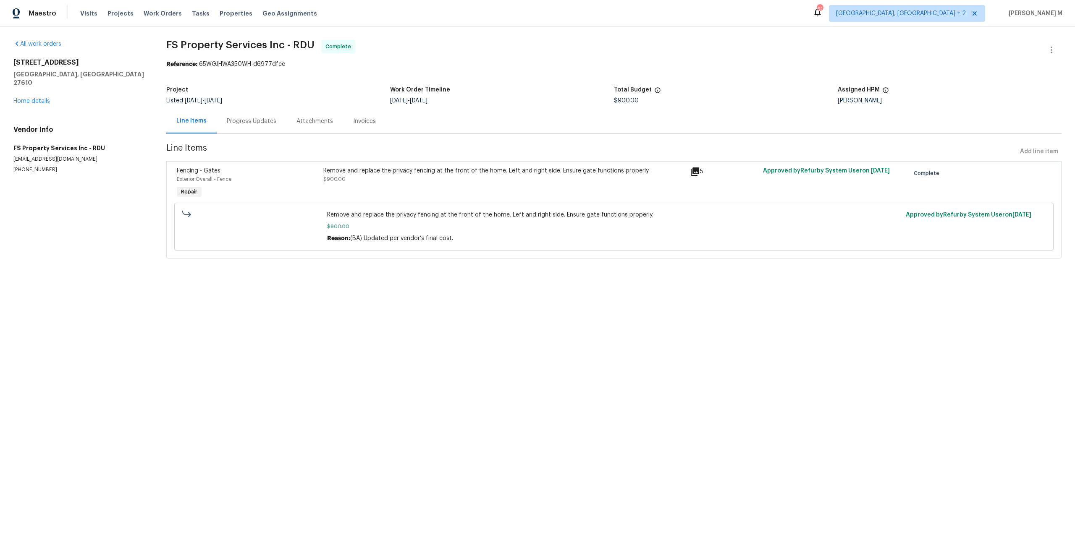
click at [245, 117] on div "Progress Updates" at bounding box center [252, 121] width 50 height 8
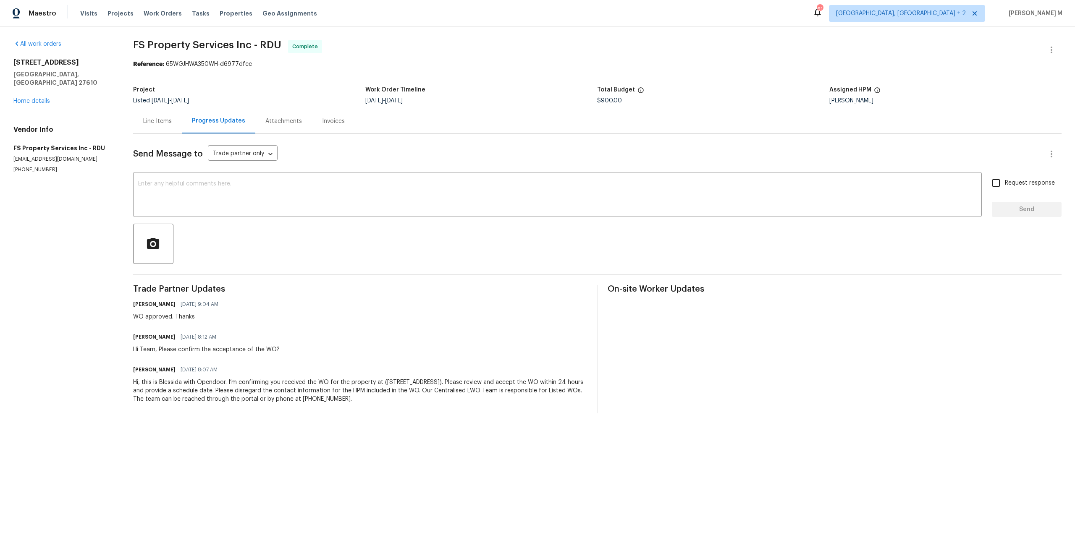
click at [162, 134] on div "Send Message to Trade partner only Trade partner only ​ x ​ Request response Se…" at bounding box center [597, 274] width 928 height 280
click at [159, 117] on div "Line Items" at bounding box center [157, 121] width 29 height 8
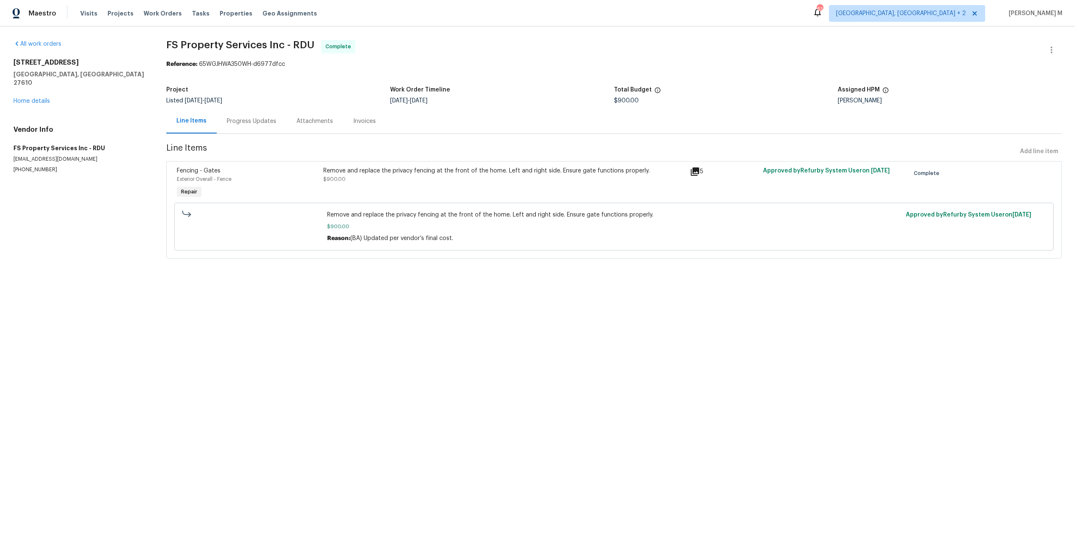
click at [34, 86] on div "1405 Cross Link Rd Raleigh, NC 27610 Home details" at bounding box center [79, 81] width 133 height 47
click at [34, 98] on link "Home details" at bounding box center [31, 101] width 37 height 6
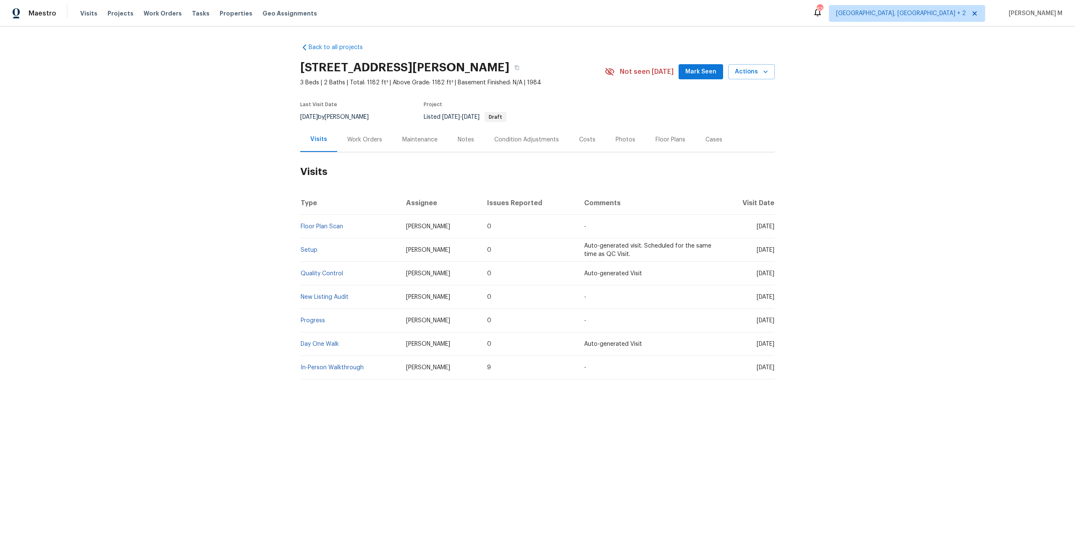
click at [347, 137] on div "Work Orders" at bounding box center [364, 140] width 35 height 8
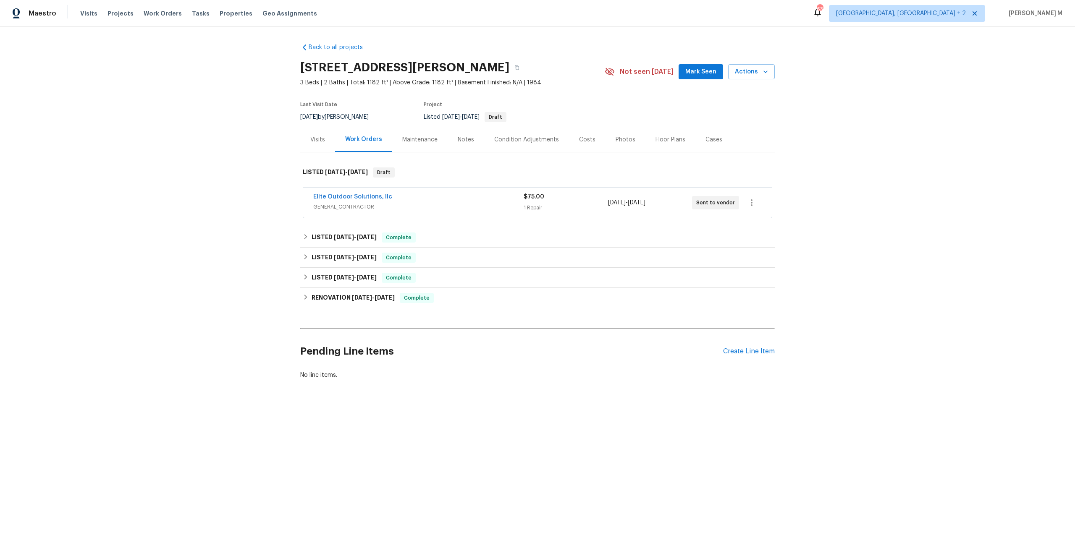
click at [321, 203] on span "GENERAL_CONTRACTOR" at bounding box center [418, 207] width 210 height 8
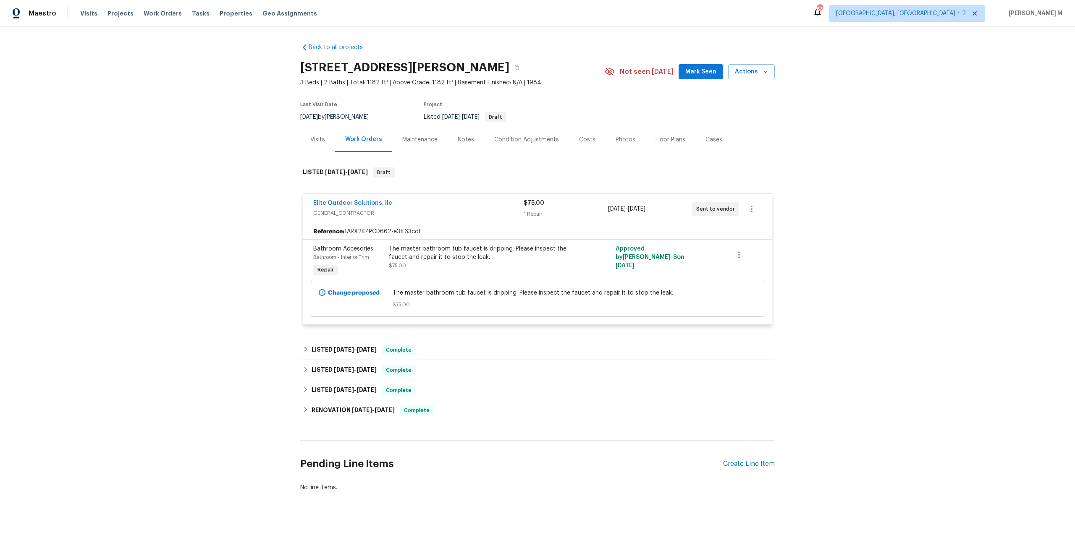
click at [411, 139] on div "Maintenance" at bounding box center [419, 139] width 55 height 25
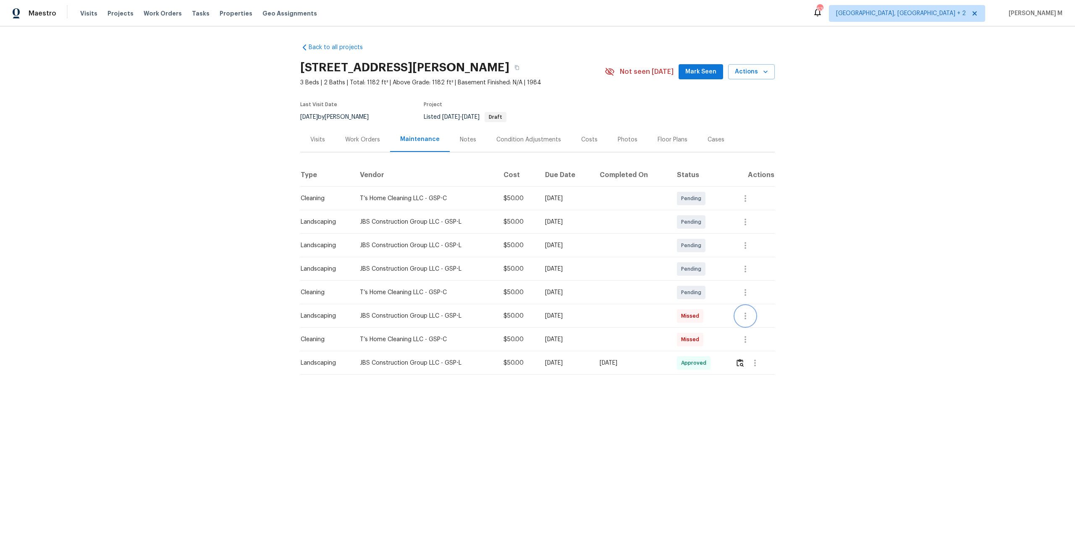
click at [748, 306] on button "button" at bounding box center [745, 316] width 20 height 20
click at [749, 314] on li "Message vendor" at bounding box center [766, 312] width 59 height 14
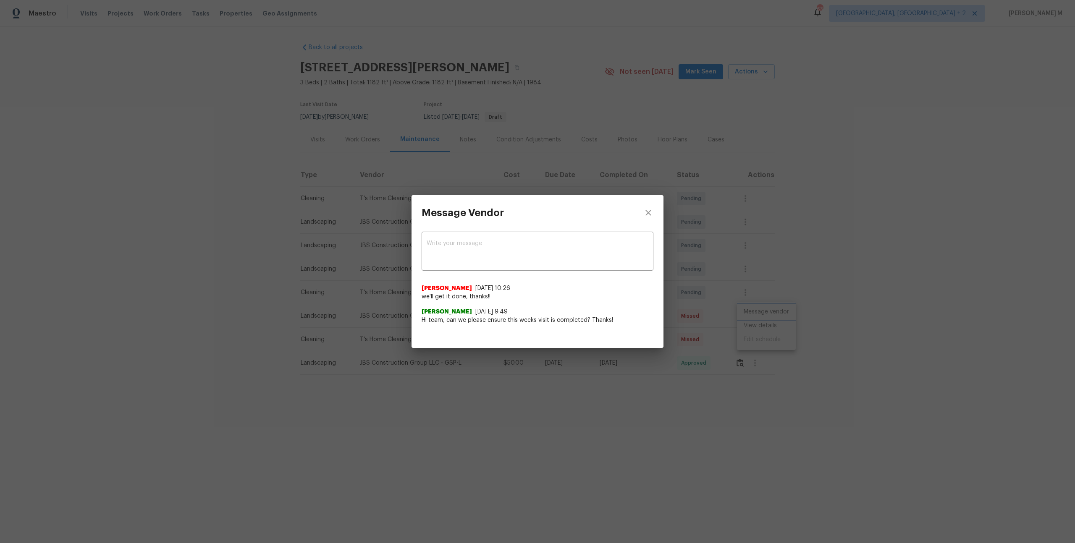
click at [740, 259] on div "Message Vendor x ​ Kevin Polley 8/12/25, 10:26 we'll get it done, thanks!! Alex…" at bounding box center [537, 271] width 1075 height 543
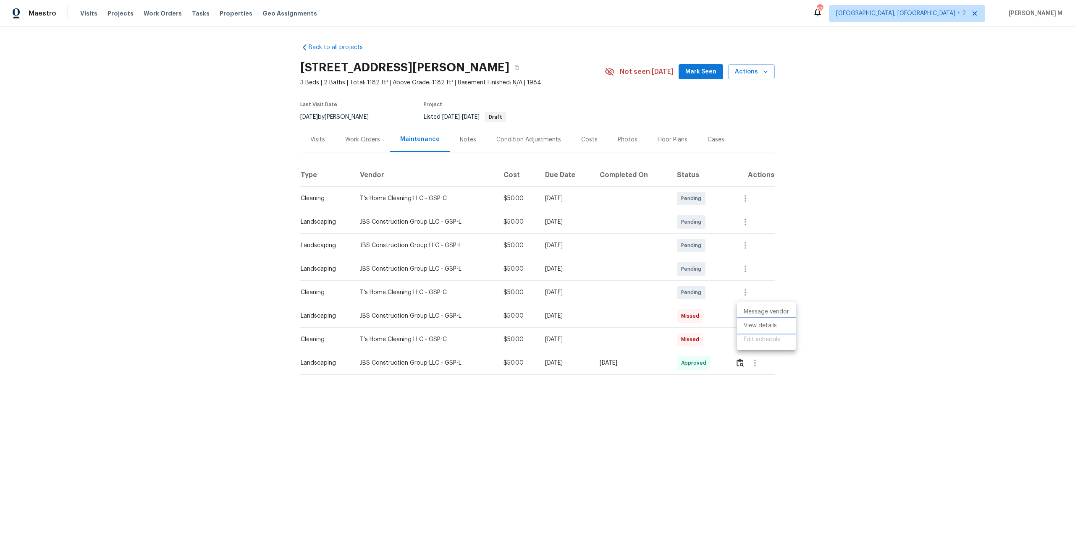
click at [751, 324] on li "View details" at bounding box center [766, 326] width 59 height 14
click at [485, 106] on div at bounding box center [537, 271] width 1075 height 543
click at [462, 139] on div "Notes" at bounding box center [468, 140] width 16 height 8
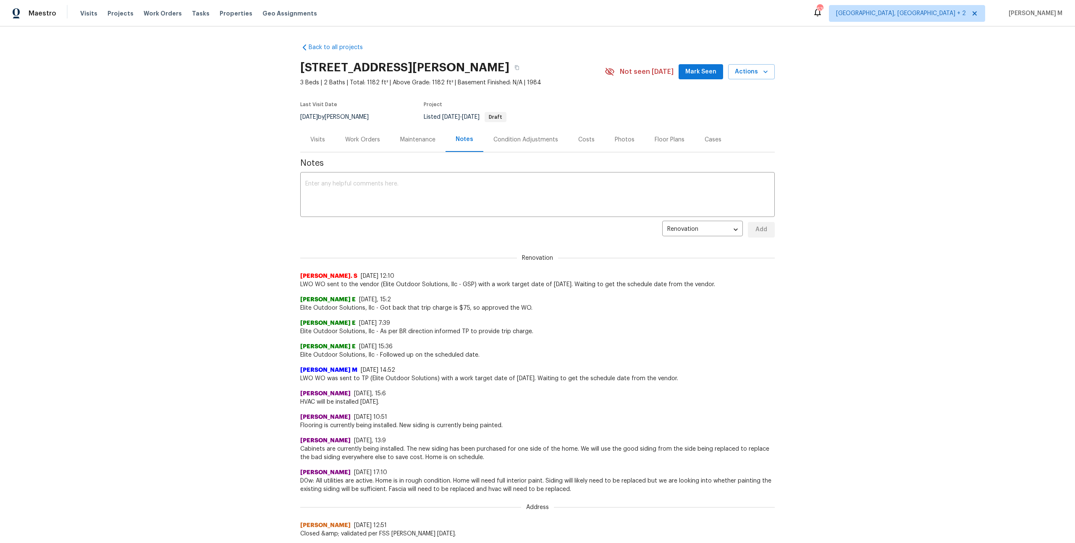
click at [490, 128] on div "Condition Adjustments" at bounding box center [525, 139] width 85 height 25
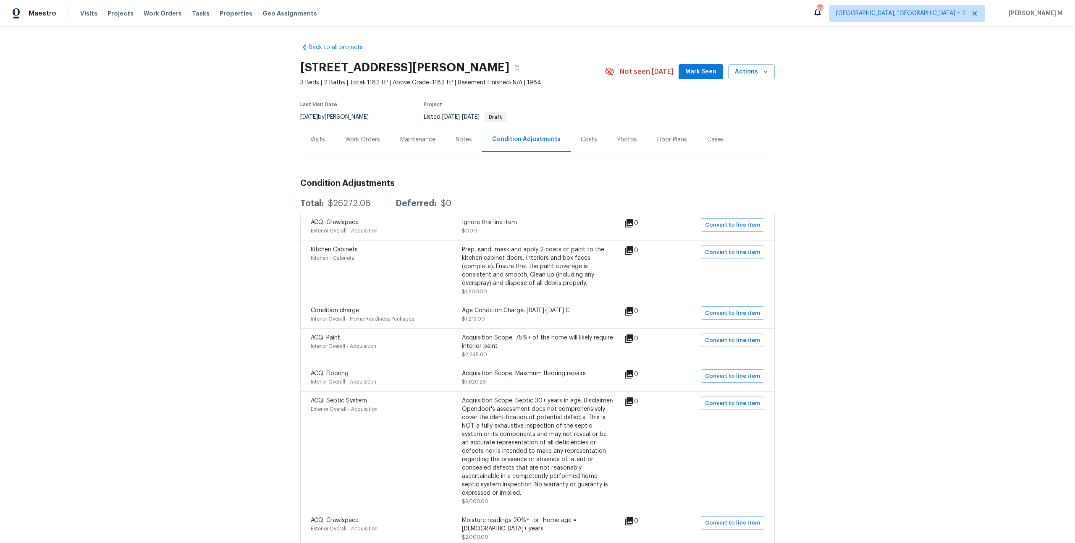
click at [581, 136] on div "Costs" at bounding box center [589, 140] width 16 height 8
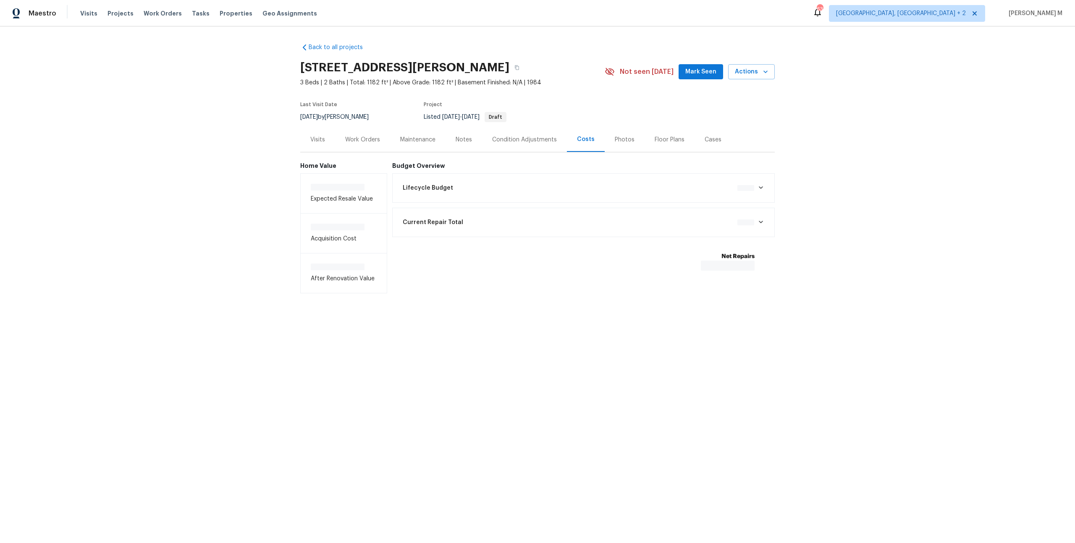
click at [605, 138] on div "Photos" at bounding box center [625, 139] width 40 height 25
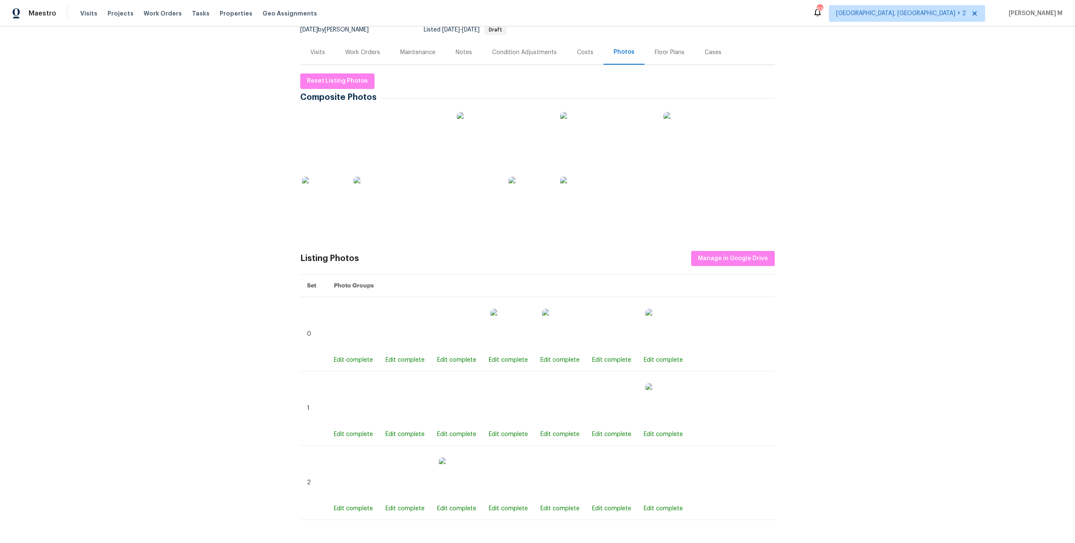
scroll to position [89, 0]
click at [693, 136] on img at bounding box center [684, 132] width 42 height 42
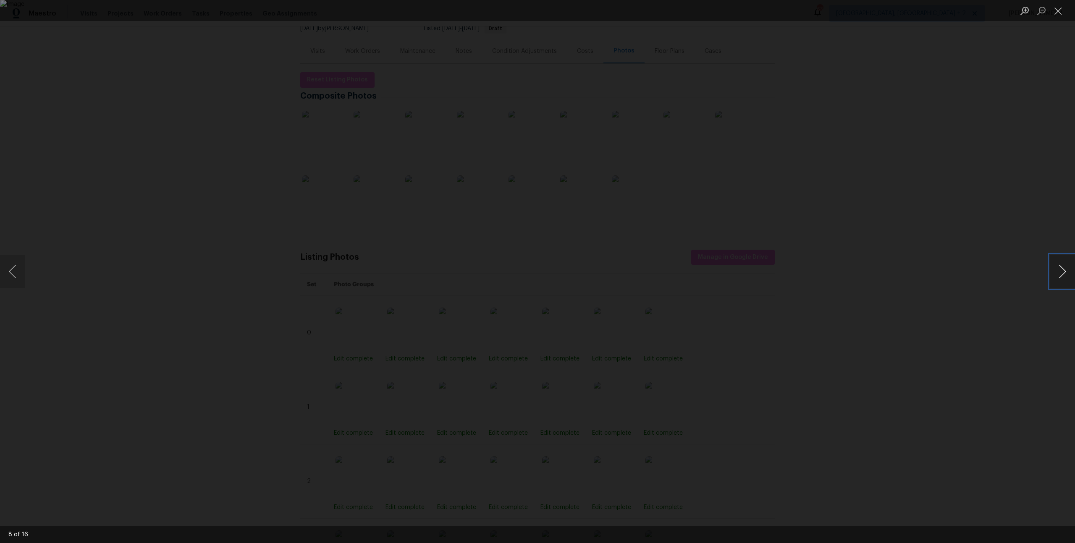
click at [1056, 271] on button "Next image" at bounding box center [1062, 272] width 25 height 34
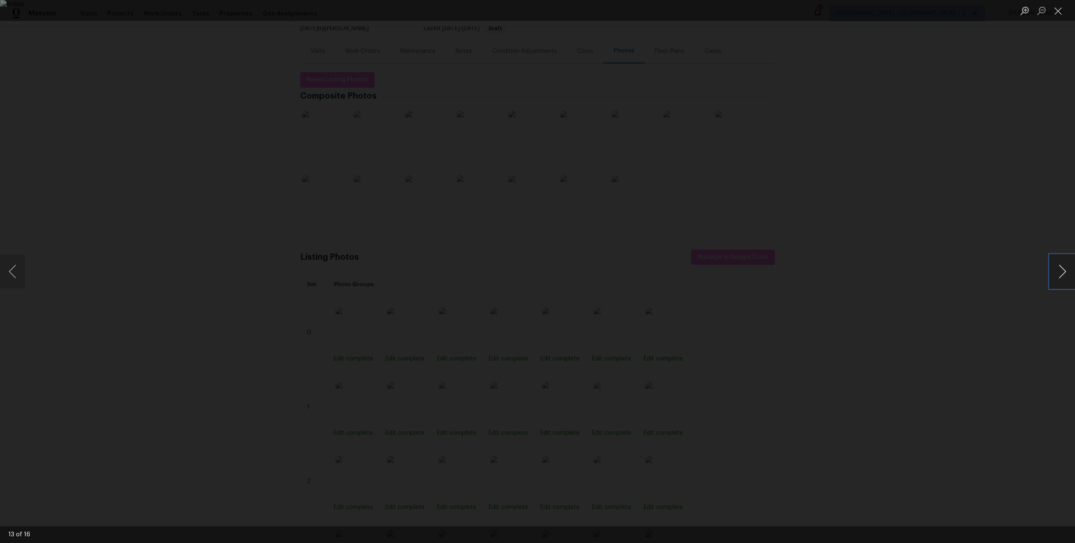
click at [1056, 271] on button "Next image" at bounding box center [1062, 272] width 25 height 34
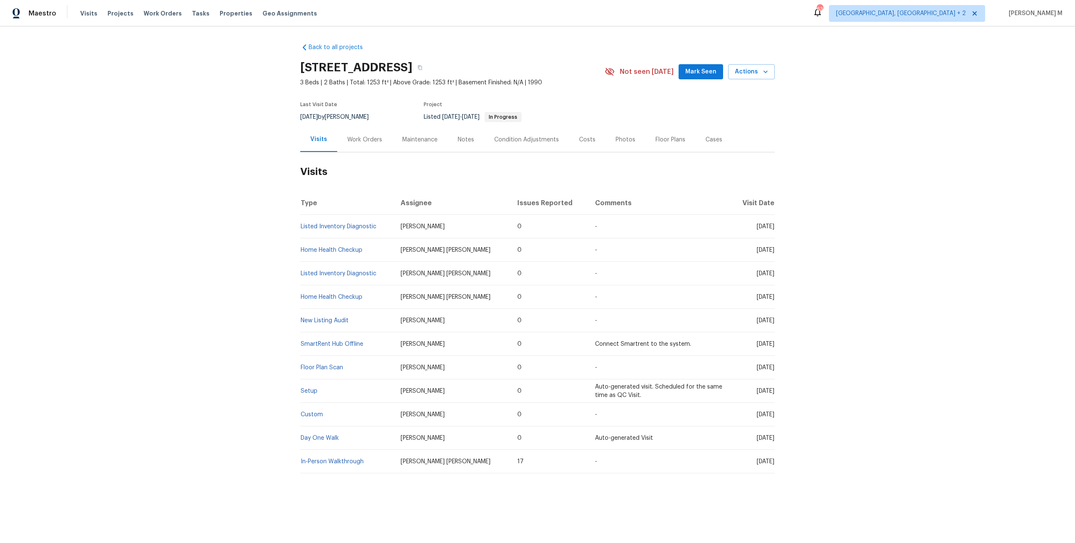
click at [370, 128] on div "Work Orders" at bounding box center [364, 139] width 55 height 25
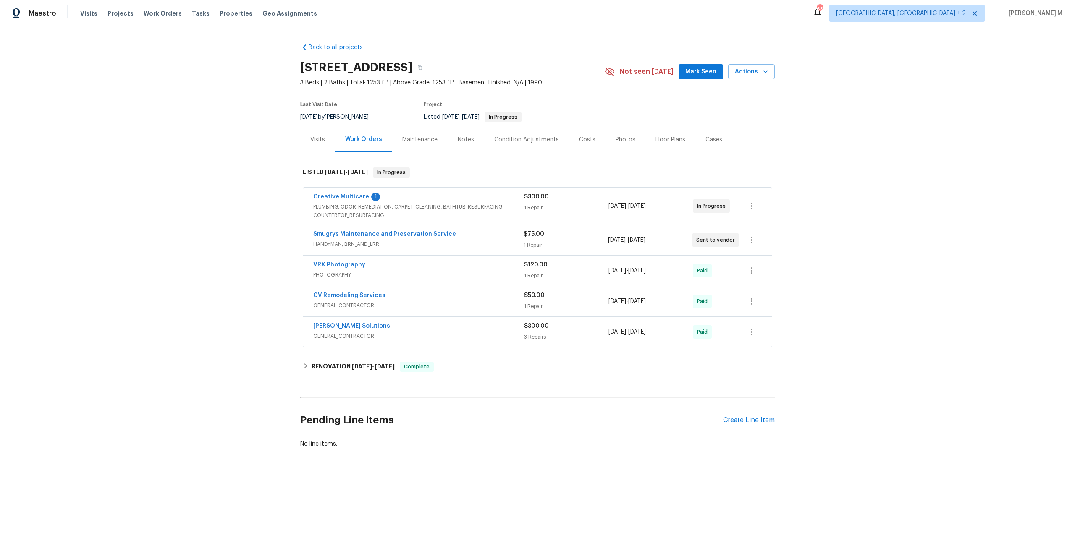
click at [354, 209] on span "PLUMBING, ODOR_REMEDIATION, CARPET_CLEANING, BATHTUB_RESURFACING, COUNTERTOP_RE…" at bounding box center [418, 211] width 211 height 17
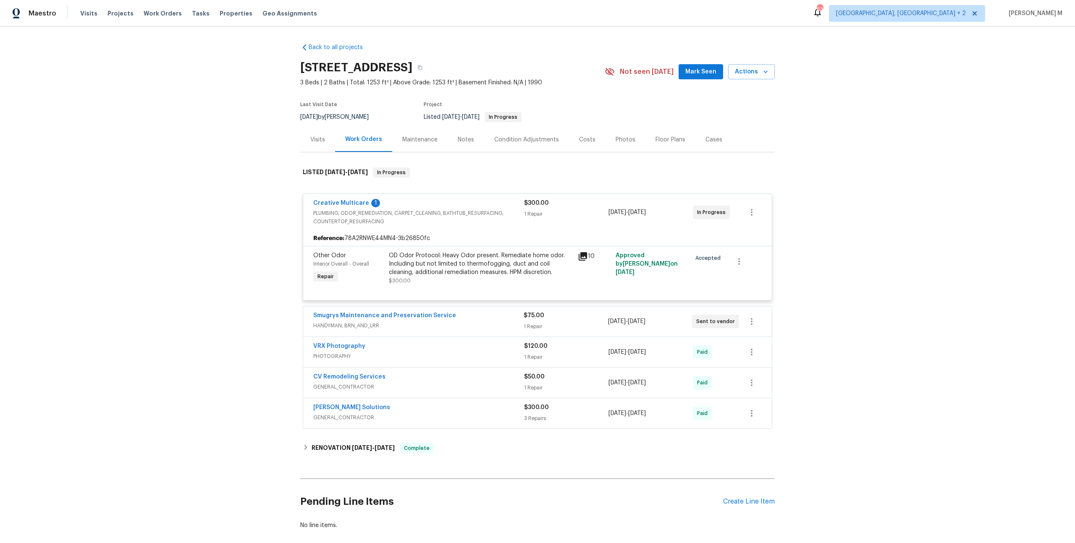
scroll to position [28, 0]
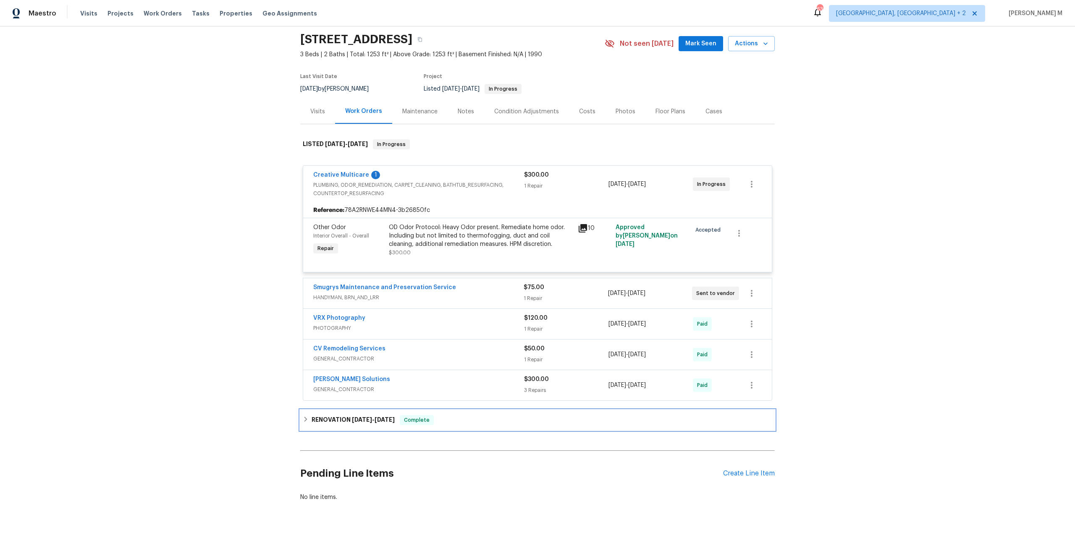
click at [329, 410] on div "RENOVATION [DATE] - [DATE] Complete" at bounding box center [537, 420] width 474 height 20
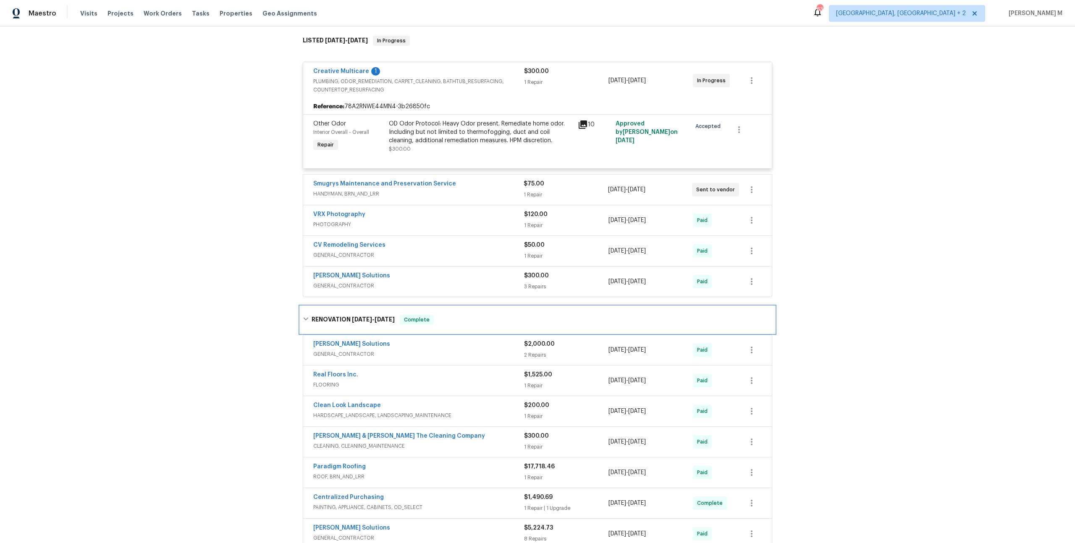
scroll to position [130, 0]
click at [331, 71] on link "Creative Multicare" at bounding box center [341, 74] width 56 height 6
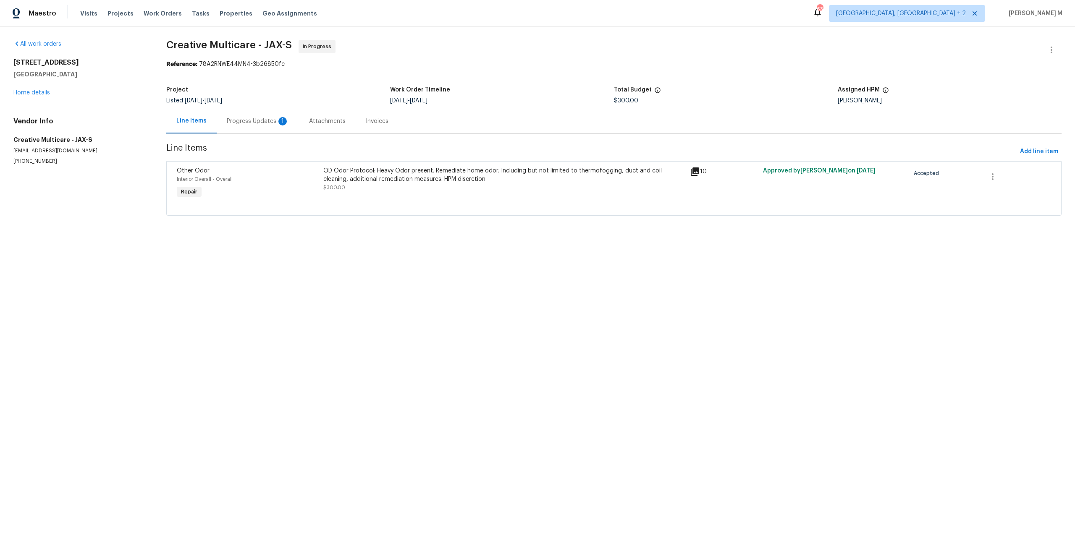
click at [237, 120] on div "Progress Updates 1" at bounding box center [258, 121] width 62 height 8
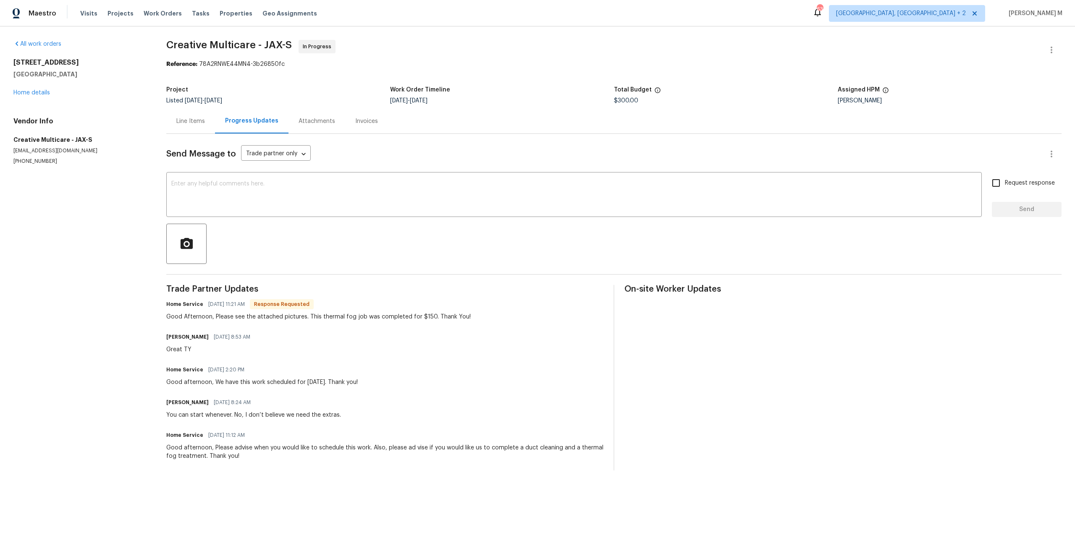
click at [191, 117] on div "Line Items" at bounding box center [190, 121] width 29 height 8
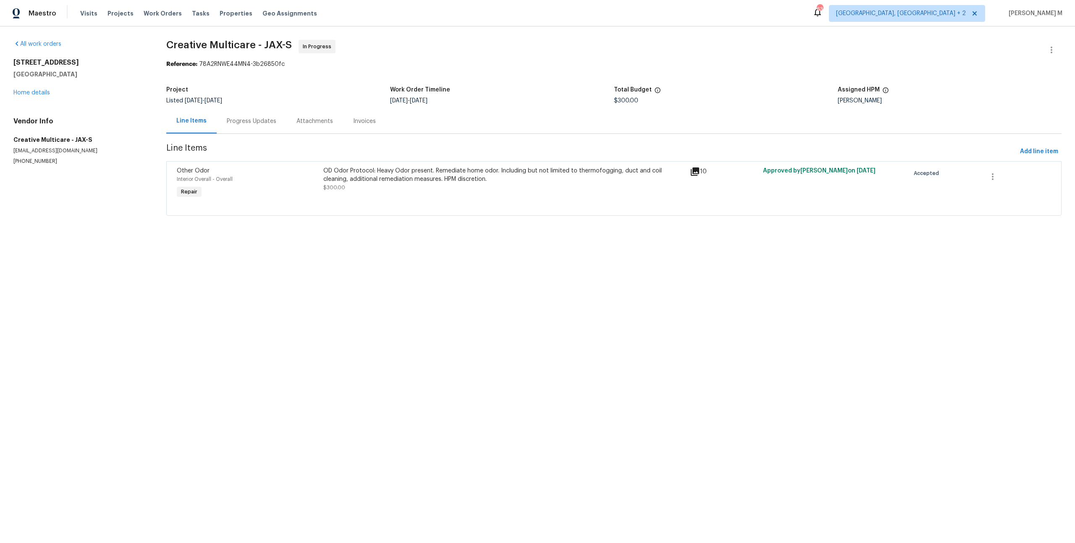
click at [457, 180] on div "OD Odor Protocol: Heavy Odor present. Remediate home odor. Including but not li…" at bounding box center [503, 179] width 361 height 25
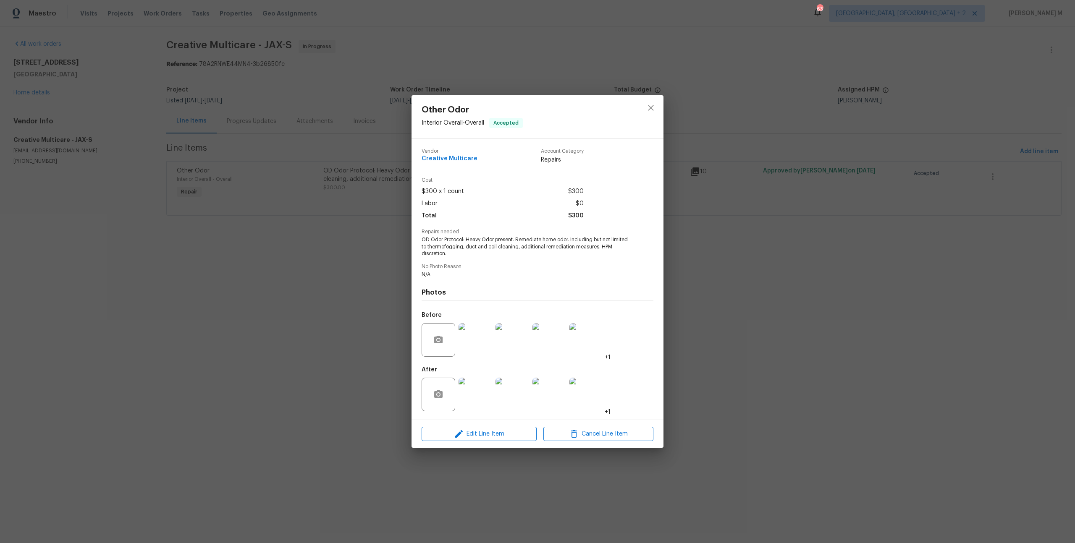
click at [576, 335] on img at bounding box center [586, 340] width 34 height 34
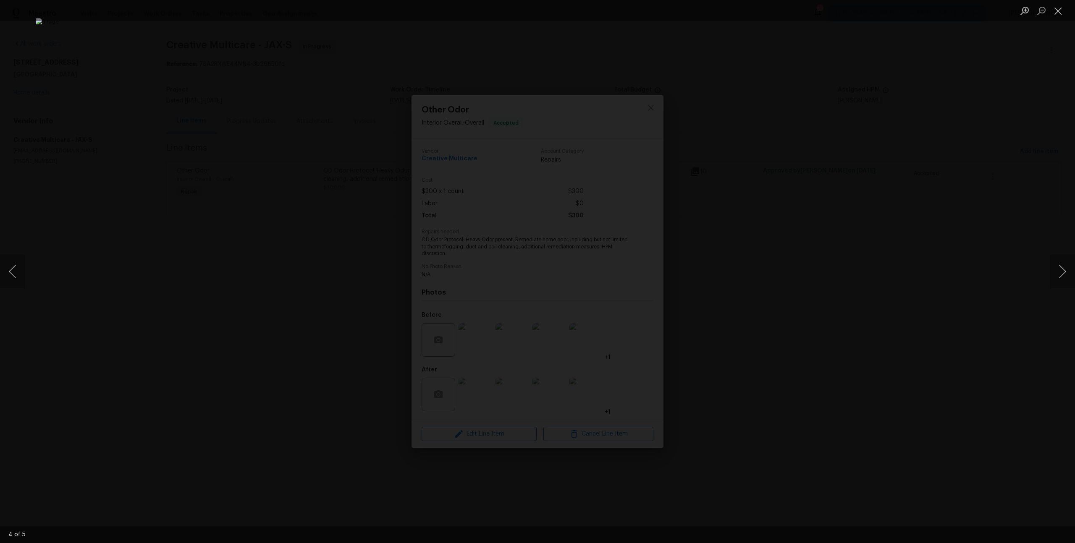
click at [785, 307] on div "Lightbox" at bounding box center [537, 271] width 1075 height 543
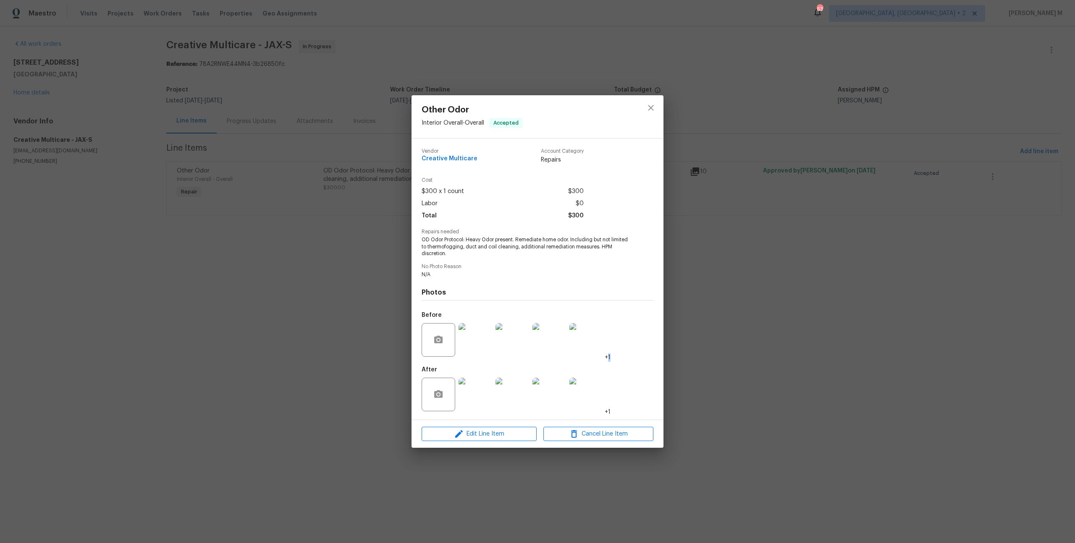
click at [785, 307] on div "Other Odor Interior Overall - Overall Accepted Vendor Creative Multicare Accoun…" at bounding box center [537, 271] width 1075 height 543
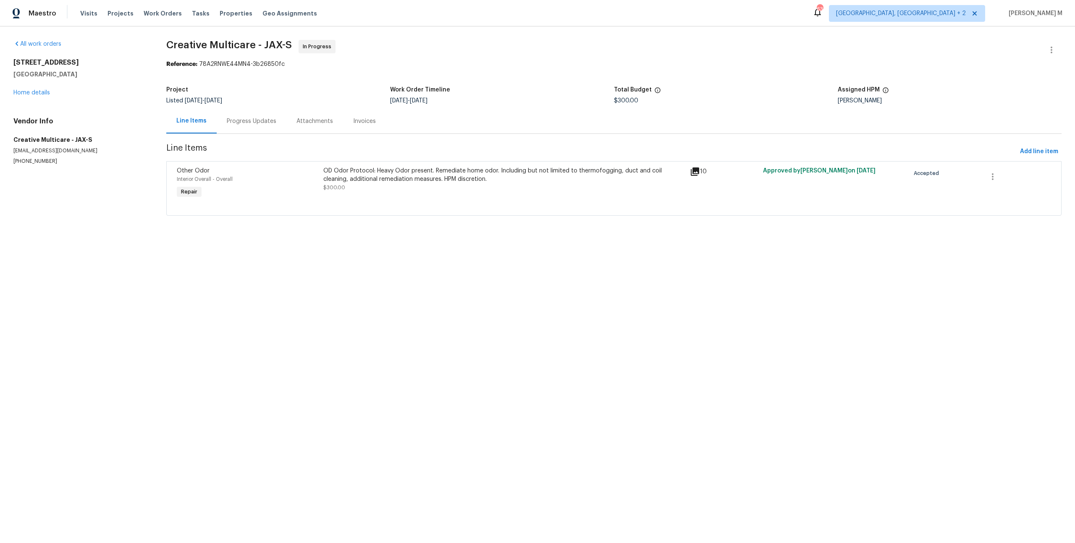
click at [230, 124] on div "Progress Updates" at bounding box center [252, 121] width 70 height 25
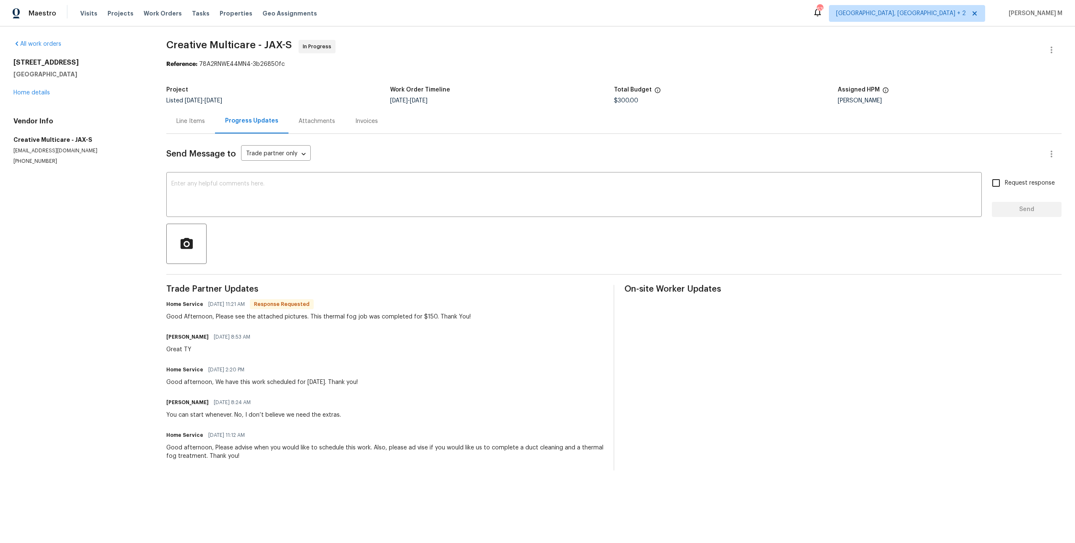
click at [185, 124] on div "Line Items" at bounding box center [190, 121] width 49 height 25
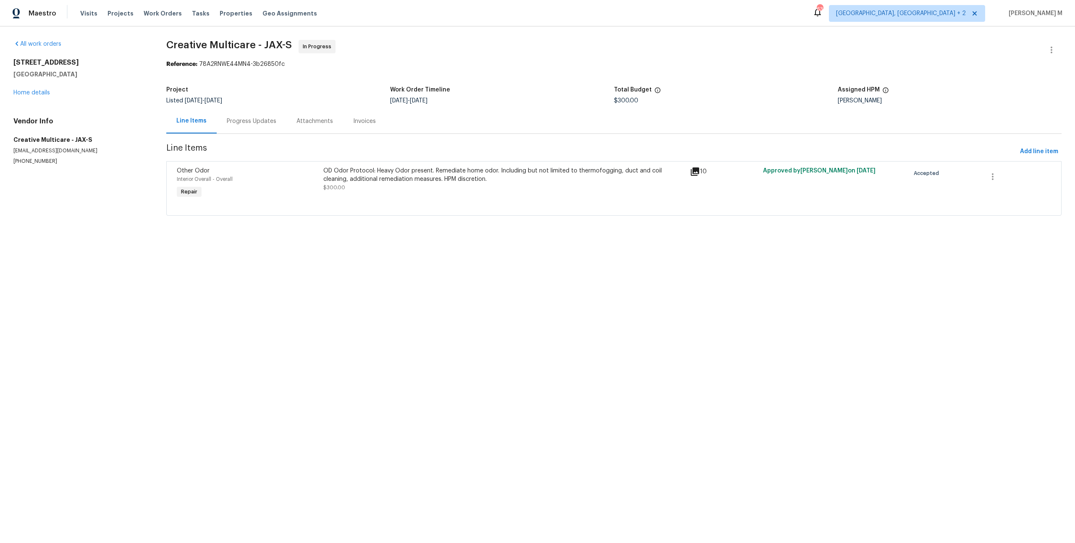
click at [232, 120] on div "Progress Updates" at bounding box center [252, 121] width 50 height 8
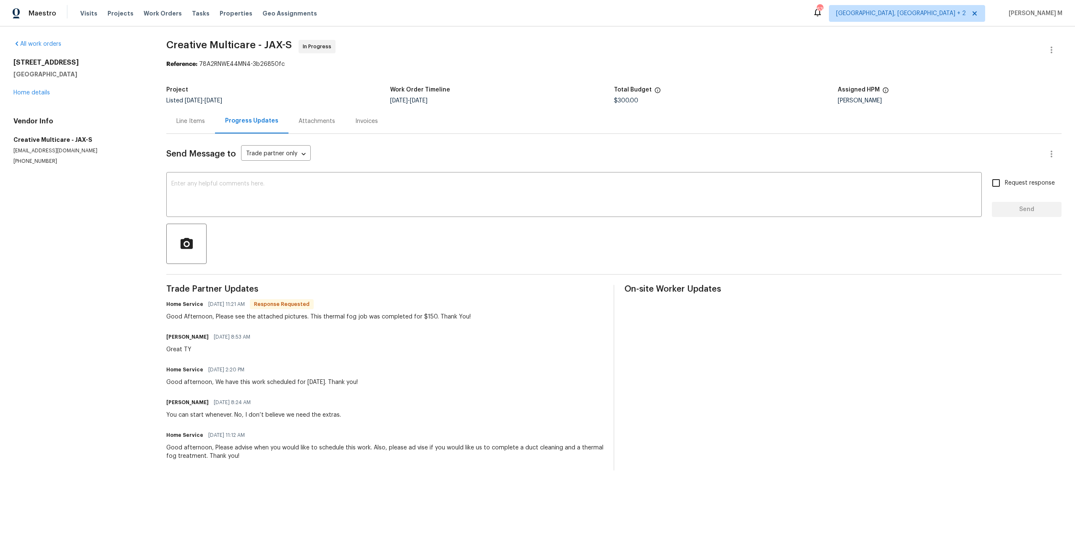
click at [41, 85] on div "[STREET_ADDRESS][PERSON_NAME] Home details" at bounding box center [79, 77] width 133 height 39
click at [41, 86] on div "[STREET_ADDRESS][PERSON_NAME] Home details" at bounding box center [79, 77] width 133 height 39
click at [171, 110] on div "Line Items" at bounding box center [190, 121] width 49 height 25
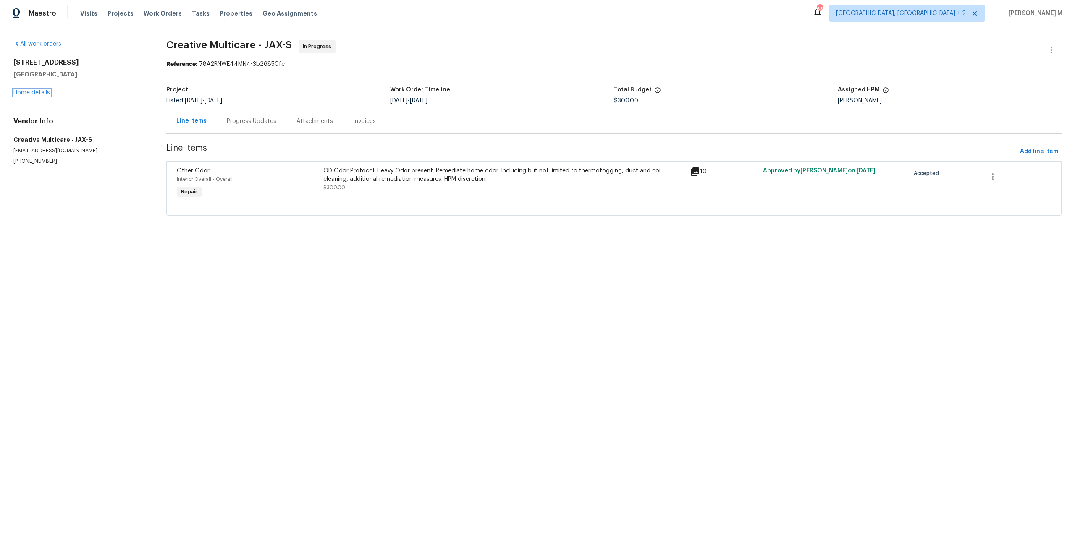
click at [32, 90] on link "Home details" at bounding box center [31, 93] width 37 height 6
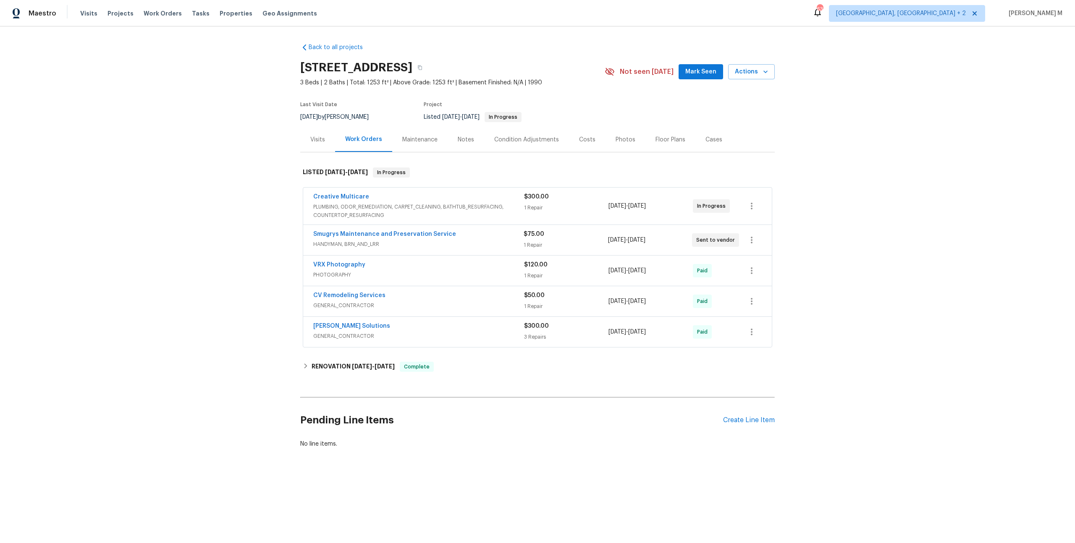
click at [343, 240] on span "HANDYMAN, BRN_AND_LRR" at bounding box center [418, 244] width 210 height 8
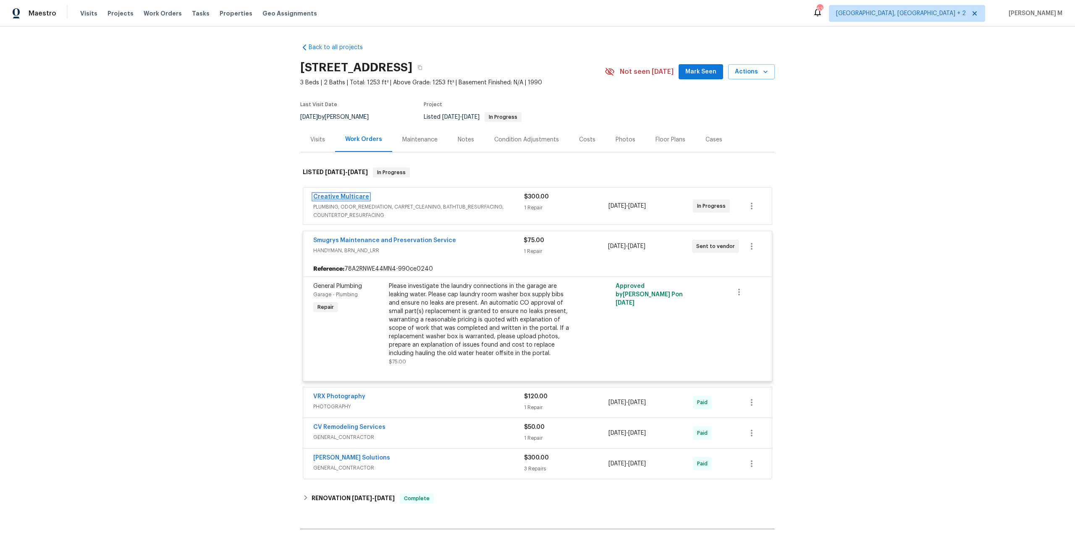
click at [343, 194] on link "Creative Multicare" at bounding box center [341, 197] width 56 height 6
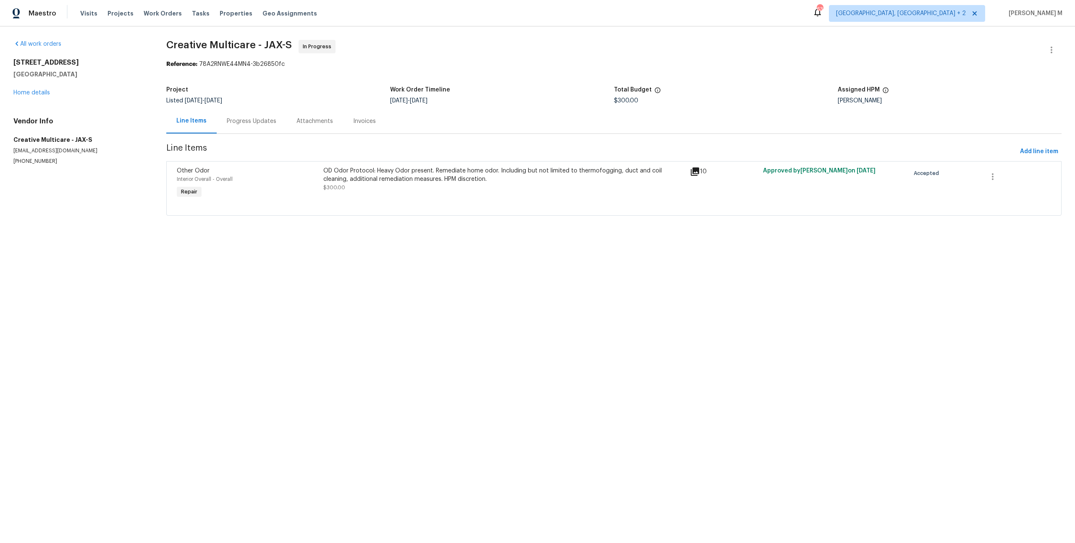
click at [228, 123] on div "Progress Updates" at bounding box center [252, 121] width 70 height 25
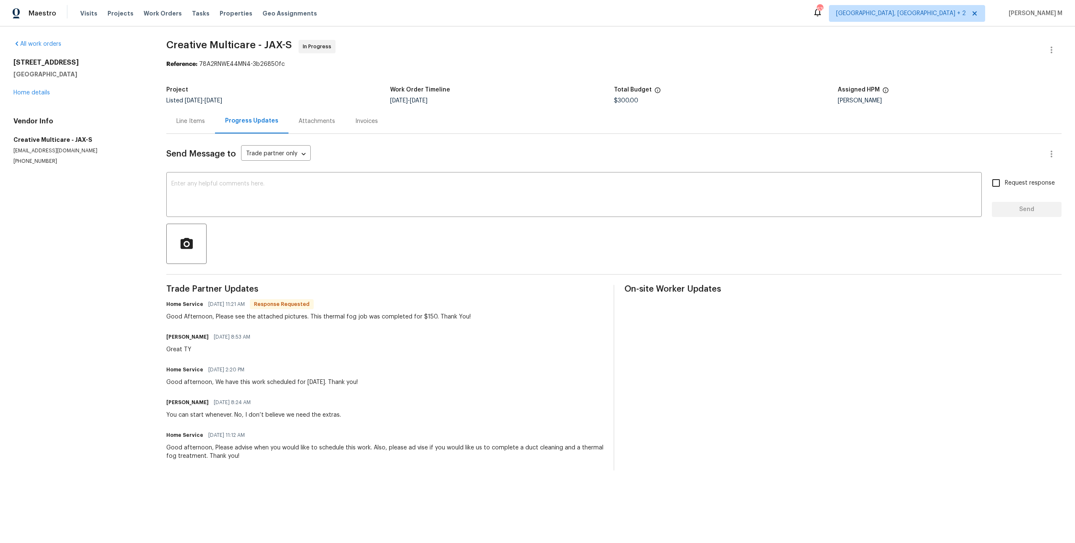
click at [191, 124] on div "Line Items" at bounding box center [190, 121] width 49 height 25
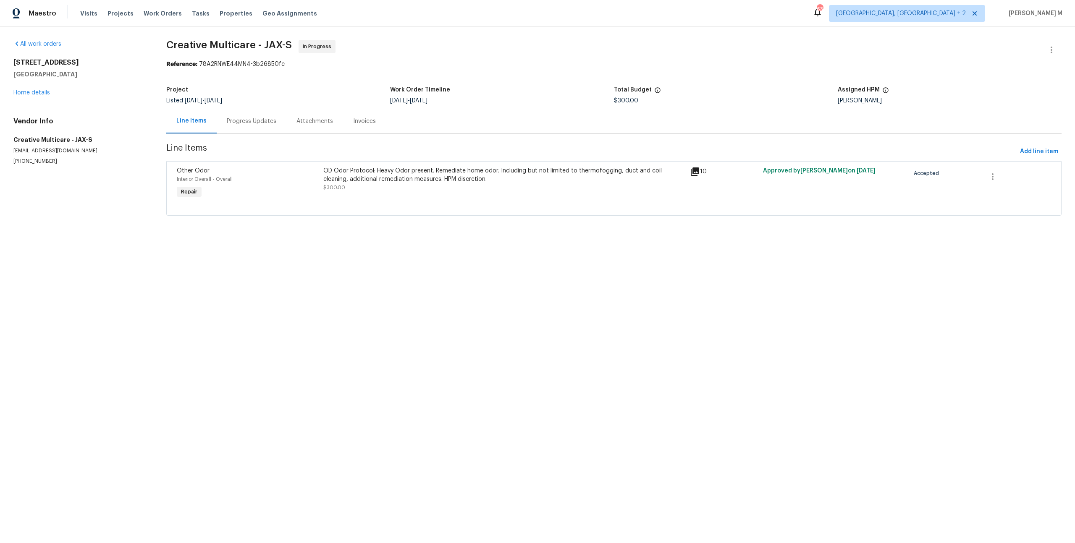
click at [411, 175] on div "OD Odor Protocol: Heavy Odor present. Remediate home odor. Including but not li…" at bounding box center [503, 175] width 361 height 17
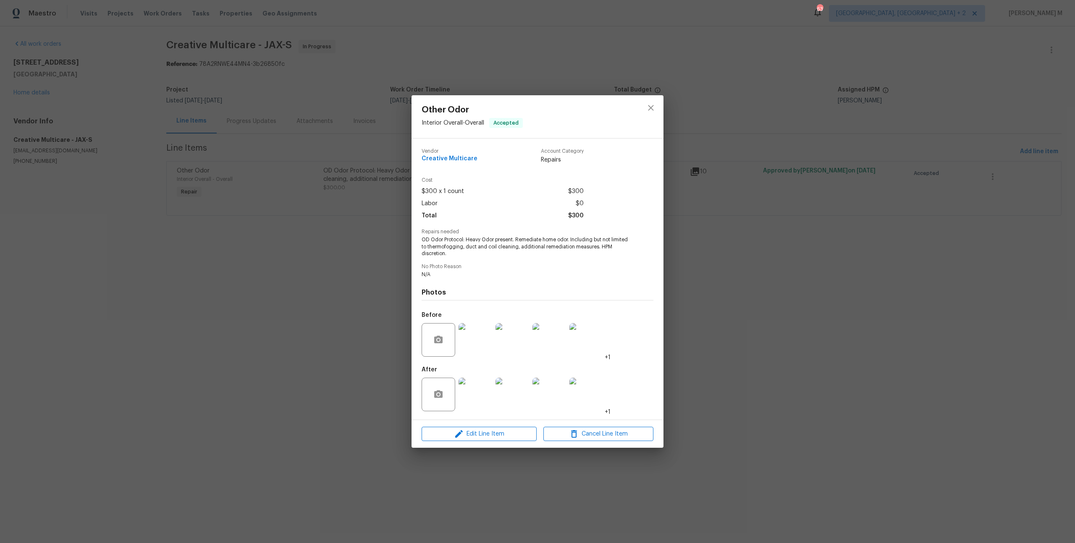
click at [480, 348] on img at bounding box center [475, 340] width 34 height 34
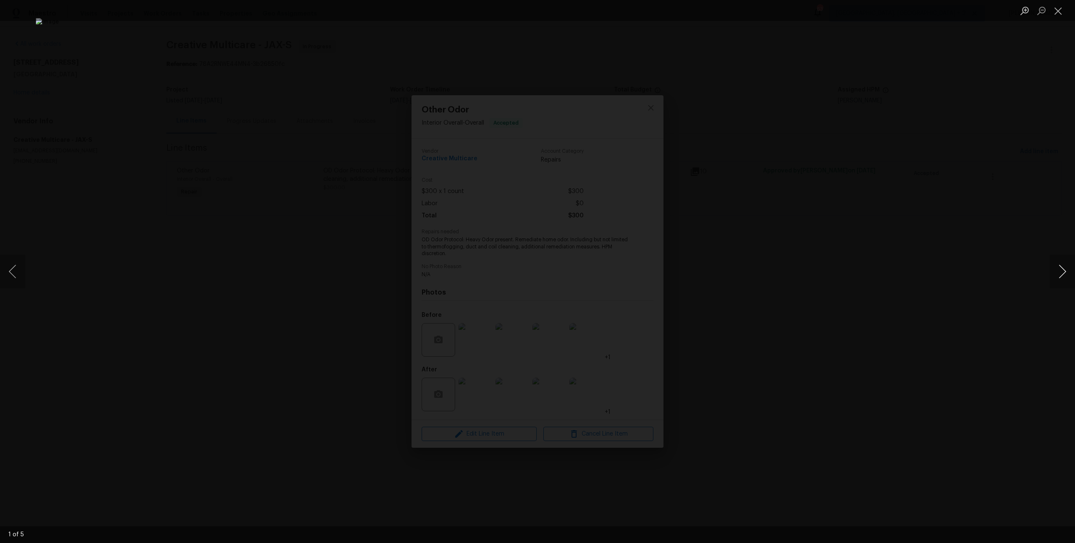
click at [1062, 271] on button "Next image" at bounding box center [1062, 272] width 25 height 34
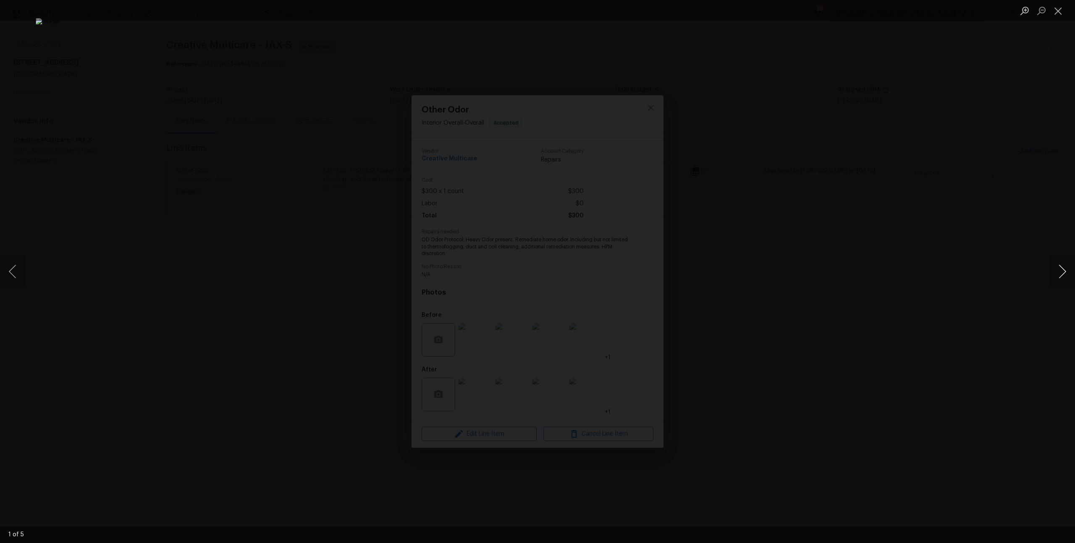
click at [1062, 271] on button "Next image" at bounding box center [1062, 272] width 25 height 34
click at [980, 179] on div "Lightbox" at bounding box center [537, 271] width 1075 height 543
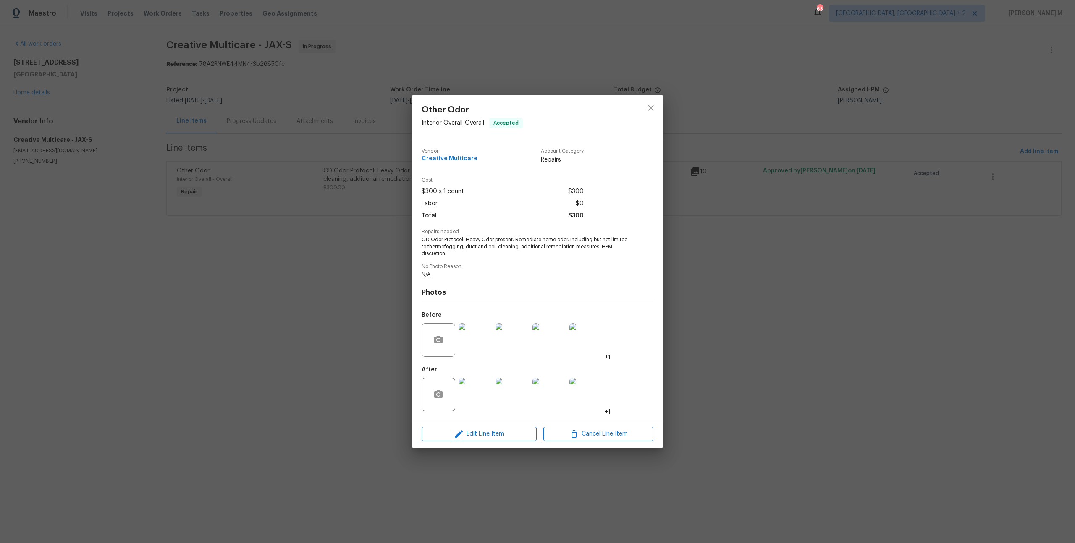
click at [861, 165] on div "Other Odor Interior Overall - Overall Accepted Vendor Creative Multicare Accoun…" at bounding box center [537, 271] width 1075 height 543
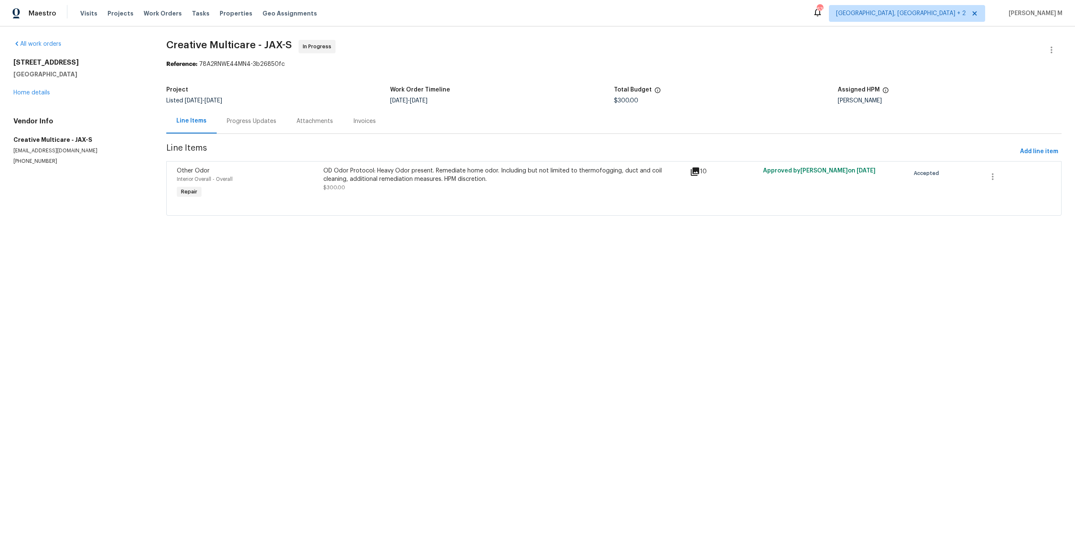
click at [242, 110] on div "Progress Updates" at bounding box center [252, 121] width 70 height 25
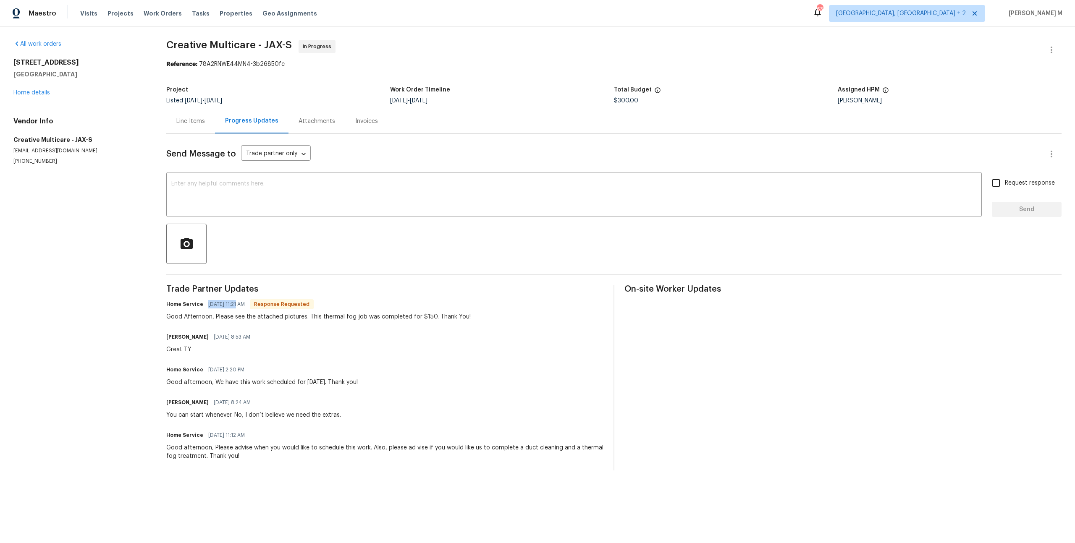
drag, startPoint x: 199, startPoint y: 295, endPoint x: 229, endPoint y: 295, distance: 29.4
click at [229, 299] on div "Home Service [DATE] 11:21 AM Response Requested" at bounding box center [318, 305] width 304 height 12
click at [195, 117] on div "Line Items" at bounding box center [190, 121] width 29 height 8
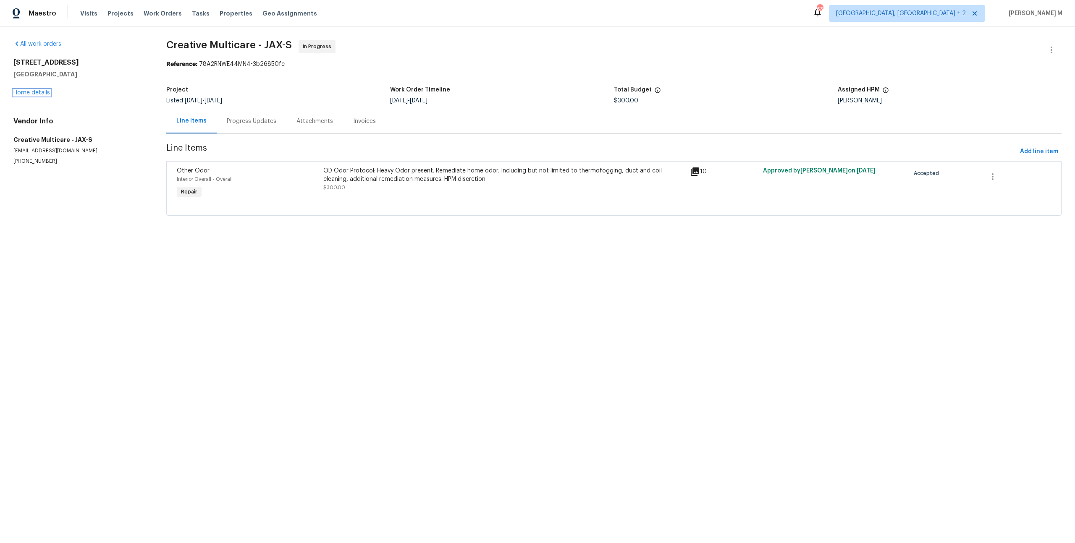
click at [26, 90] on link "Home details" at bounding box center [31, 93] width 37 height 6
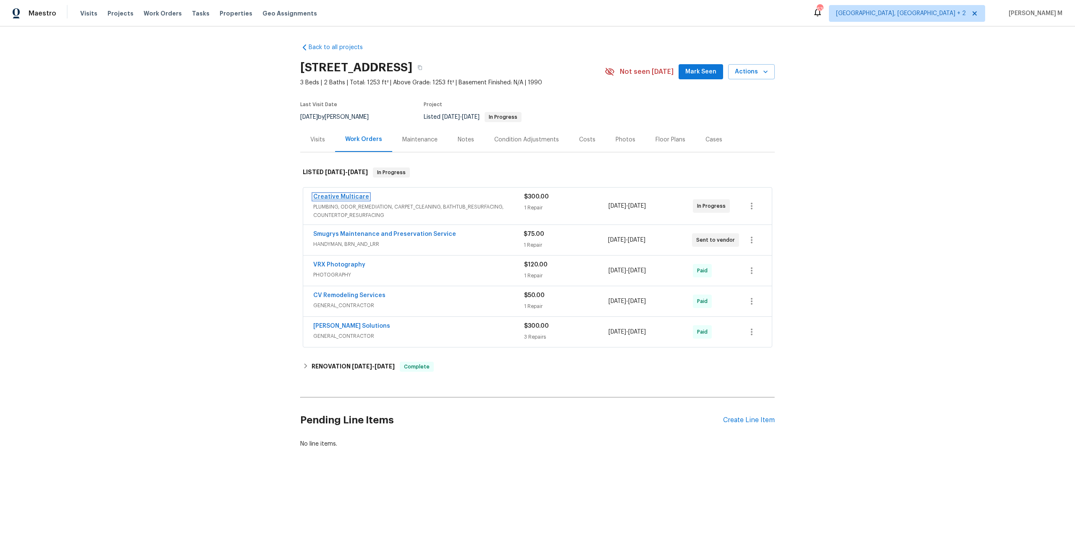
click at [349, 194] on link "Creative Multicare" at bounding box center [341, 197] width 56 height 6
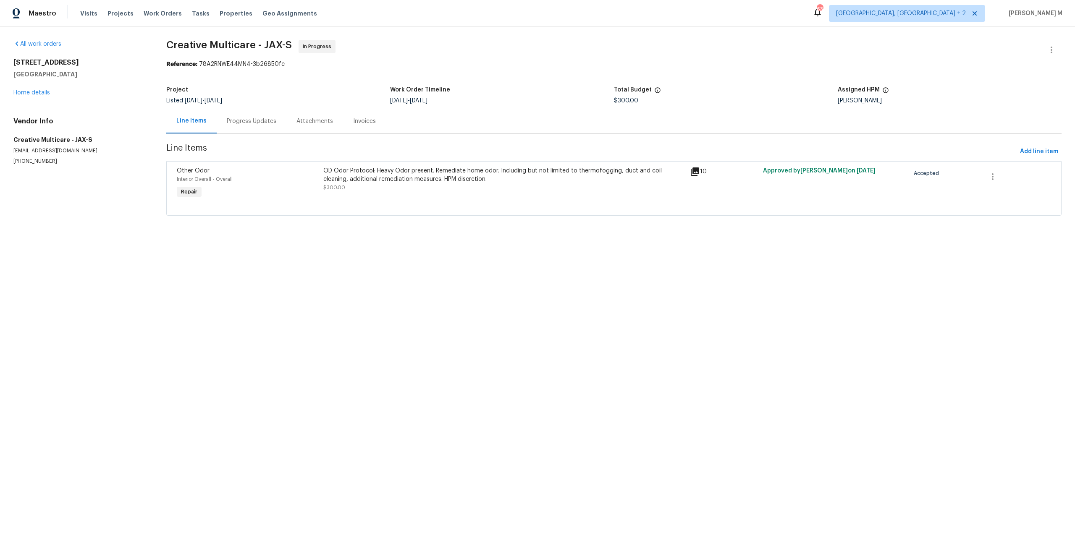
click at [833, 100] on div "$300.00" at bounding box center [726, 101] width 224 height 6
click at [841, 98] on div "[PERSON_NAME]" at bounding box center [950, 101] width 224 height 6
click at [844, 98] on div "[PERSON_NAME]" at bounding box center [950, 101] width 224 height 6
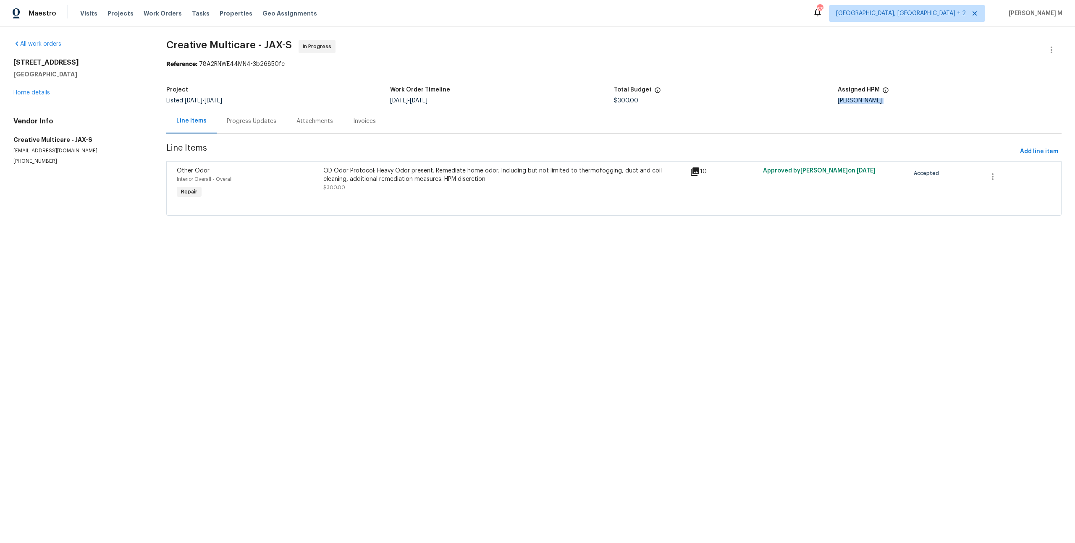
click at [844, 98] on div "[PERSON_NAME]" at bounding box center [950, 101] width 224 height 6
click at [710, 101] on div "$300.00" at bounding box center [726, 101] width 224 height 6
click at [235, 128] on div "Progress Updates" at bounding box center [252, 121] width 70 height 25
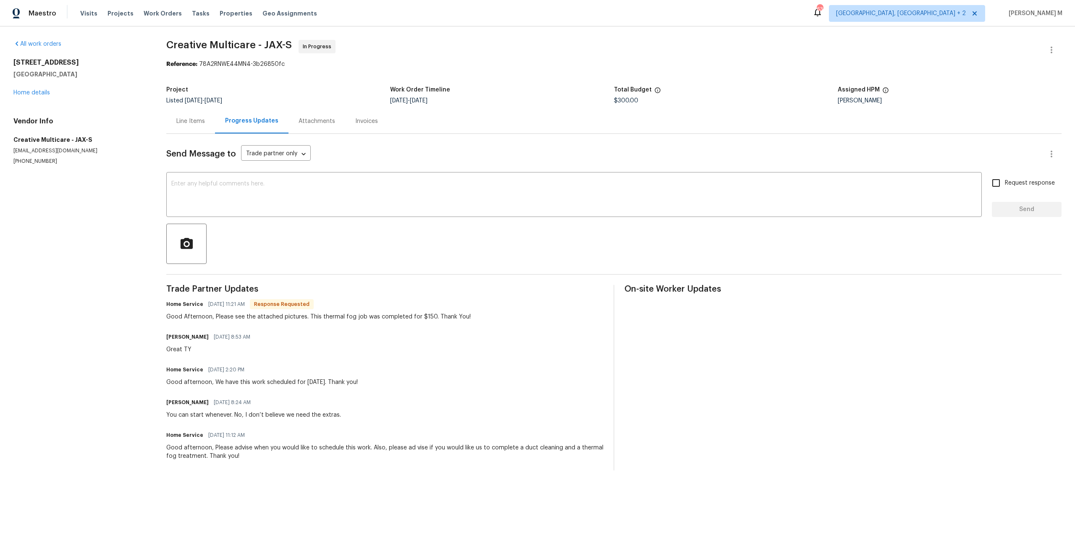
click at [177, 127] on div "Line Items" at bounding box center [190, 121] width 49 height 25
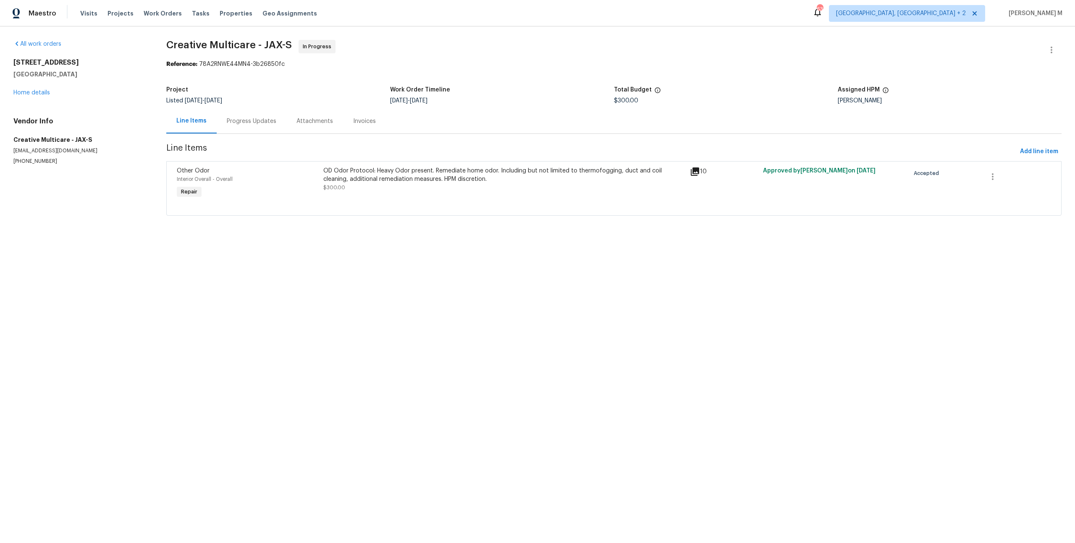
click at [248, 117] on div "Progress Updates" at bounding box center [252, 121] width 50 height 8
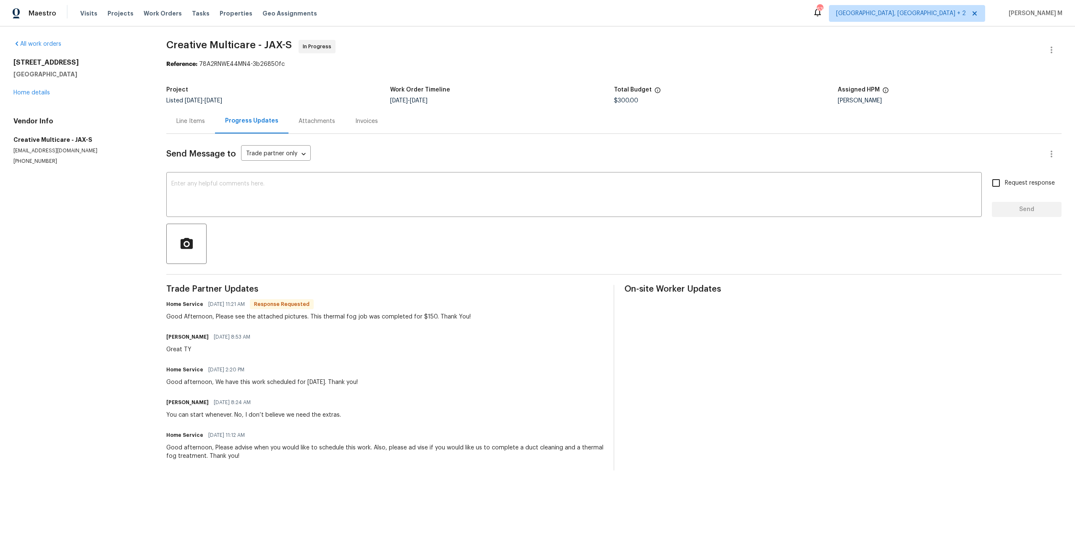
click at [200, 123] on div "Line Items" at bounding box center [190, 121] width 49 height 25
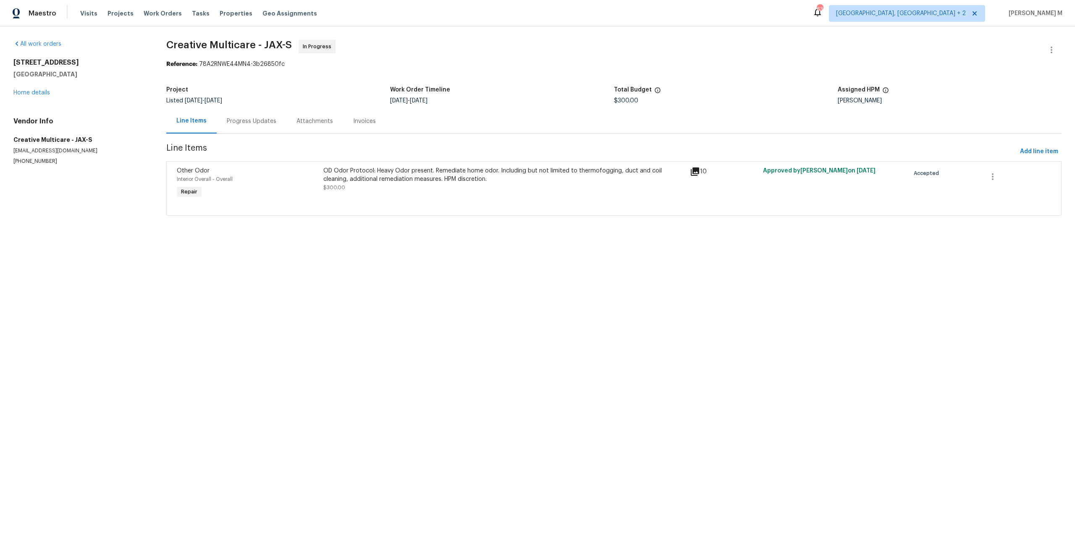
click at [256, 131] on div "Line Items Progress Updates Attachments Invoices" at bounding box center [613, 121] width 895 height 25
click at [247, 120] on div "Progress Updates" at bounding box center [252, 121] width 50 height 8
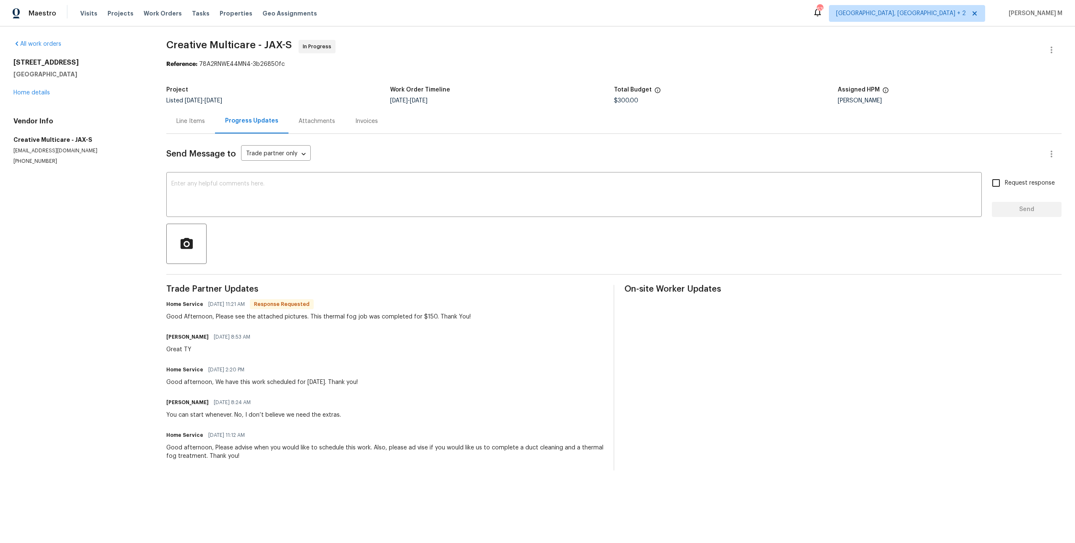
click at [450, 299] on div "Home Service [DATE] 11:21 AM Response Requested" at bounding box center [318, 305] width 304 height 12
click at [325, 331] on div "[PERSON_NAME] [DATE] 8:53 AM Great TY" at bounding box center [384, 342] width 437 height 23
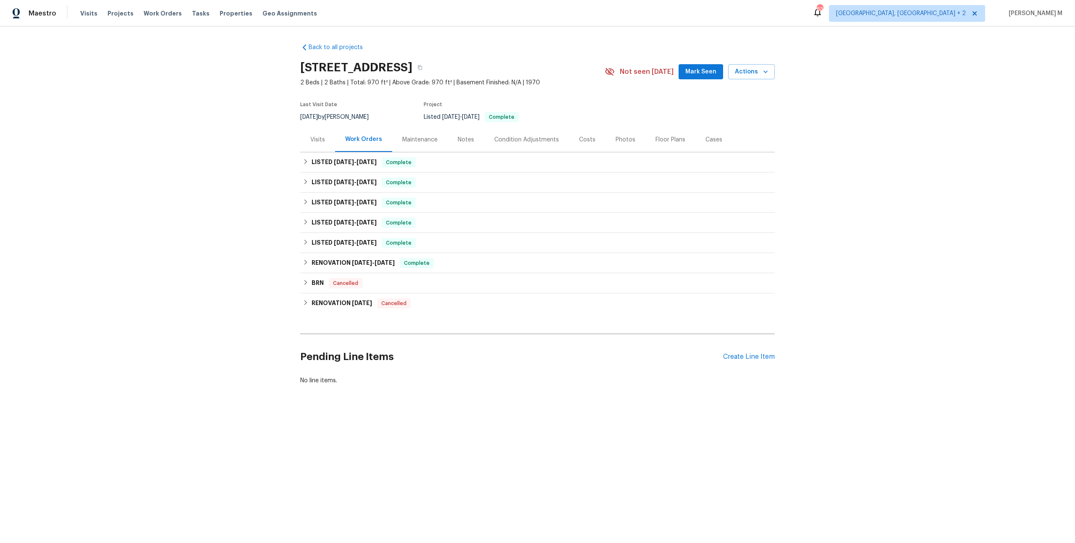
click at [411, 139] on div "Maintenance" at bounding box center [419, 140] width 35 height 8
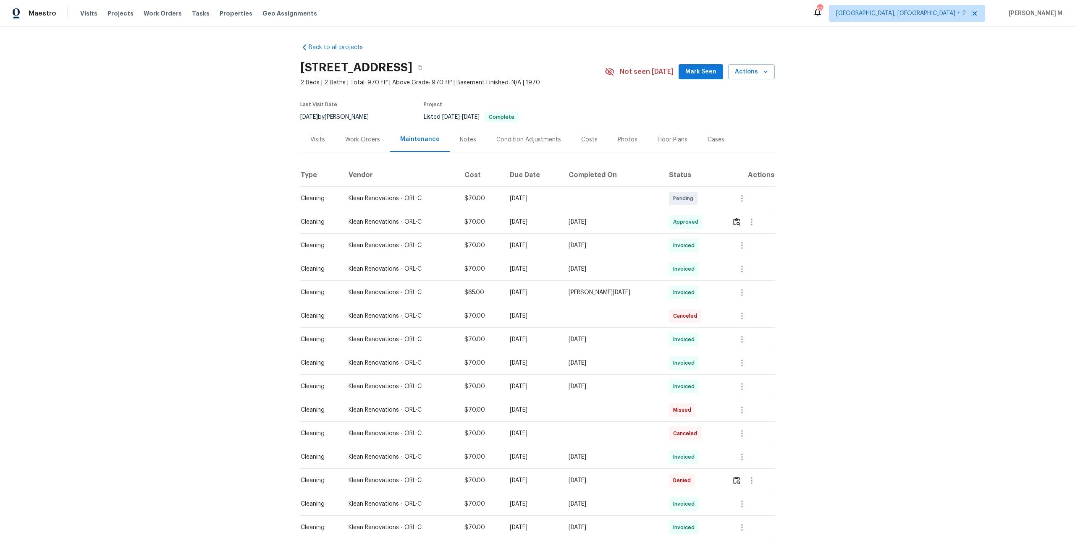
click at [582, 137] on div "Costs" at bounding box center [589, 140] width 16 height 8
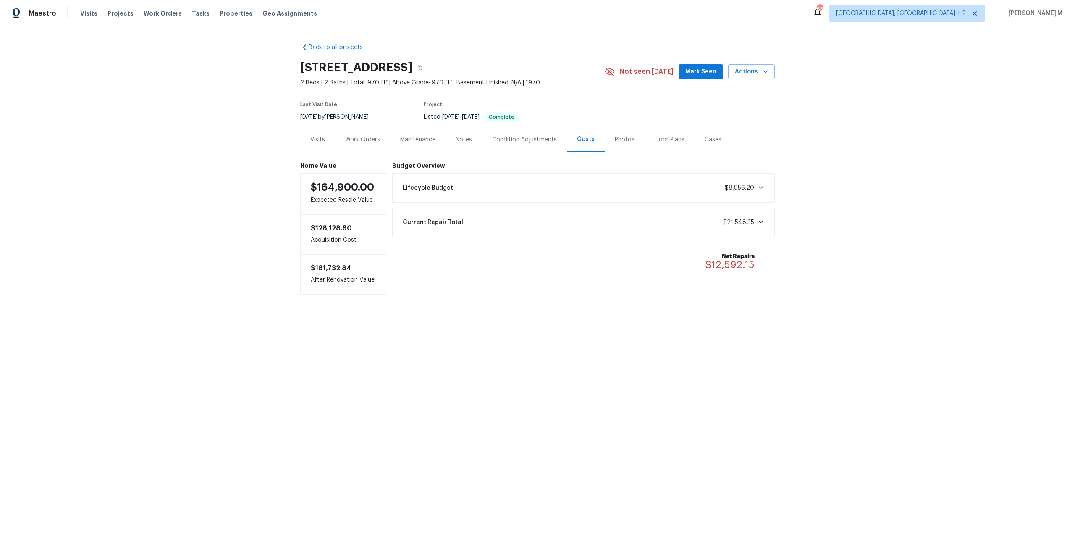
click at [753, 220] on span "$21,548.35" at bounding box center [738, 223] width 31 height 6
click at [746, 222] on div "Current Repair Total $21,548.35" at bounding box center [584, 222] width 372 height 18
click at [740, 185] on span "$8,956.20" at bounding box center [739, 188] width 29 height 6
click at [741, 185] on span "$8,956.20" at bounding box center [739, 188] width 29 height 6
click at [401, 130] on div "Maintenance" at bounding box center [417, 139] width 55 height 25
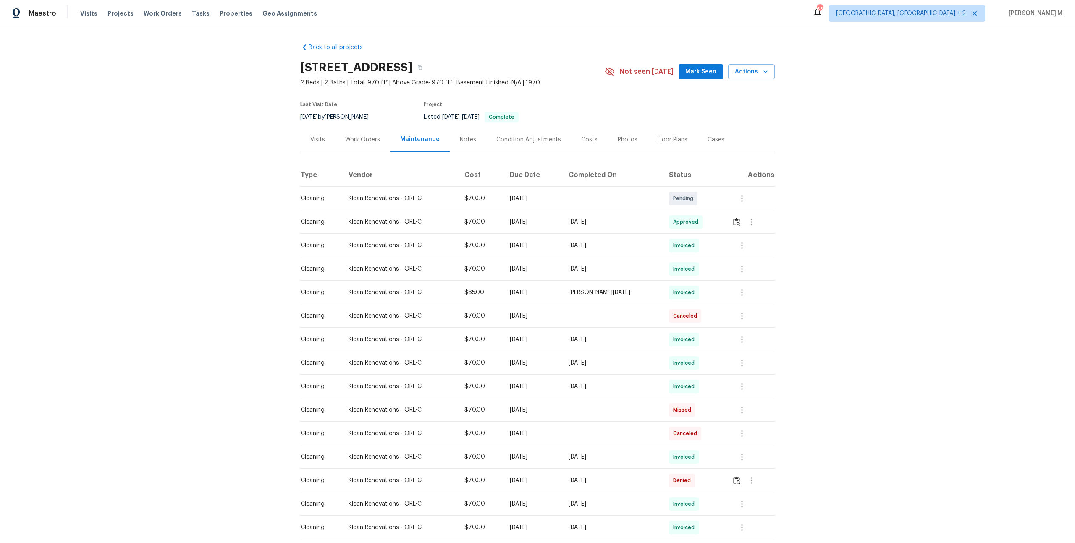
click at [356, 136] on div "Work Orders" at bounding box center [362, 140] width 35 height 8
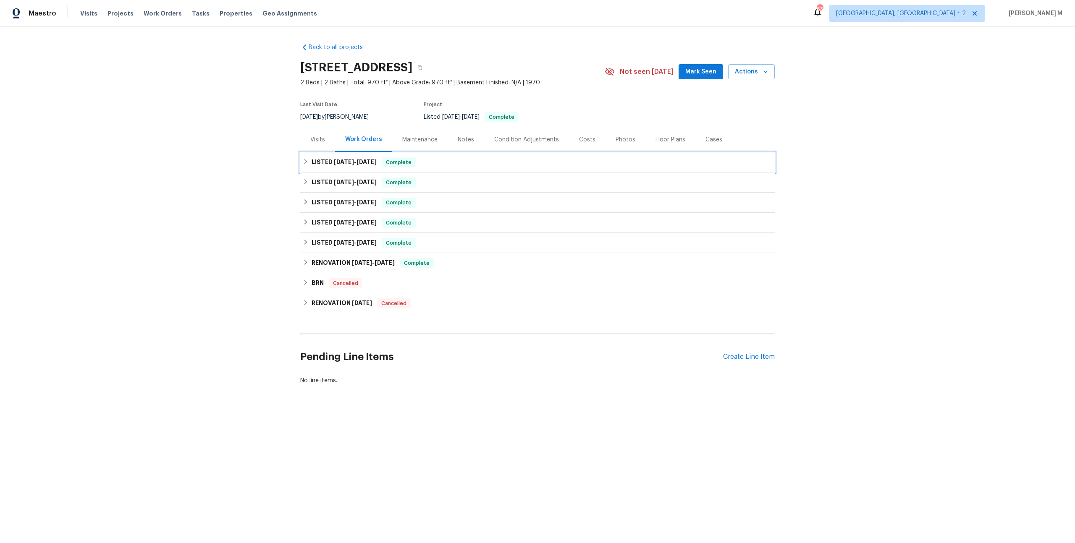
click at [346, 159] on span "[DATE]" at bounding box center [344, 162] width 20 height 6
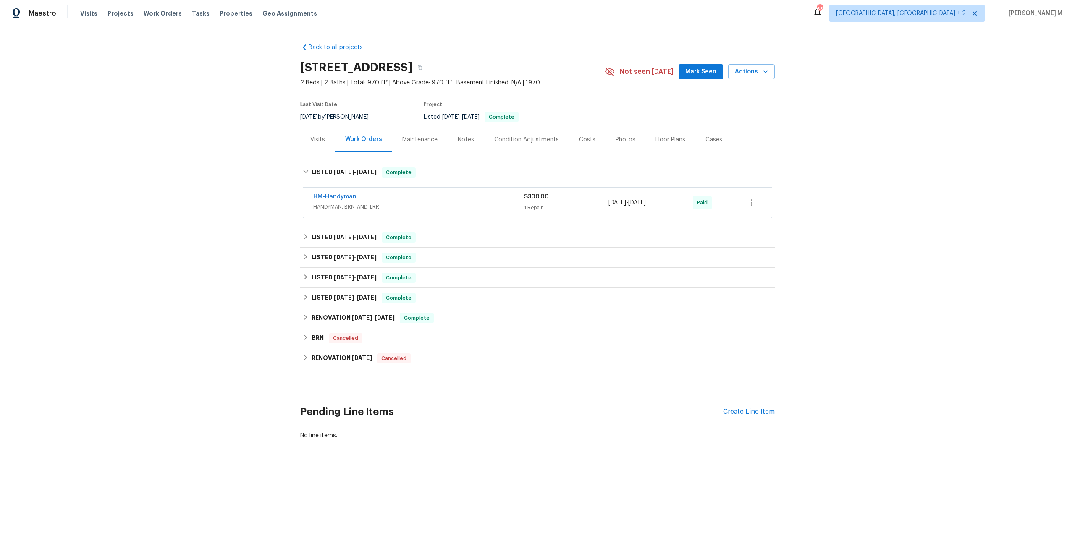
click at [341, 205] on span "HANDYMAN, BRN_AND_LRR" at bounding box center [418, 207] width 211 height 8
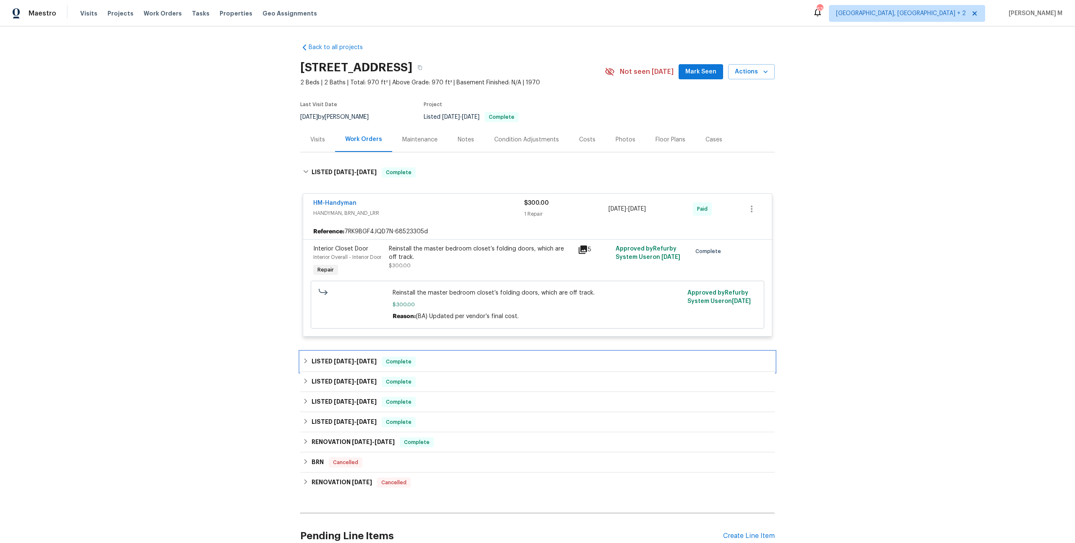
click at [334, 359] on span "[DATE]" at bounding box center [344, 362] width 20 height 6
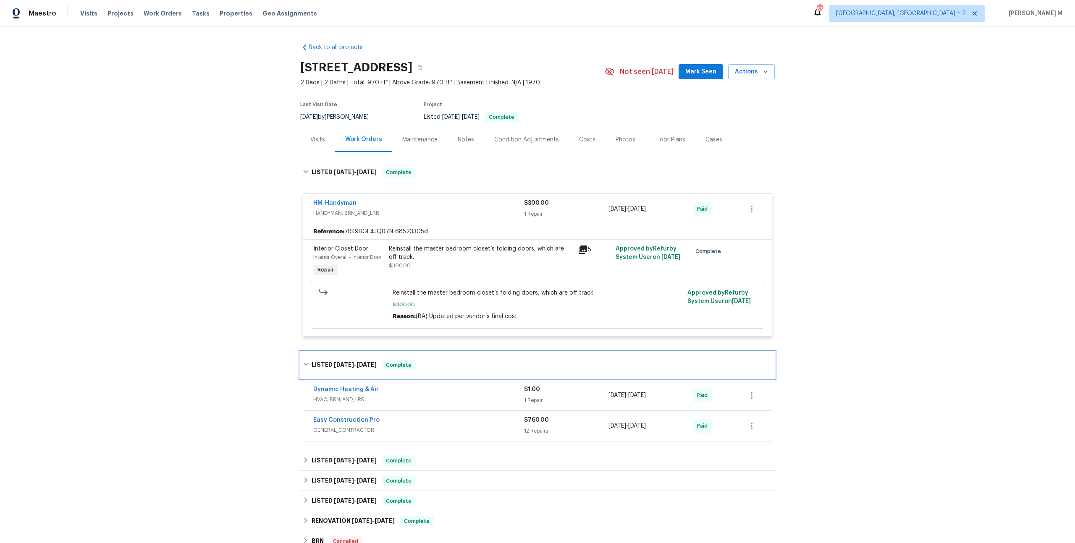
scroll to position [74, 0]
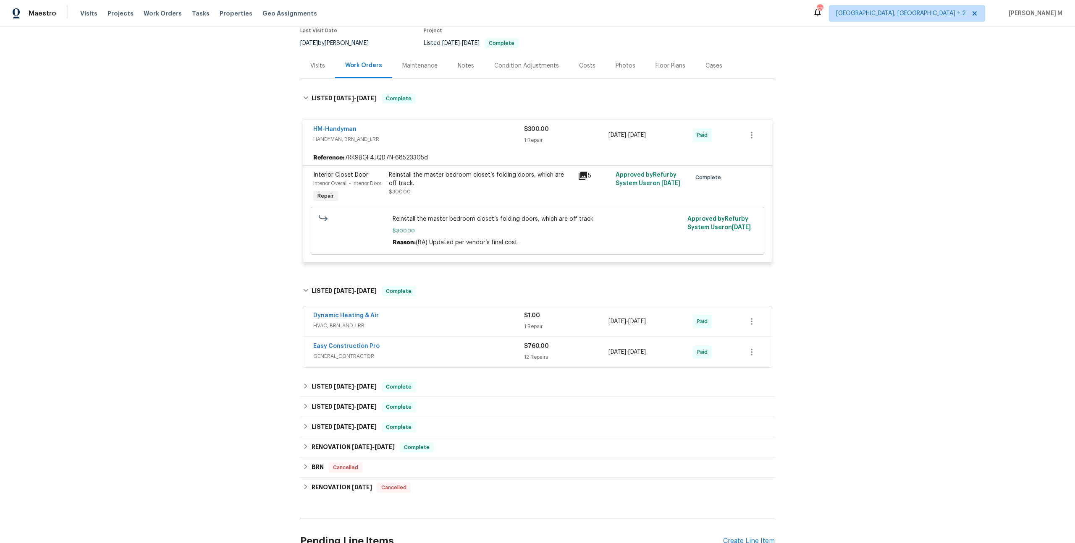
click at [341, 322] on span "HVAC, BRN_AND_LRR" at bounding box center [418, 326] width 211 height 8
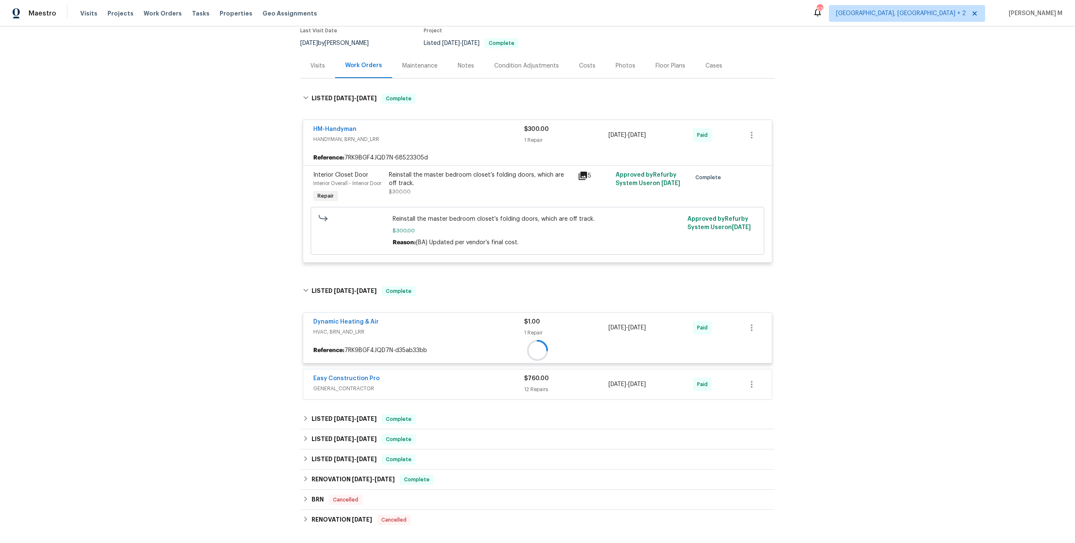
scroll to position [120, 0]
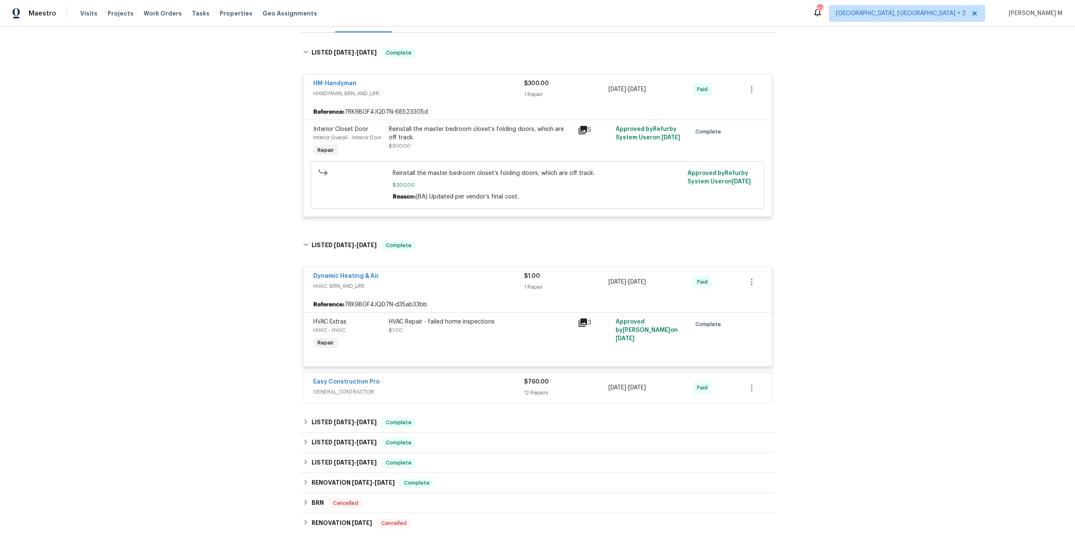
click at [345, 388] on span "GENERAL_CONTRACTOR" at bounding box center [418, 392] width 211 height 8
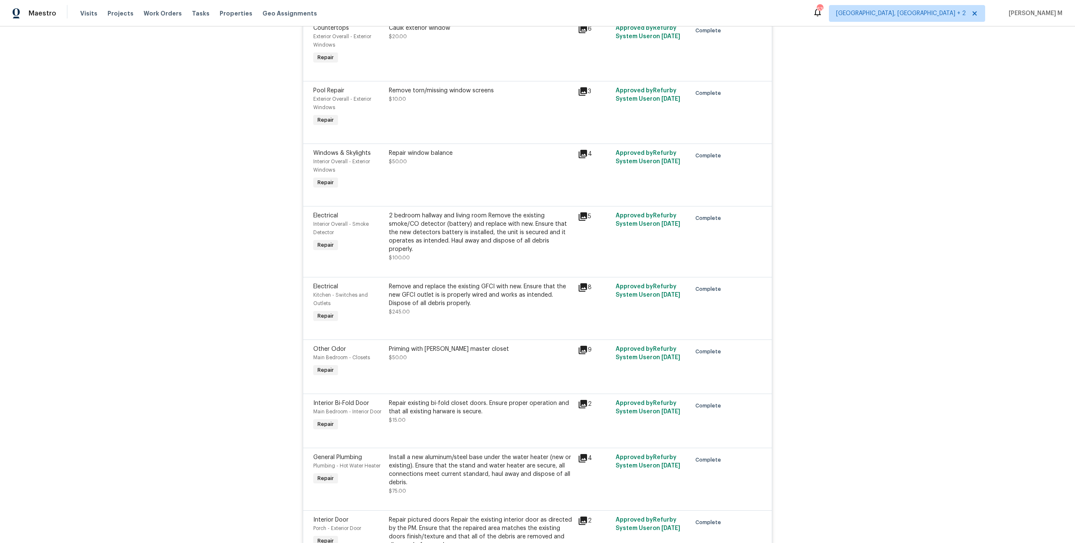
scroll to position [625, 0]
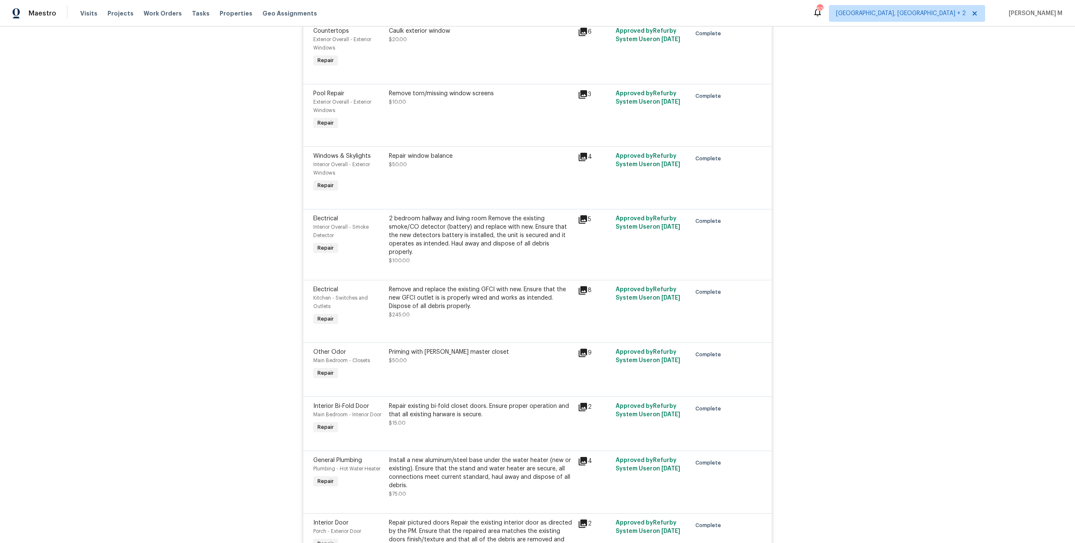
click at [453, 91] on div "Remove torn/missing window screens $10.00" at bounding box center [480, 110] width 189 height 47
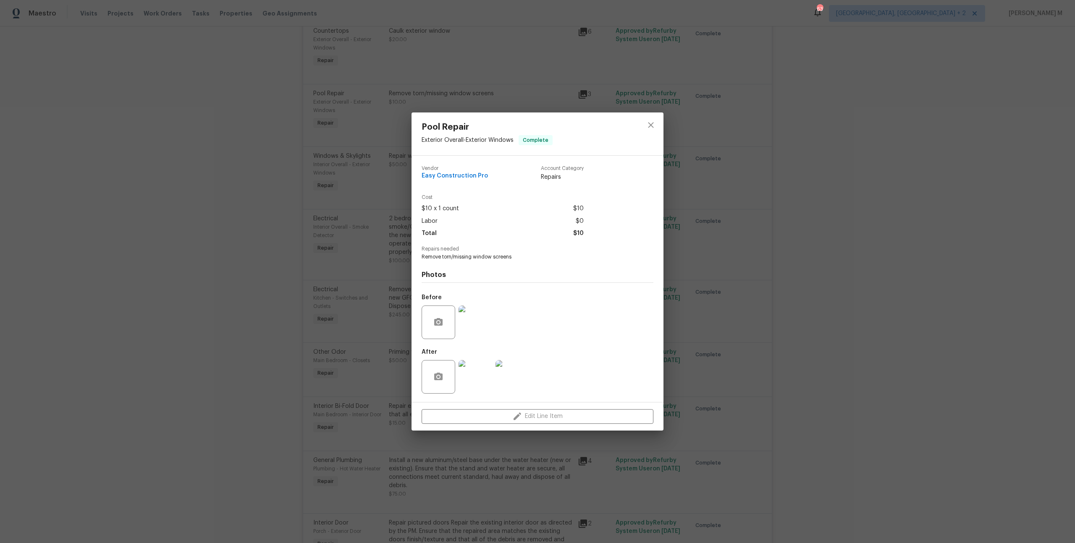
click at [474, 387] on img at bounding box center [475, 377] width 34 height 34
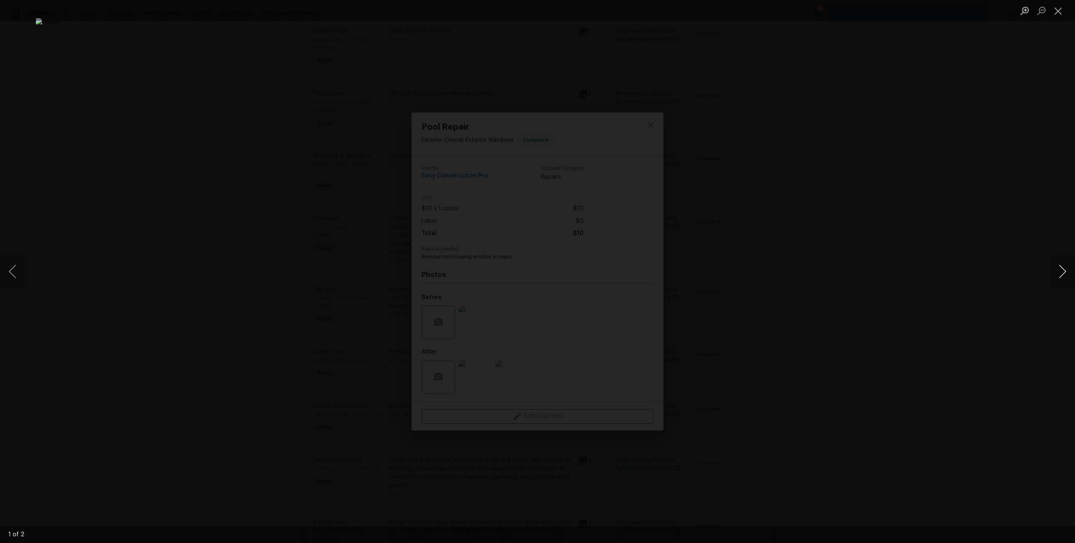
click at [1059, 271] on button "Next image" at bounding box center [1062, 272] width 25 height 34
click at [532, 174] on img "Lightbox" at bounding box center [473, 391] width 2191 height 1108
click at [18, 278] on button "Previous image" at bounding box center [12, 272] width 25 height 34
click at [842, 311] on div "Lightbox" at bounding box center [537, 271] width 1075 height 543
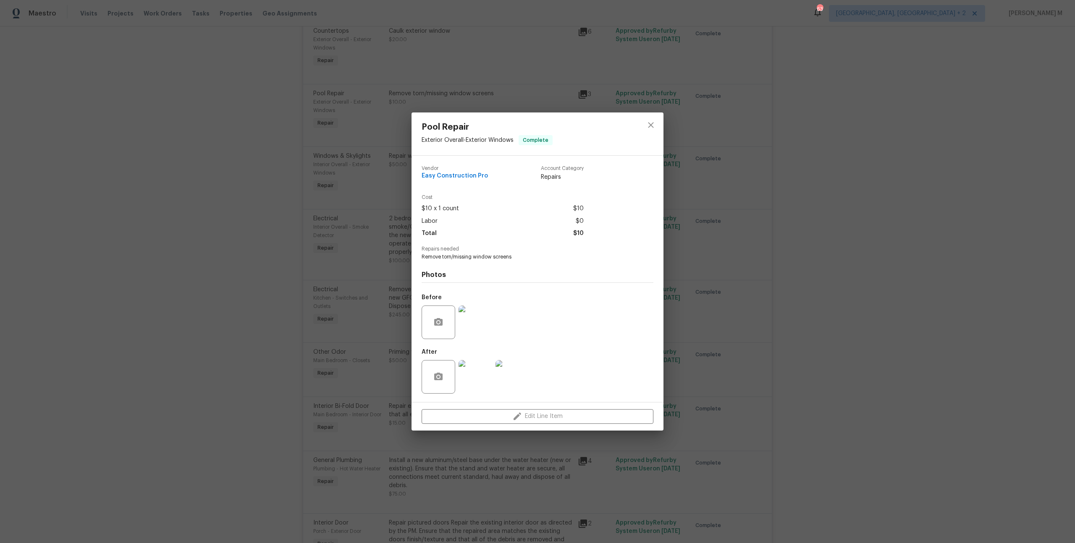
click at [746, 337] on div "Pool Repair Exterior Overall - Exterior Windows Complete Vendor Easy Constructi…" at bounding box center [537, 271] width 1075 height 543
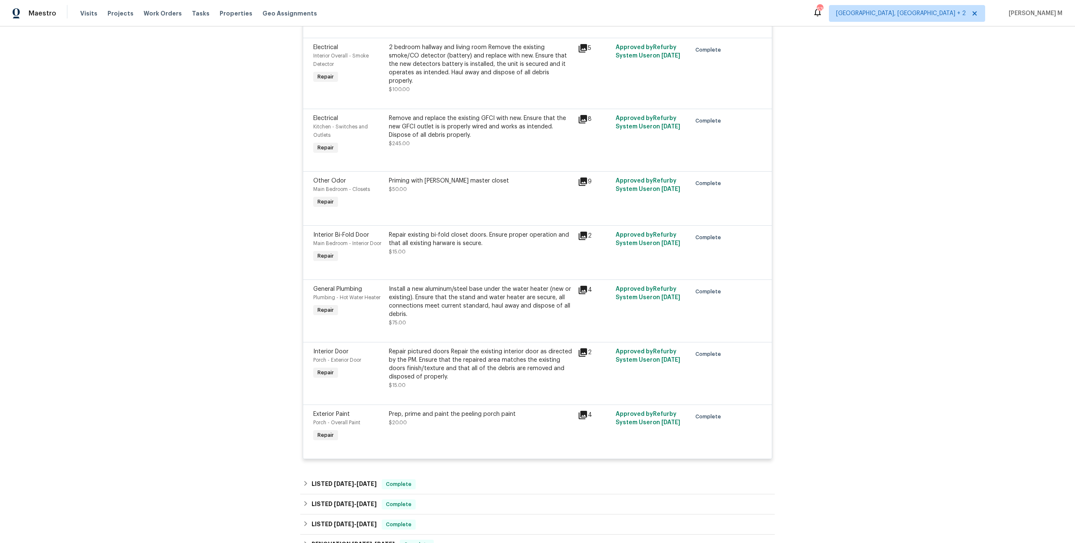
scroll to position [800, 0]
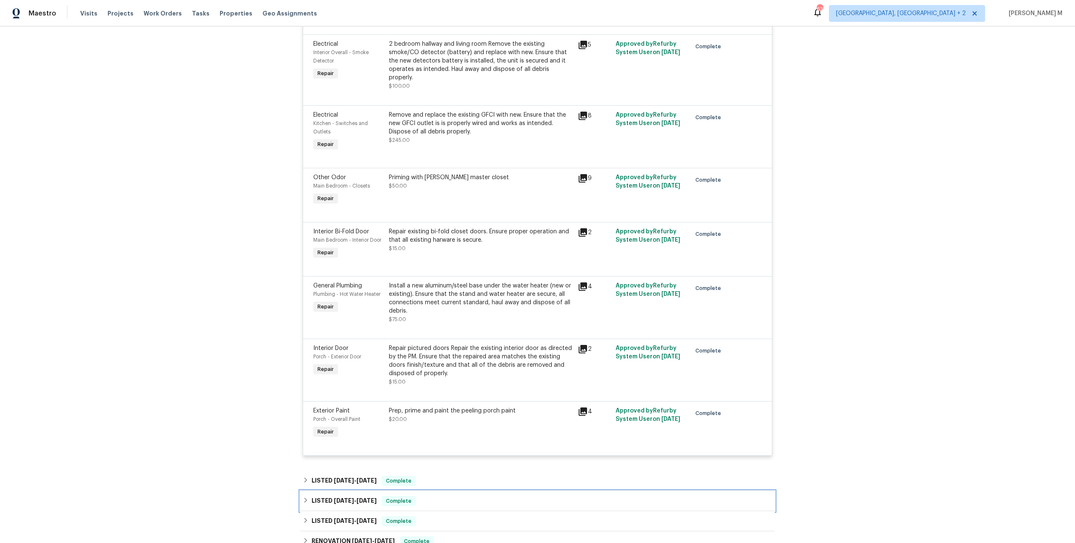
click at [403, 496] on div "LISTED 12/5/24 - 12/6/24 Complete" at bounding box center [537, 501] width 469 height 10
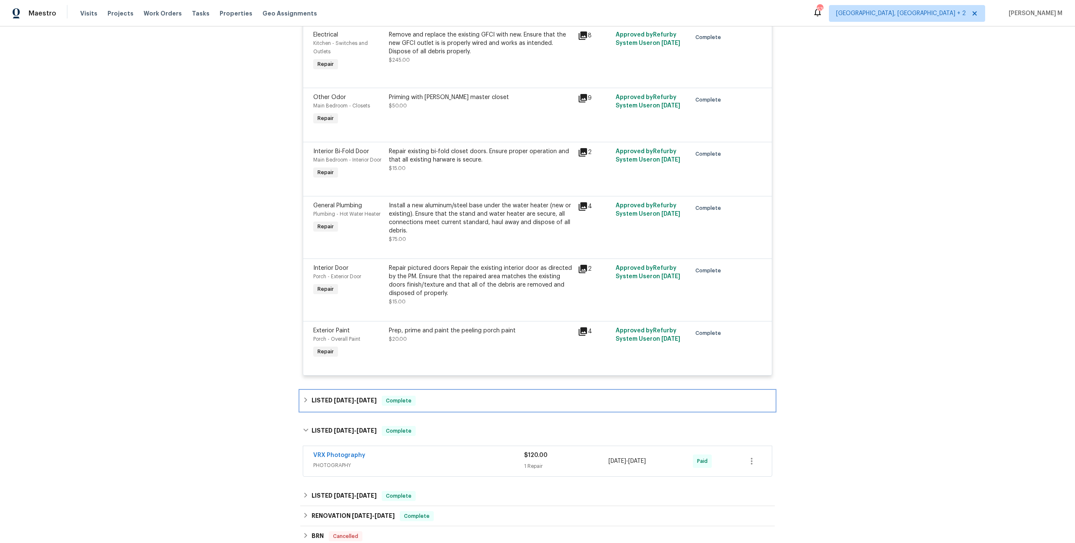
click at [346, 391] on div "LISTED 2/4/25 - 4/14/25 Complete" at bounding box center [537, 401] width 474 height 20
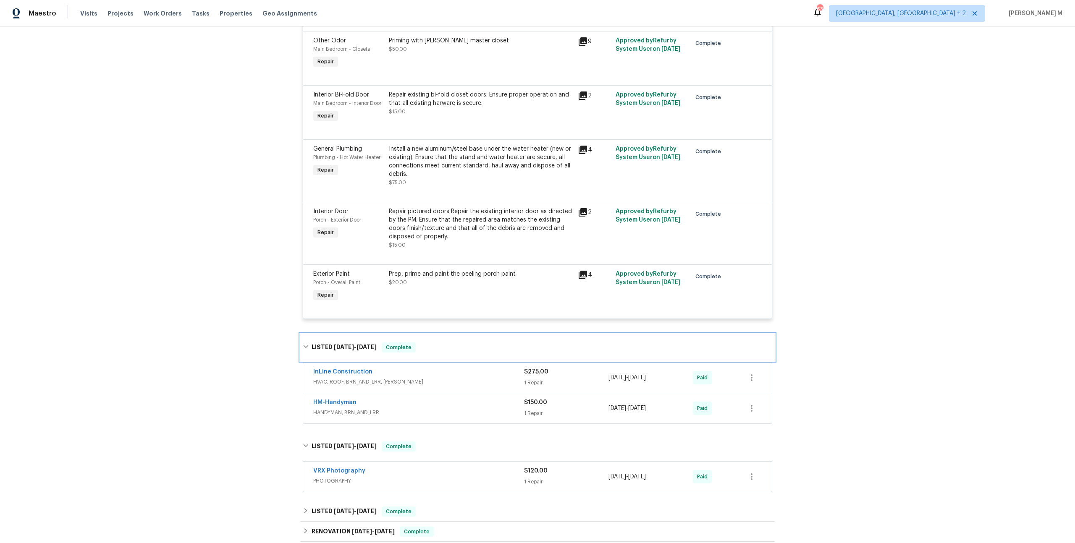
scroll to position [937, 0]
click at [344, 408] on span "HANDYMAN, BRN_AND_LRR" at bounding box center [418, 412] width 211 height 8
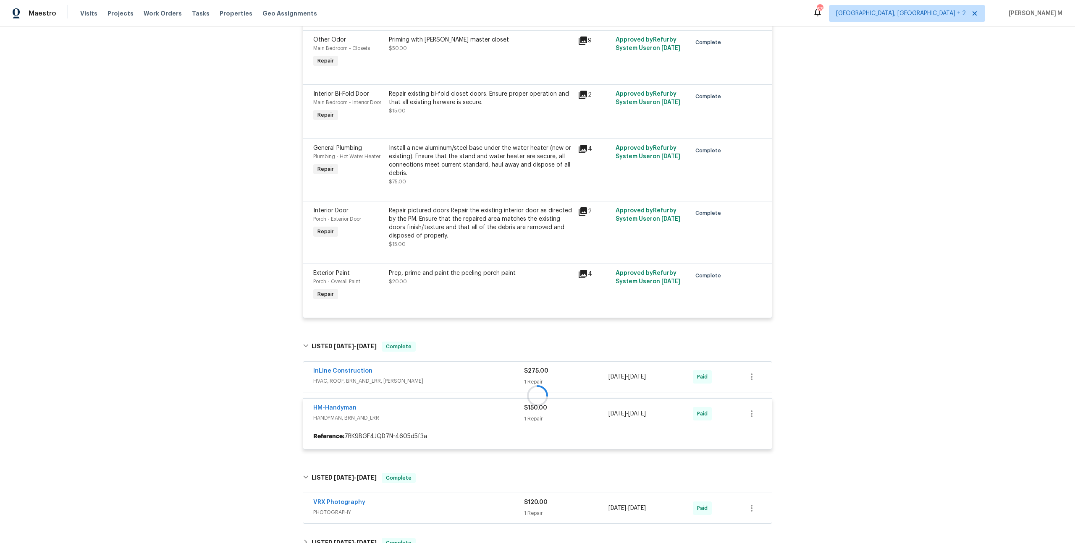
click at [361, 339] on div at bounding box center [537, 395] width 474 height 125
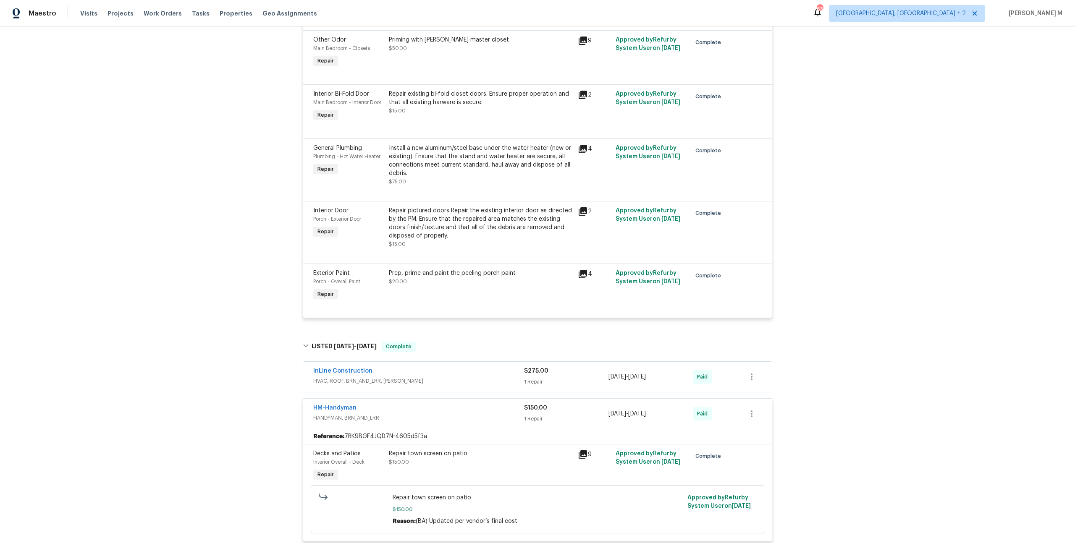
click at [361, 377] on span "HVAC, ROOF, BRN_AND_LRR, WELLS" at bounding box center [418, 381] width 211 height 8
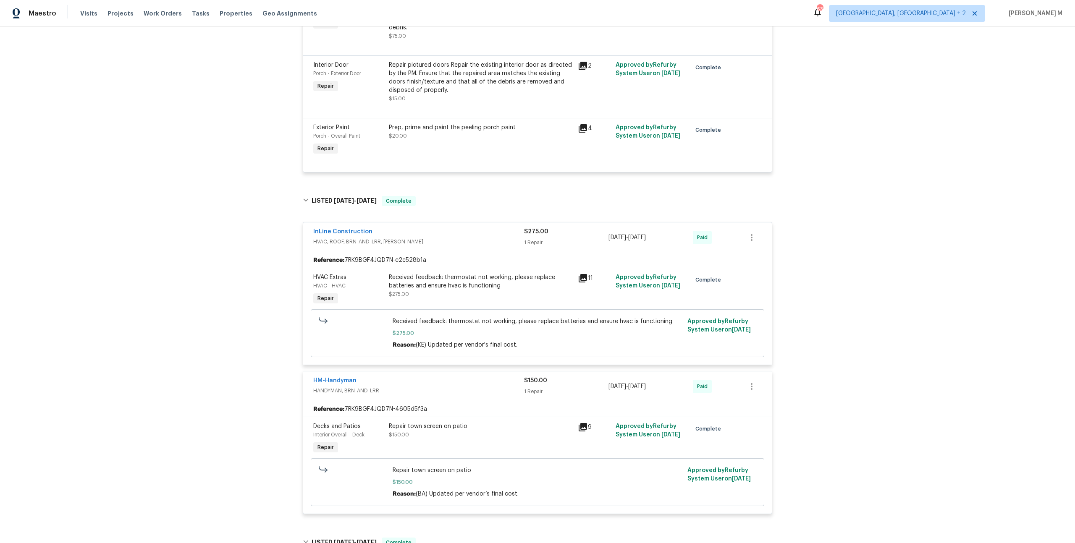
scroll to position [1292, 0]
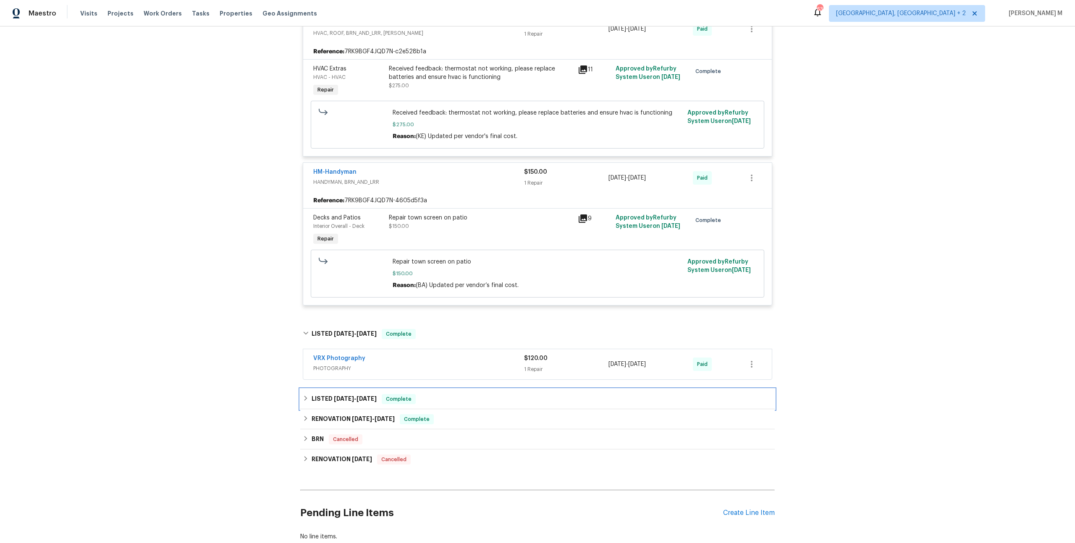
click at [344, 396] on span "10/1/24" at bounding box center [344, 399] width 20 height 6
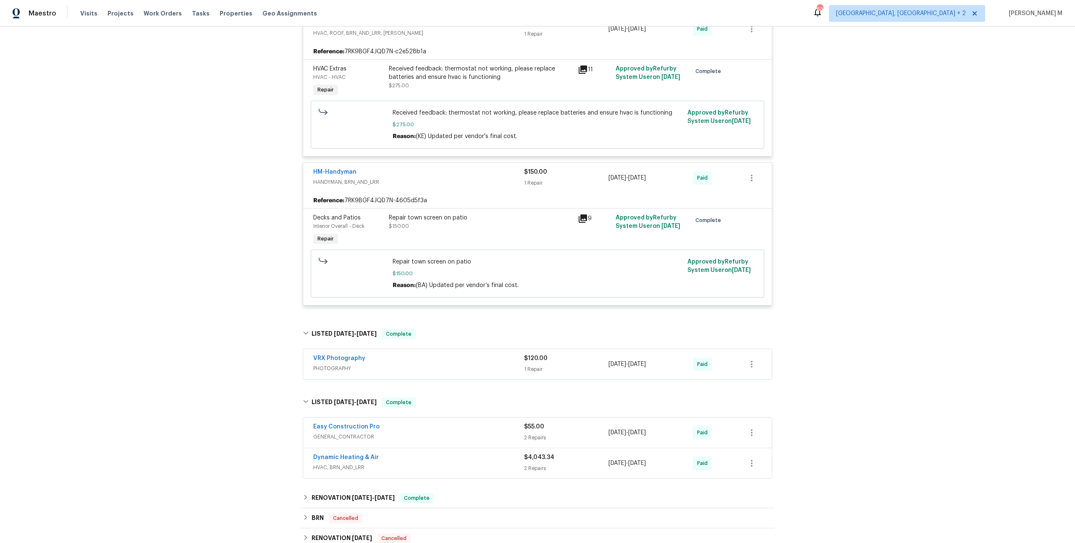
click at [344, 433] on span "GENERAL_CONTRACTOR" at bounding box center [418, 437] width 211 height 8
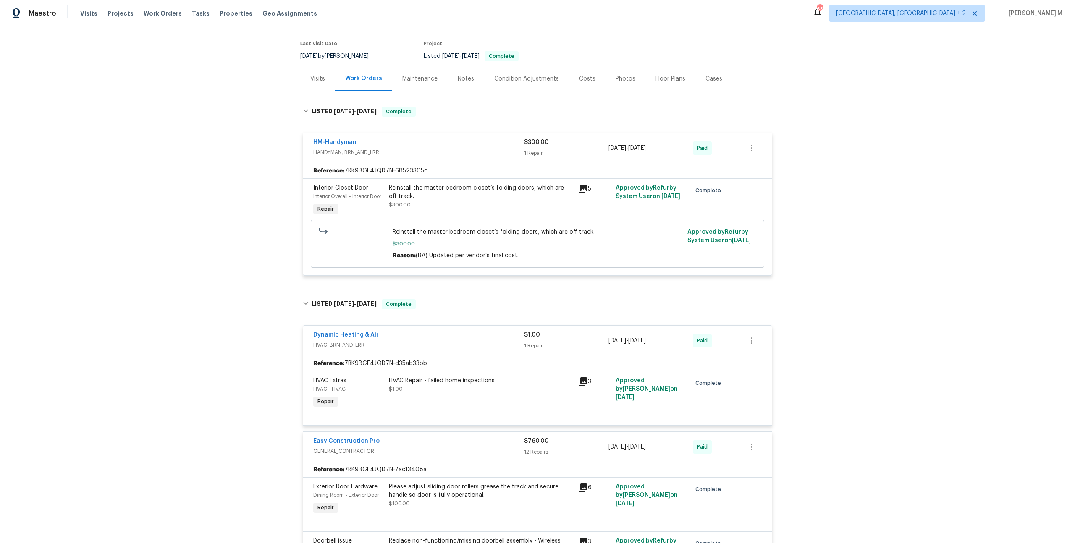
scroll to position [0, 0]
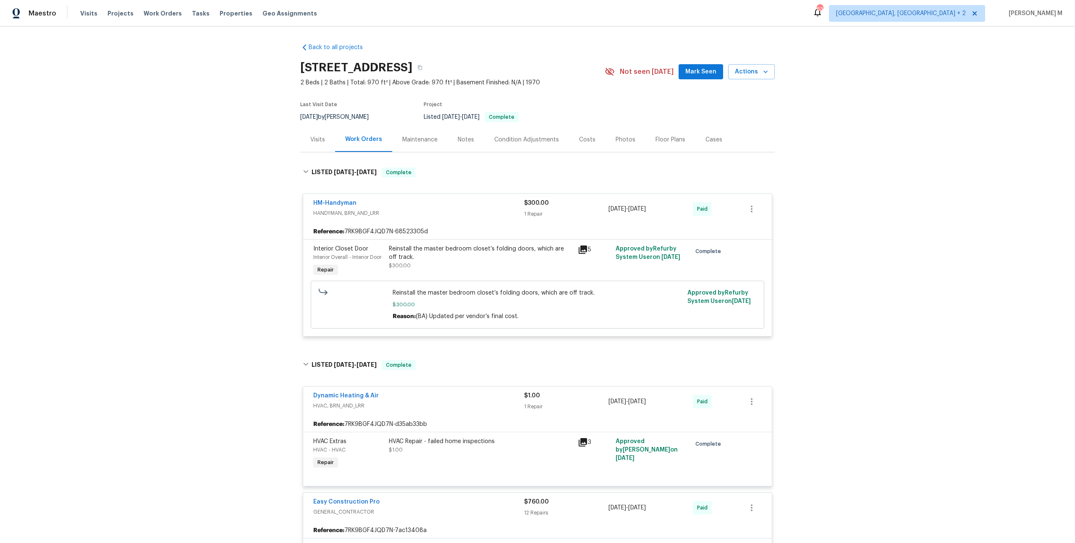
click at [491, 254] on div "Reinstall the master bedroom closet’s folding doors, which are off track." at bounding box center [481, 253] width 184 height 17
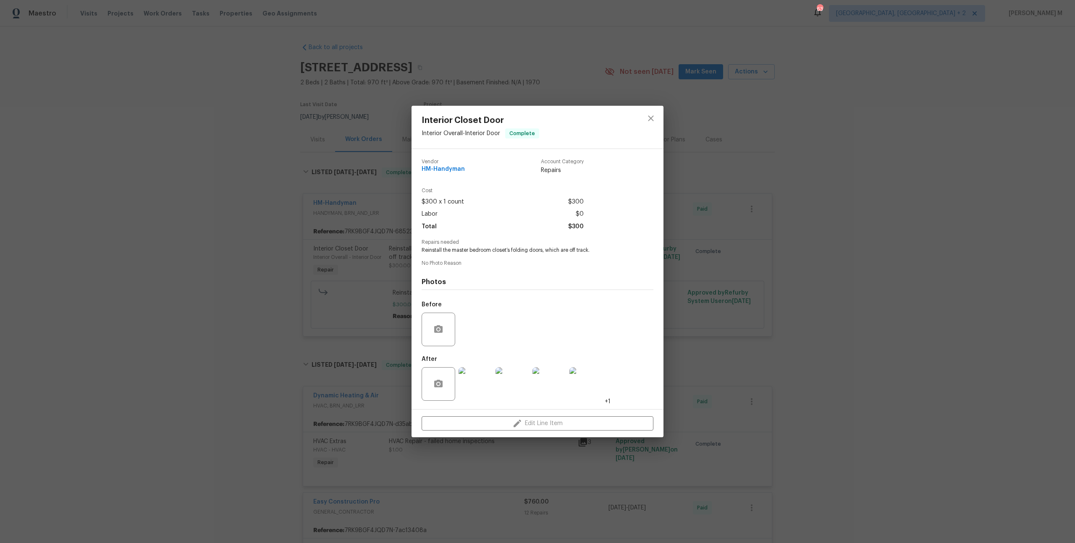
click at [702, 300] on div "Interior Closet Door Interior Overall - Interior Door Complete Vendor HM-Handym…" at bounding box center [537, 271] width 1075 height 543
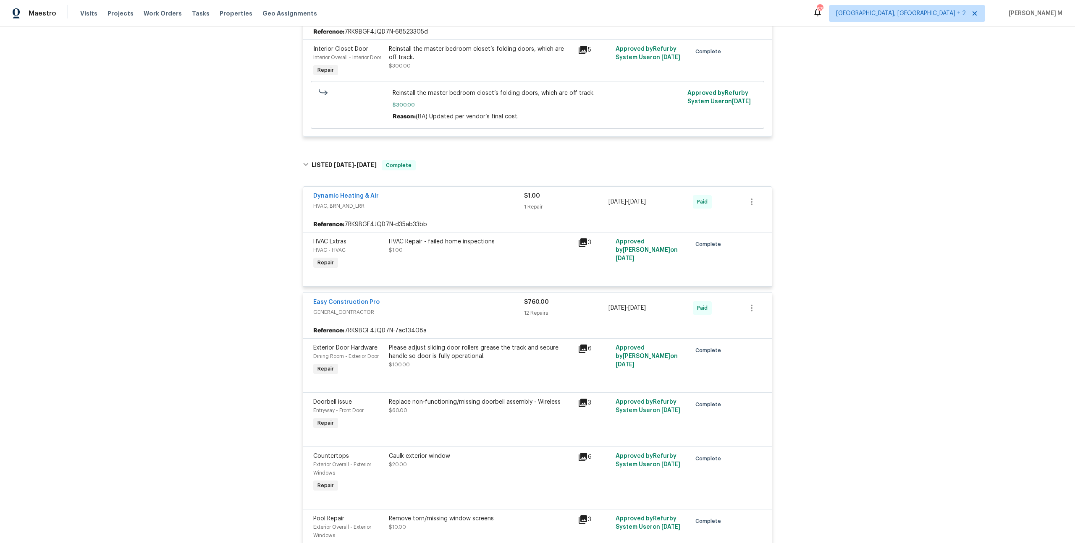
scroll to position [218, 0]
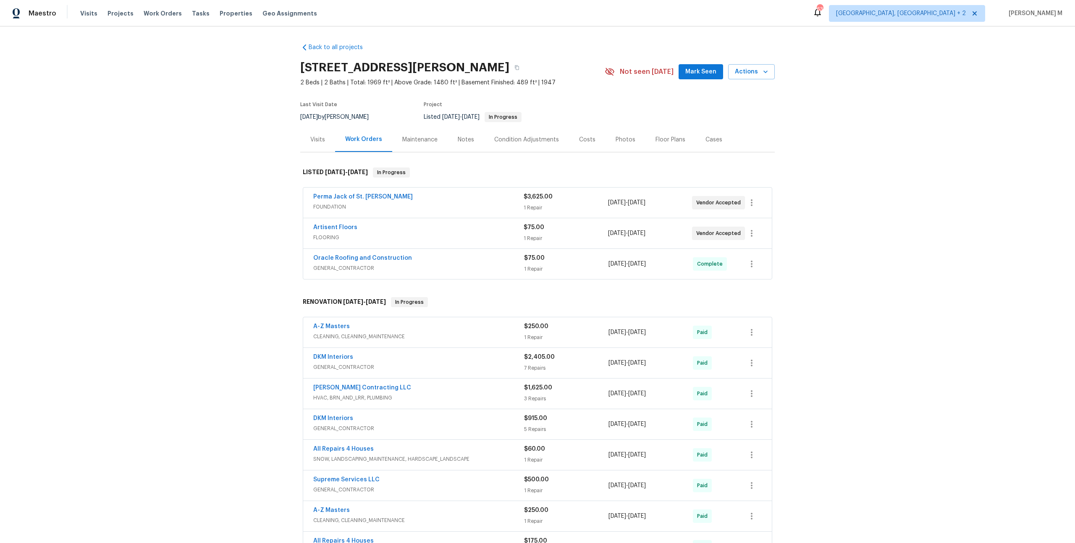
click at [331, 203] on span "FOUNDATION" at bounding box center [418, 207] width 210 height 8
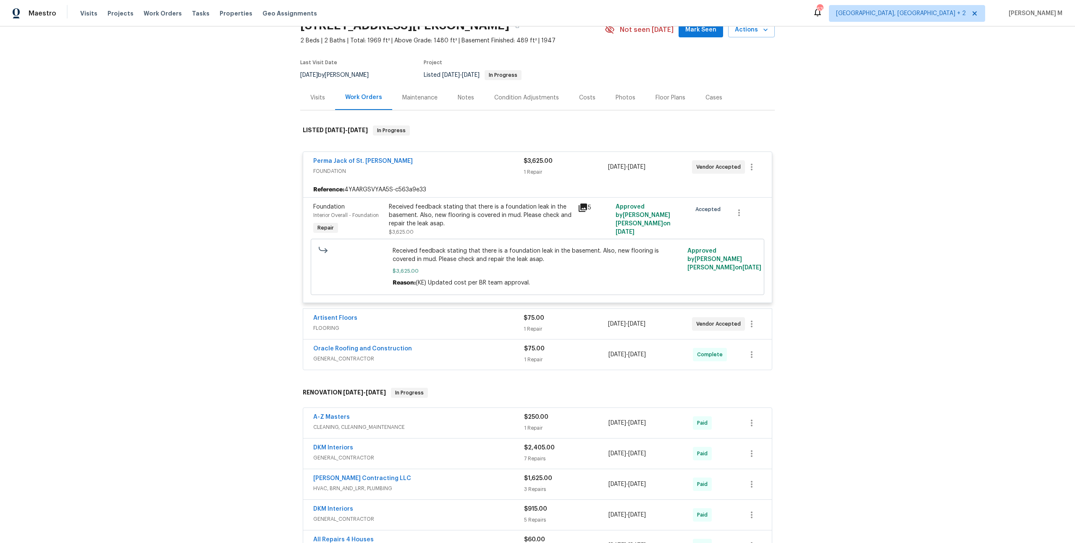
scroll to position [42, 0]
click at [324, 324] on span "FLOORING" at bounding box center [418, 328] width 210 height 8
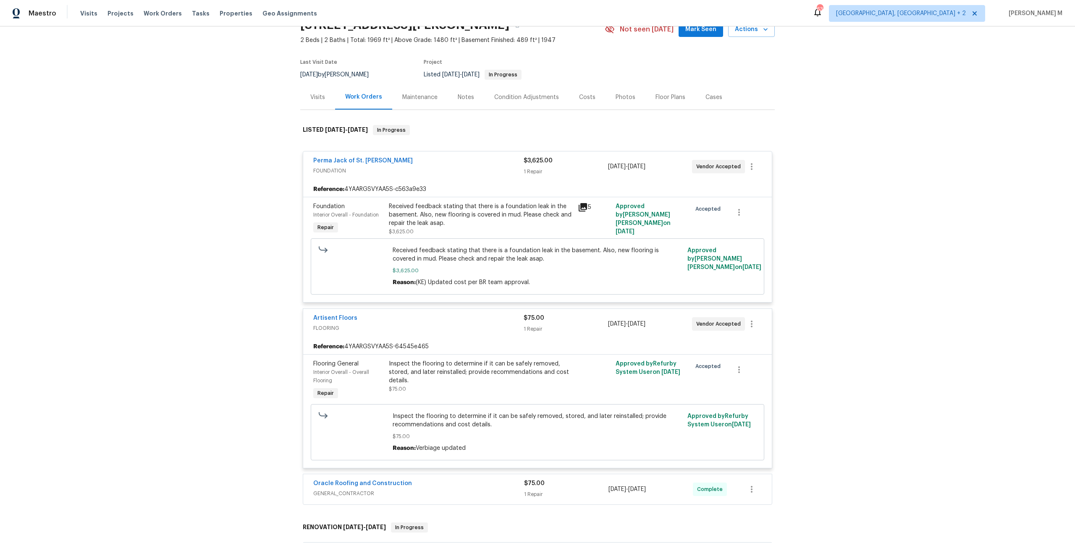
click at [509, 208] on div "Received feedback stating that there is a foundation leak in the basement. Also…" at bounding box center [481, 214] width 184 height 25
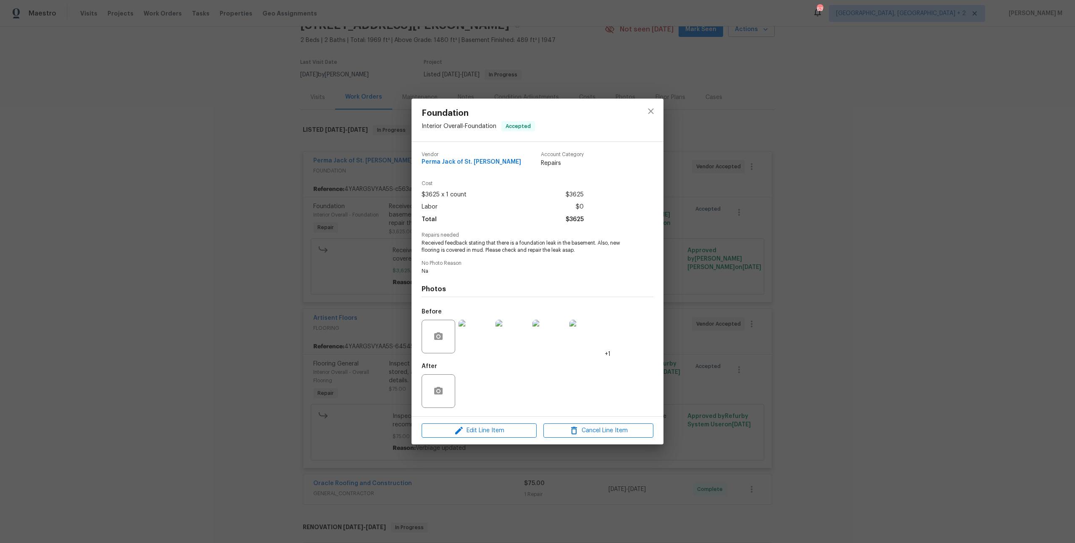
click at [463, 333] on img at bounding box center [475, 337] width 34 height 34
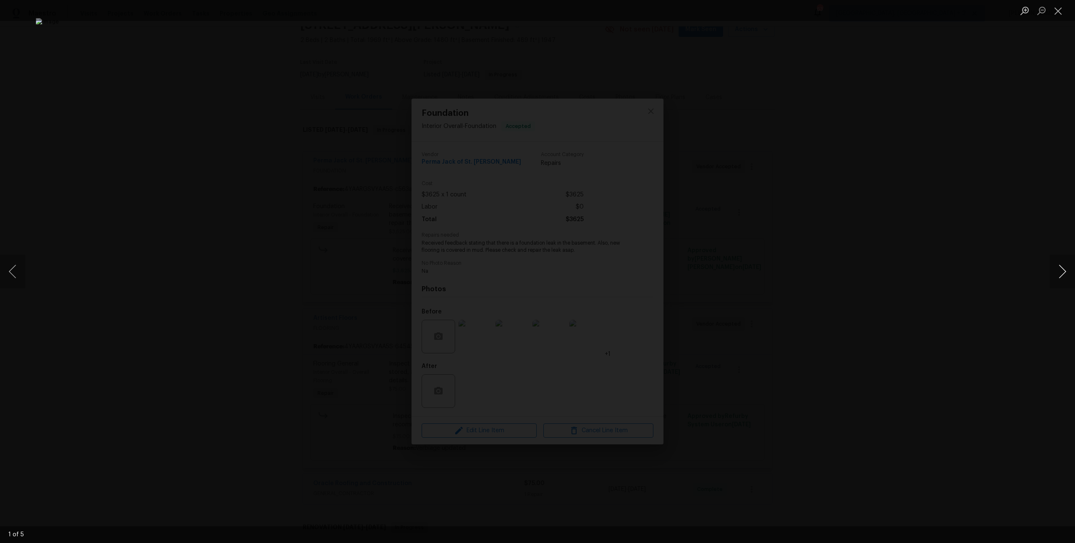
click at [1063, 277] on button "Next image" at bounding box center [1062, 272] width 25 height 34
click at [1061, 276] on button "Next image" at bounding box center [1062, 272] width 25 height 34
click at [1, 274] on button "Previous image" at bounding box center [12, 272] width 25 height 34
click at [509, 280] on img "Lightbox" at bounding box center [606, 288] width 2161 height 1092
click at [762, 245] on div "Lightbox" at bounding box center [537, 271] width 1075 height 543
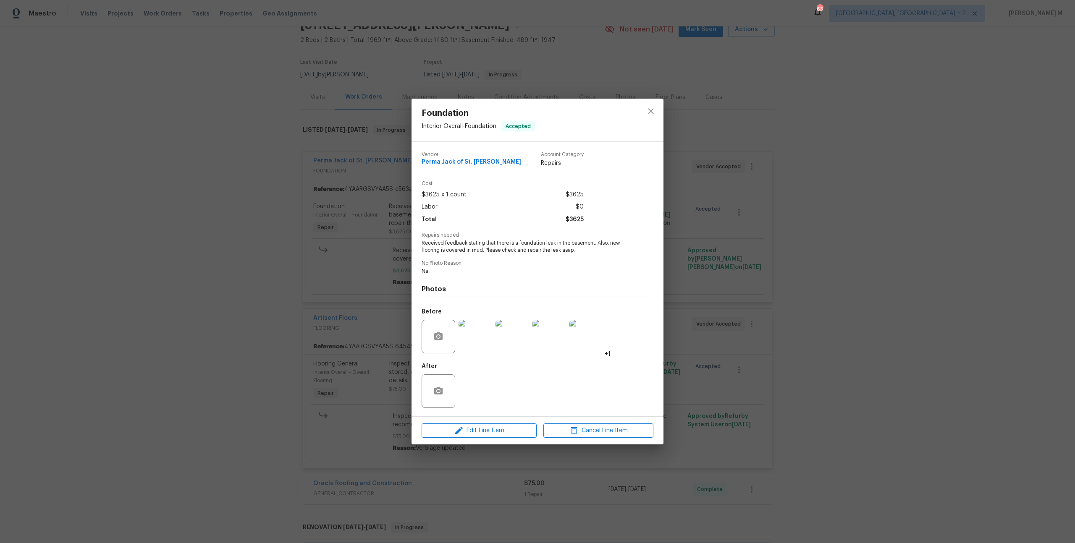
click at [361, 248] on div "Foundation Interior Overall - Foundation Accepted Vendor Perma Jack of [GEOGRAP…" at bounding box center [537, 271] width 1075 height 543
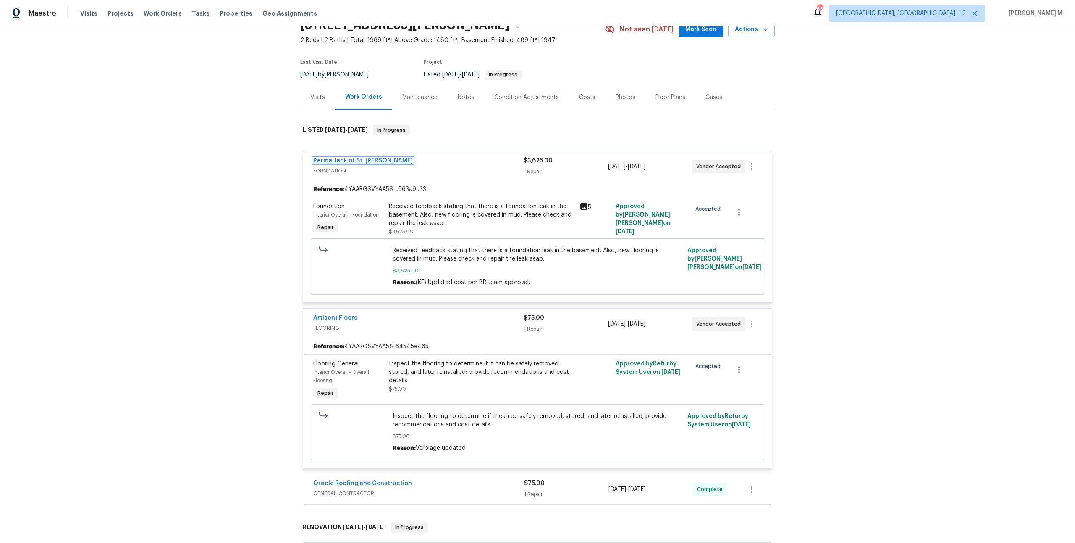
click at [348, 158] on link "Perma Jack of St. [PERSON_NAME]" at bounding box center [363, 161] width 100 height 6
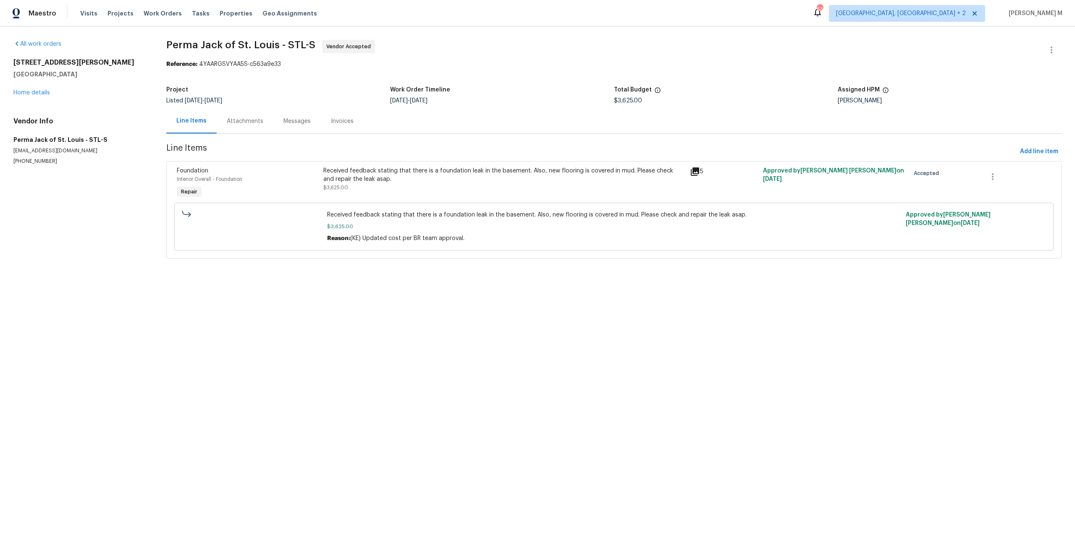
click at [220, 115] on div "Attachments" at bounding box center [245, 121] width 57 height 25
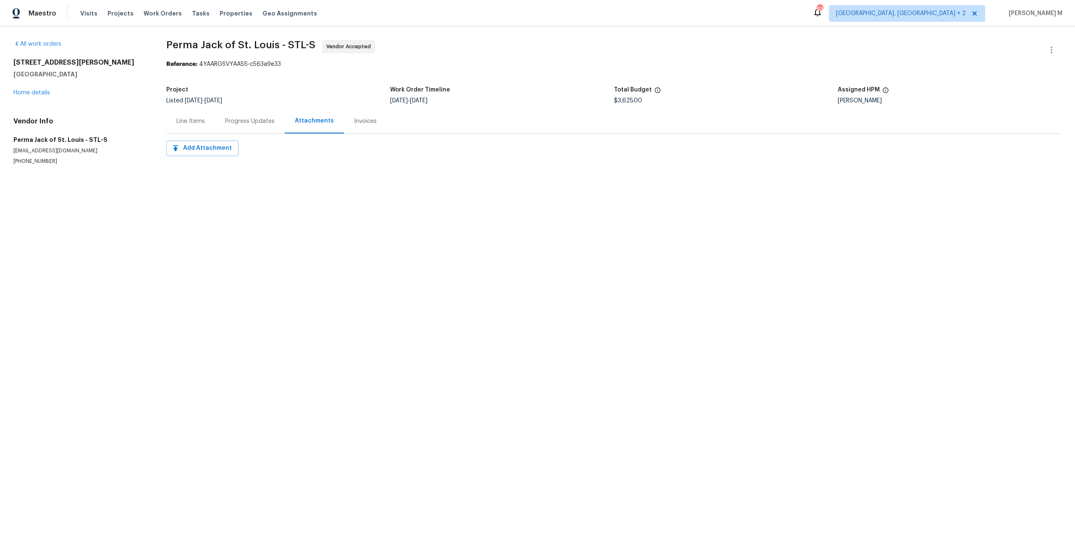
click at [220, 122] on div "Progress Updates" at bounding box center [250, 121] width 70 height 25
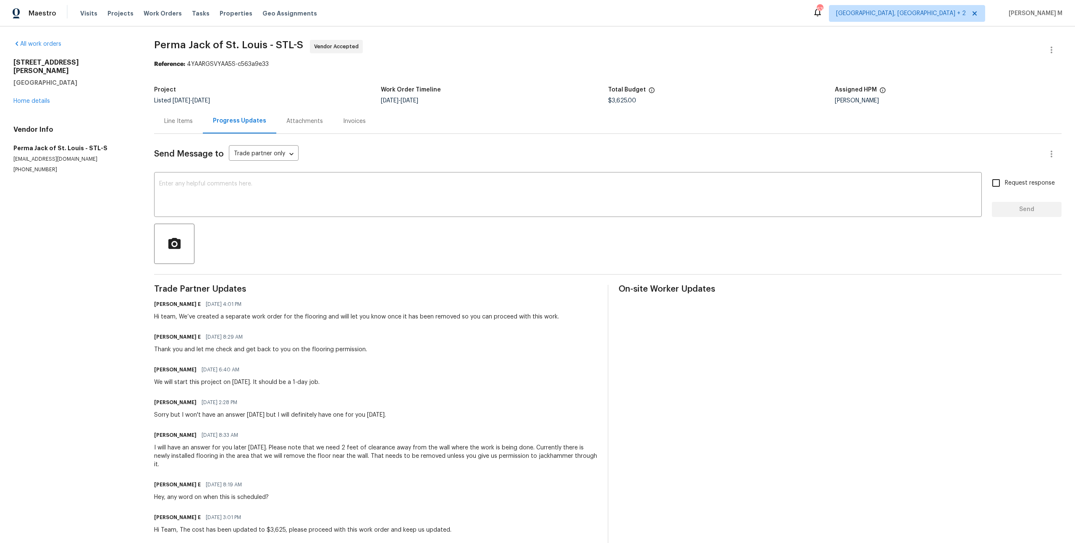
click at [20, 94] on div "[STREET_ADDRESS][PERSON_NAME] Home details" at bounding box center [73, 81] width 120 height 47
click at [26, 98] on link "Home details" at bounding box center [31, 101] width 37 height 6
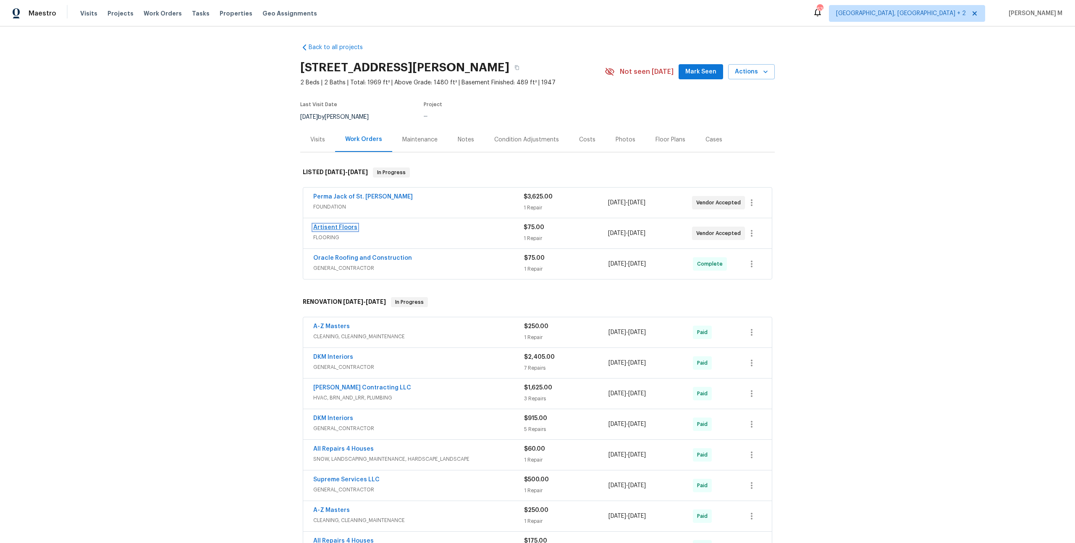
click at [338, 225] on link "Artisent Floors" at bounding box center [335, 228] width 44 height 6
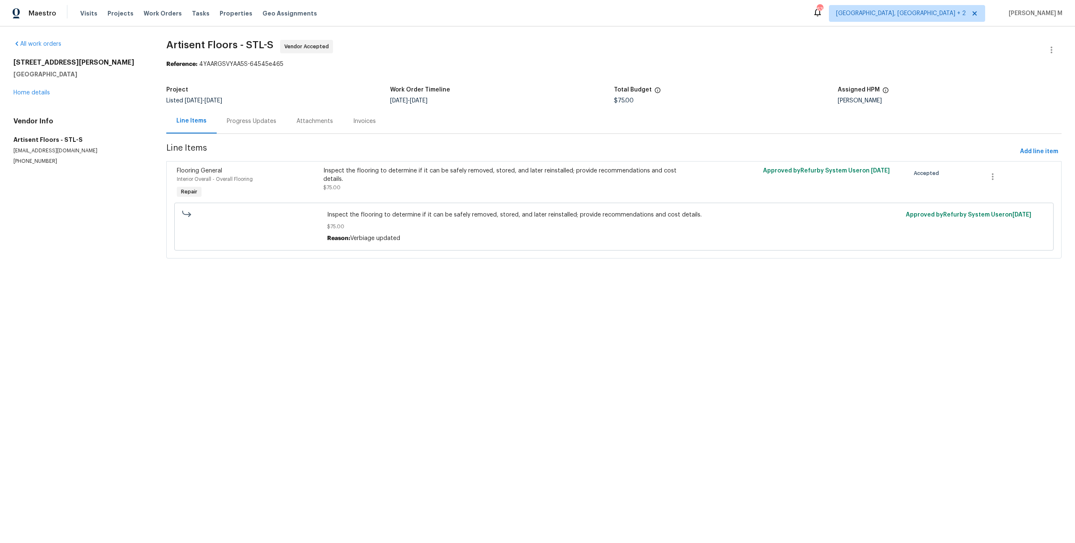
click at [232, 122] on div "Progress Updates" at bounding box center [252, 121] width 50 height 8
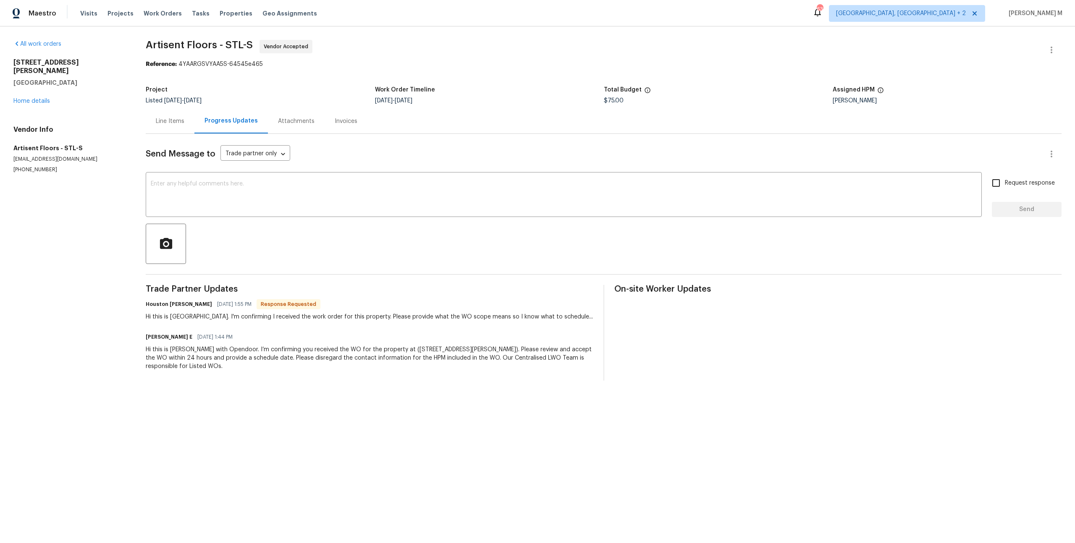
click at [169, 120] on div "Line Items" at bounding box center [170, 121] width 29 height 8
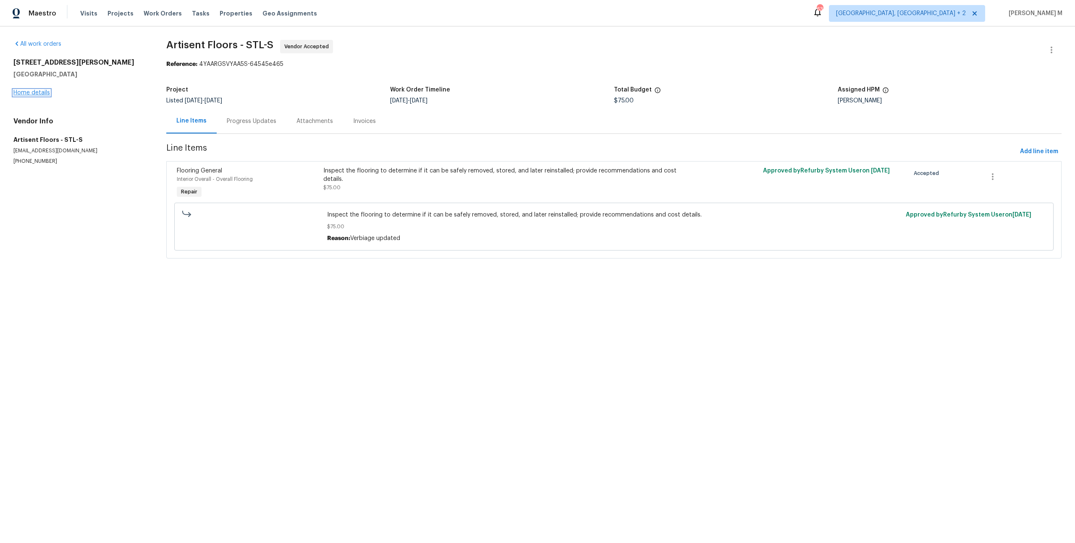
click at [42, 91] on link "Home details" at bounding box center [31, 93] width 37 height 6
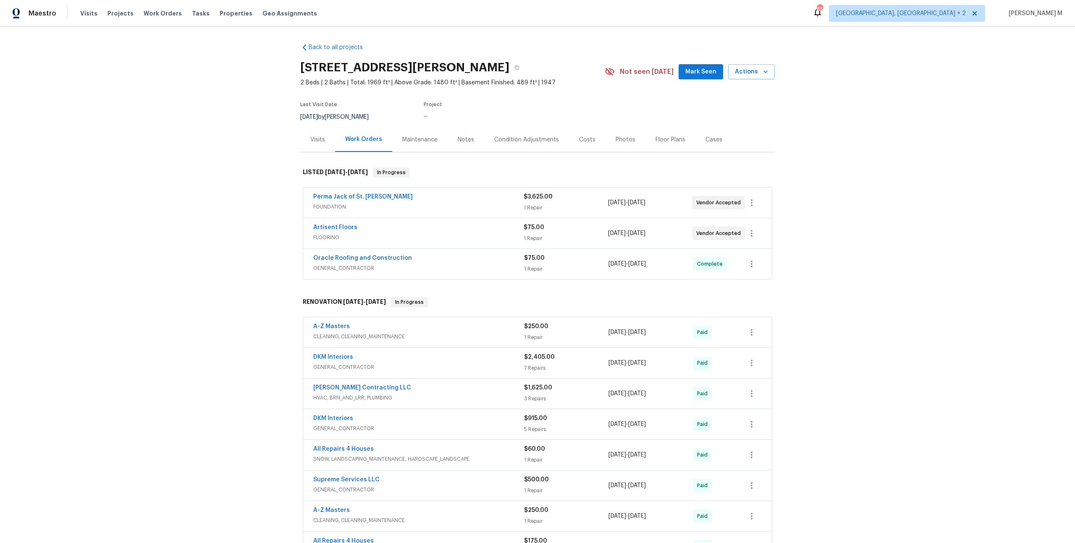
click at [338, 205] on span "FOUNDATION" at bounding box center [418, 207] width 210 height 8
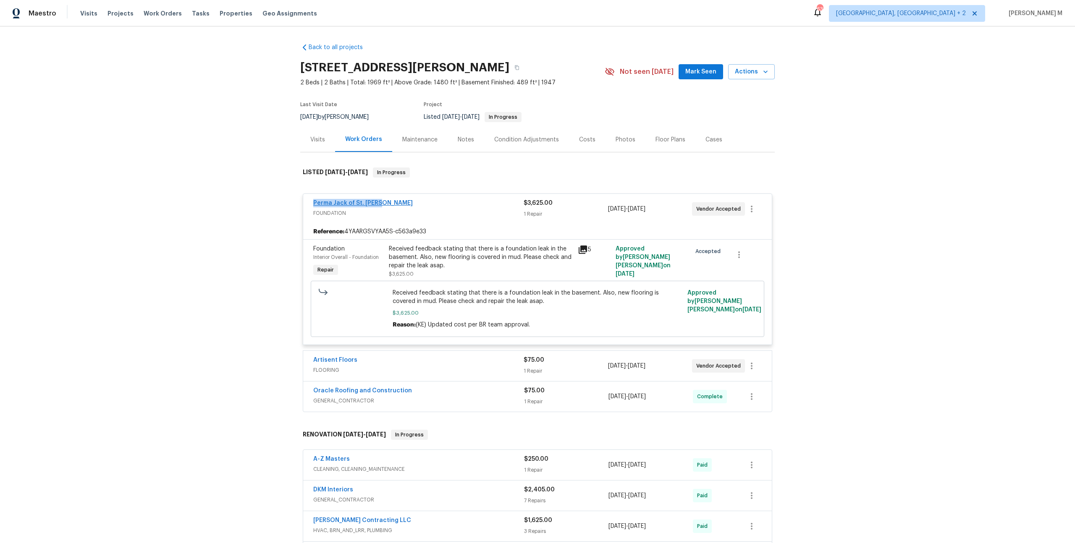
drag, startPoint x: 379, startPoint y: 199, endPoint x: 314, endPoint y: 199, distance: 64.7
click at [314, 199] on div "Perma Jack of St. [PERSON_NAME]" at bounding box center [418, 204] width 210 height 10
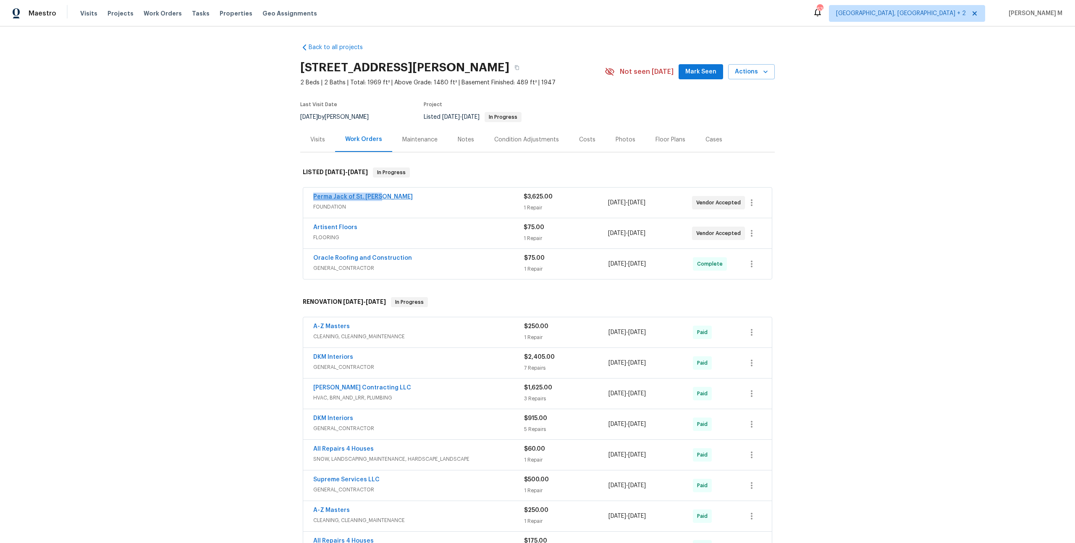
copy link "Perma Jack of St. [PERSON_NAME]"
click at [335, 194] on link "Perma Jack of St. [PERSON_NAME]" at bounding box center [363, 197] width 100 height 6
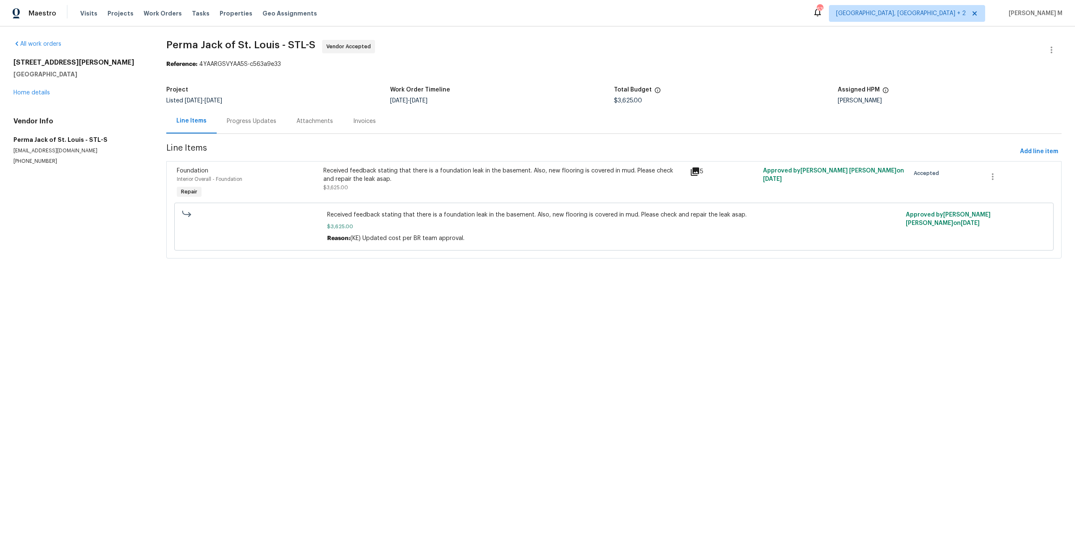
click at [394, 174] on div "Received feedback stating that there is a foundation leak in the basement. Also…" at bounding box center [503, 175] width 361 height 17
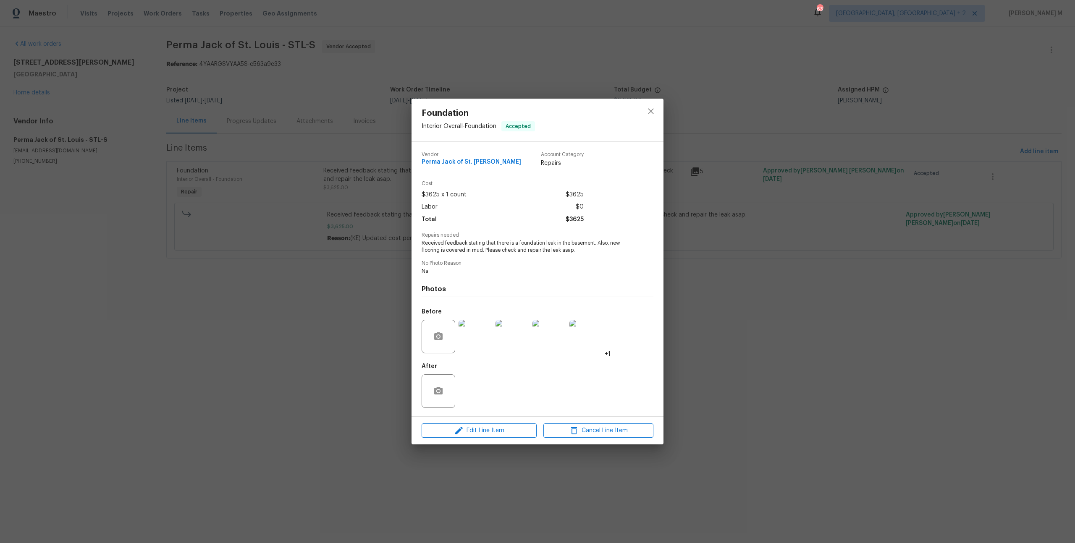
click at [576, 344] on img at bounding box center [586, 337] width 34 height 34
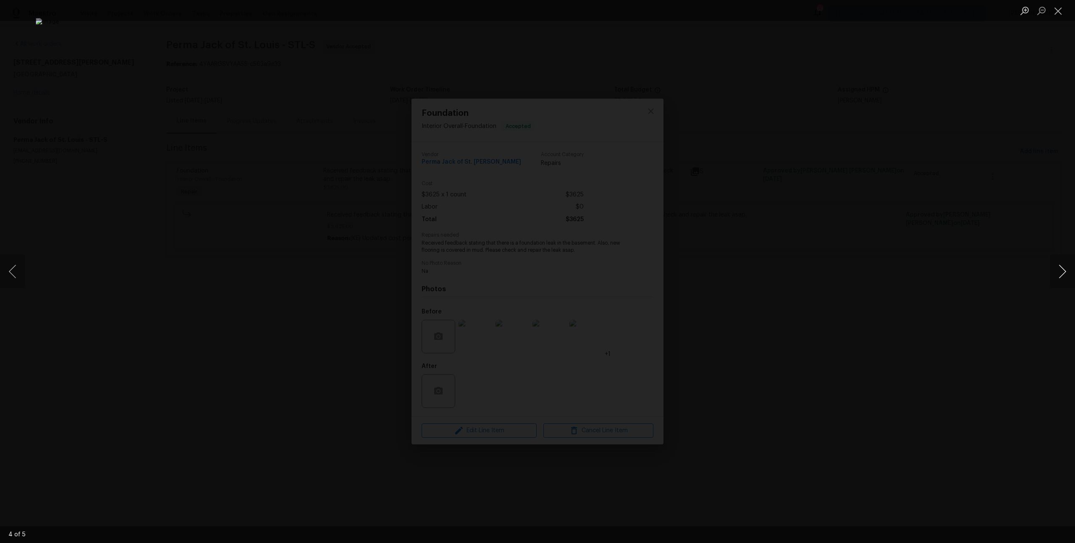
click at [1066, 277] on button "Next image" at bounding box center [1062, 272] width 25 height 34
click at [1063, 277] on button "Next image" at bounding box center [1062, 272] width 25 height 34
click at [1054, 275] on button "Next image" at bounding box center [1062, 272] width 25 height 34
click at [1006, 186] on div "Lightbox" at bounding box center [537, 271] width 1075 height 543
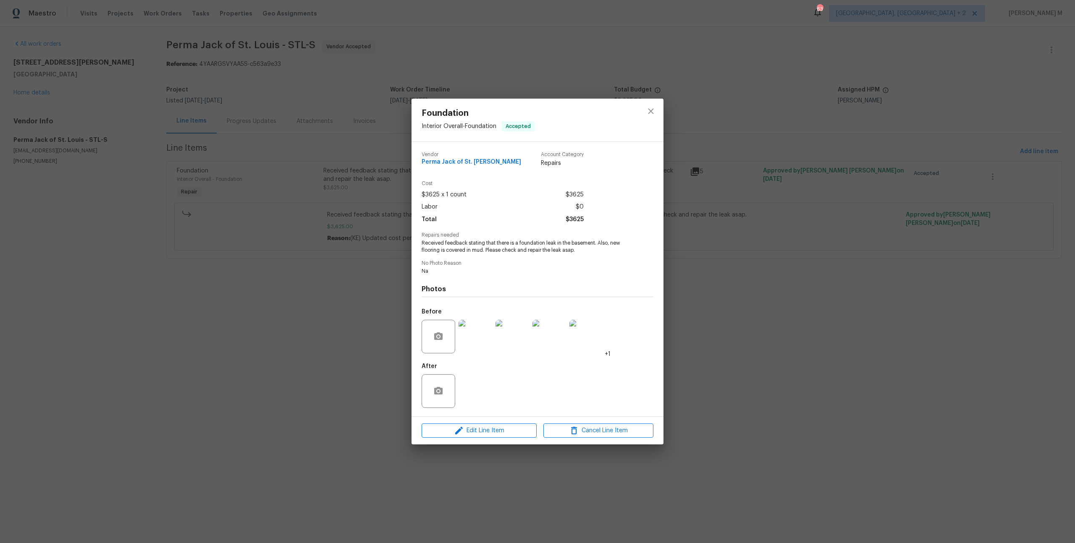
click at [835, 189] on div "Foundation Interior Overall - Foundation Accepted Vendor Perma Jack of St. Loui…" at bounding box center [537, 271] width 1075 height 543
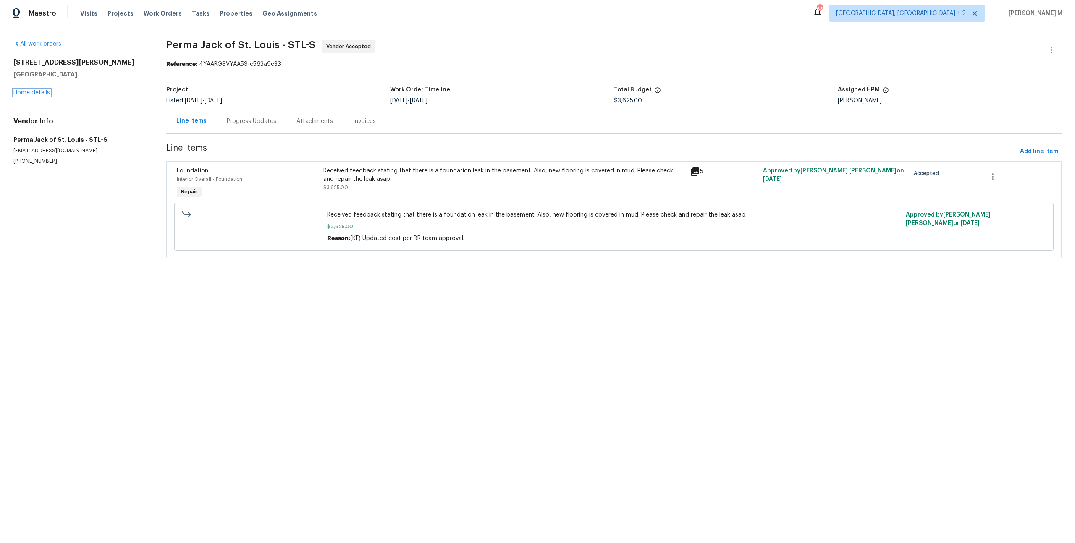
click at [40, 90] on link "Home details" at bounding box center [31, 93] width 37 height 6
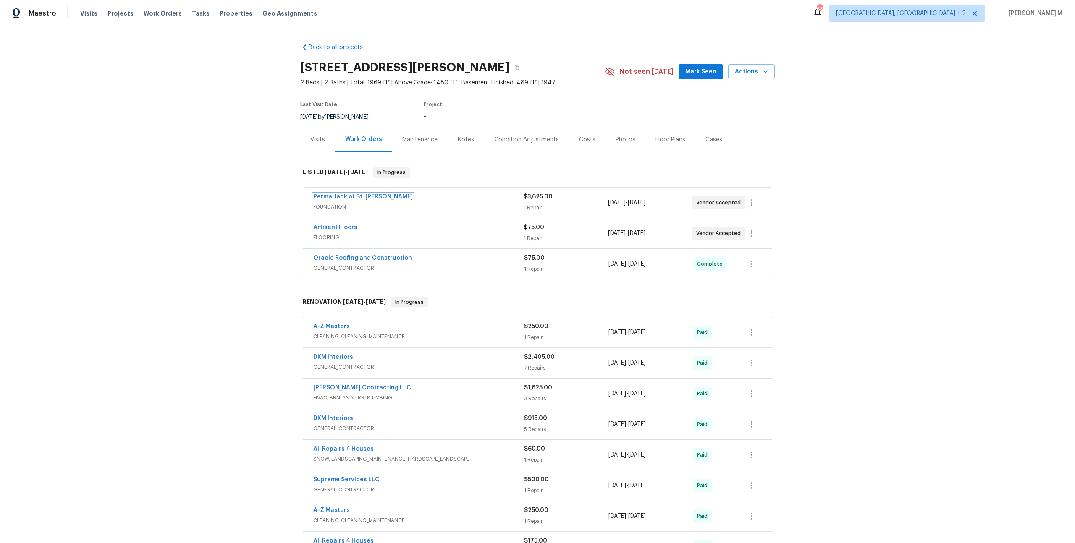
click at [343, 194] on link "Perma Jack of St. Louis" at bounding box center [363, 197] width 100 height 6
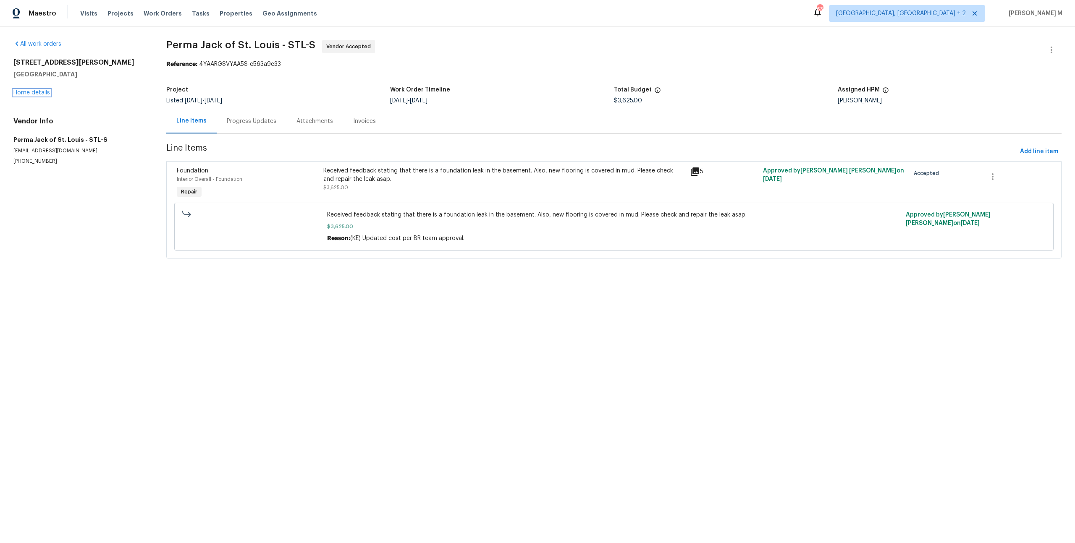
click at [36, 92] on link "Home details" at bounding box center [31, 93] width 37 height 6
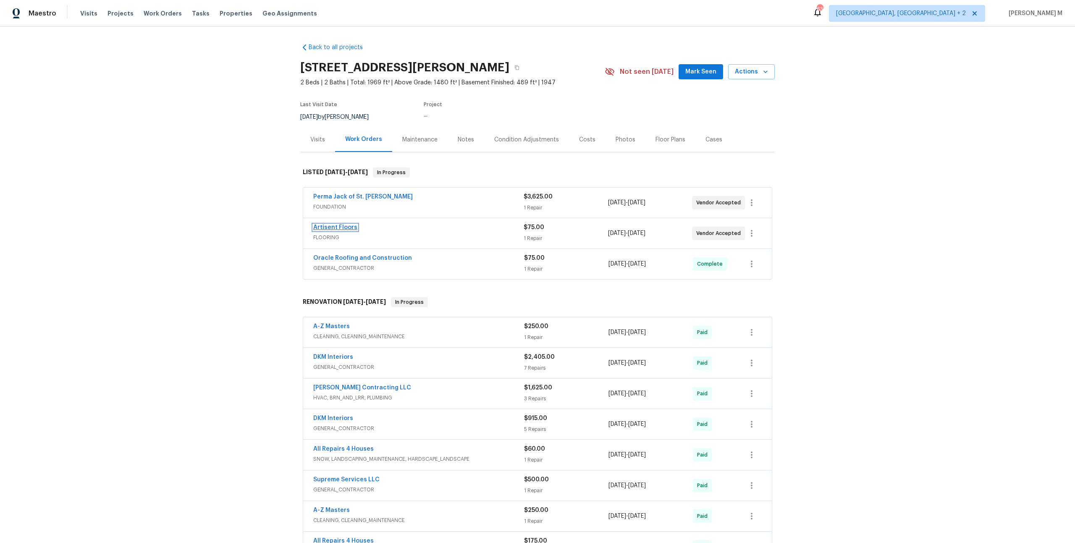
click at [334, 225] on link "Artisent Floors" at bounding box center [335, 228] width 44 height 6
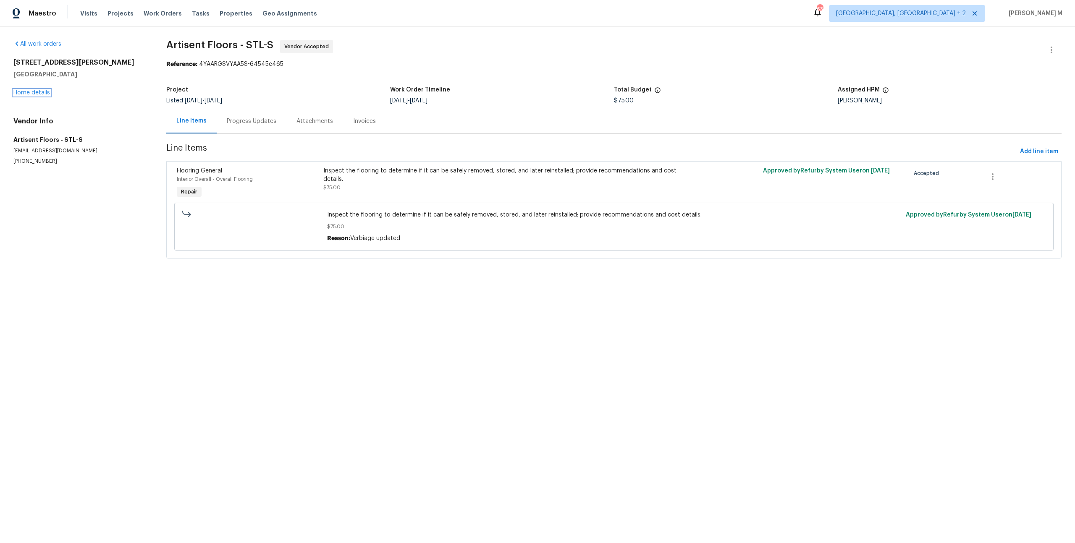
click at [43, 90] on link "Home details" at bounding box center [31, 93] width 37 height 6
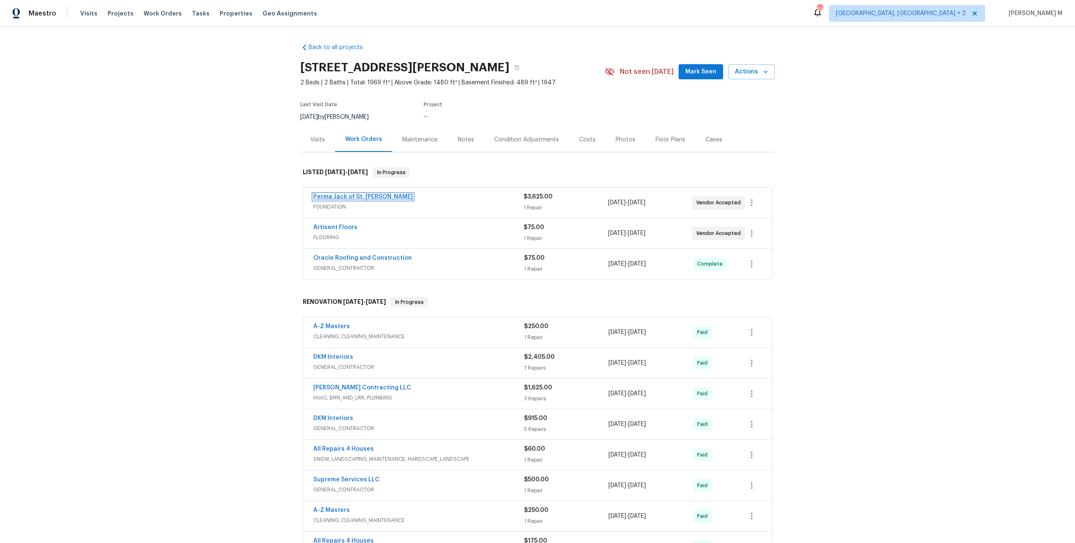
click at [340, 194] on link "Perma Jack of St. Louis" at bounding box center [363, 197] width 100 height 6
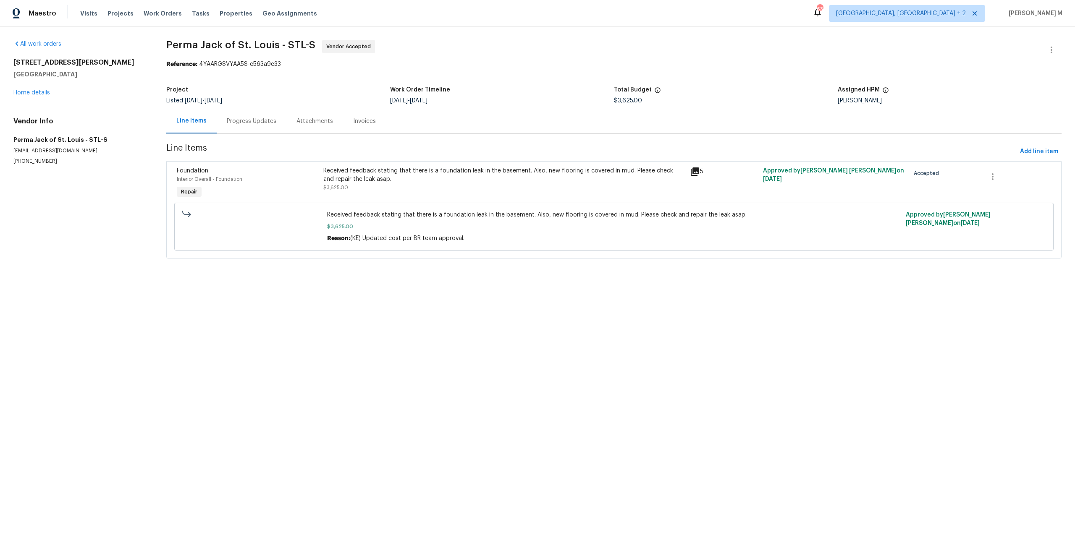
click at [408, 172] on div "Received feedback stating that there is a foundation leak in the basement. Also…" at bounding box center [503, 175] width 361 height 17
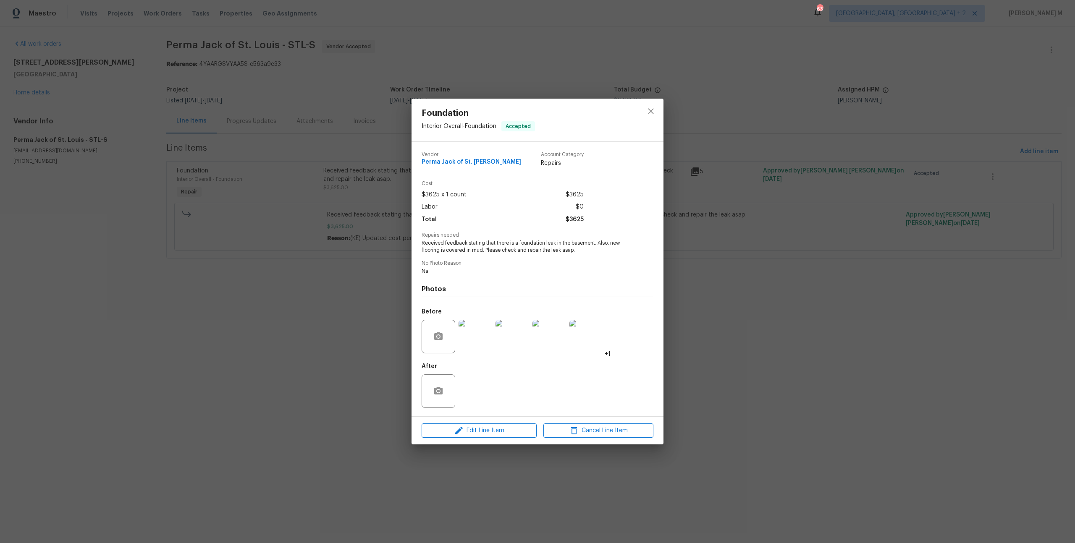
click at [476, 330] on img at bounding box center [475, 337] width 34 height 34
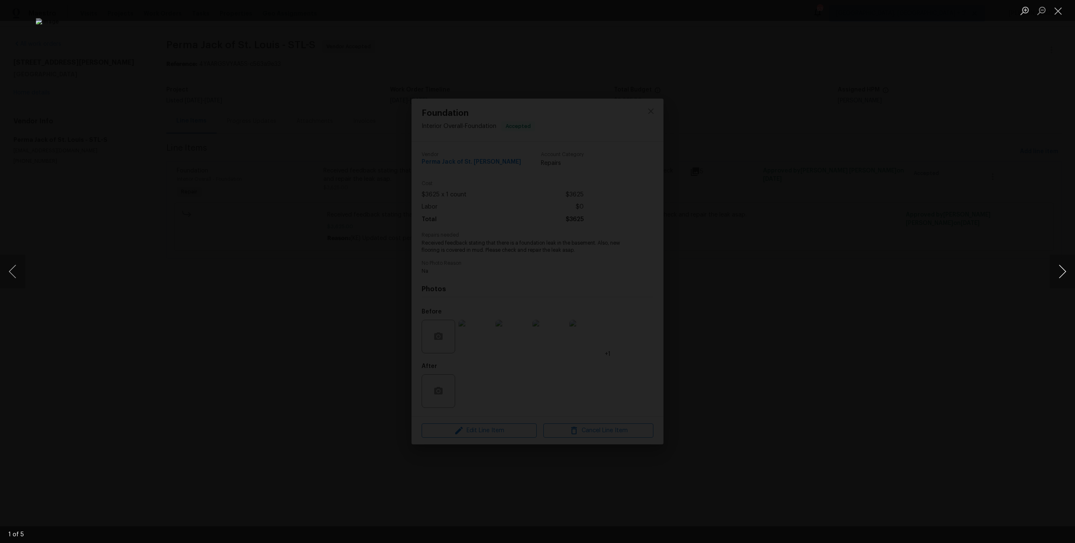
click at [1063, 280] on button "Next image" at bounding box center [1062, 272] width 25 height 34
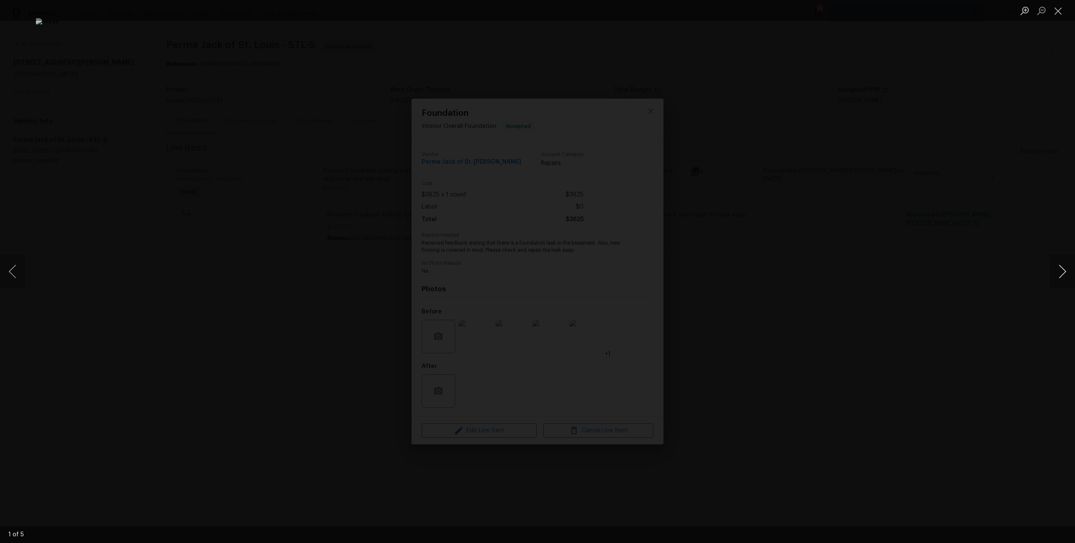
click at [1063, 280] on button "Next image" at bounding box center [1062, 272] width 25 height 34
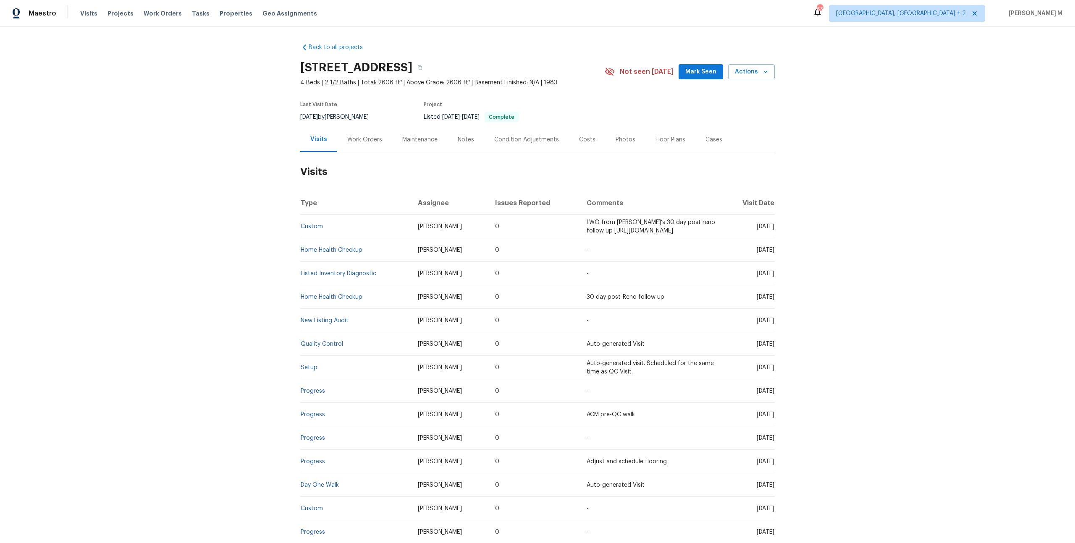
click at [361, 136] on div "Work Orders" at bounding box center [364, 140] width 35 height 8
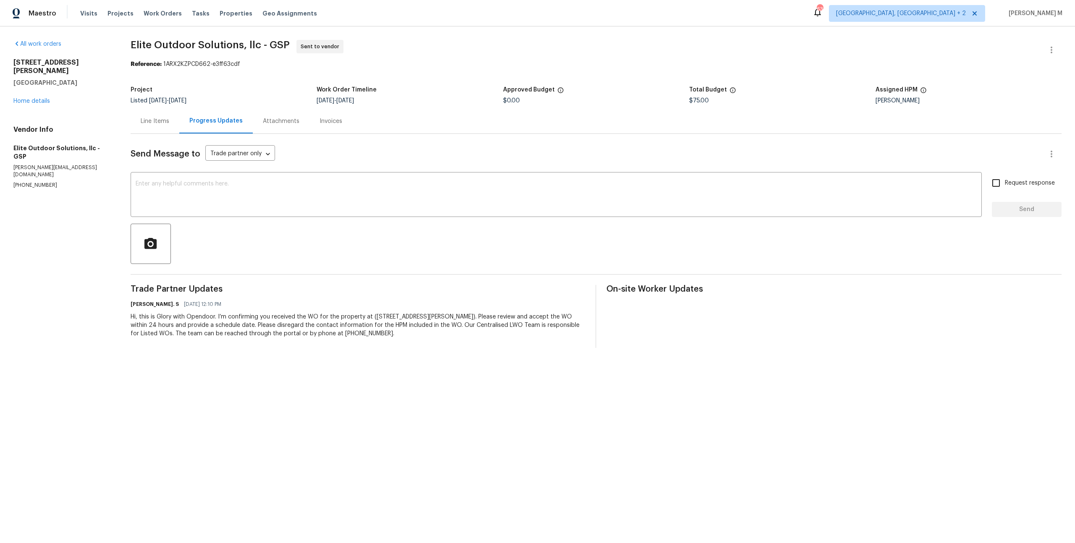
click at [151, 129] on div "Line Items" at bounding box center [155, 121] width 49 height 25
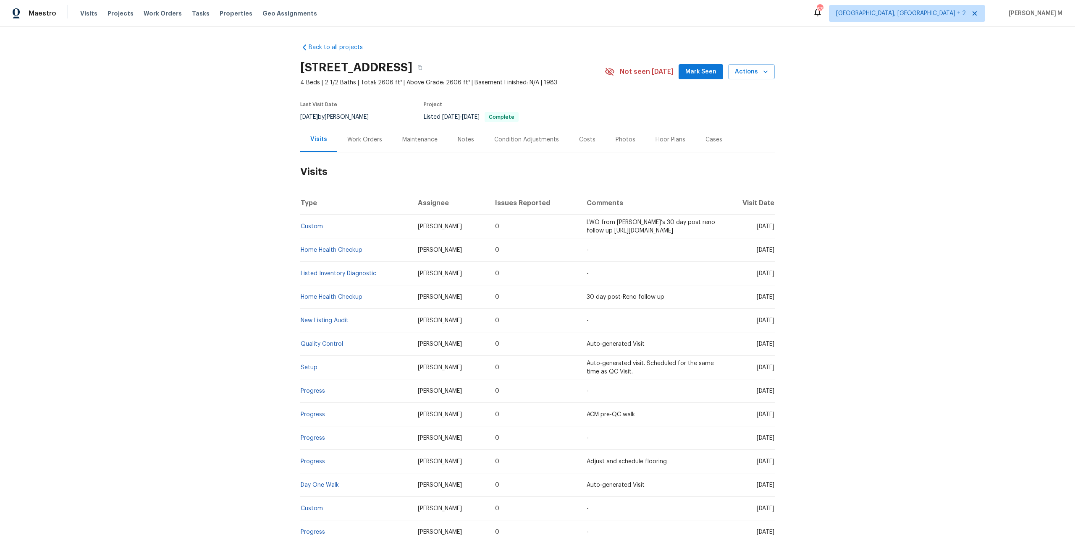
click at [361, 131] on div "Work Orders" at bounding box center [364, 139] width 55 height 25
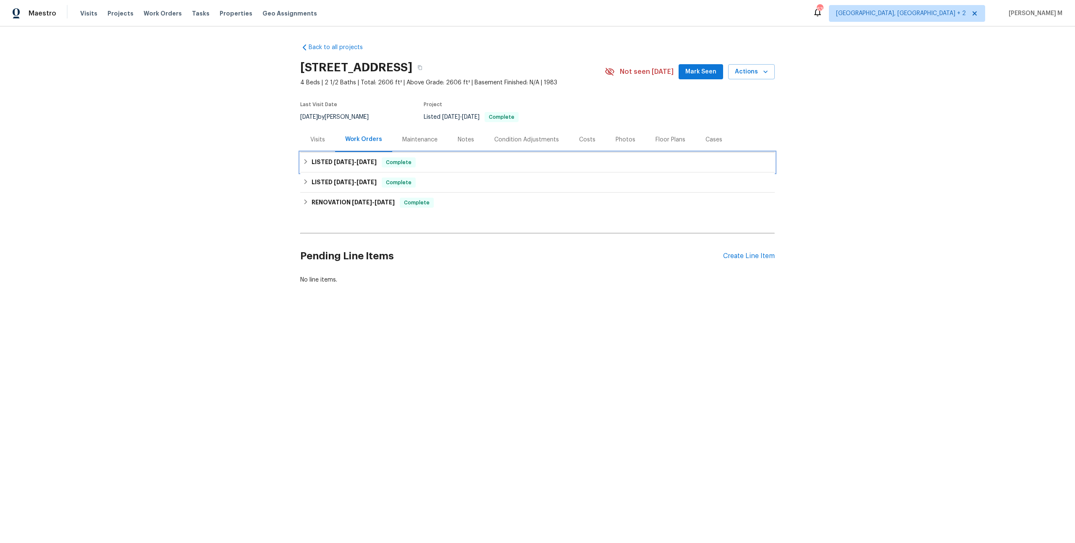
click at [343, 160] on h6 "LISTED 7/29/25 - 8/8/25" at bounding box center [344, 162] width 65 height 10
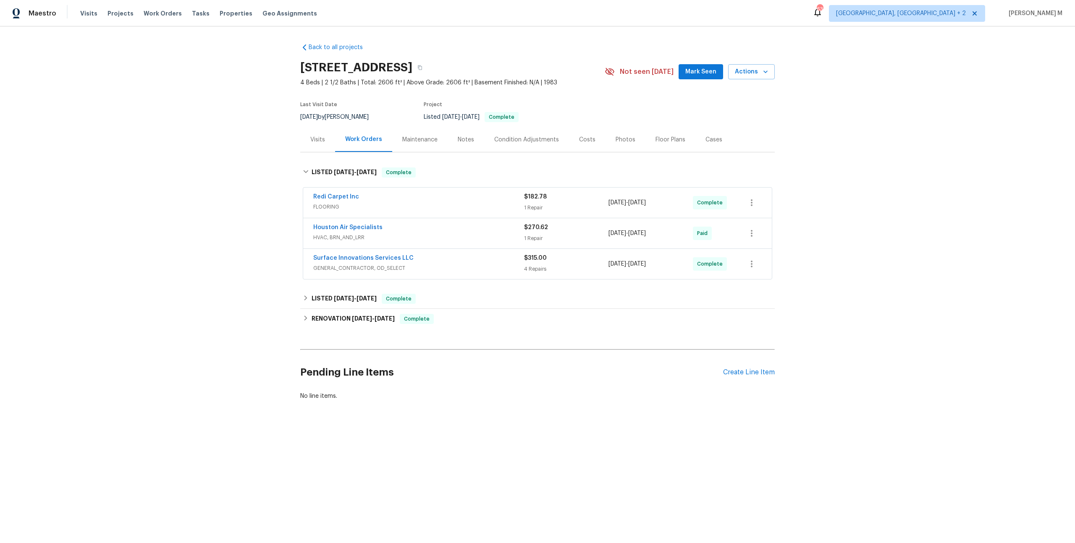
click at [333, 204] on span "FLOORING" at bounding box center [418, 207] width 211 height 8
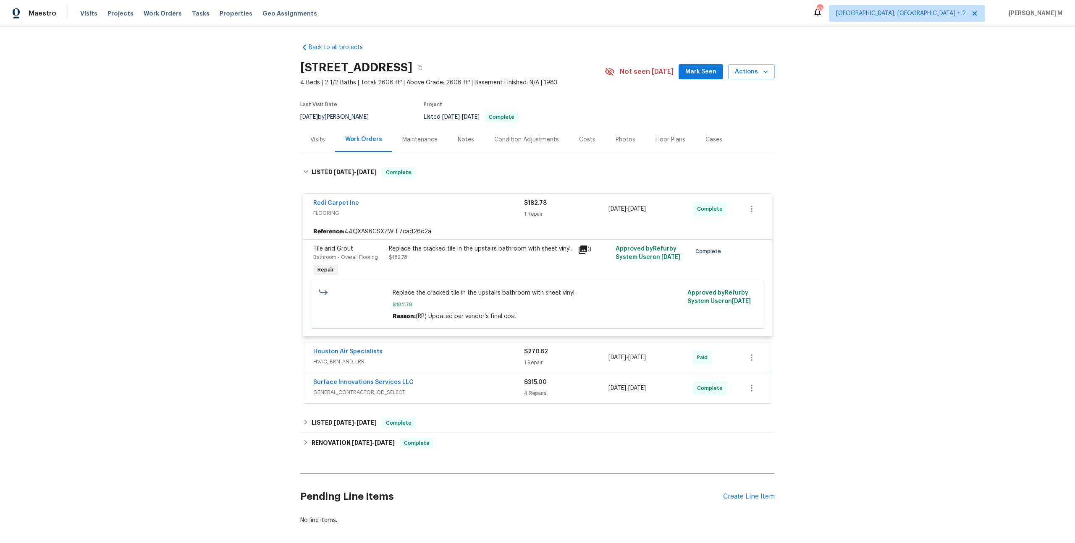
scroll to position [24, 0]
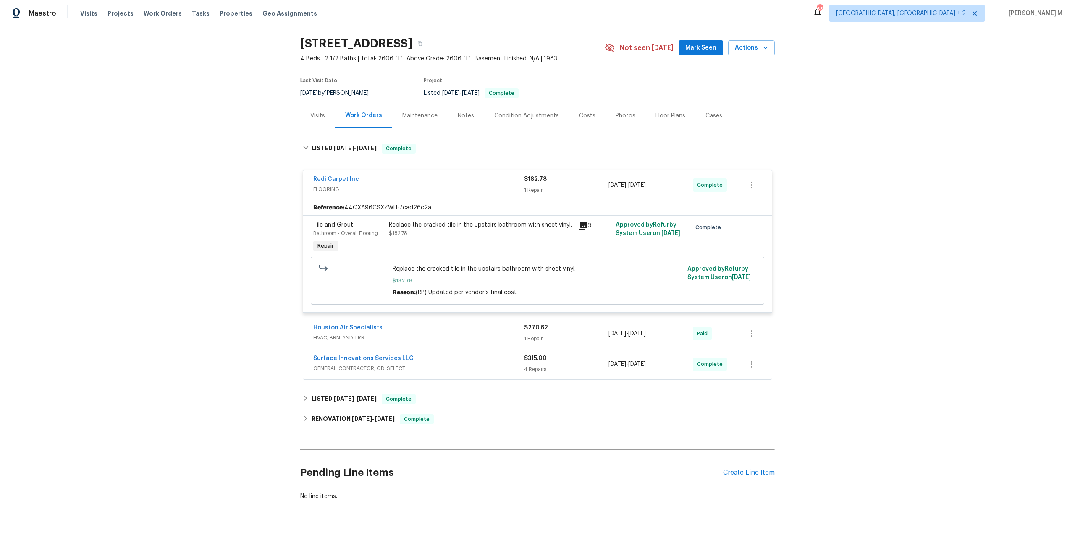
click at [336, 334] on span "HVAC, BRN_AND_LRR" at bounding box center [418, 338] width 211 height 8
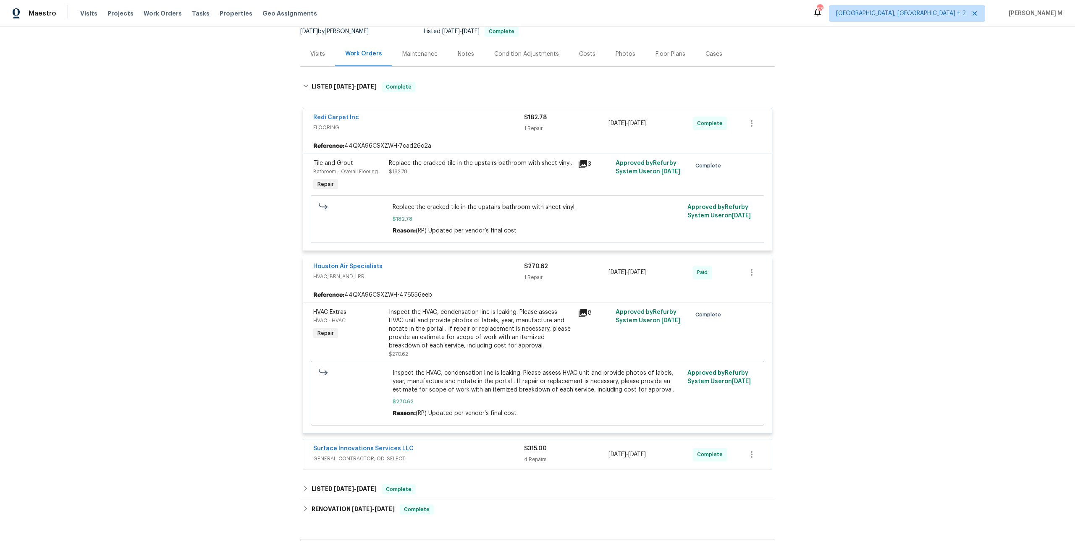
scroll to position [86, 0]
click at [479, 319] on div "Inspect the HVAC, condensation line is leaking. Please assess HVAC unit and pro…" at bounding box center [481, 328] width 184 height 42
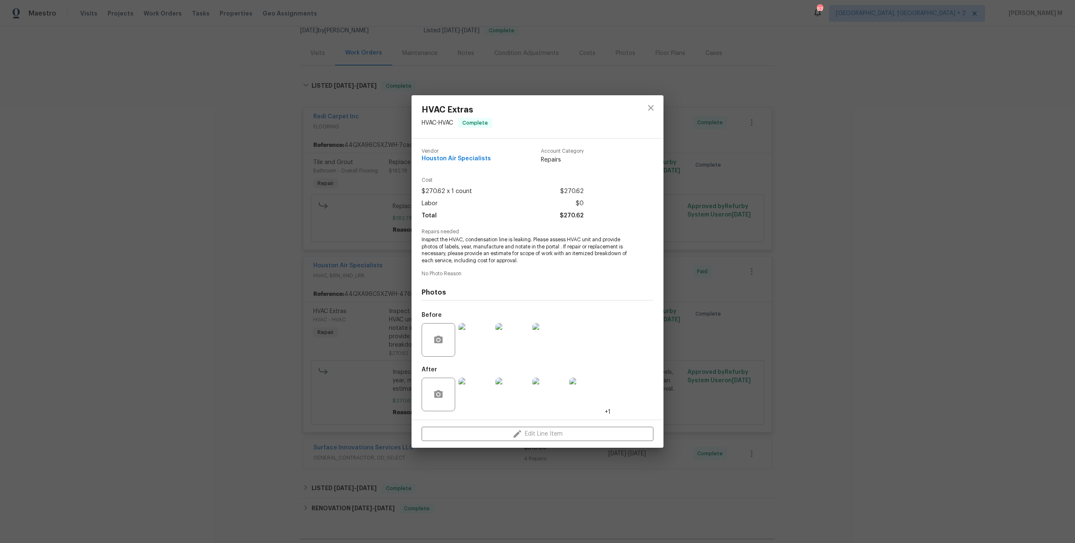
click at [475, 389] on img at bounding box center [475, 395] width 34 height 34
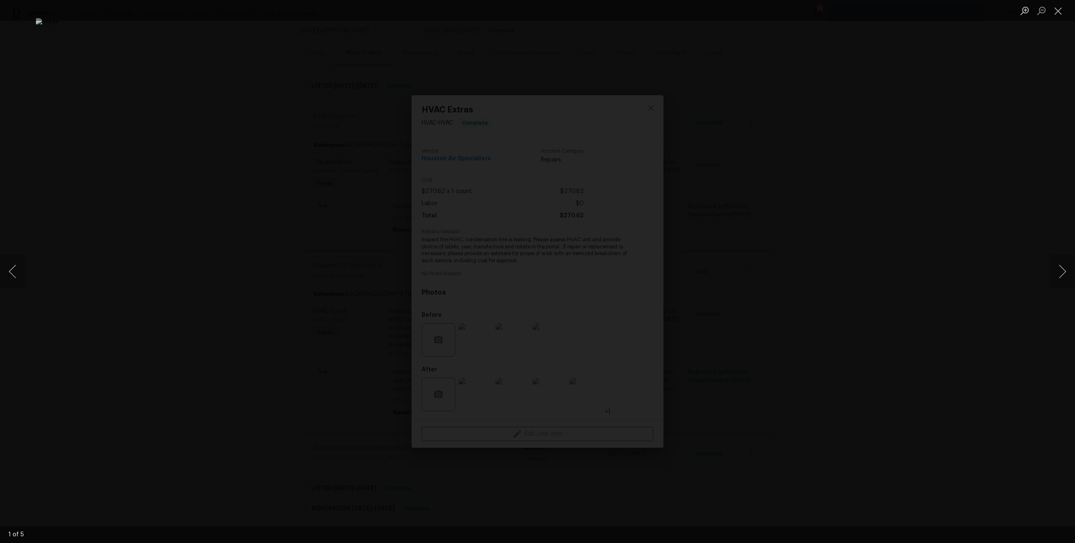
click at [839, 294] on div "Lightbox" at bounding box center [537, 271] width 1075 height 543
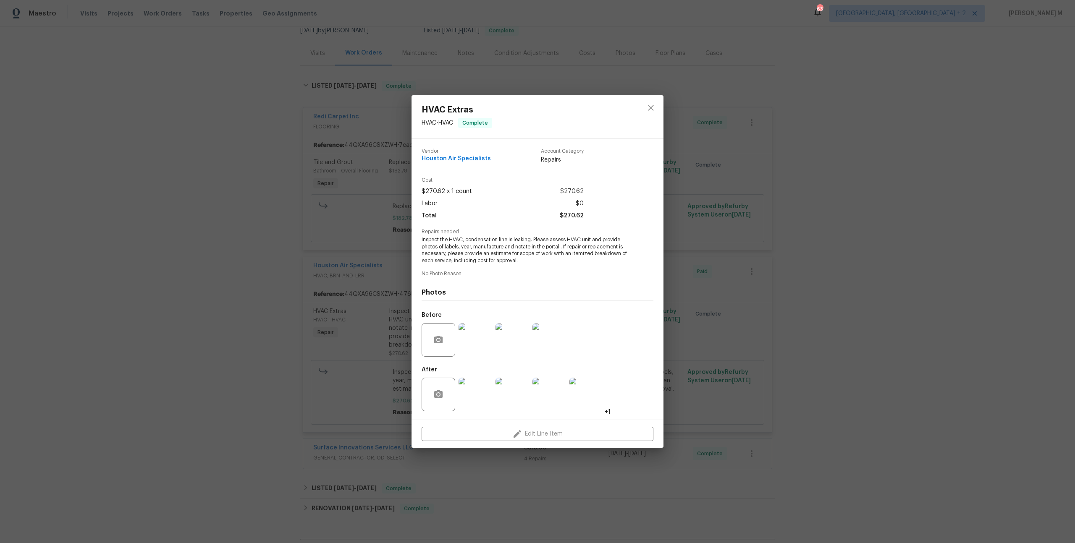
click at [412, 307] on div "Vendor Houston Air Specialists Account Category Repairs Cost $270.62 x 1 count …" at bounding box center [537, 279] width 252 height 281
click at [317, 261] on div "HVAC Extras HVAC - HVAC Complete Vendor Houston Air Specialists Account Categor…" at bounding box center [537, 271] width 1075 height 543
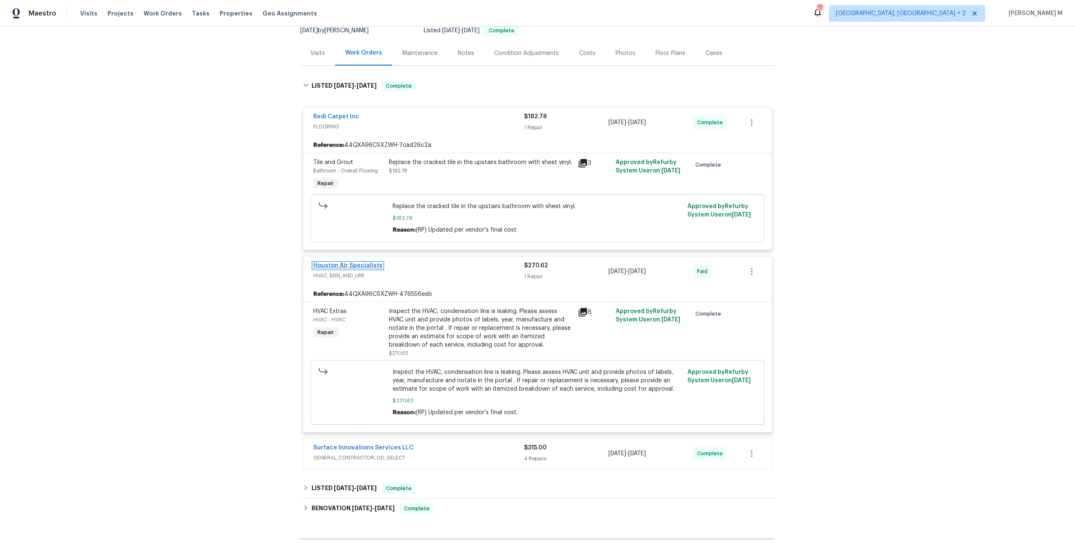
click at [337, 263] on link "Houston Air Specialists" at bounding box center [347, 266] width 69 height 6
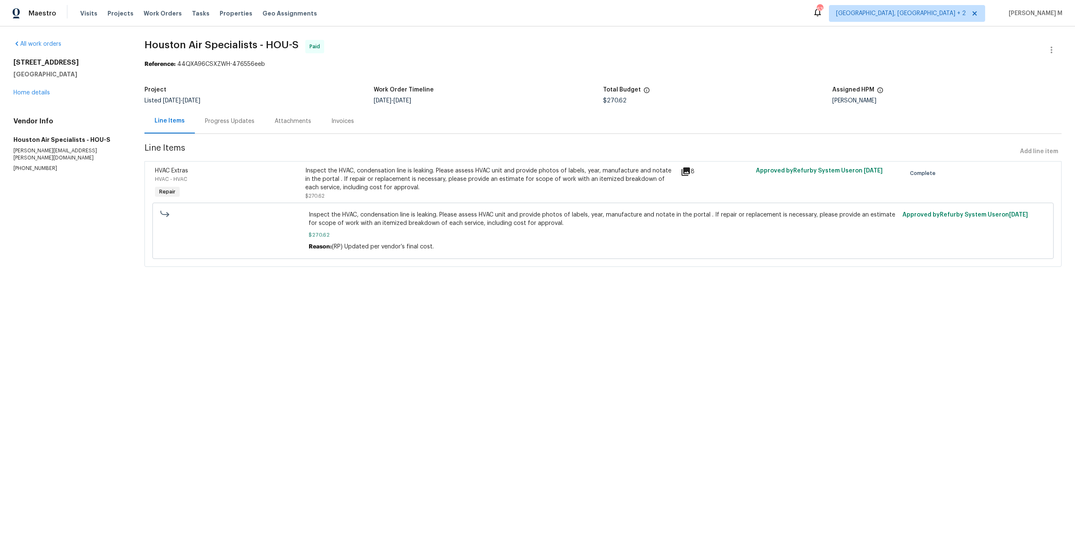
click at [228, 121] on div "Progress Updates" at bounding box center [230, 121] width 50 height 8
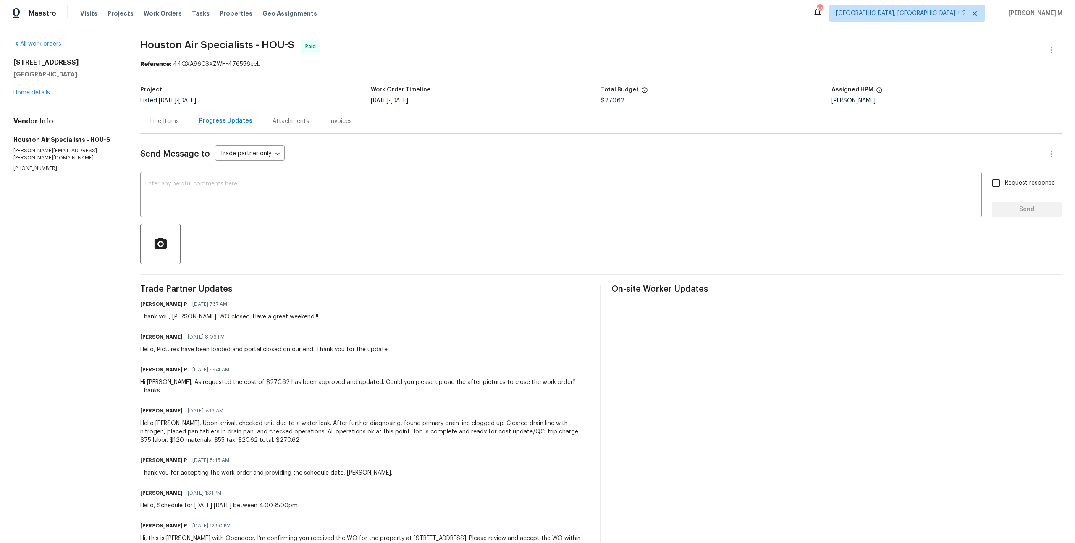
scroll to position [13, 0]
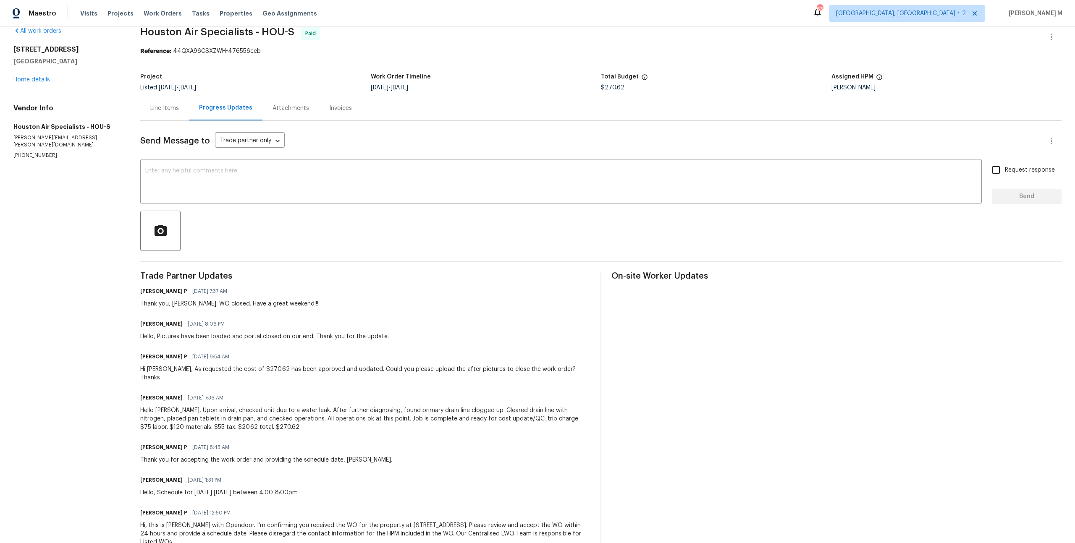
click at [168, 109] on div "Line Items" at bounding box center [164, 108] width 49 height 25
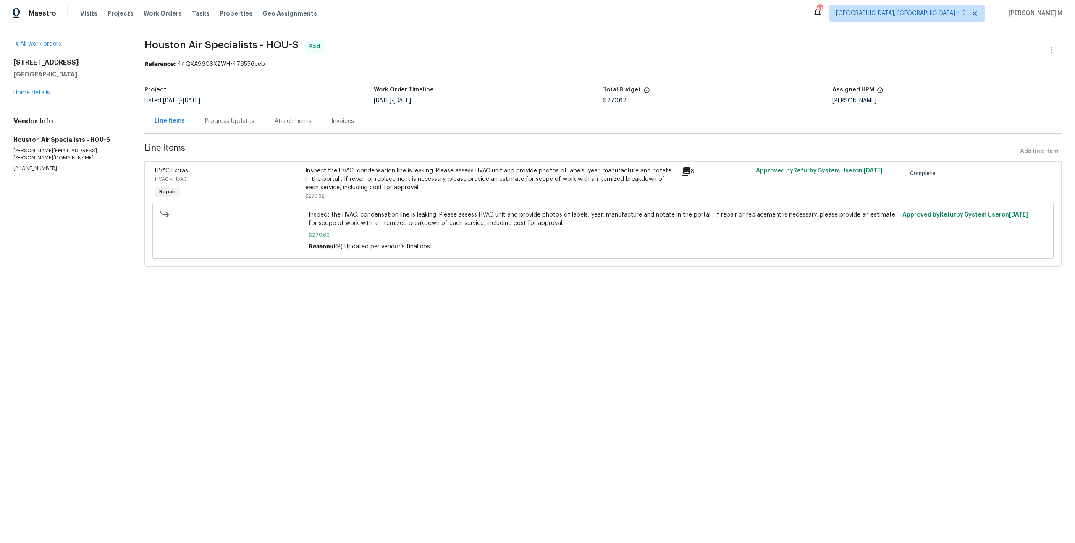
click at [240, 123] on div "Progress Updates" at bounding box center [230, 121] width 70 height 25
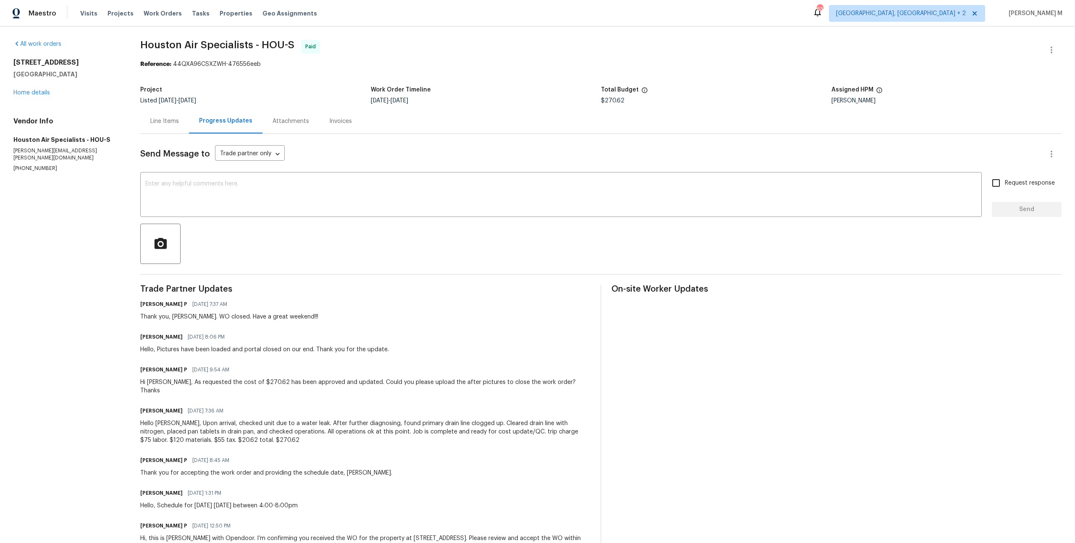
click at [198, 419] on div "Hello Ramyasri, Upon arrival, checked unit due to a water leak. After further d…" at bounding box center [365, 431] width 450 height 25
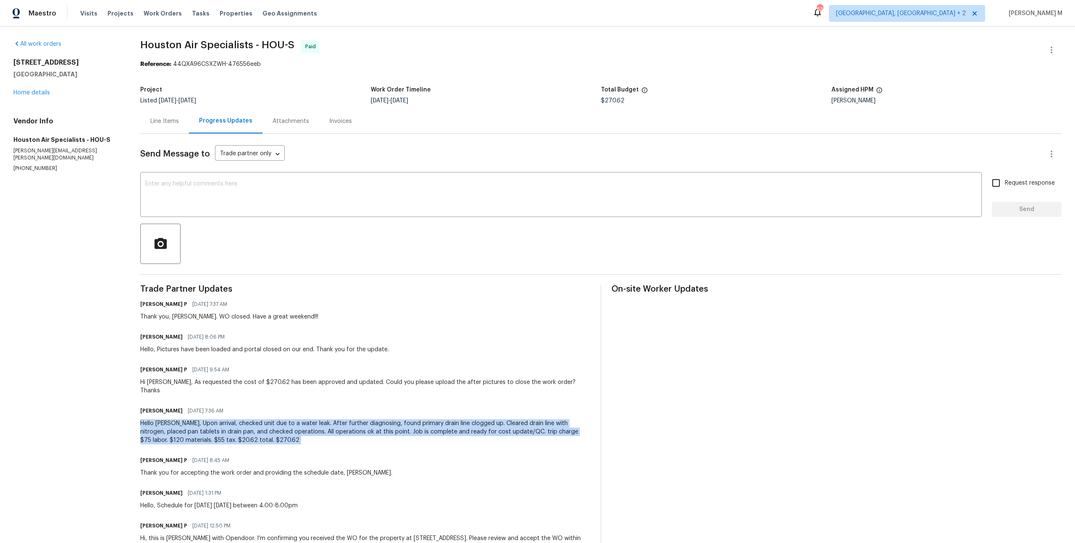
click at [198, 419] on div "Hello Ramyasri, Upon arrival, checked unit due to a water leak. After further d…" at bounding box center [365, 431] width 450 height 25
copy div "Hello Ramyasri, Upon arrival, checked unit due to a water leak. After further d…"
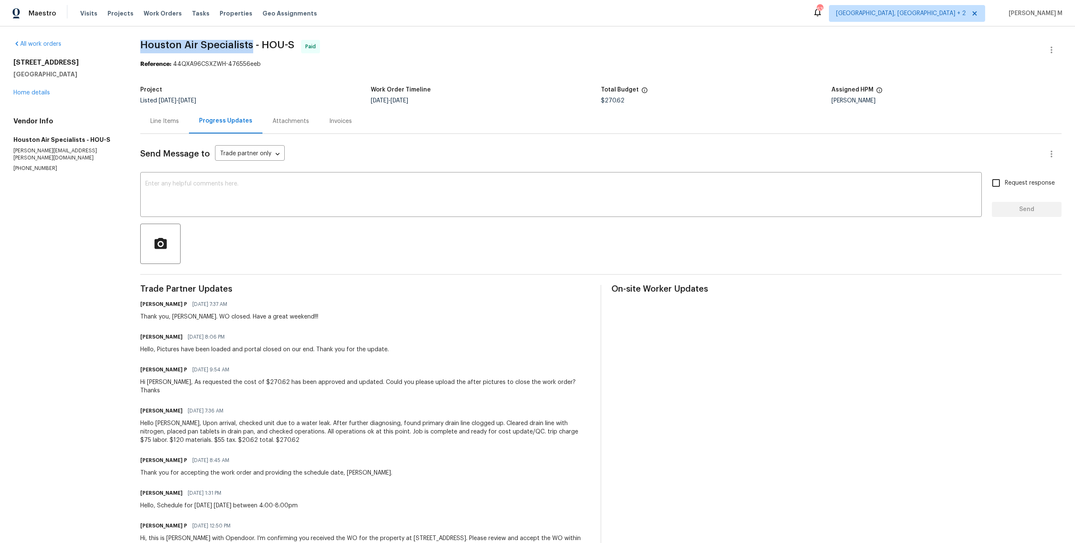
drag, startPoint x: 142, startPoint y: 45, endPoint x: 246, endPoint y: 45, distance: 103.7
click at [246, 45] on span "Houston Air Specialists - HOU-S" at bounding box center [217, 45] width 154 height 10
copy span "Houston Air Specialists"
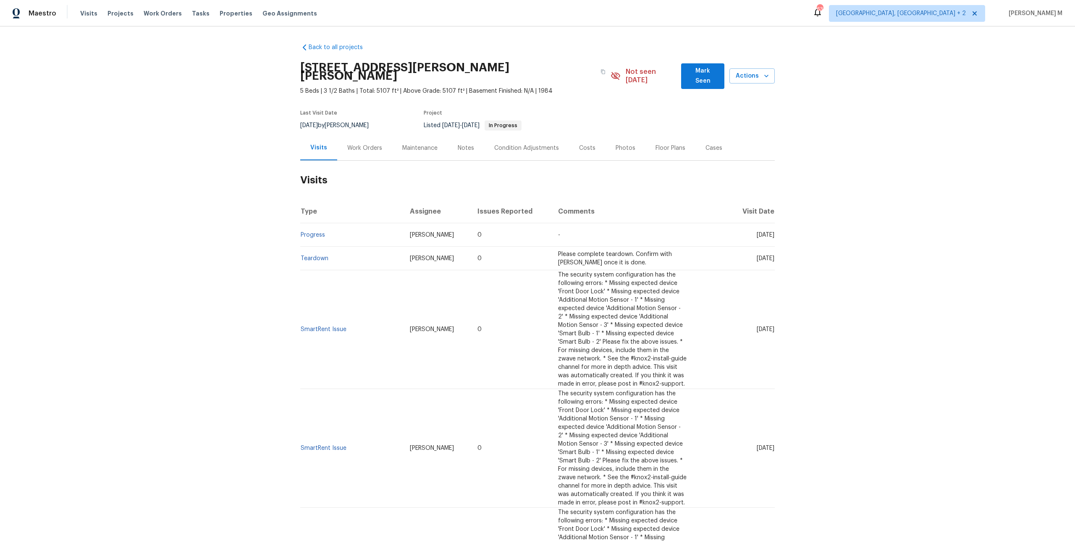
click at [366, 136] on div "Work Orders" at bounding box center [364, 148] width 55 height 25
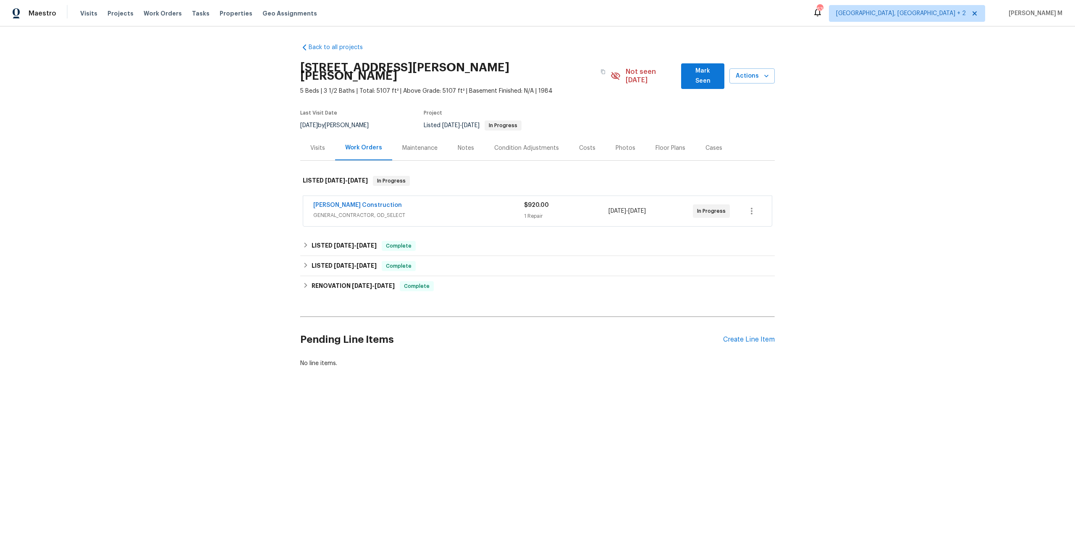
click at [343, 211] on span "GENERAL_CONTRACTOR, OD_SELECT" at bounding box center [418, 215] width 211 height 8
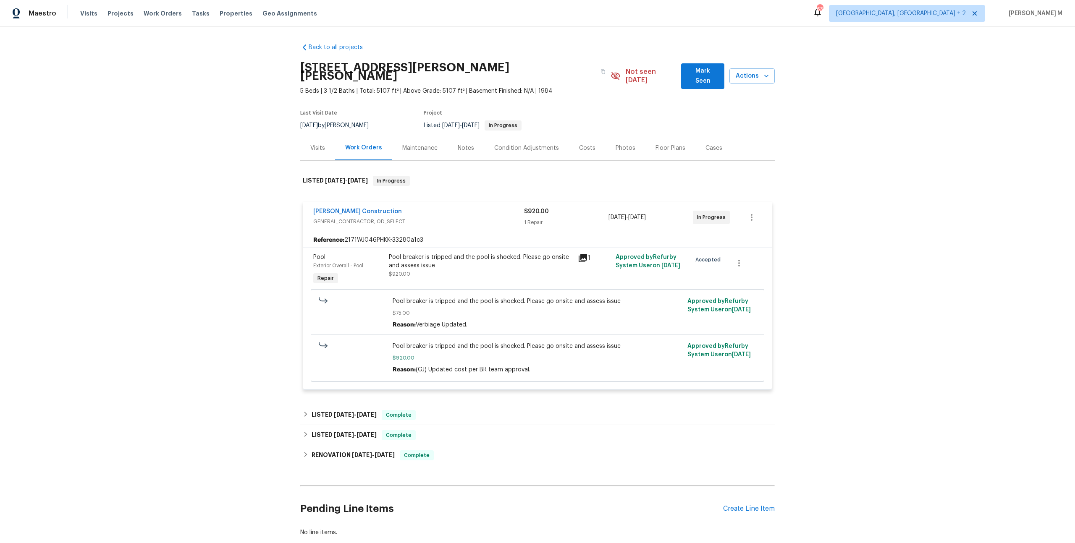
click at [414, 140] on div "Maintenance" at bounding box center [419, 148] width 55 height 25
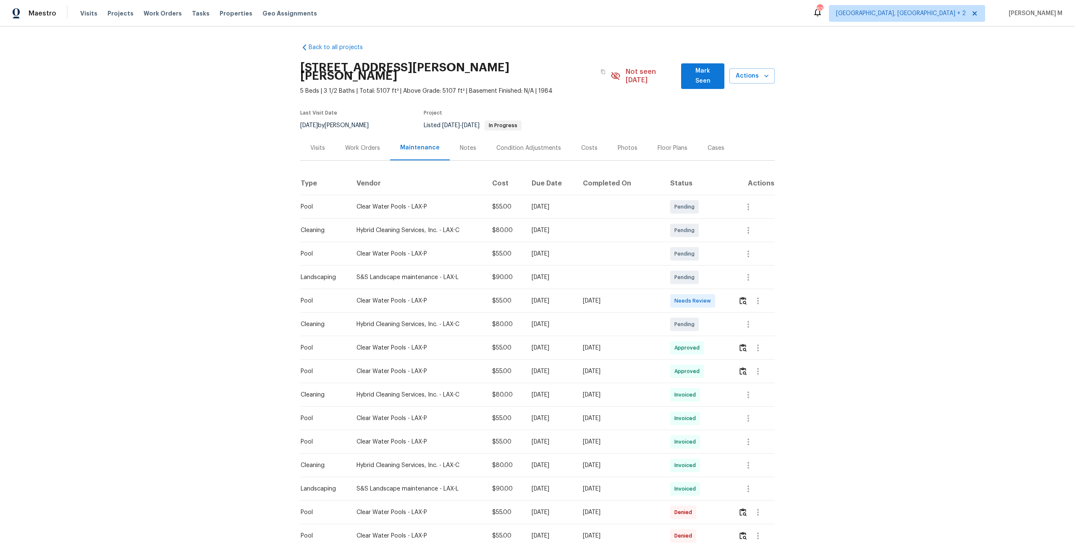
click at [351, 136] on div "Work Orders" at bounding box center [362, 148] width 55 height 25
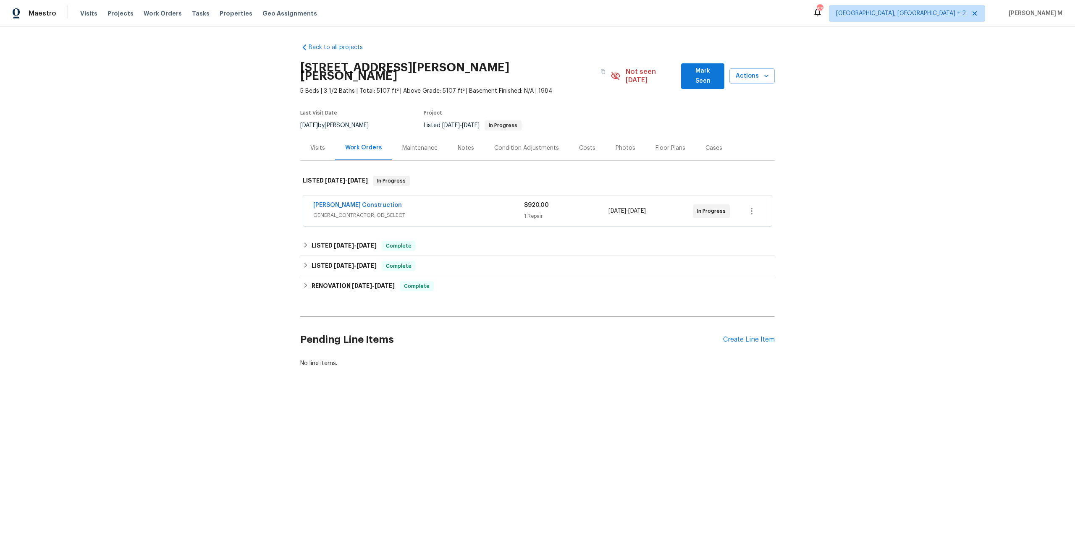
click at [416, 141] on div "Maintenance" at bounding box center [419, 148] width 55 height 25
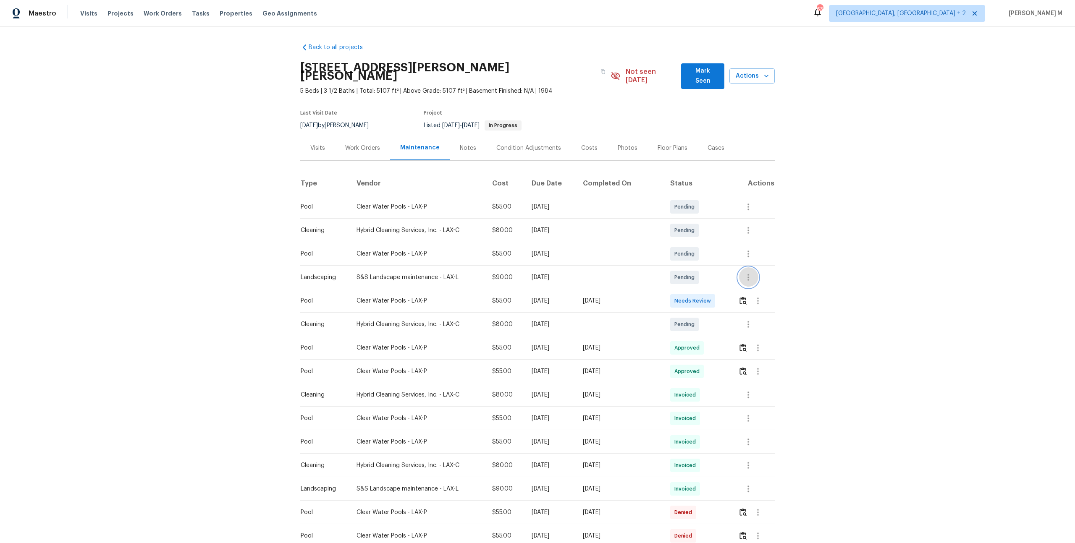
click at [748, 274] on icon "button" at bounding box center [748, 277] width 2 height 7
click at [751, 269] on li "Message vendor" at bounding box center [782, 265] width 87 height 14
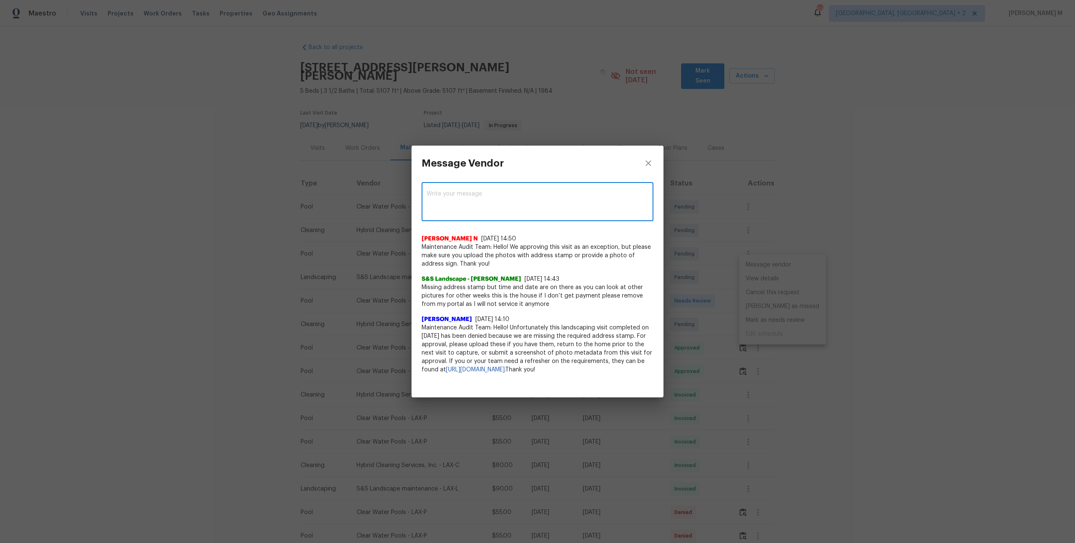
click at [467, 211] on textarea at bounding box center [538, 203] width 222 height 24
click at [504, 211] on textarea at bounding box center [538, 203] width 222 height 24
paste textarea "Neighbor mentioned that the front yard is really overgrown and the fruit trees …"
click at [427, 195] on textarea "Neighbor mentioned that the front yard is really overgrown and the fruit trees …" at bounding box center [522, 203] width 191 height 24
type textarea "Neighbor mentioned that the front yard is really overgrown and the fruit trees …"
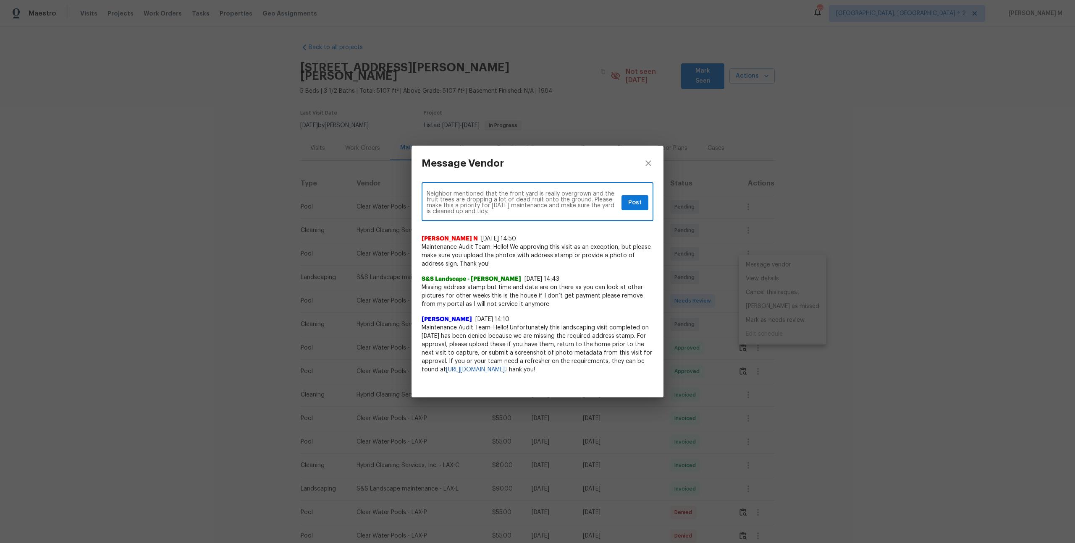
click at [589, 202] on textarea "Neighbor mentioned that the front yard is really overgrown and the fruit trees …" at bounding box center [522, 203] width 191 height 24
paste textarea "Front yard is really overgrown and the fruit trees are dropping dead fruit ever…"
click at [448, 208] on textarea "Front yard is really overgrown and the fruit trees are dropping dead fruit ever…" at bounding box center [522, 203] width 191 height 24
type textarea "Front yard is really overgrown and the fruit trees are dropping dead fruit ever…"
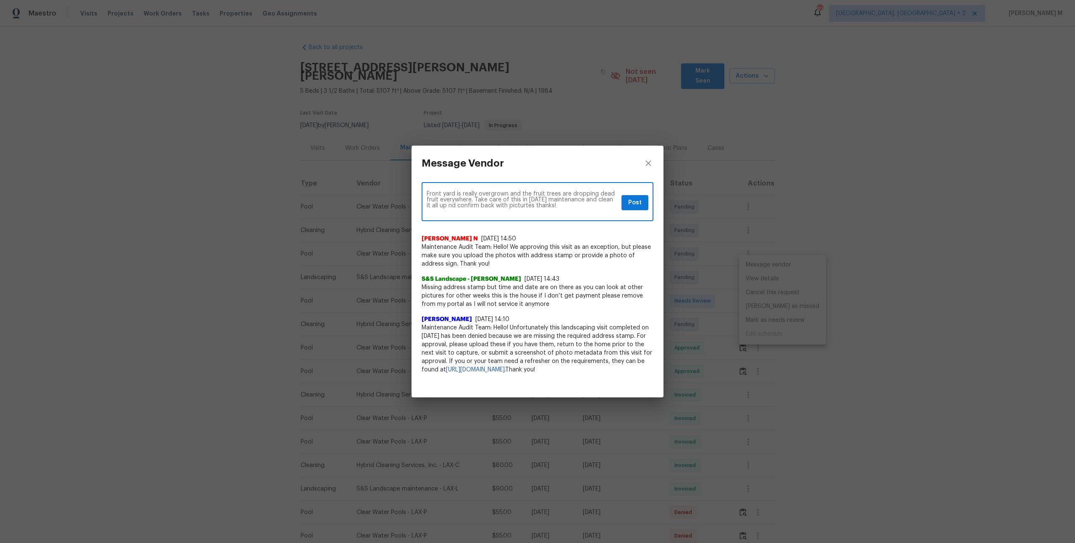
click at [533, 199] on textarea "Front yard is really overgrown and the fruit trees are dropping dead fruit ever…" at bounding box center [522, 203] width 191 height 24
click at [435, 181] on div "Message Vendor" at bounding box center [462, 163] width 102 height 35
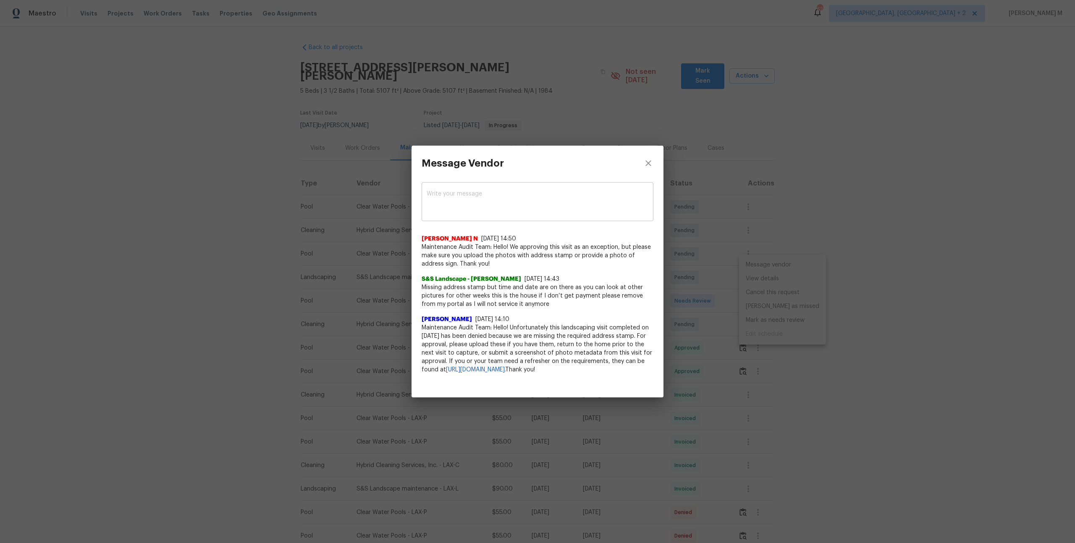
click at [436, 191] on div "x ​" at bounding box center [538, 202] width 232 height 37
paste textarea "Front yard is really overgrown and the fruit trees are dropping dead fruit ever…"
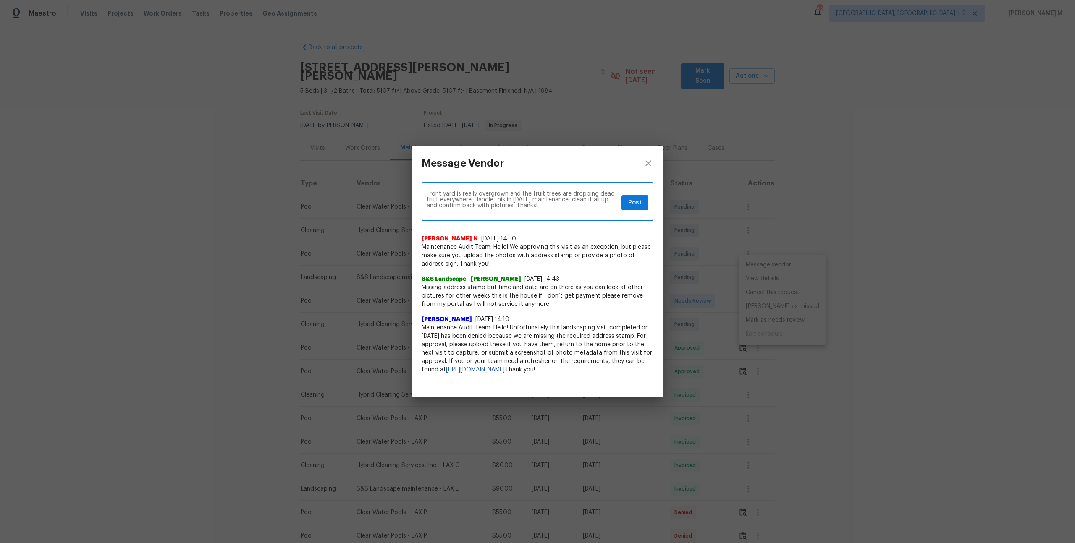
type textarea "Front yard is really overgrown and the fruit trees are dropping dead fruit ever…"
click at [636, 202] on span "Post" at bounding box center [634, 203] width 13 height 10
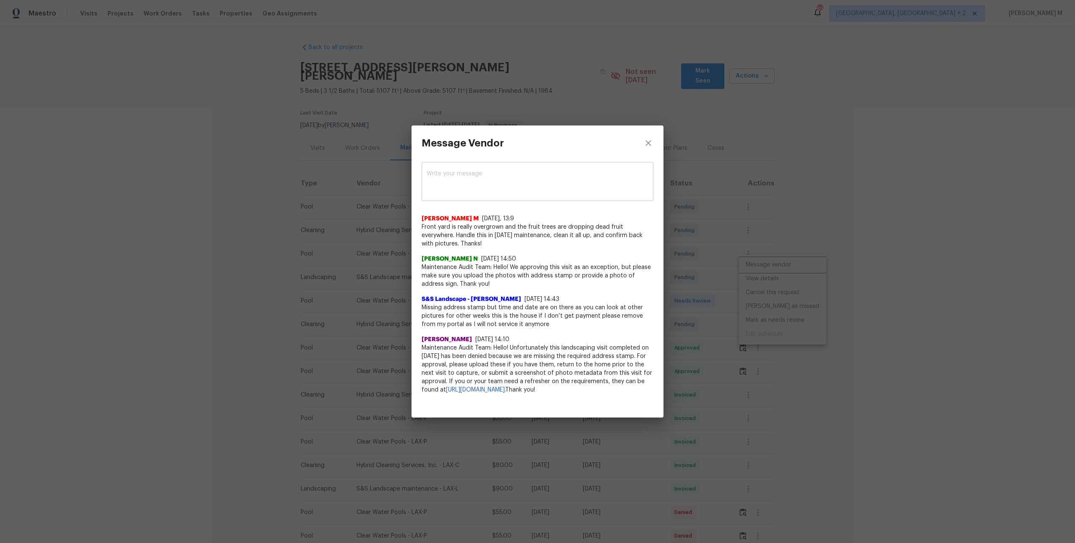
click at [734, 258] on div "Message Vendor x ​ Vignesh M 8/13/25, 13:9 Front yard is really overgrown and t…" at bounding box center [537, 271] width 1075 height 543
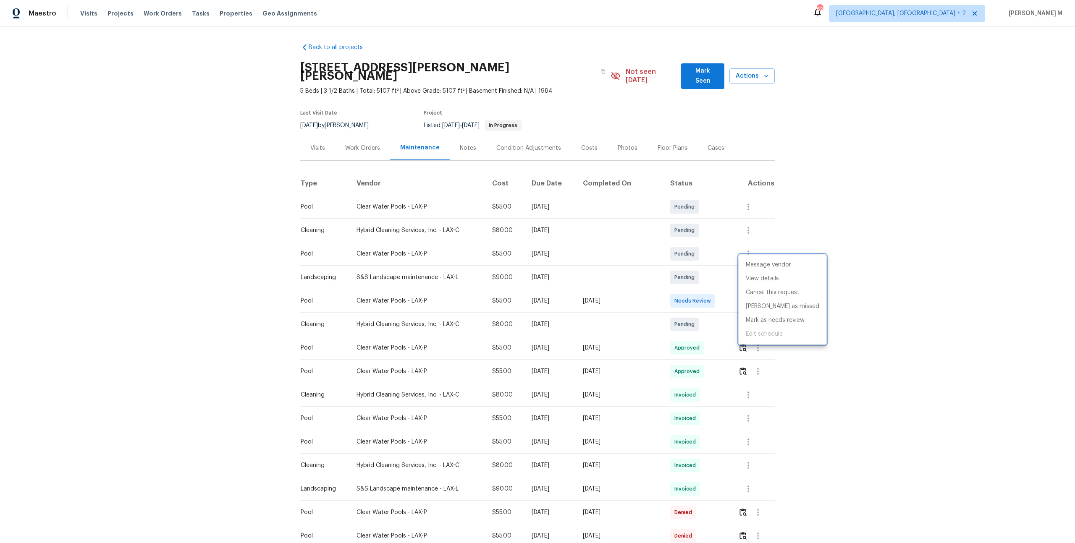
drag, startPoint x: 301, startPoint y: 266, endPoint x: 606, endPoint y: 267, distance: 305.2
click at [606, 268] on div at bounding box center [537, 271] width 1075 height 543
drag, startPoint x: 583, startPoint y: 267, endPoint x: 344, endPoint y: 262, distance: 238.9
click at [344, 266] on tr "Landscaping S&S Landscape maintenance - LAX-L $90.00 Wed, Aug 13 2025 Pending" at bounding box center [537, 278] width 474 height 24
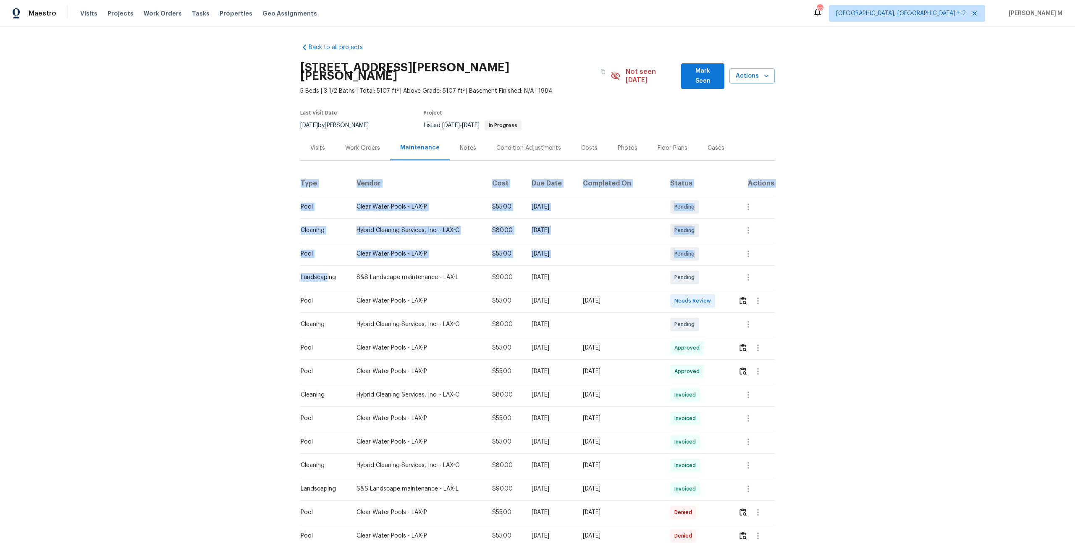
drag, startPoint x: 293, startPoint y: 264, endPoint x: 327, endPoint y: 264, distance: 34.0
click at [327, 264] on div "Back to all projects 5754 Kellogg Dr, Yorba Linda, CA 92886 5 Beds | 3 1/2 Bath…" at bounding box center [537, 284] width 1075 height 517
click at [908, 298] on div "Back to all projects 5754 Kellogg Dr, Yorba Linda, CA 92886 5 Beds | 3 1/2 Bath…" at bounding box center [537, 284] width 1075 height 517
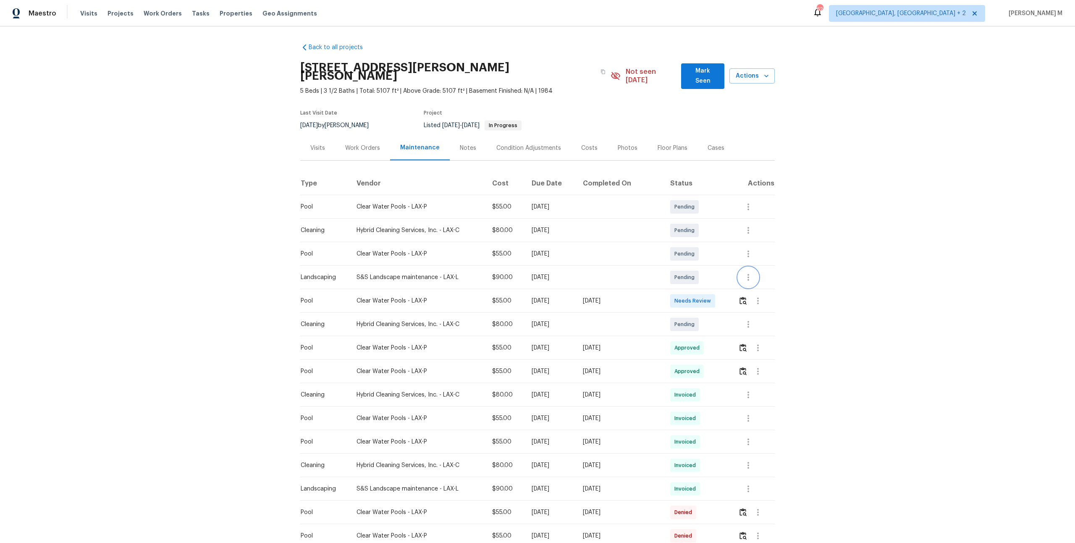
click at [741, 268] on button "button" at bounding box center [748, 277] width 20 height 20
click at [748, 277] on li "View details" at bounding box center [782, 279] width 87 height 14
click at [642, 273] on div at bounding box center [537, 271] width 1075 height 543
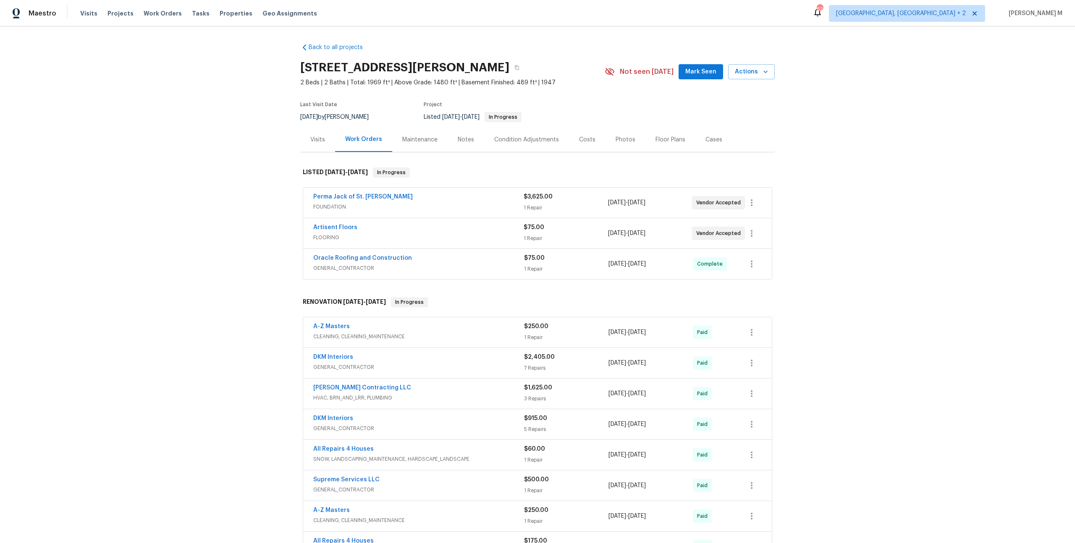
click at [333, 204] on span "FOUNDATION" at bounding box center [418, 207] width 210 height 8
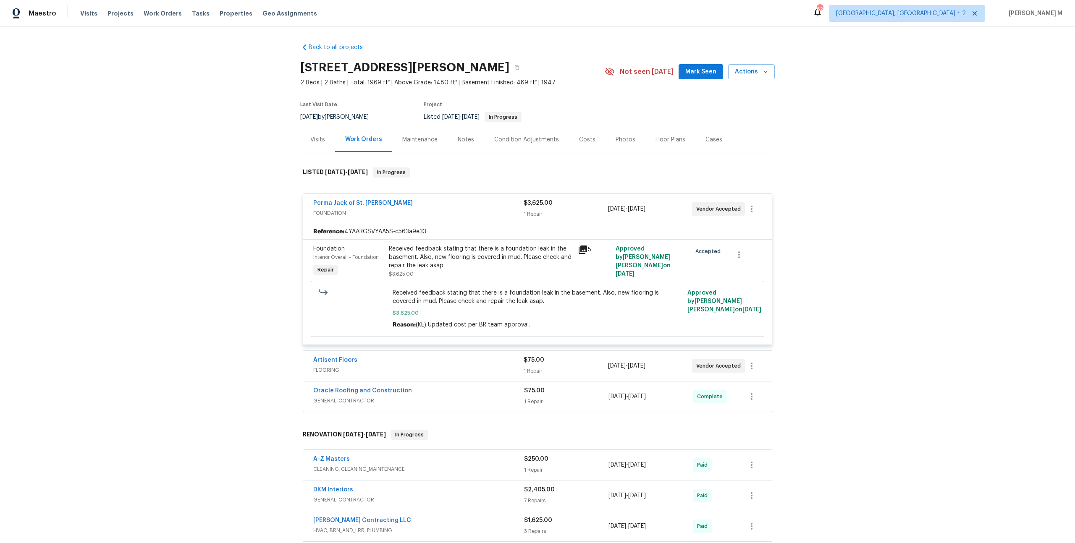
click at [351, 367] on div "Artisent Floors FLOORING" at bounding box center [418, 366] width 210 height 20
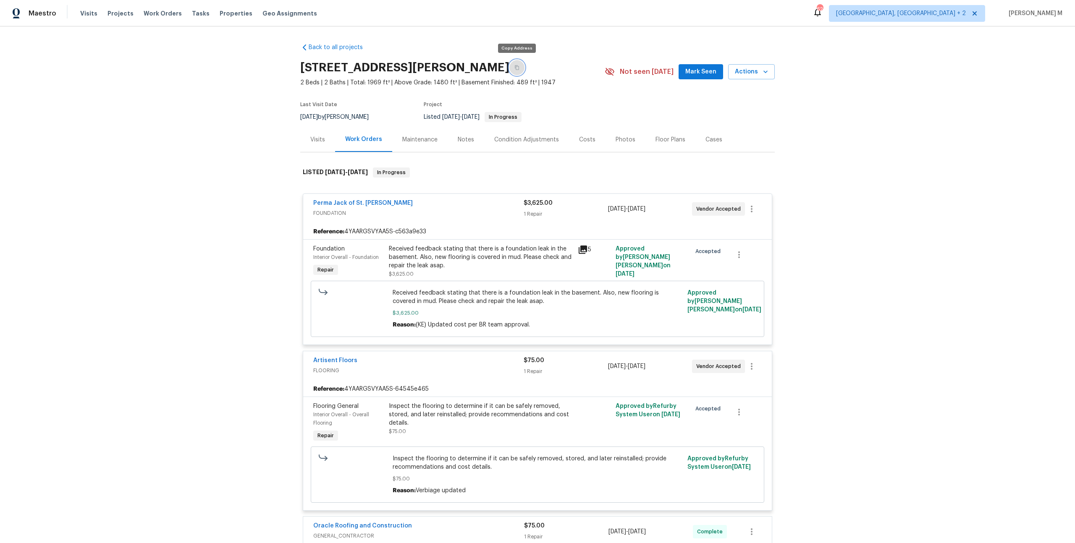
click at [514, 65] on icon "button" at bounding box center [516, 67] width 5 height 5
click at [348, 200] on link "Perma Jack of St. [PERSON_NAME]" at bounding box center [363, 203] width 100 height 6
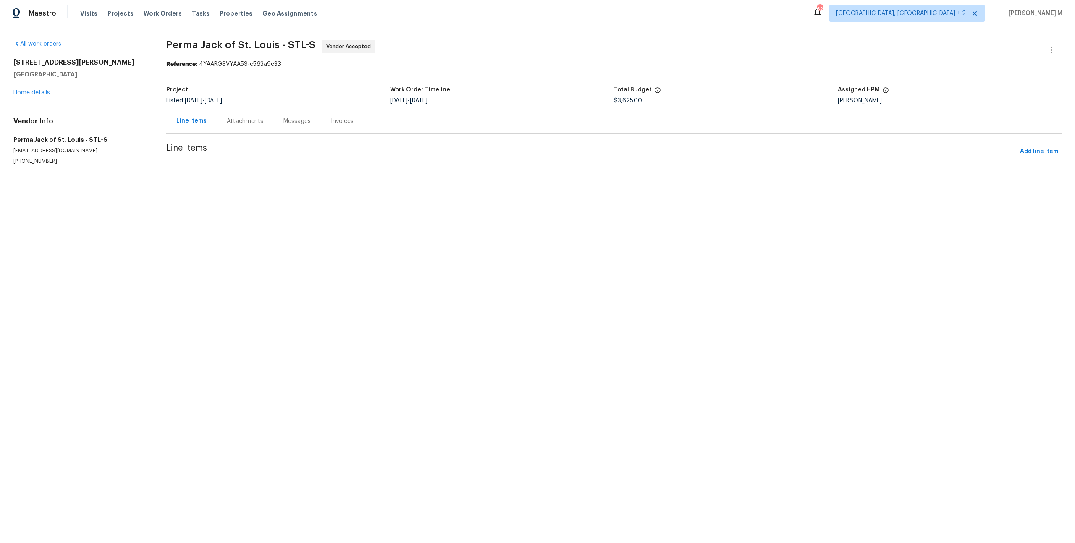
click at [231, 117] on div "Attachments" at bounding box center [245, 121] width 37 height 8
click at [237, 121] on div "Progress Updates" at bounding box center [250, 121] width 50 height 8
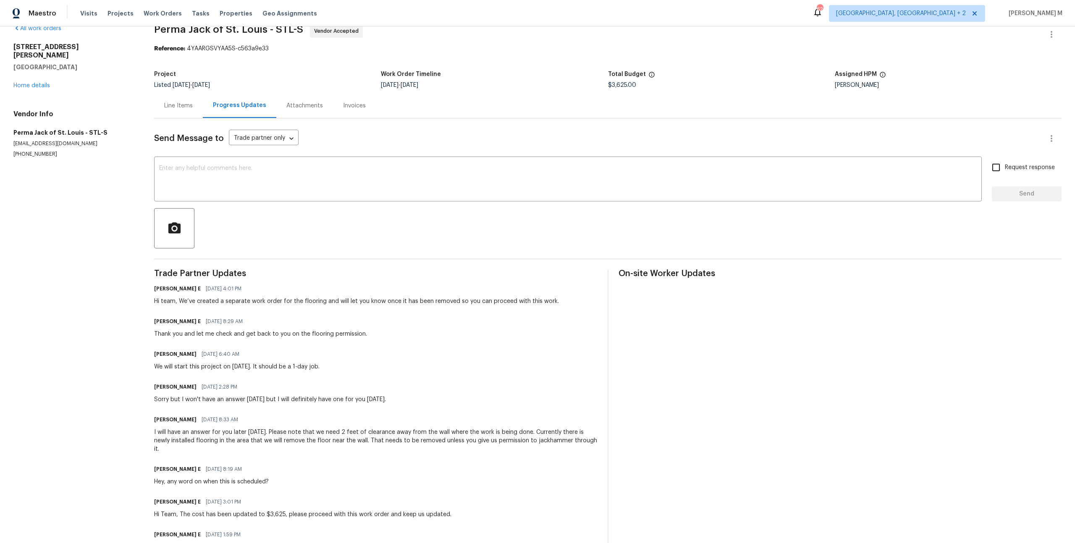
scroll to position [23, 0]
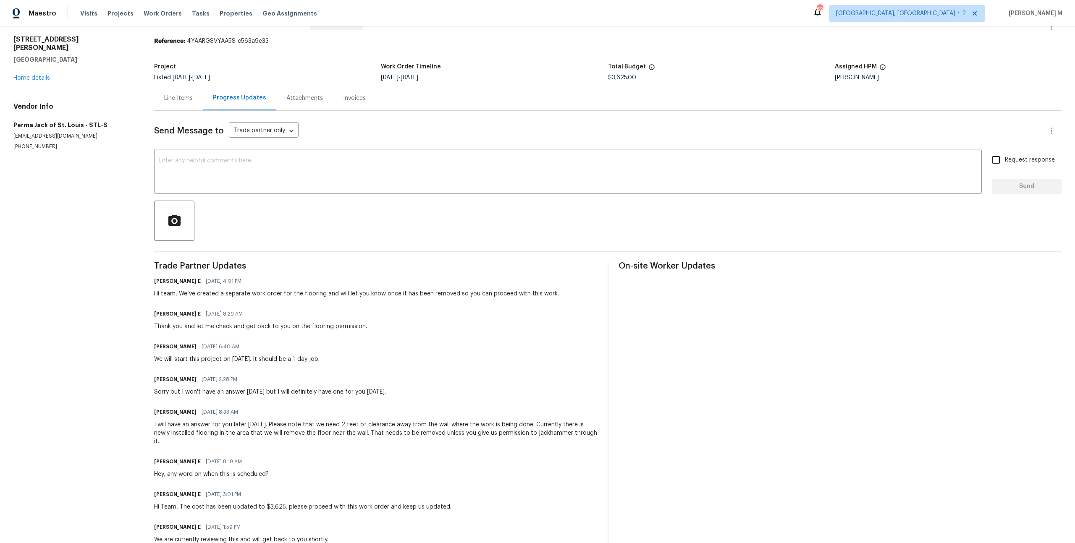
click at [189, 98] on div "Line Items" at bounding box center [178, 98] width 29 height 8
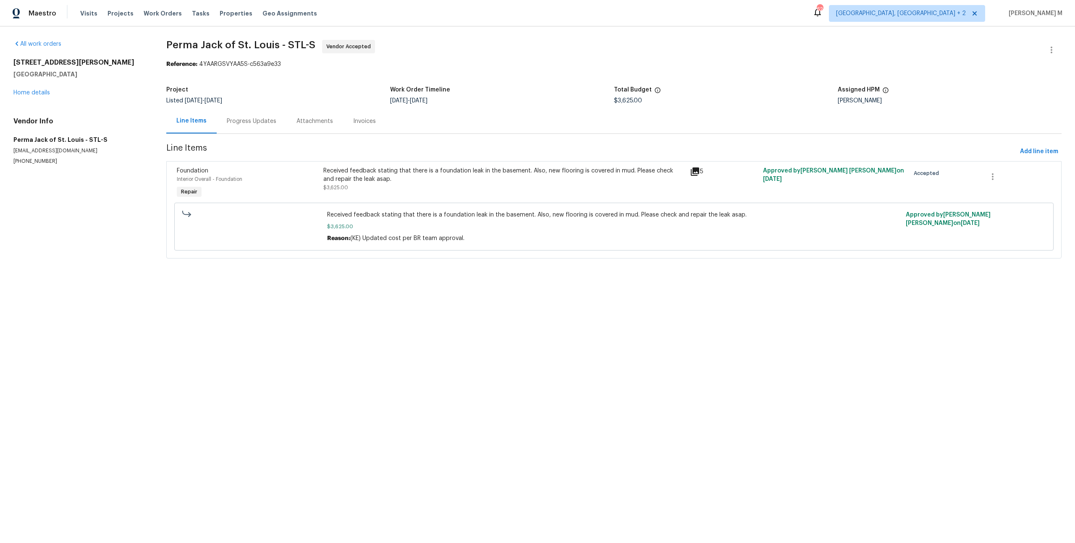
click at [373, 167] on div "Received feedback stating that there is a foundation leak in the basement. Also…" at bounding box center [503, 175] width 361 height 17
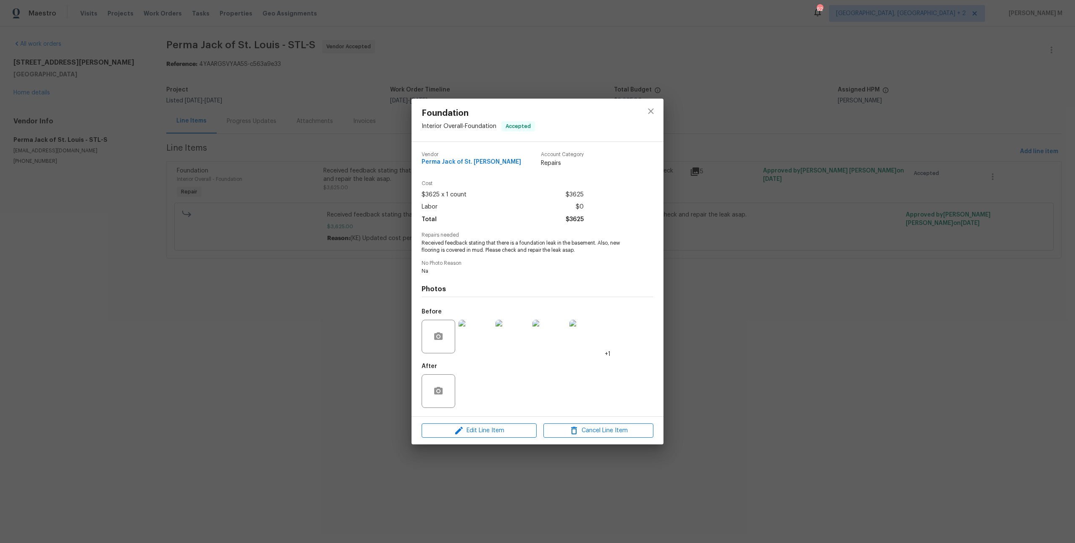
click at [476, 332] on img at bounding box center [475, 337] width 34 height 34
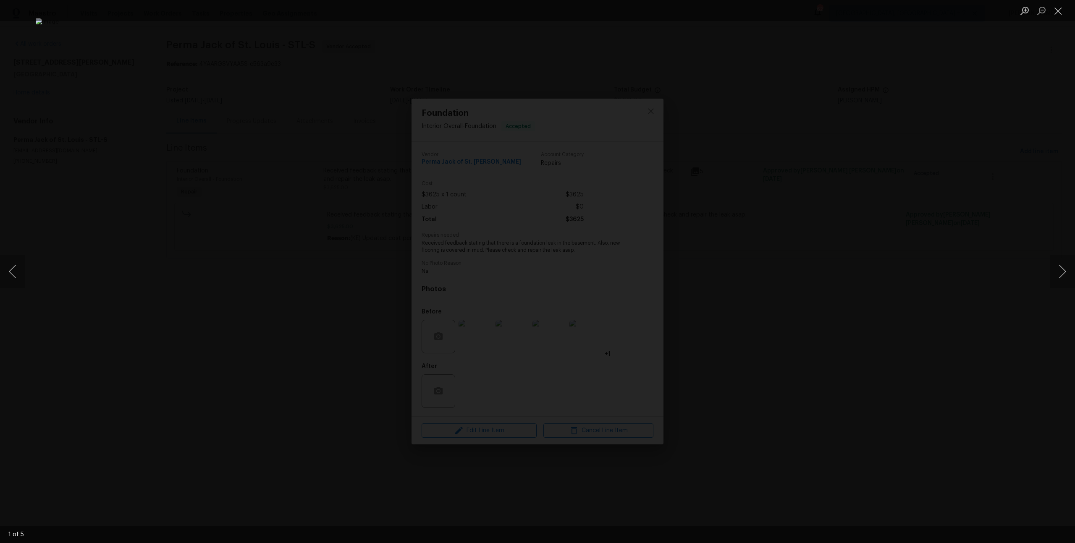
click at [815, 251] on div "Lightbox" at bounding box center [537, 271] width 1075 height 543
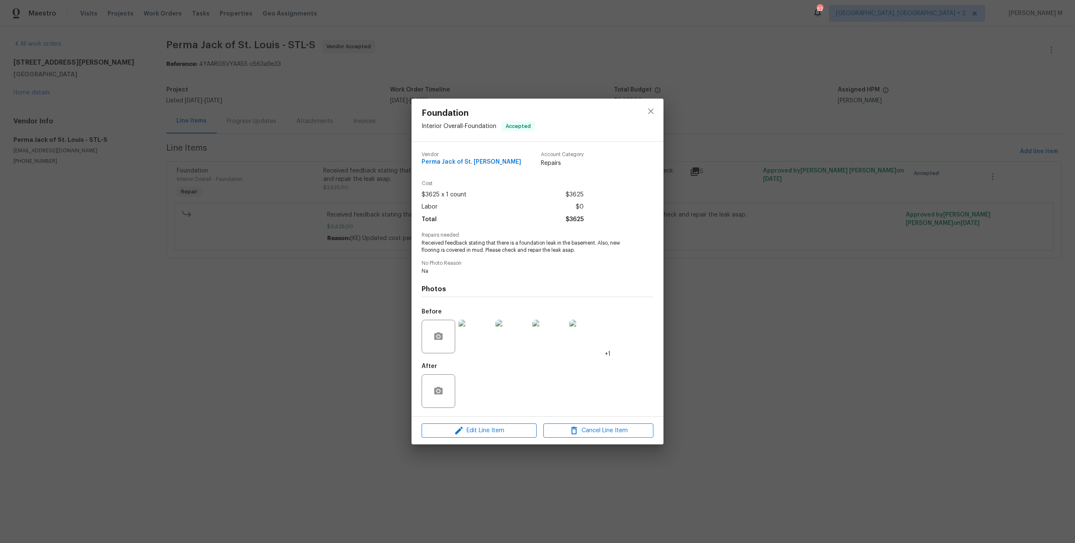
click at [284, 223] on div "Foundation Interior Overall - Foundation Accepted Vendor Perma Jack of [GEOGRAP…" at bounding box center [537, 271] width 1075 height 543
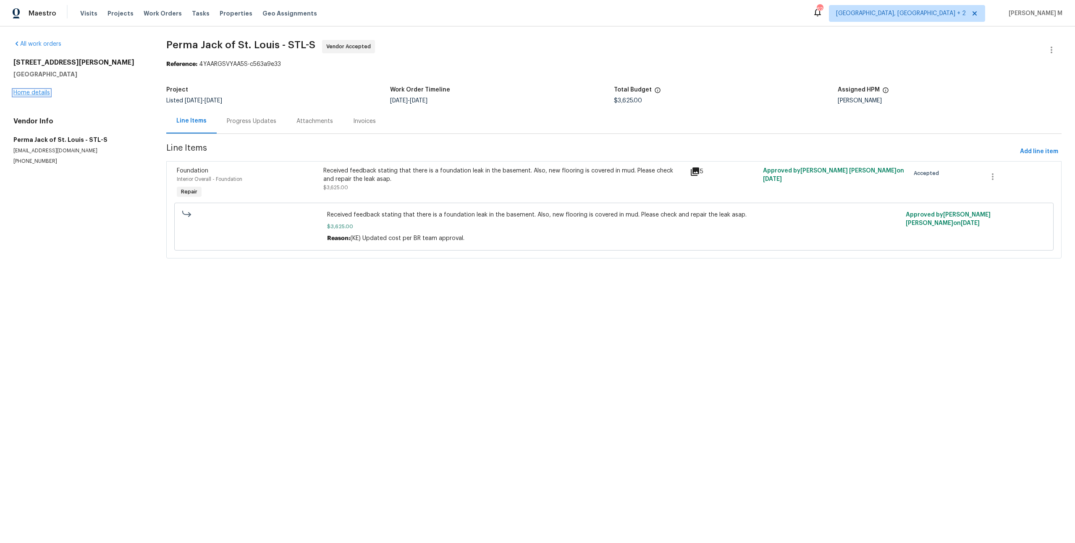
click at [39, 90] on link "Home details" at bounding box center [31, 93] width 37 height 6
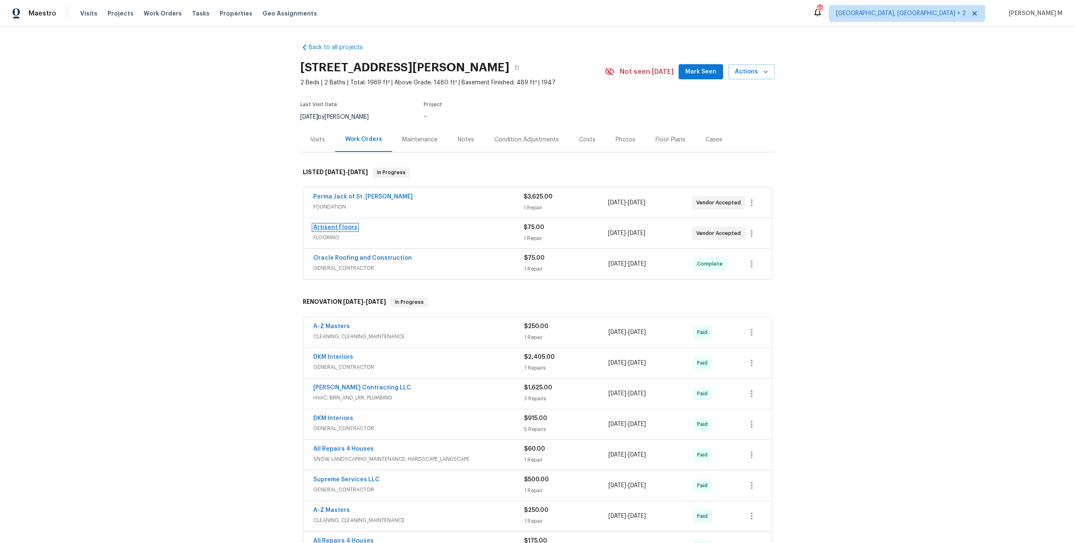
click at [334, 225] on link "Artisent Floors" at bounding box center [335, 228] width 44 height 6
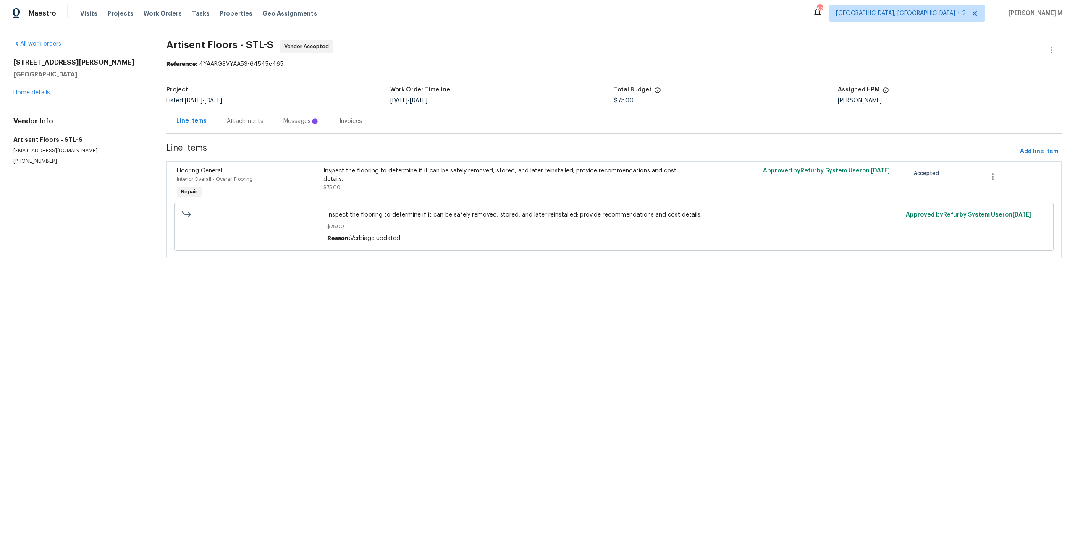
click at [273, 123] on div "Messages" at bounding box center [301, 121] width 56 height 25
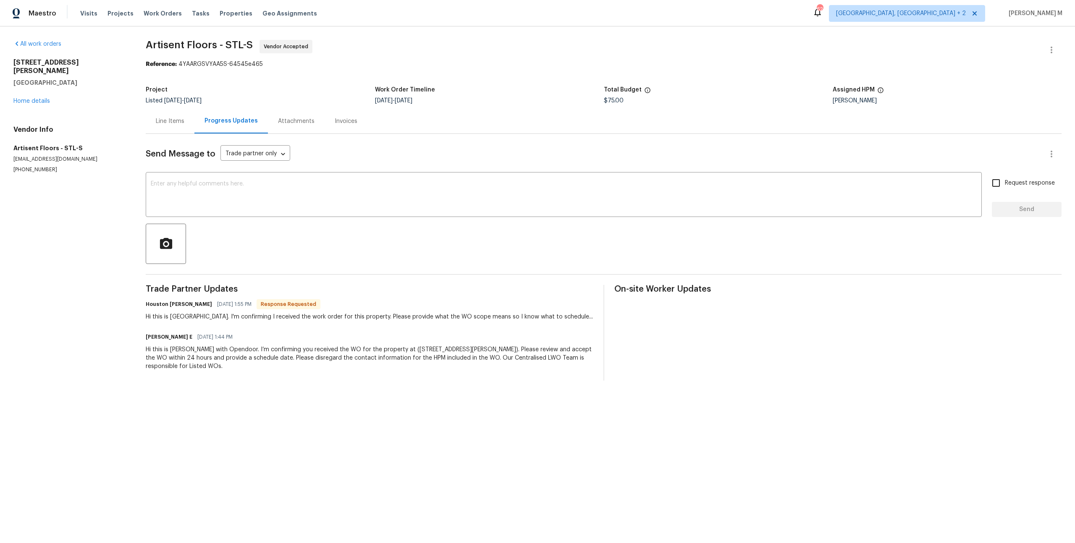
click at [173, 123] on div "Line Items" at bounding box center [170, 121] width 49 height 25
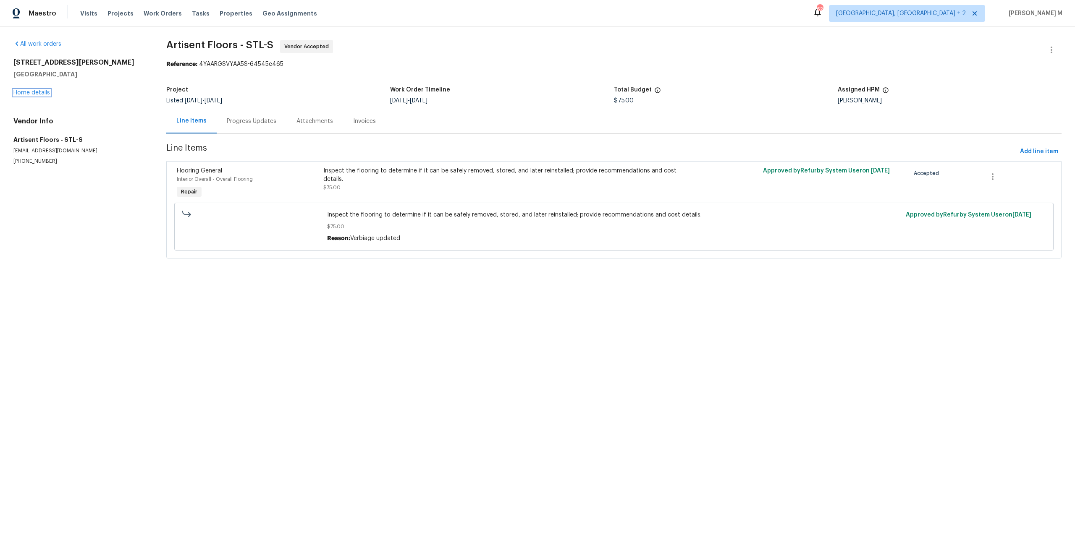
click at [39, 90] on link "Home details" at bounding box center [31, 93] width 37 height 6
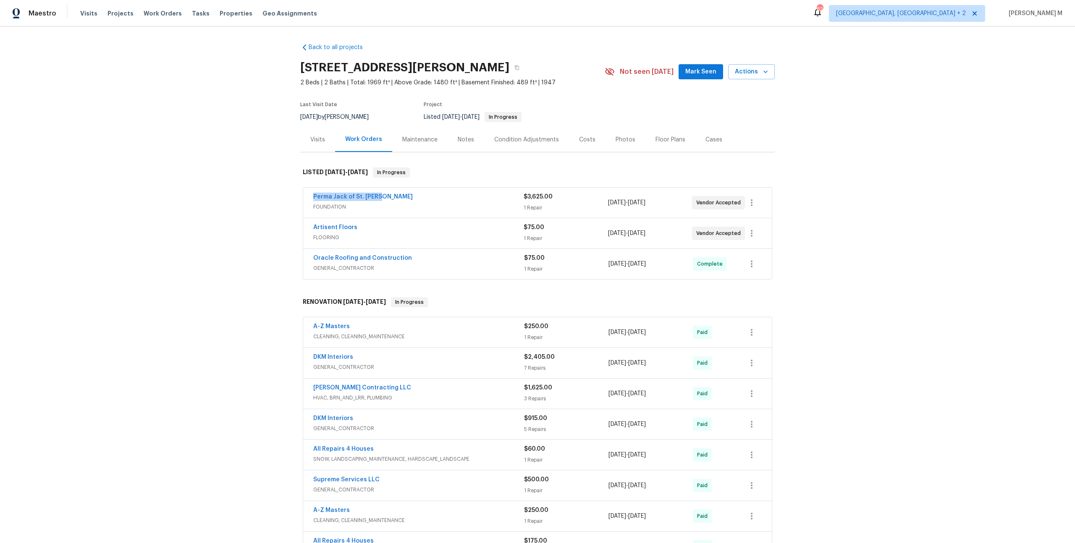
drag, startPoint x: 379, startPoint y: 194, endPoint x: 309, endPoint y: 194, distance: 70.1
click at [309, 194] on div "Perma Jack of St. Louis FOUNDATION $3,625.00 1 Repair [DATE] - [DATE] Vendor Ac…" at bounding box center [537, 203] width 469 height 30
click at [248, 125] on div "Back to all projects [STREET_ADDRESS][PERSON_NAME] 2 Beds | 2 Baths | Total: 19…" at bounding box center [537, 284] width 1075 height 517
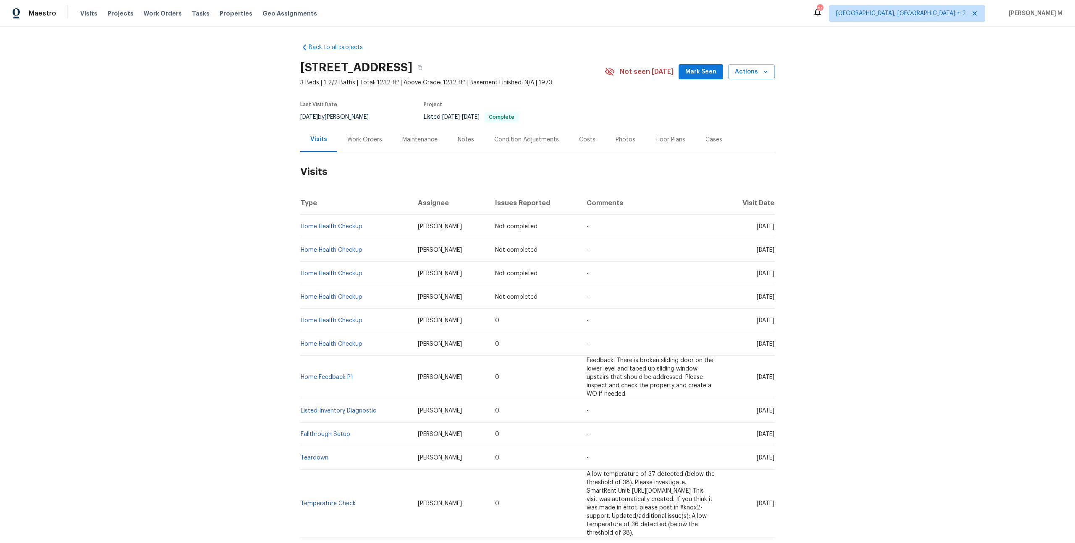
click at [367, 139] on div "Work Orders" at bounding box center [364, 140] width 35 height 8
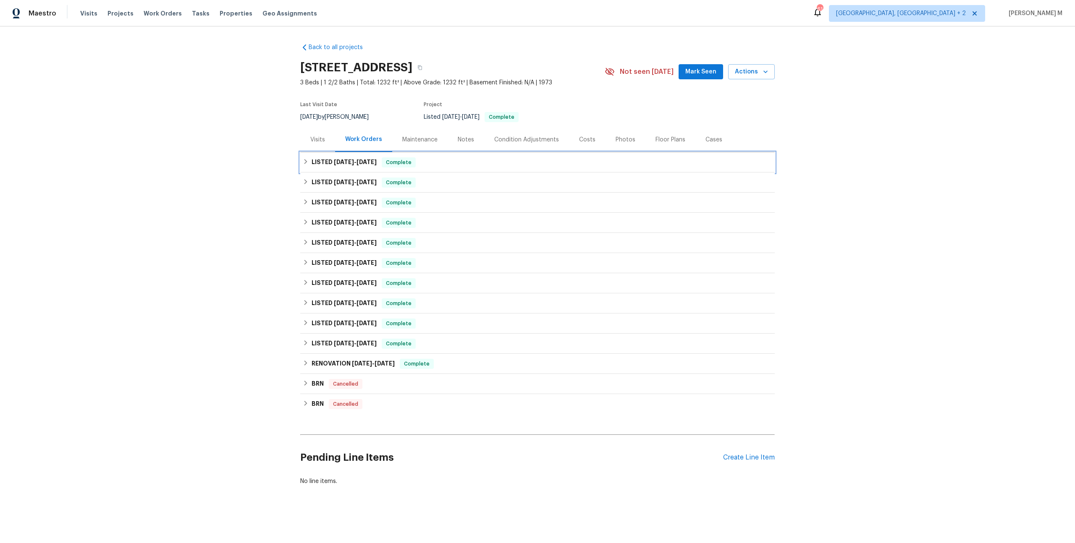
click at [354, 152] on div "LISTED [DATE] - [DATE] Complete" at bounding box center [537, 162] width 474 height 20
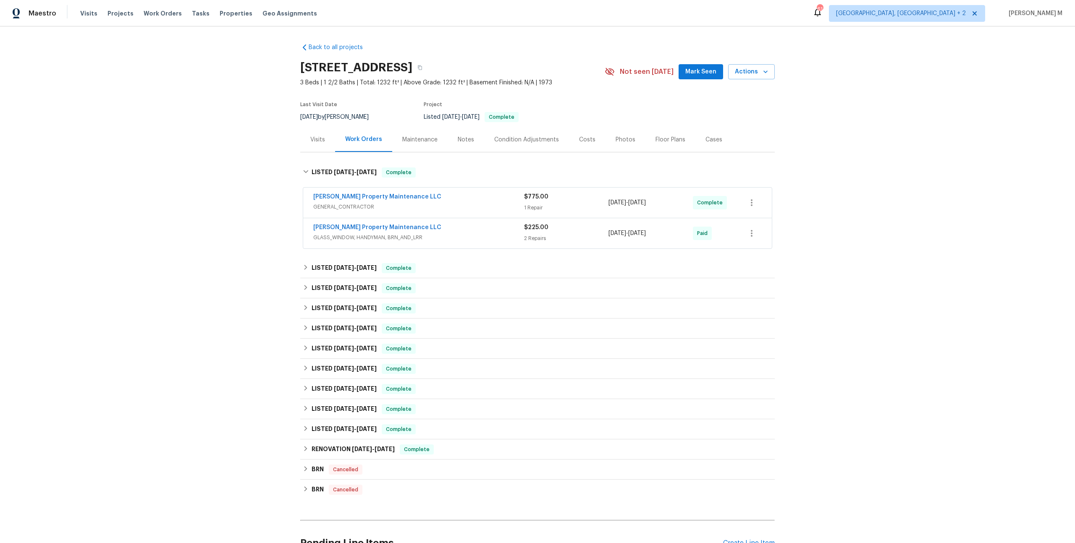
click at [348, 203] on span "GENERAL_CONTRACTOR" at bounding box center [418, 207] width 211 height 8
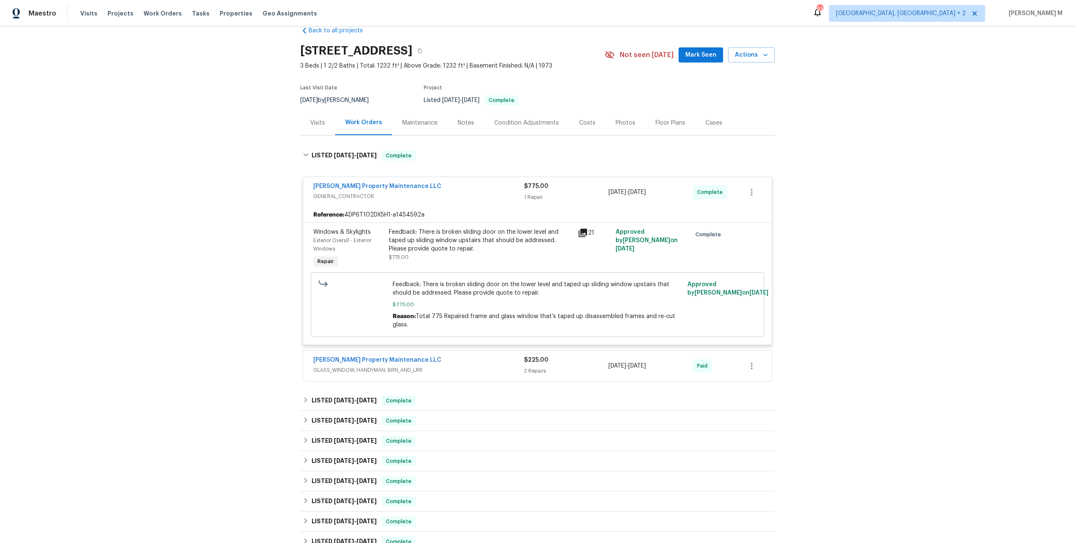
scroll to position [21, 0]
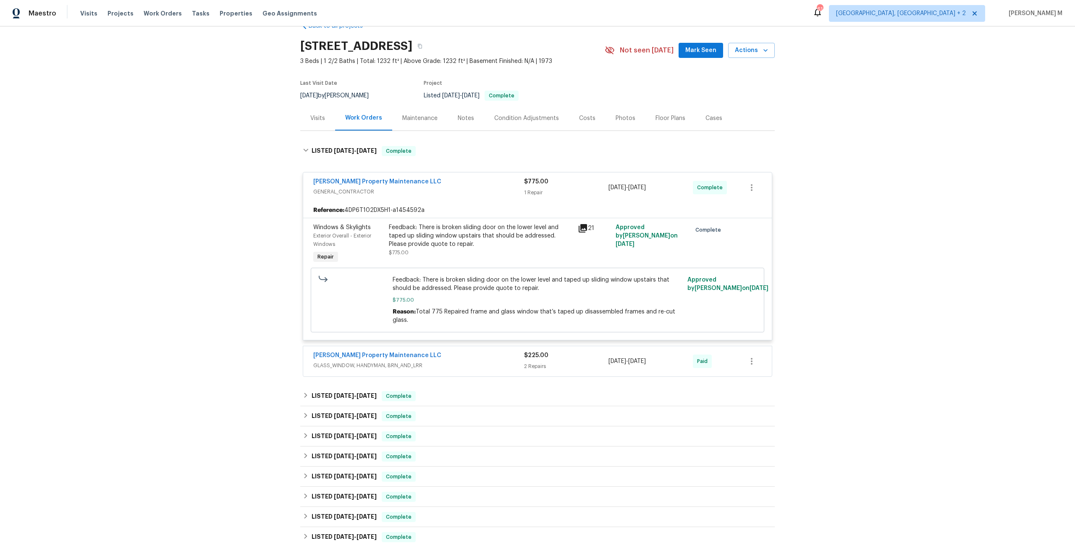
click at [357, 361] on span "GLASS_WINDOW, HANDYMAN, BRN_AND_LRR" at bounding box center [418, 365] width 211 height 8
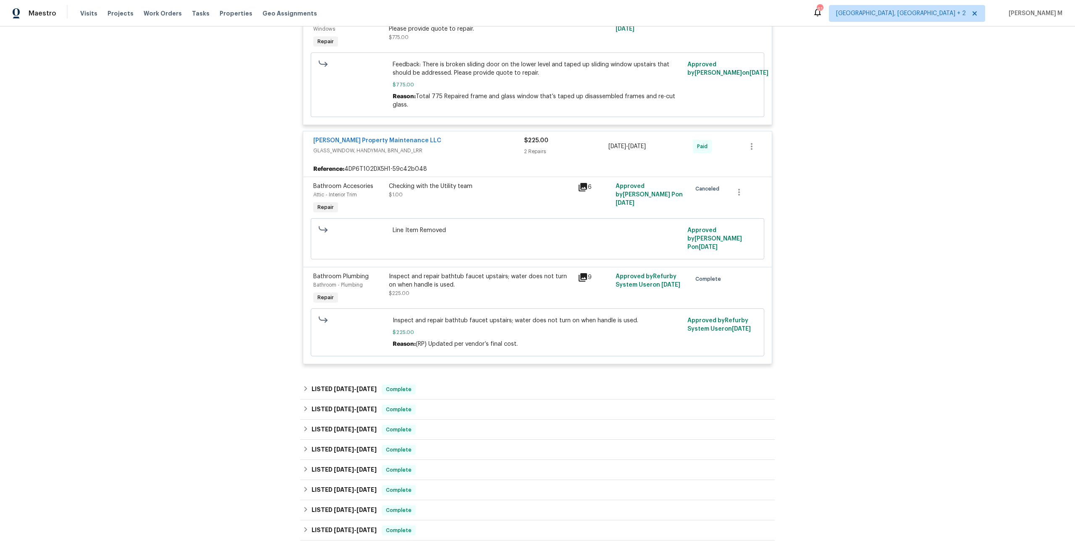
scroll to position [251, 0]
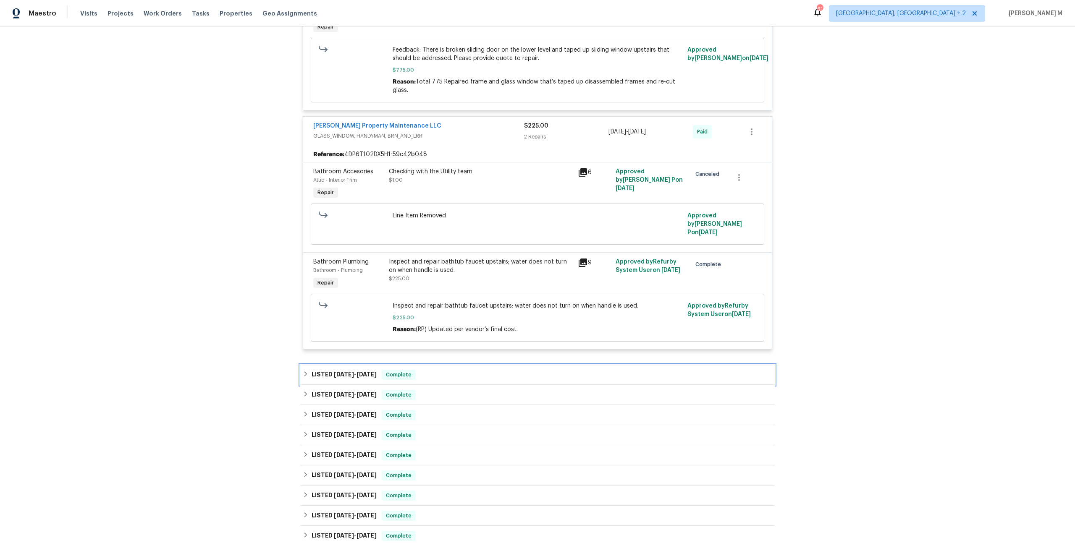
click at [351, 370] on h6 "LISTED 6/23/25 - 6/25/25" at bounding box center [344, 375] width 65 height 10
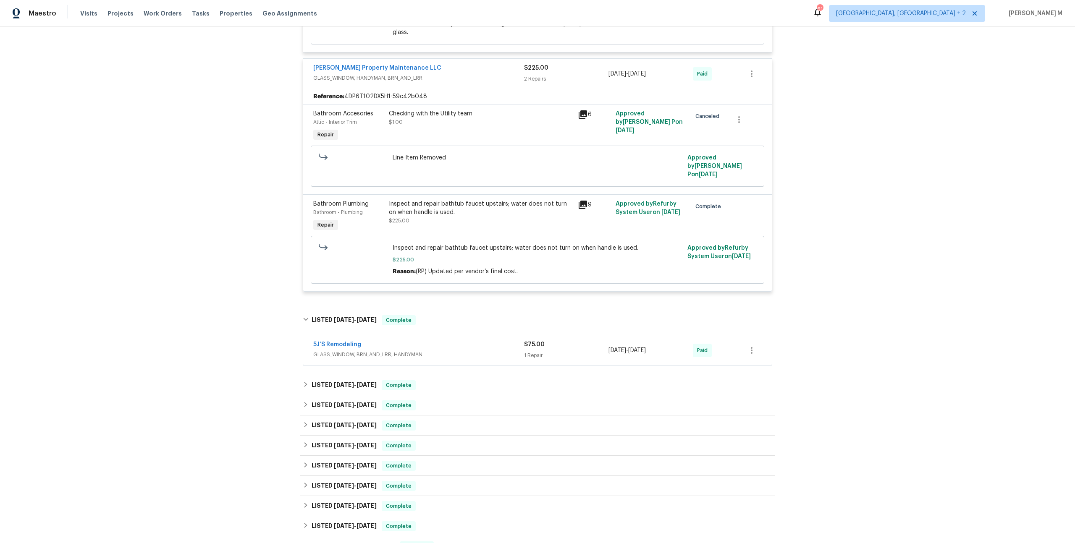
click at [354, 340] on div "5J’S Remodeling" at bounding box center [418, 345] width 211 height 10
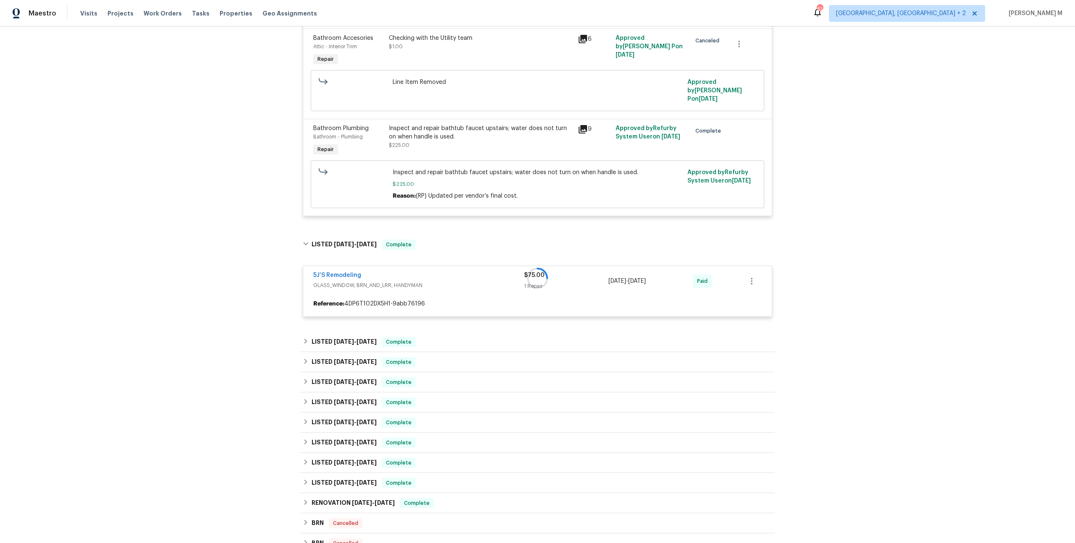
scroll to position [387, 0]
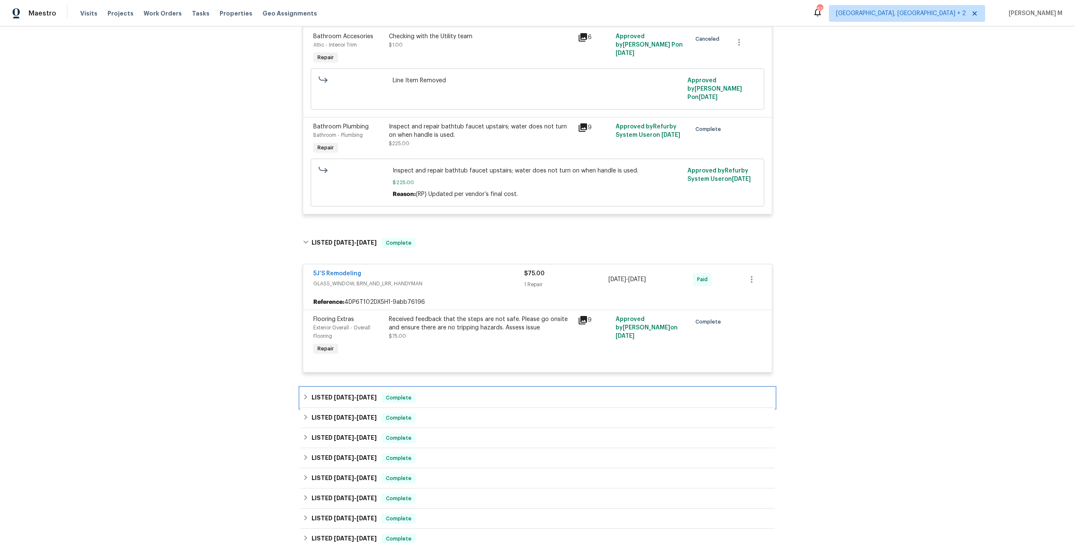
click at [336, 388] on div "LISTED 3/5/25 - 3/20/25 Complete" at bounding box center [537, 398] width 474 height 20
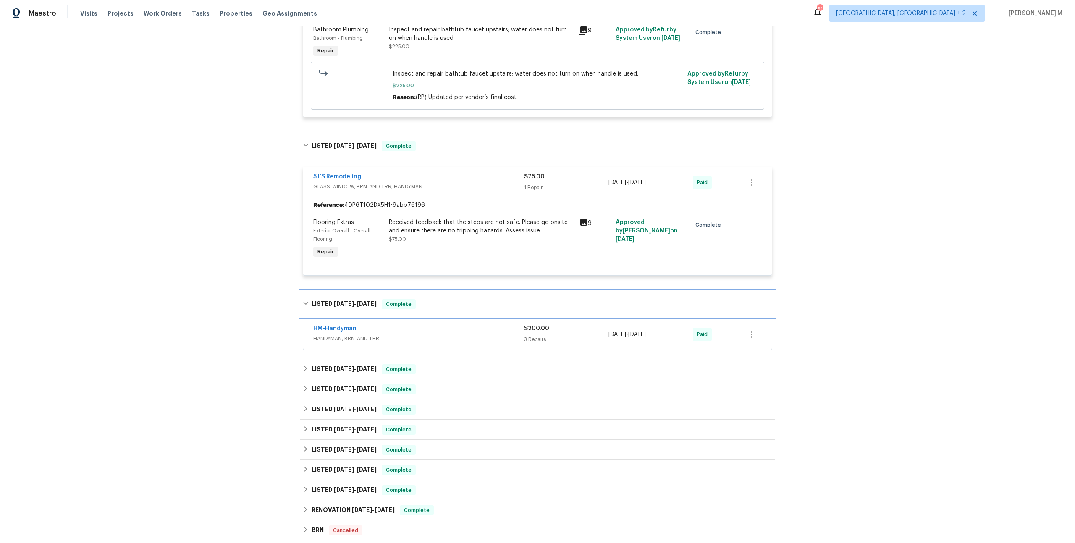
scroll to position [486, 0]
click at [341, 332] on span "HANDYMAN, BRN_AND_LRR" at bounding box center [418, 336] width 211 height 8
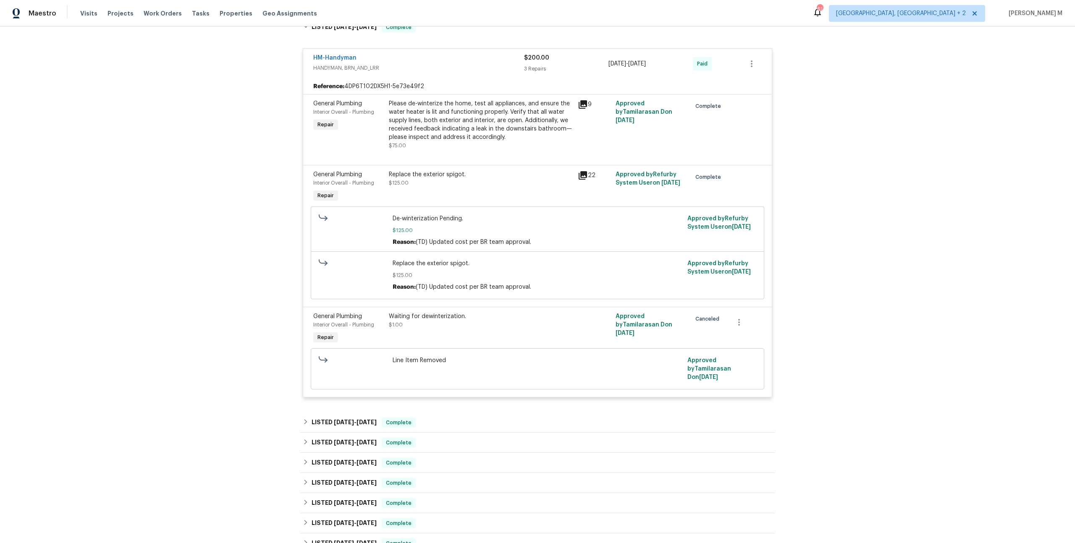
scroll to position [761, 0]
click at [325, 418] on h6 "LISTED 3/5/25 - 3/24/25" at bounding box center [344, 423] width 65 height 10
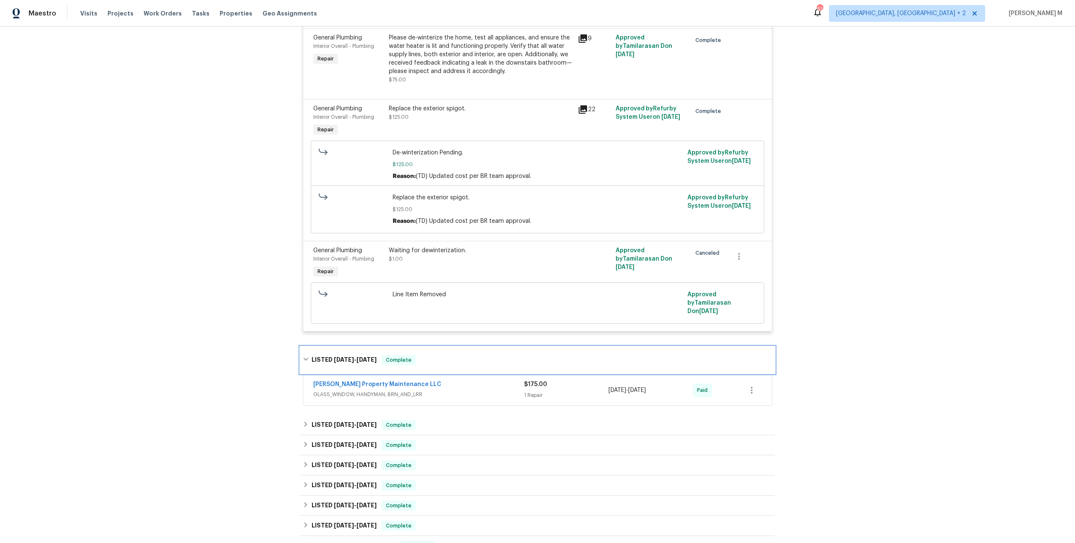
scroll to position [827, 0]
click at [337, 390] on span "GLASS_WINDOW, HANDYMAN, BRN_AND_LRR" at bounding box center [418, 394] width 211 height 8
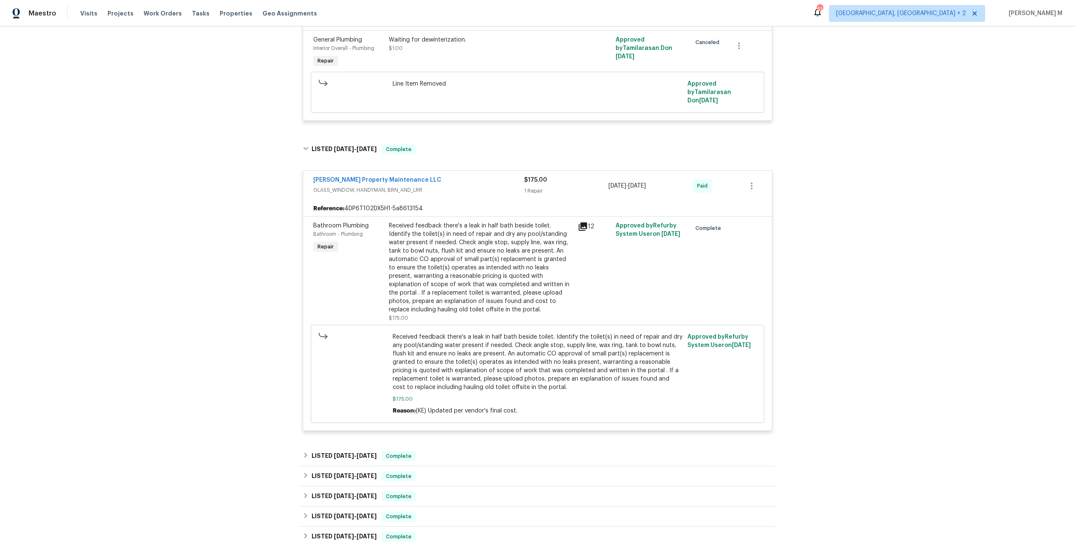
scroll to position [1058, 0]
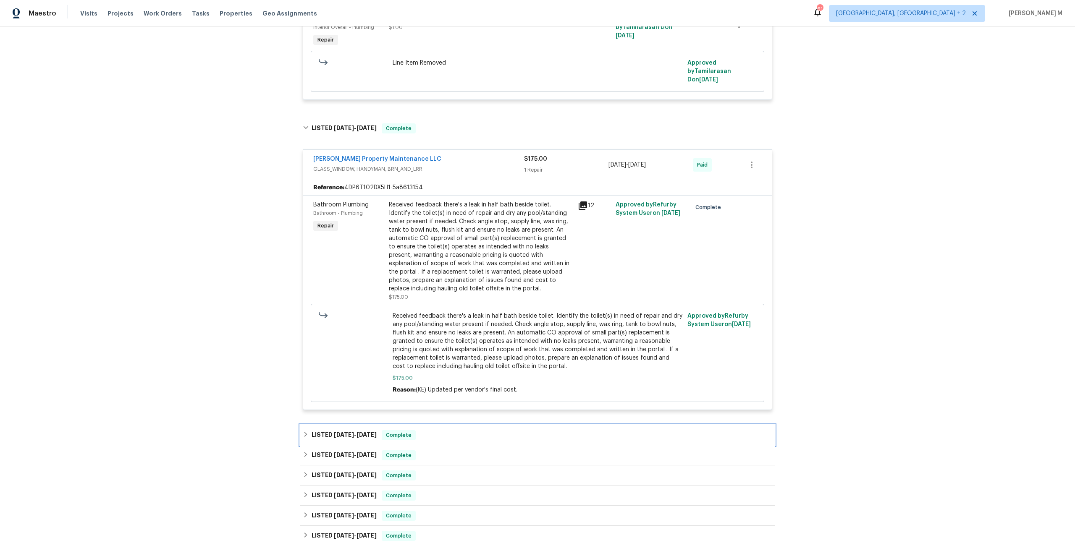
click at [324, 430] on h6 "LISTED 2/24/25 - 3/5/25" at bounding box center [344, 435] width 65 height 10
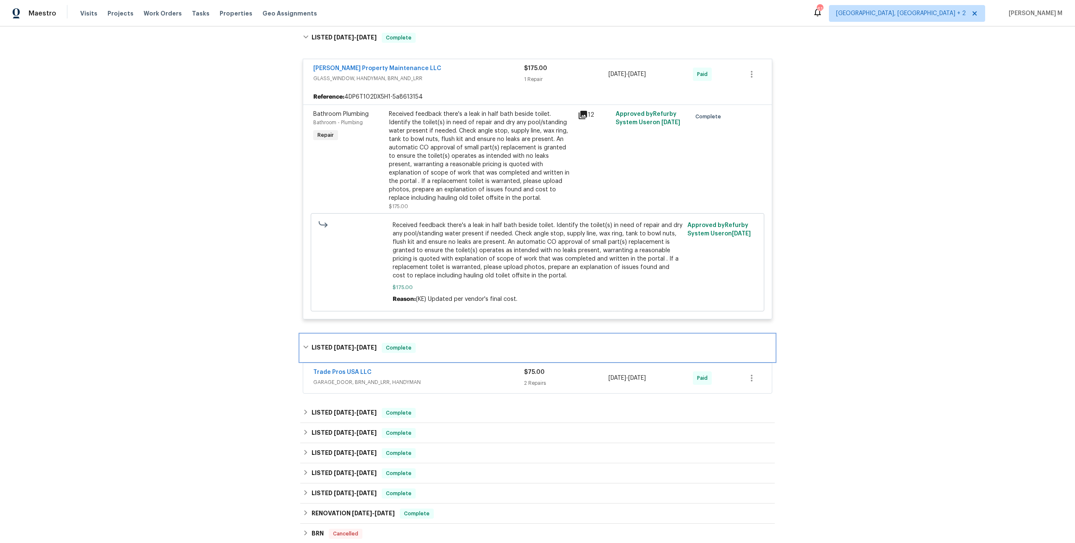
scroll to position [1150, 0]
click at [355, 368] on span "Trade Pros USA LLC" at bounding box center [342, 372] width 58 height 8
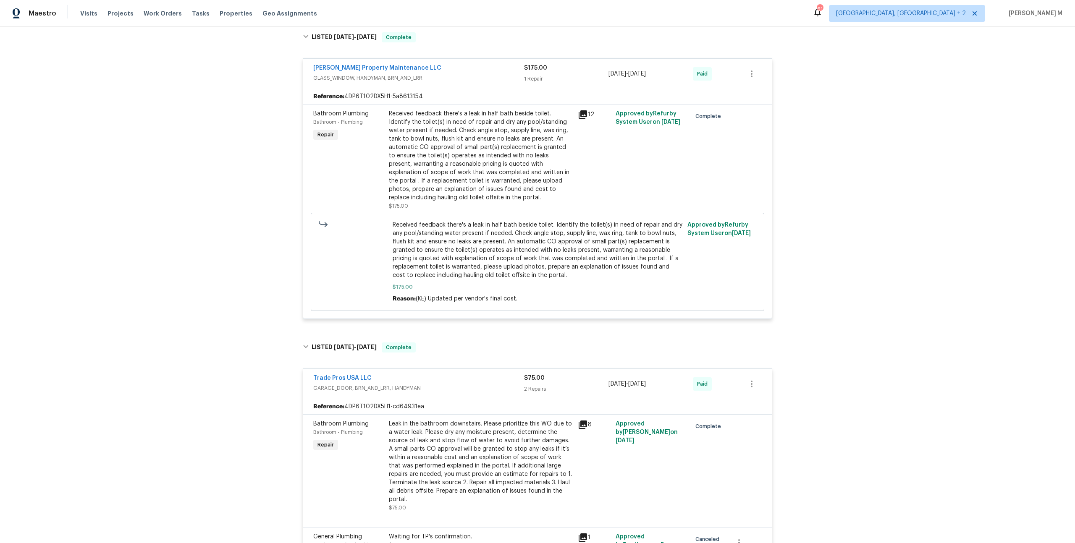
click at [579, 110] on icon at bounding box center [583, 115] width 10 height 10
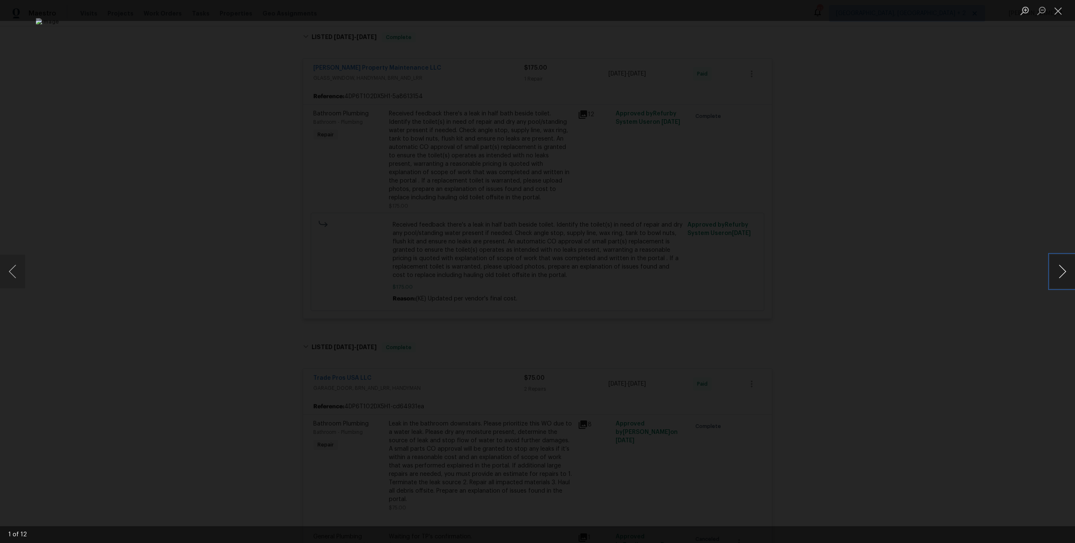
click at [1072, 273] on button "Next image" at bounding box center [1062, 272] width 25 height 34
click at [1070, 273] on button "Next image" at bounding box center [1062, 272] width 25 height 34
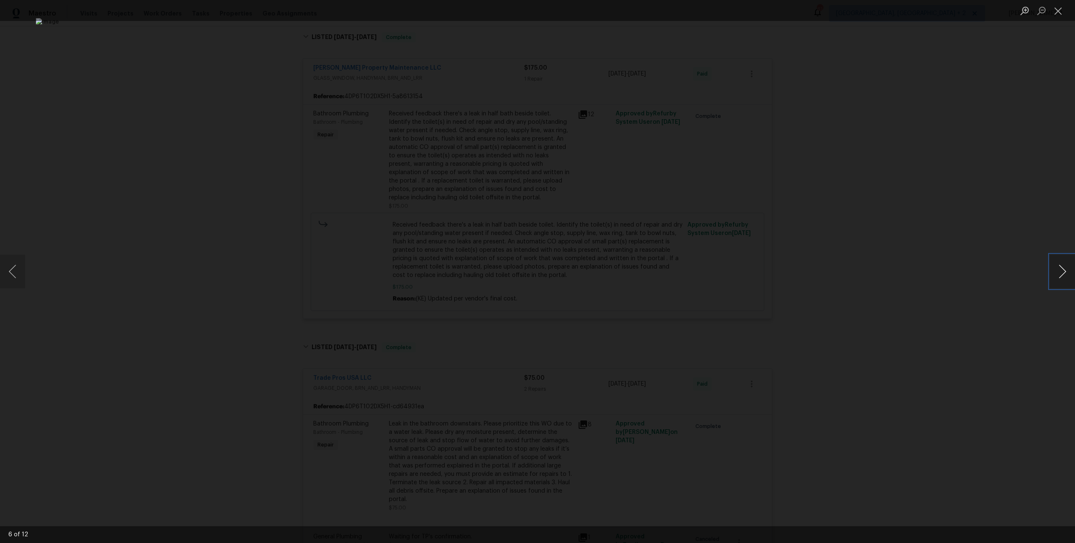
click at [1070, 273] on button "Next image" at bounding box center [1062, 272] width 25 height 34
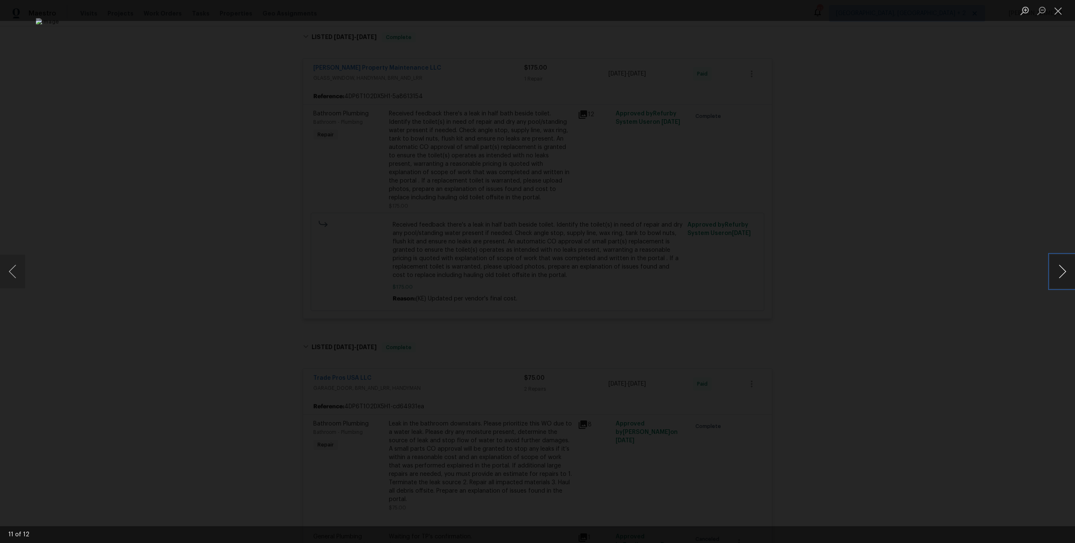
click at [1070, 273] on button "Next image" at bounding box center [1062, 272] width 25 height 34
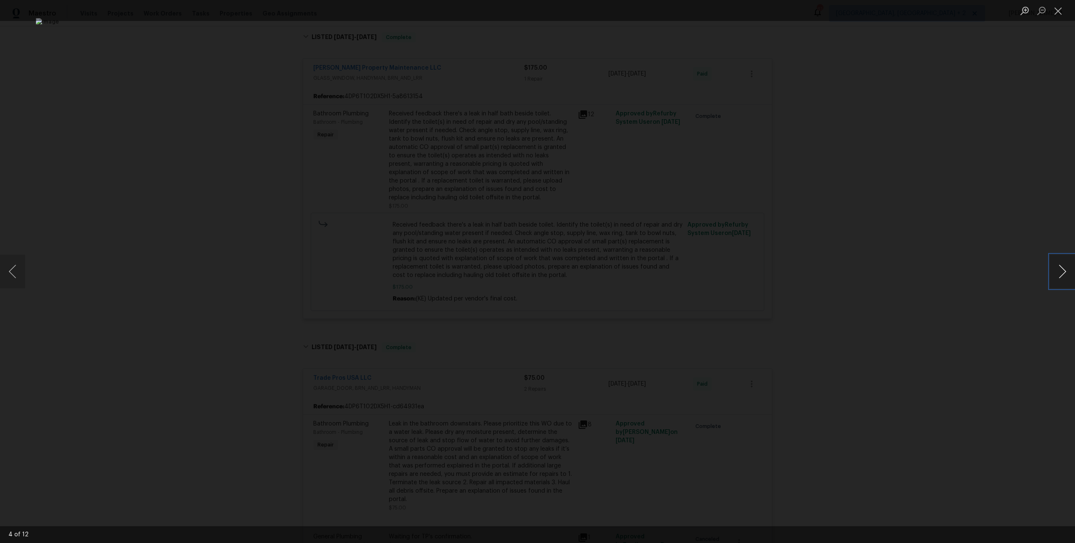
click at [1070, 273] on button "Next image" at bounding box center [1062, 272] width 25 height 34
click at [953, 141] on div "Lightbox" at bounding box center [537, 271] width 1075 height 543
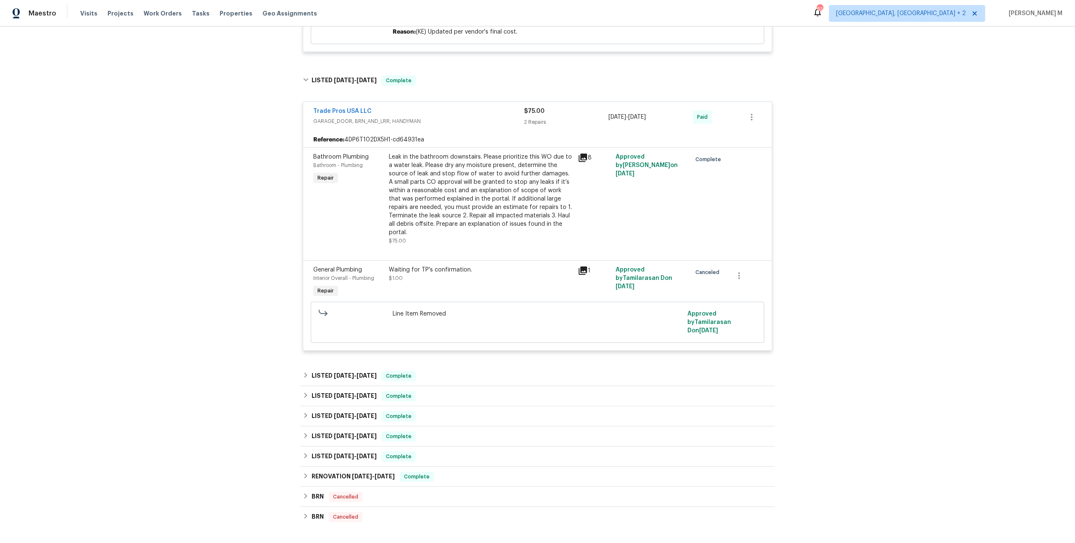
scroll to position [1419, 0]
click at [487, 151] on div "Leak in the bathroom downstairs. Please prioritize this WO due to a water leak.…" at bounding box center [481, 193] width 184 height 84
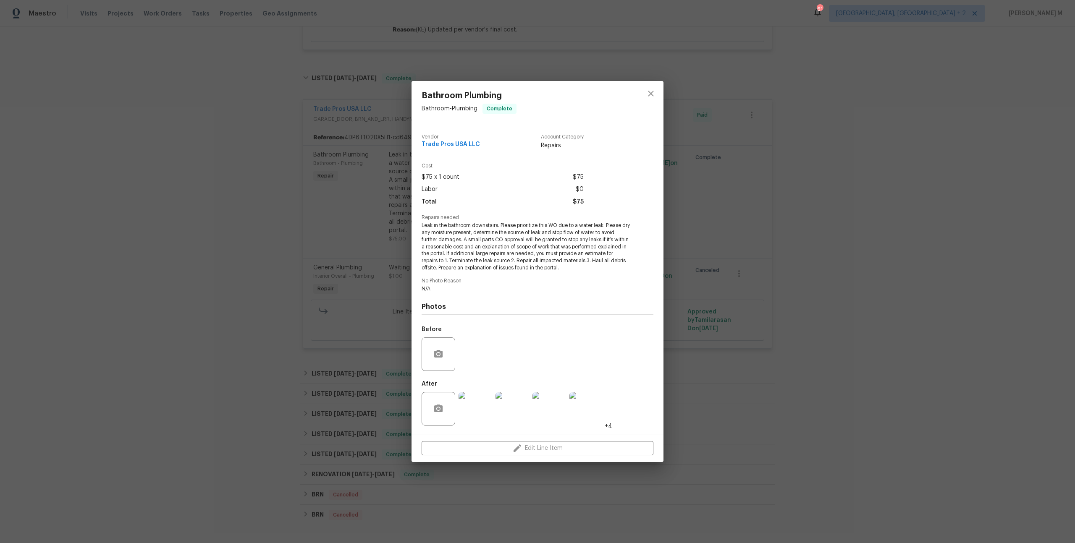
click at [474, 397] on img at bounding box center [475, 409] width 34 height 34
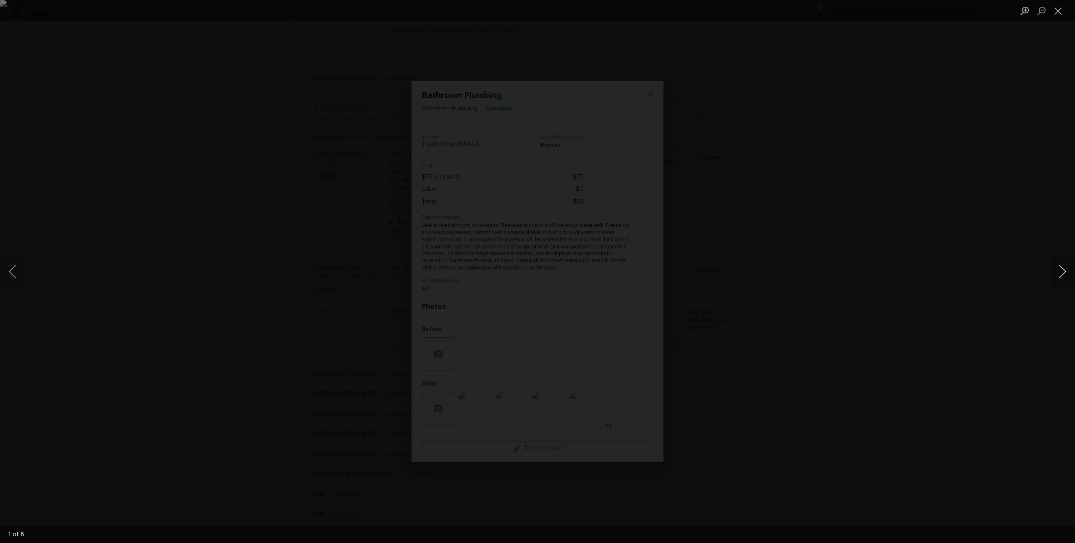
click at [1062, 264] on button "Next image" at bounding box center [1062, 272] width 25 height 34
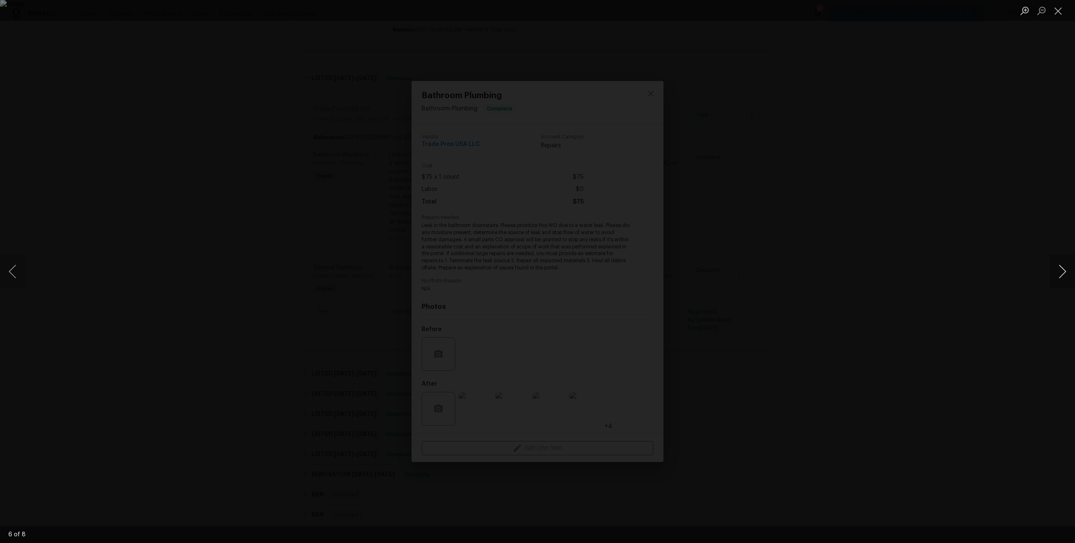
click at [1062, 264] on button "Next image" at bounding box center [1062, 272] width 25 height 34
click at [868, 187] on div "Lightbox" at bounding box center [537, 271] width 1075 height 543
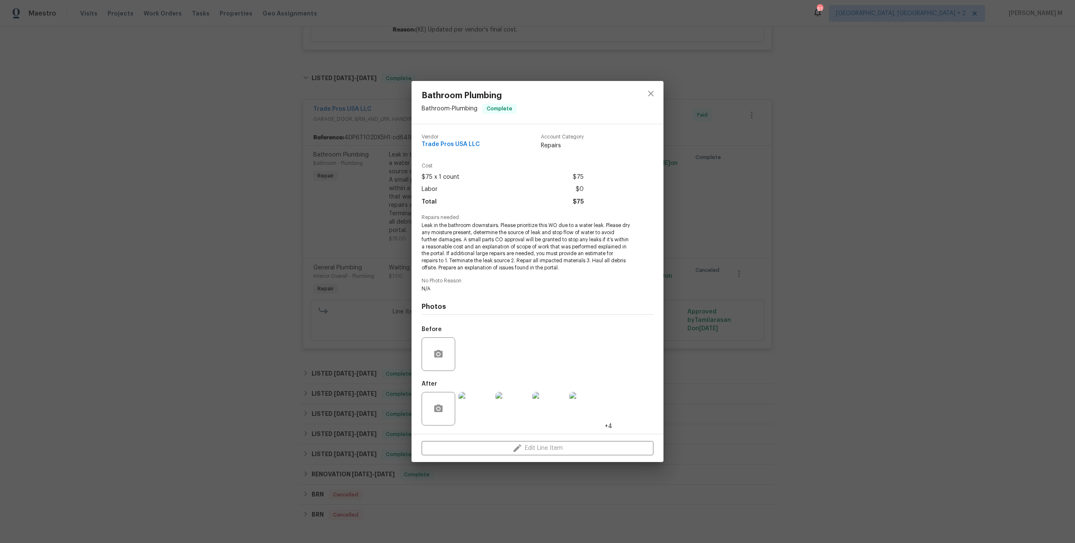
click at [791, 224] on div "Bathroom Plumbing Bathroom - Plumbing Complete Vendor Trade Pros USA LLC Accoun…" at bounding box center [537, 271] width 1075 height 543
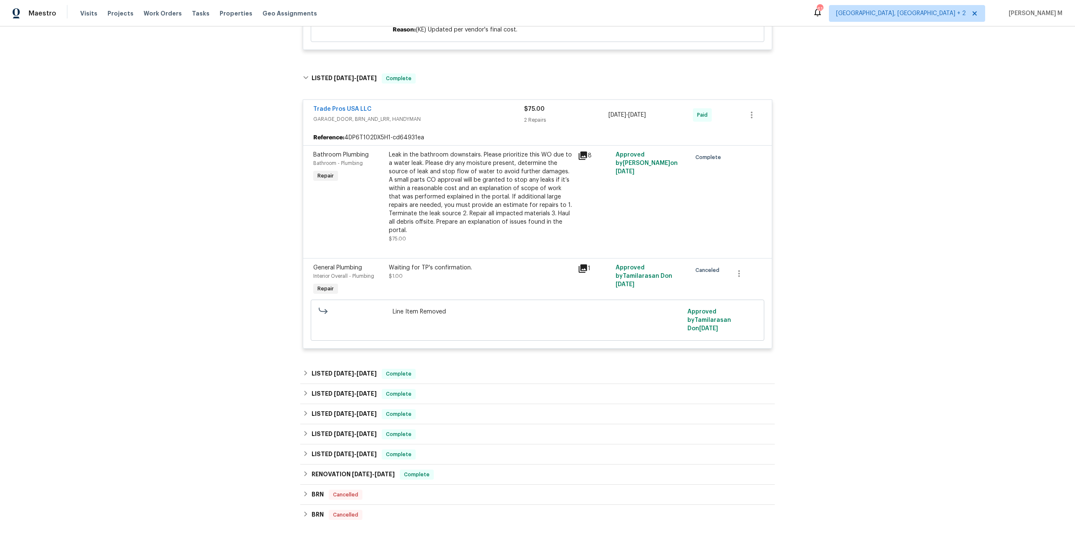
scroll to position [1472, 0]
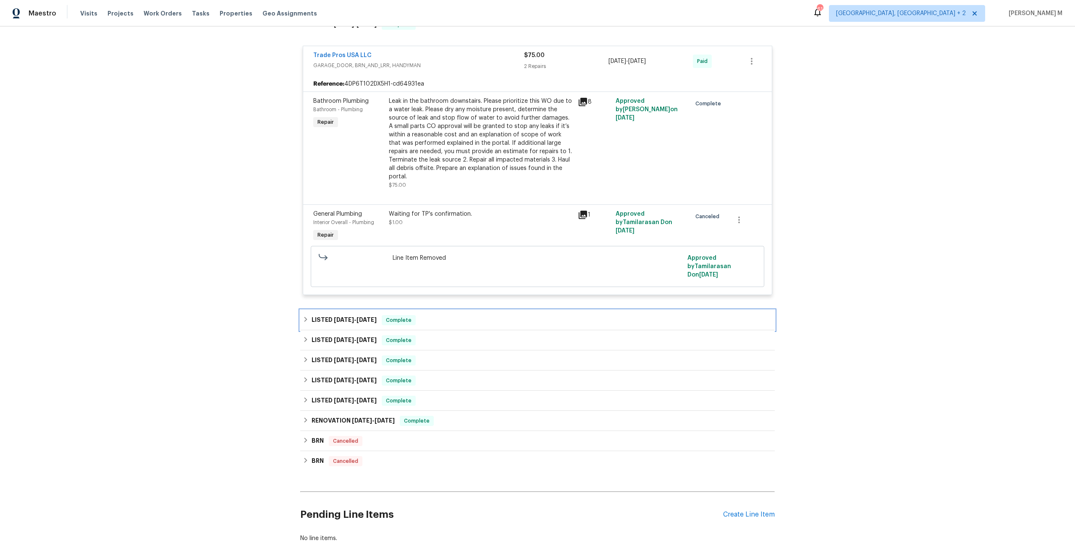
click at [387, 310] on div "LISTED 12/31/24 - 1/27/25 Complete" at bounding box center [537, 320] width 474 height 20
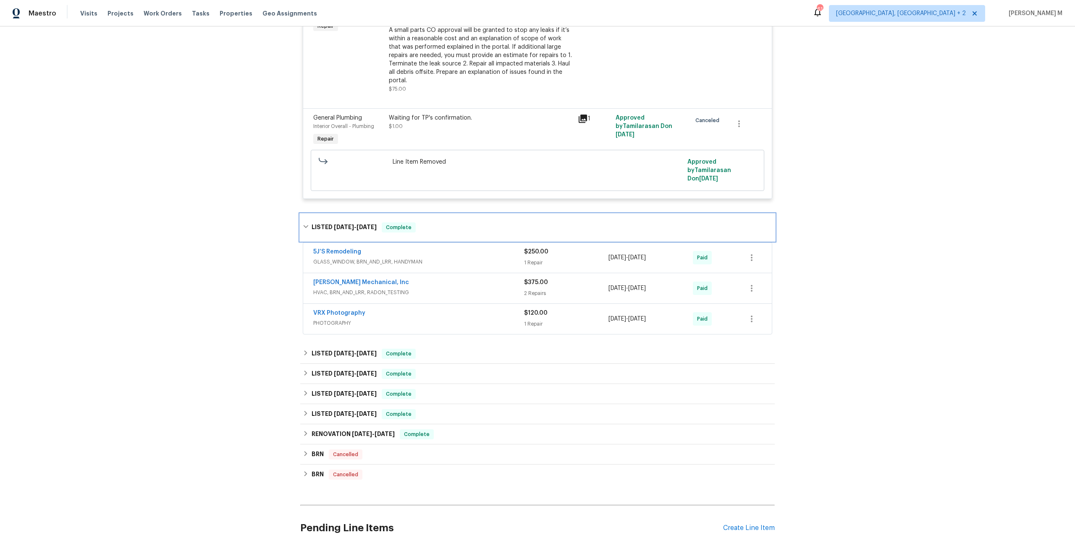
scroll to position [1570, 0]
click at [349, 241] on div "5J’S Remodeling GLASS_WINDOW, BRN_AND_LRR, HANDYMAN $250.00 1 Repair 12/31/2024…" at bounding box center [537, 256] width 469 height 30
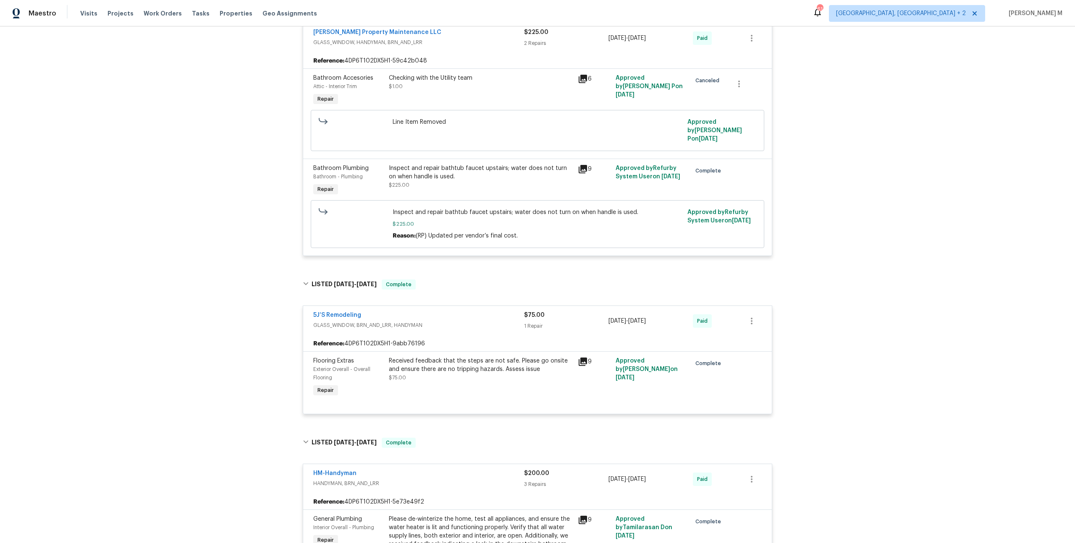
scroll to position [0, 0]
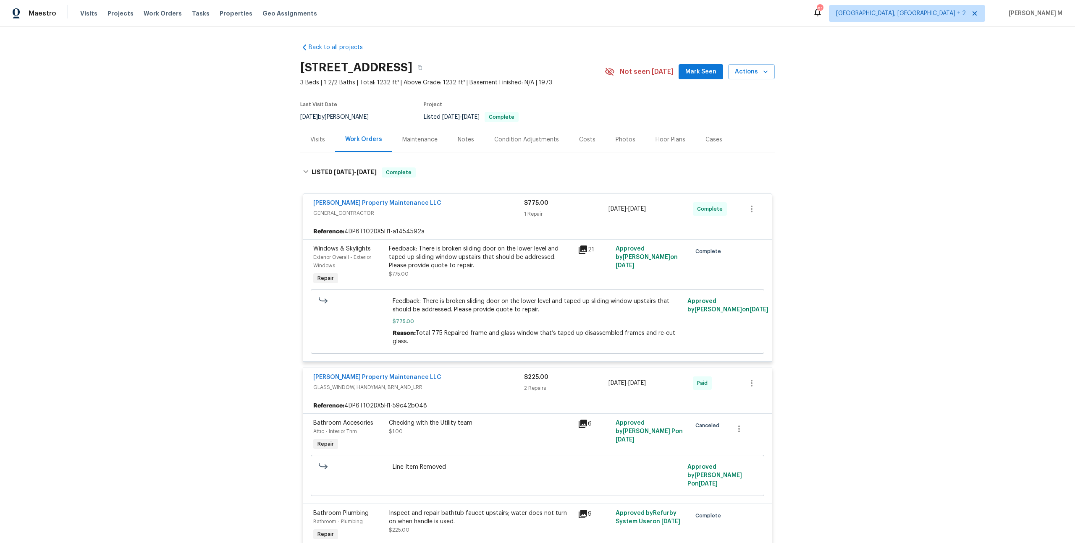
click at [569, 140] on div "Costs" at bounding box center [587, 139] width 37 height 25
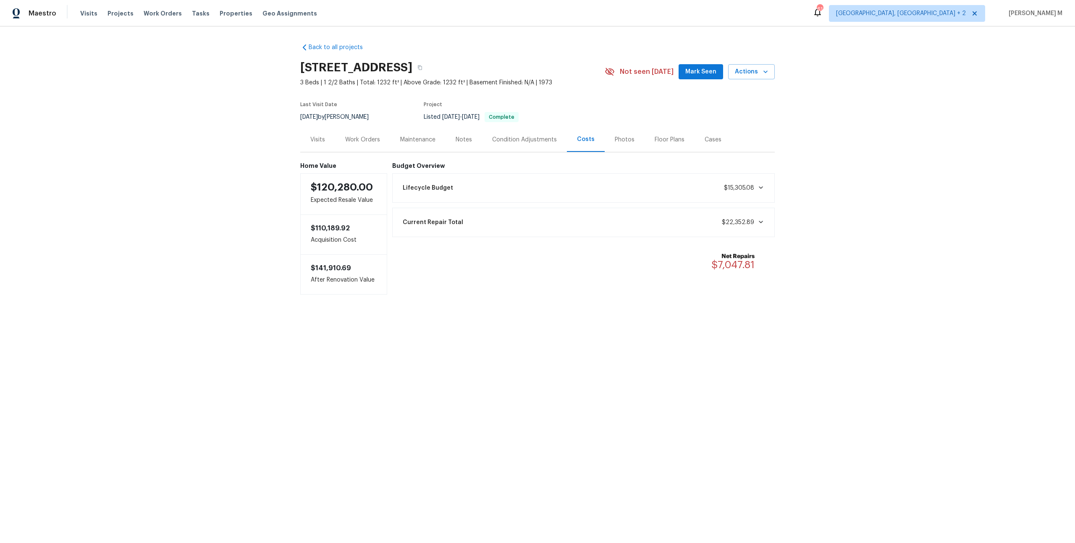
click at [378, 141] on div "Work Orders" at bounding box center [362, 139] width 55 height 25
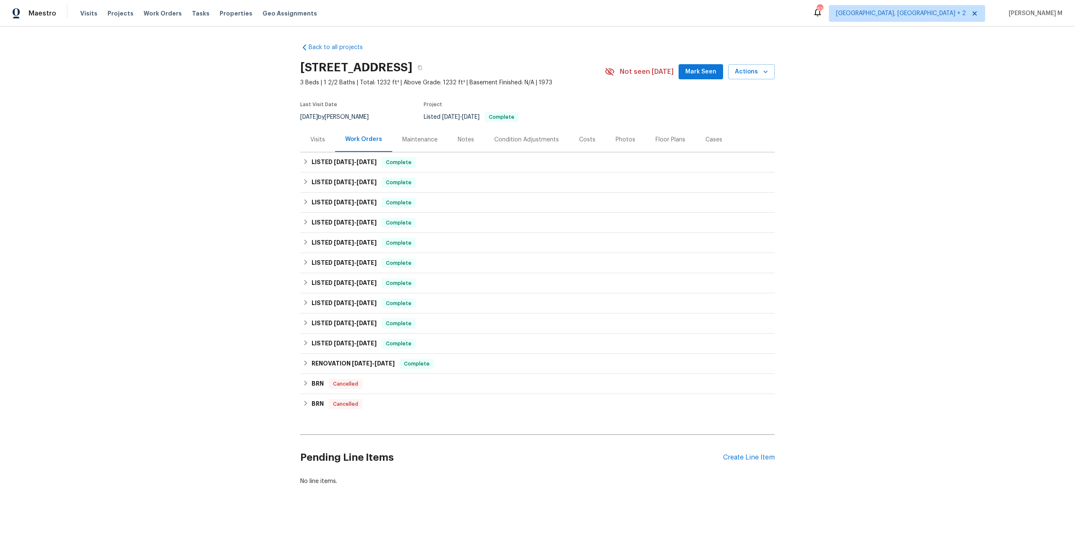
click at [414, 142] on div "Maintenance" at bounding box center [419, 139] width 55 height 25
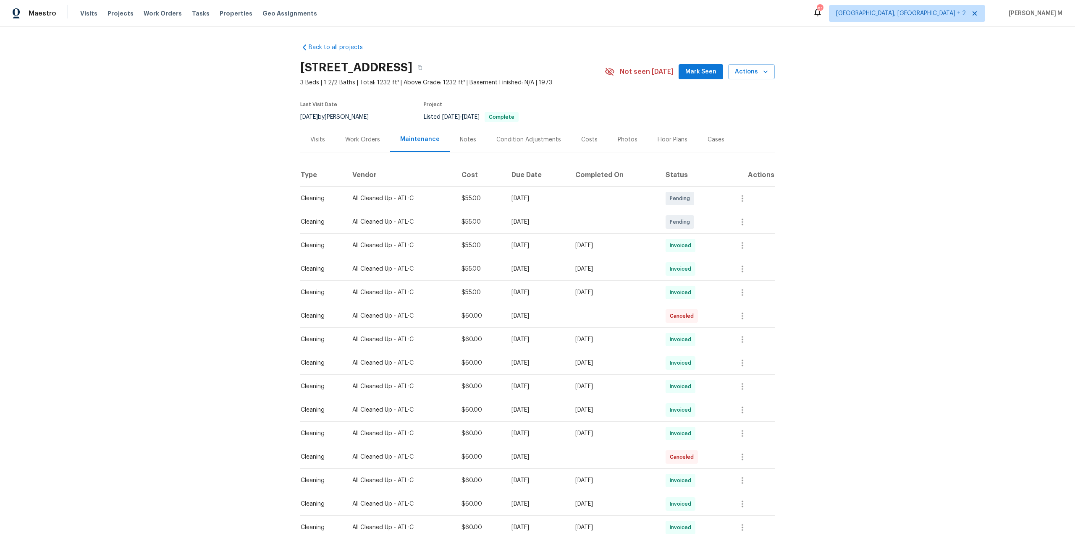
click at [460, 136] on div "Notes" at bounding box center [468, 140] width 16 height 8
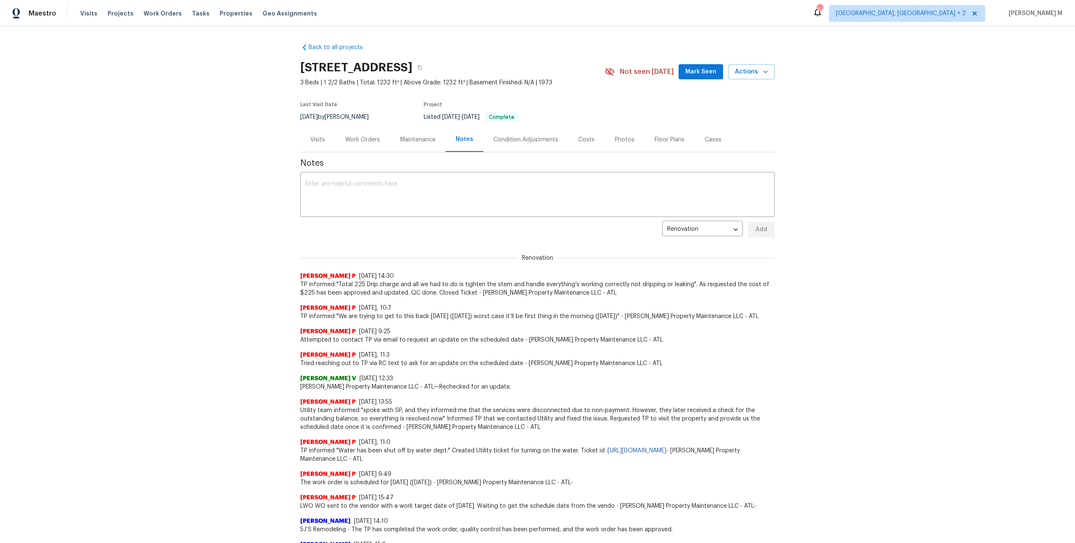
click at [358, 137] on div "Work Orders" at bounding box center [362, 140] width 35 height 8
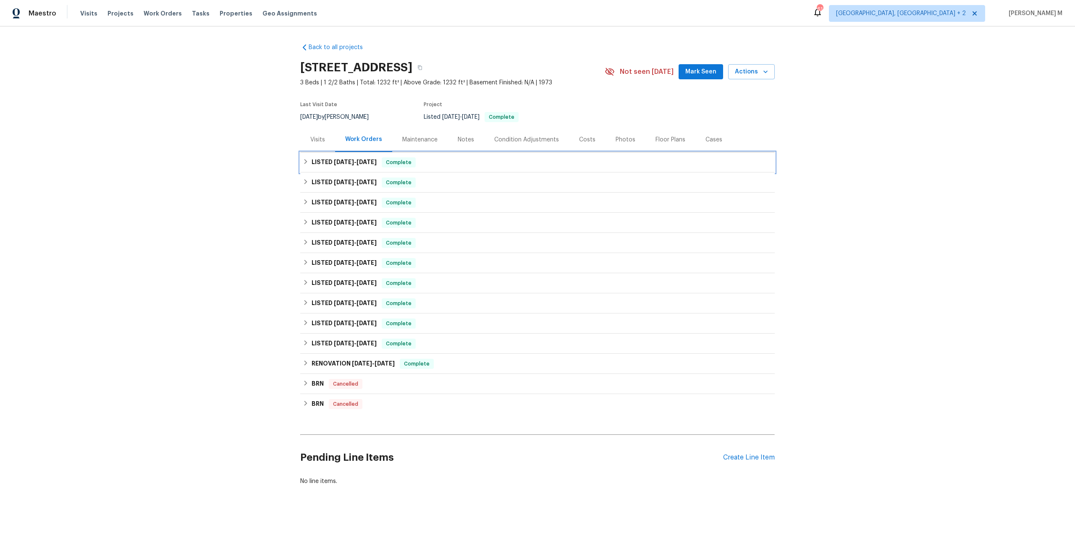
click at [541, 152] on div "LISTED [DATE] - [DATE] Complete" at bounding box center [537, 162] width 474 height 20
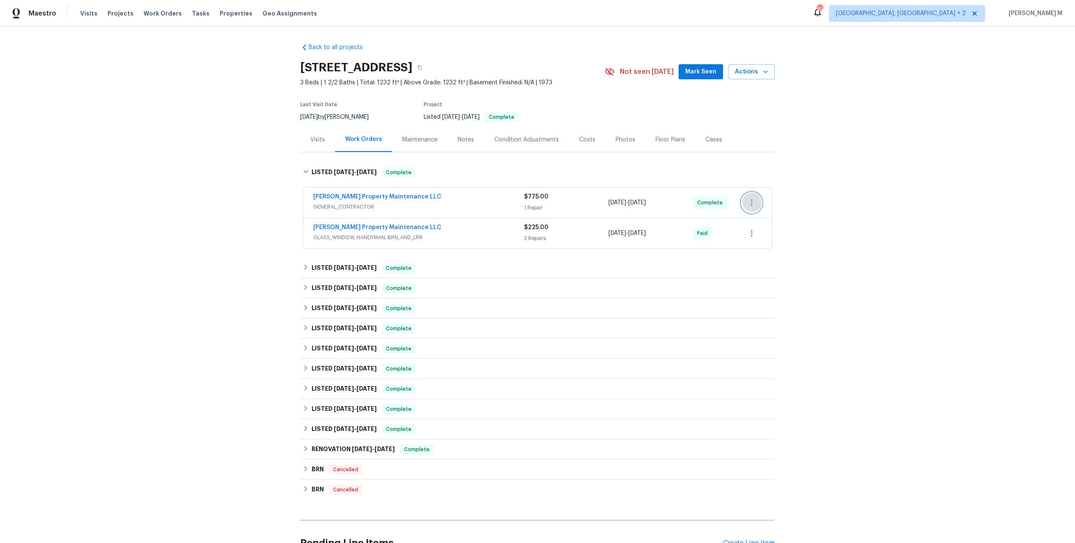
click at [758, 196] on button "button" at bounding box center [751, 203] width 20 height 20
click at [758, 196] on li "Edit" at bounding box center [788, 198] width 91 height 14
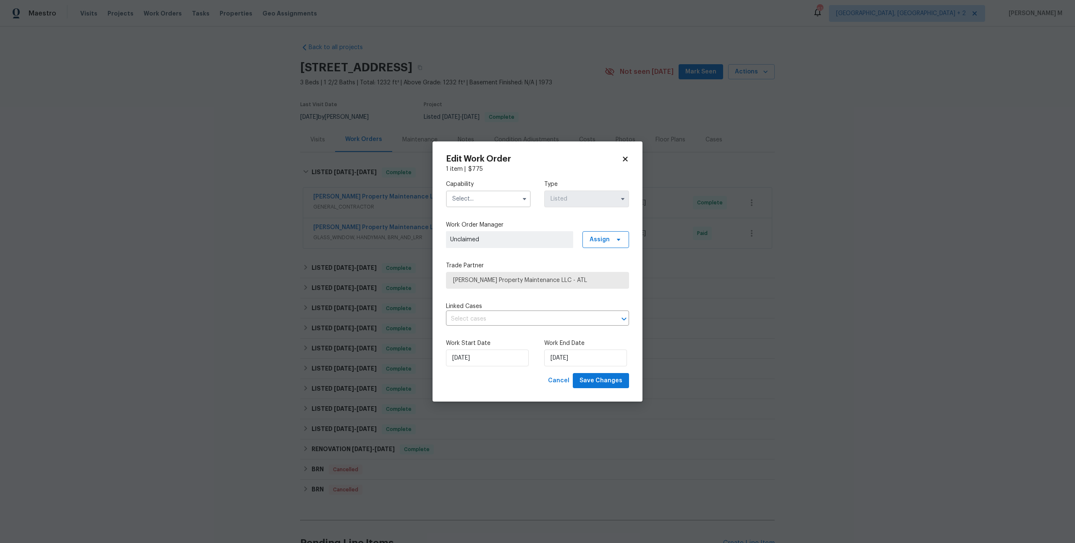
click at [658, 196] on body "Maestro Visits Projects Work Orders Tasks Properties Geo Assignments 61 Albuque…" at bounding box center [537, 271] width 1075 height 543
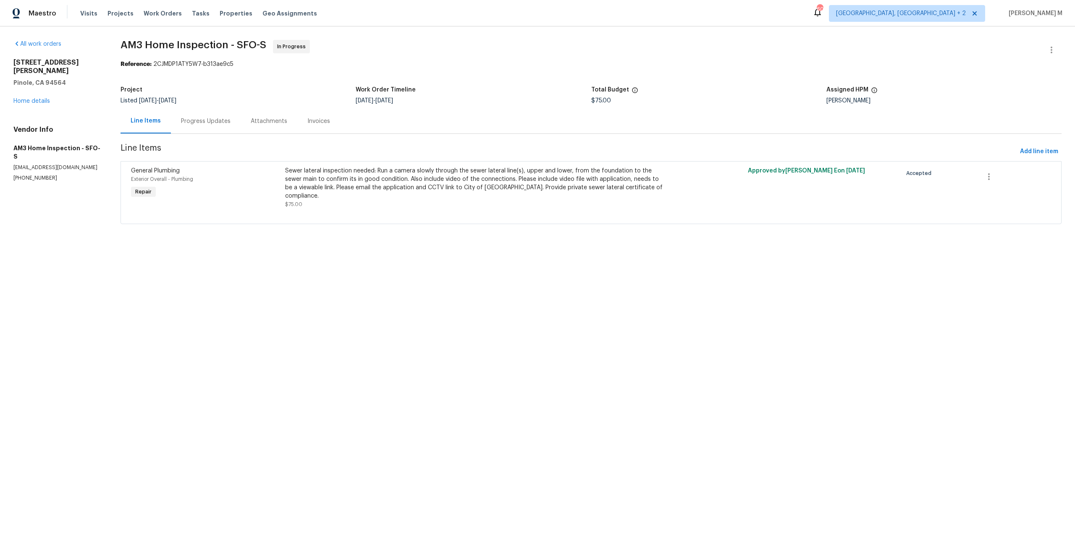
click at [208, 118] on div "Progress Updates" at bounding box center [206, 121] width 50 height 8
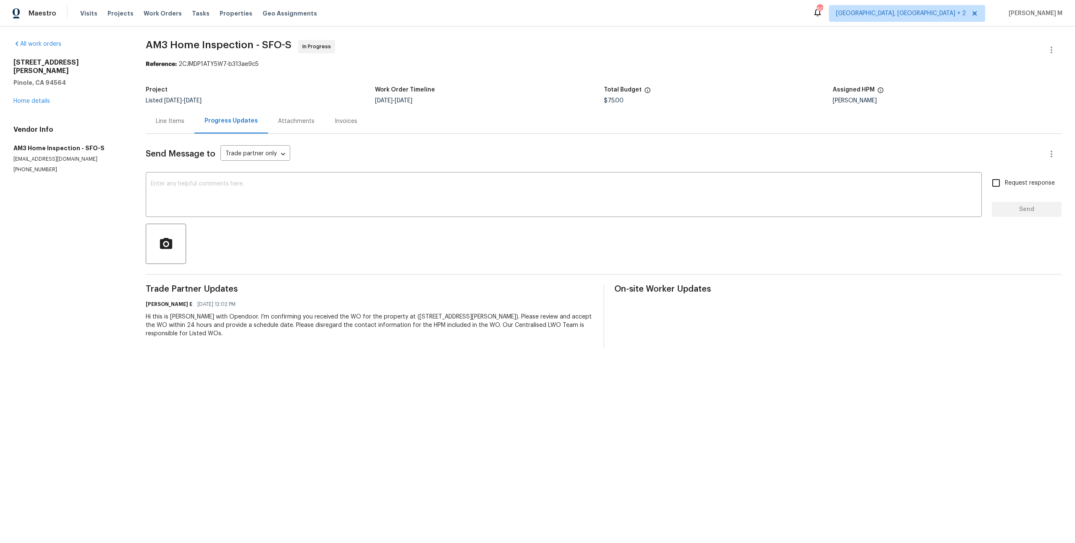
click at [173, 119] on div "Line Items" at bounding box center [170, 121] width 29 height 8
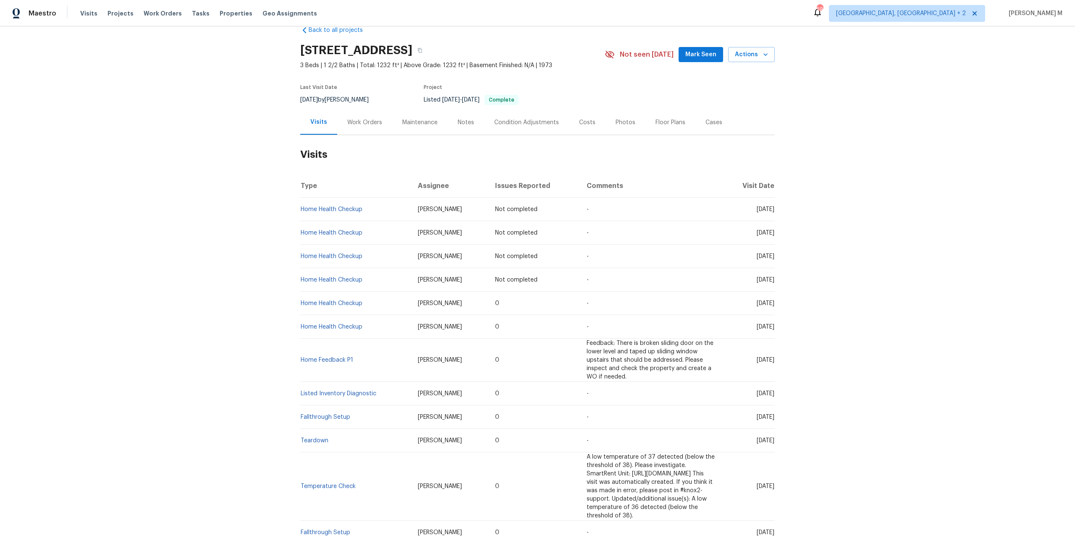
scroll to position [18, 0]
click at [380, 122] on div "Work Orders" at bounding box center [364, 122] width 55 height 25
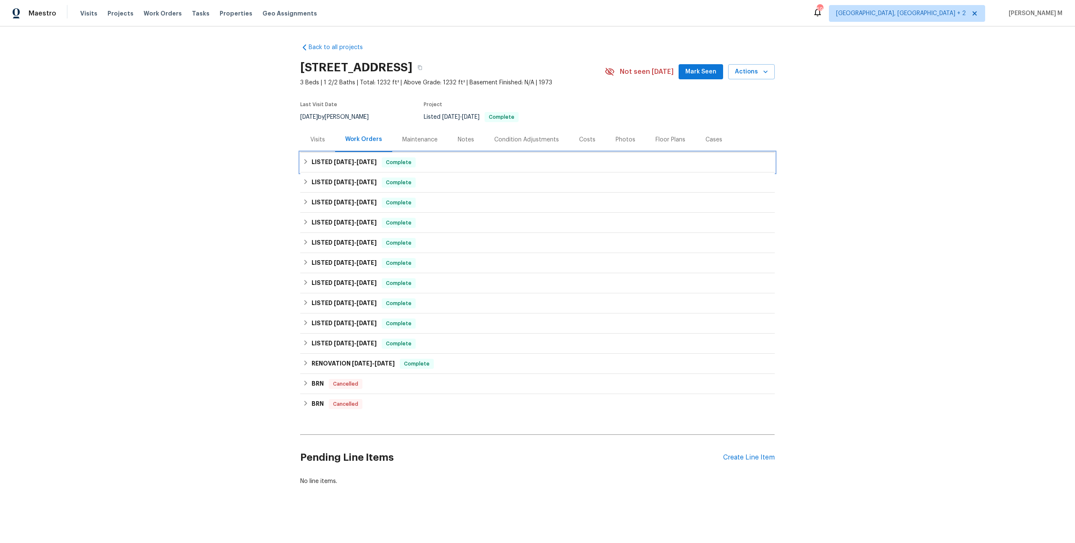
click at [353, 157] on h6 "LISTED [DATE] - [DATE]" at bounding box center [344, 162] width 65 height 10
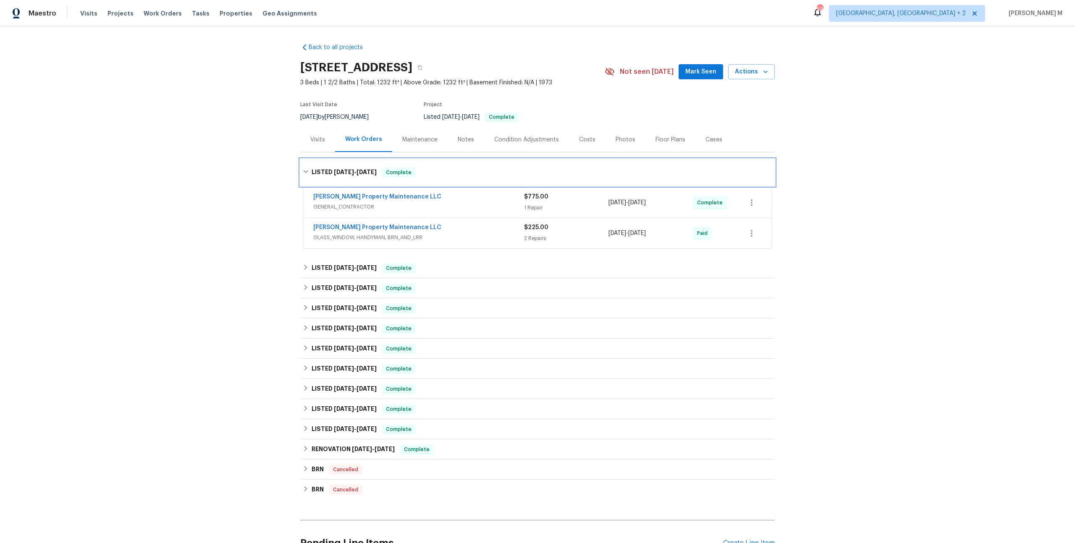
click at [334, 169] on span "[DATE]" at bounding box center [344, 172] width 20 height 6
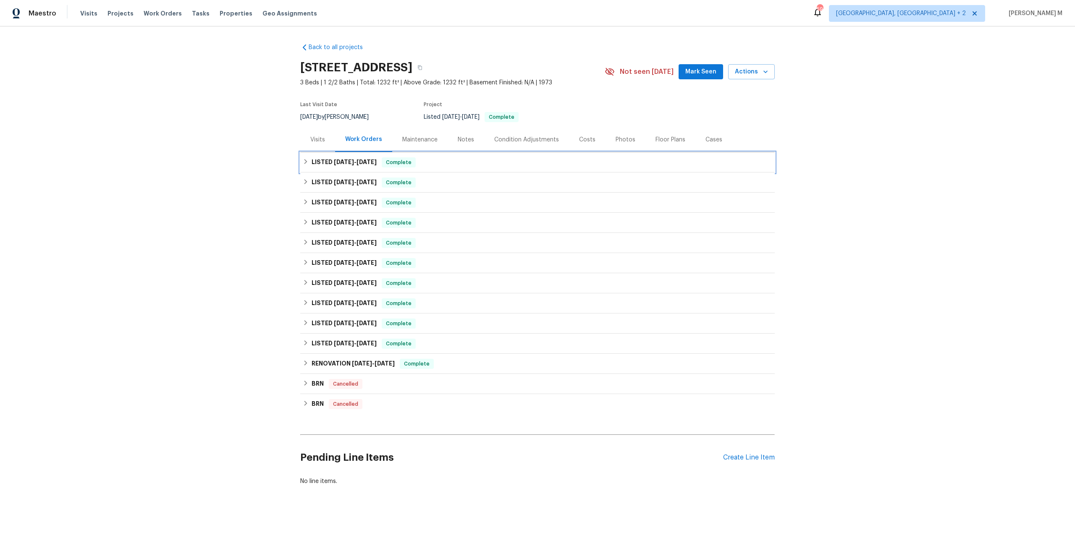
click at [336, 160] on h6 "LISTED [DATE] - [DATE]" at bounding box center [344, 162] width 65 height 10
